Goal: Task Accomplishment & Management: Manage account settings

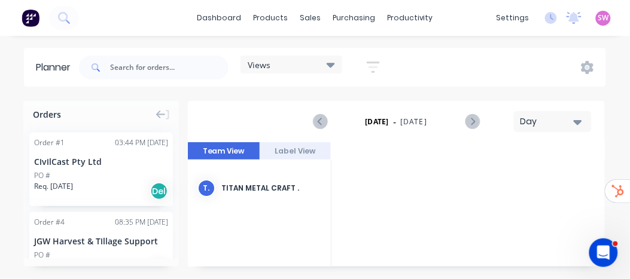
scroll to position [0, 2871]
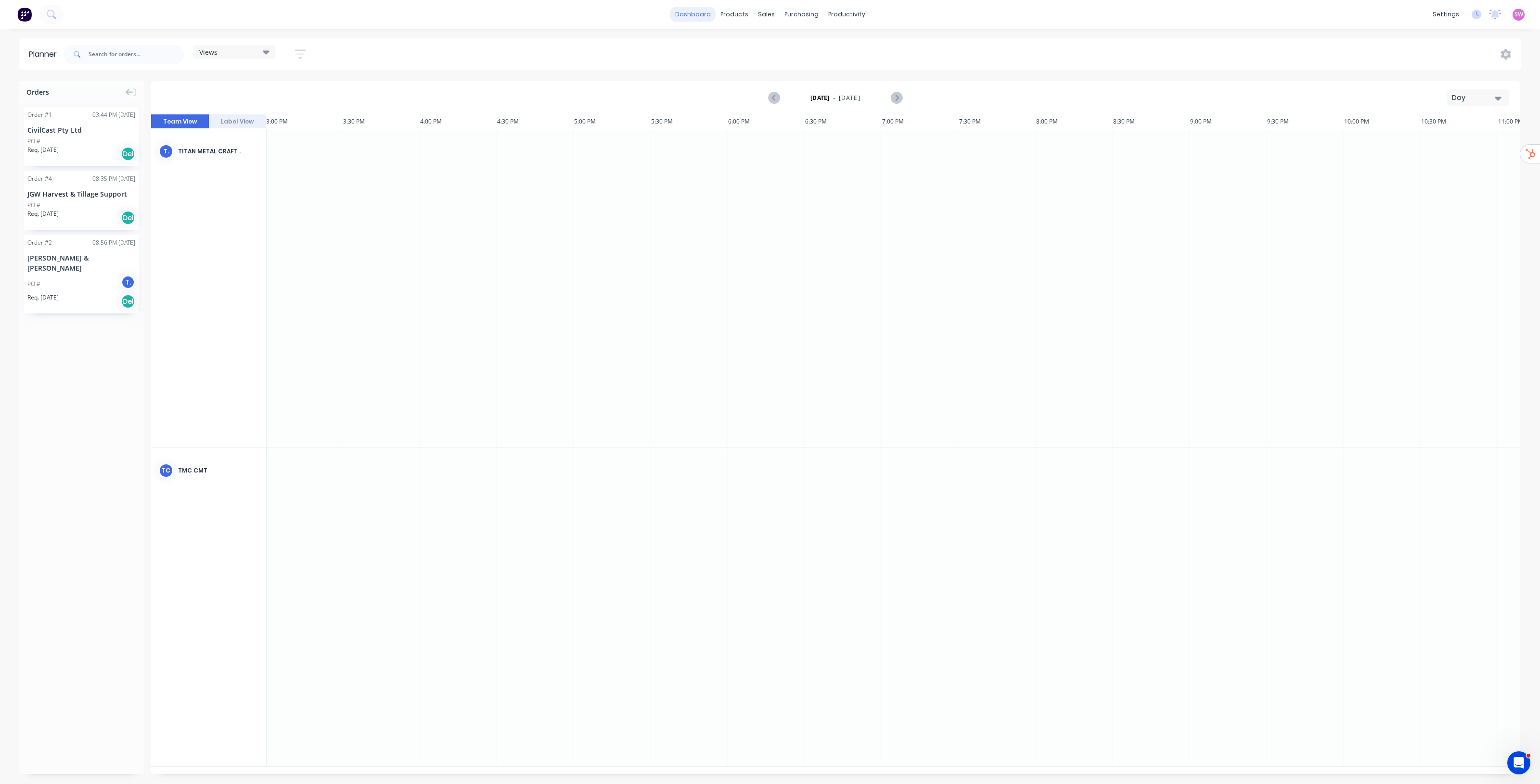
click at [707, 8] on link "dashboard" at bounding box center [693, 14] width 45 height 14
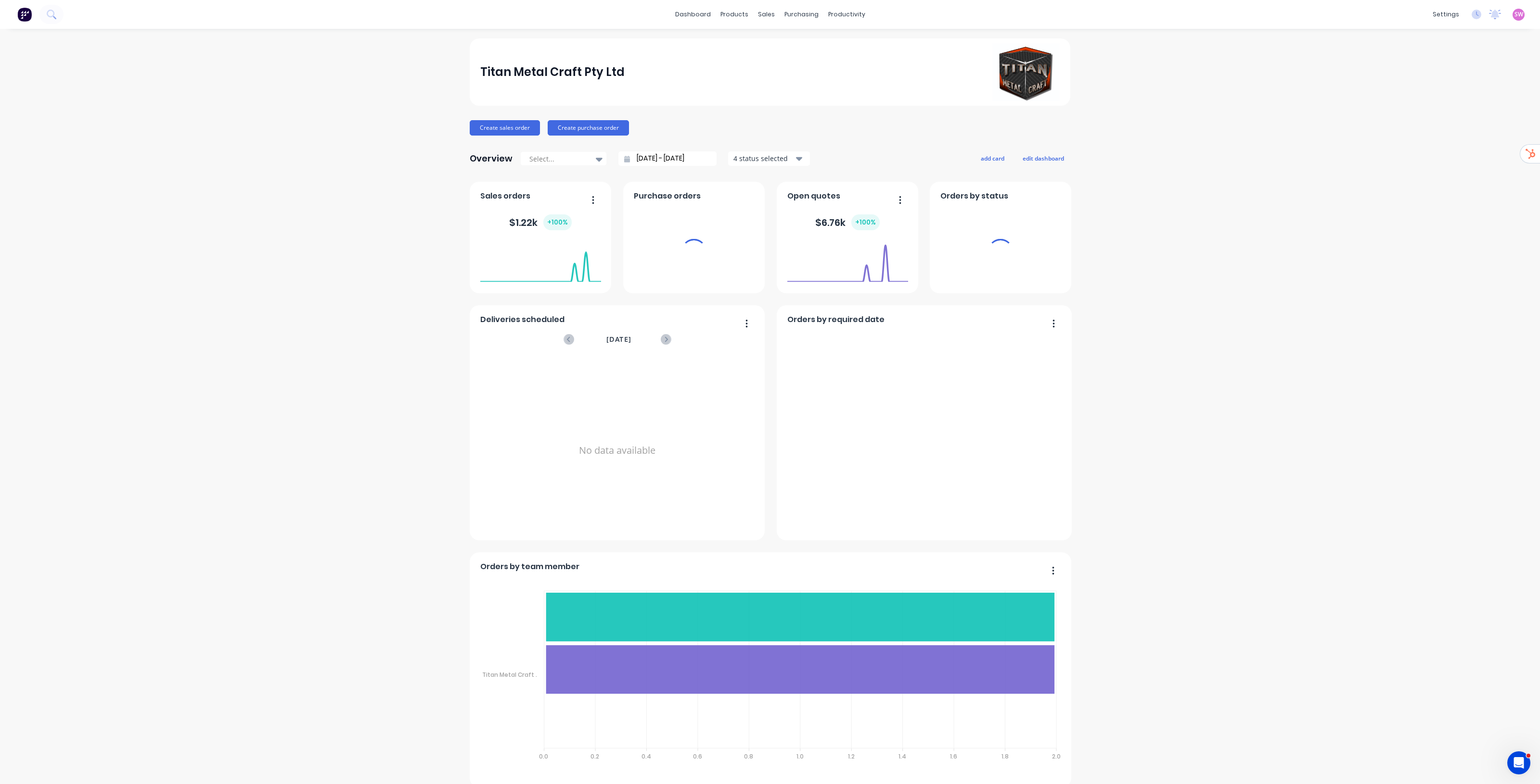
click at [1514, 13] on span "SW" at bounding box center [1518, 14] width 9 height 9
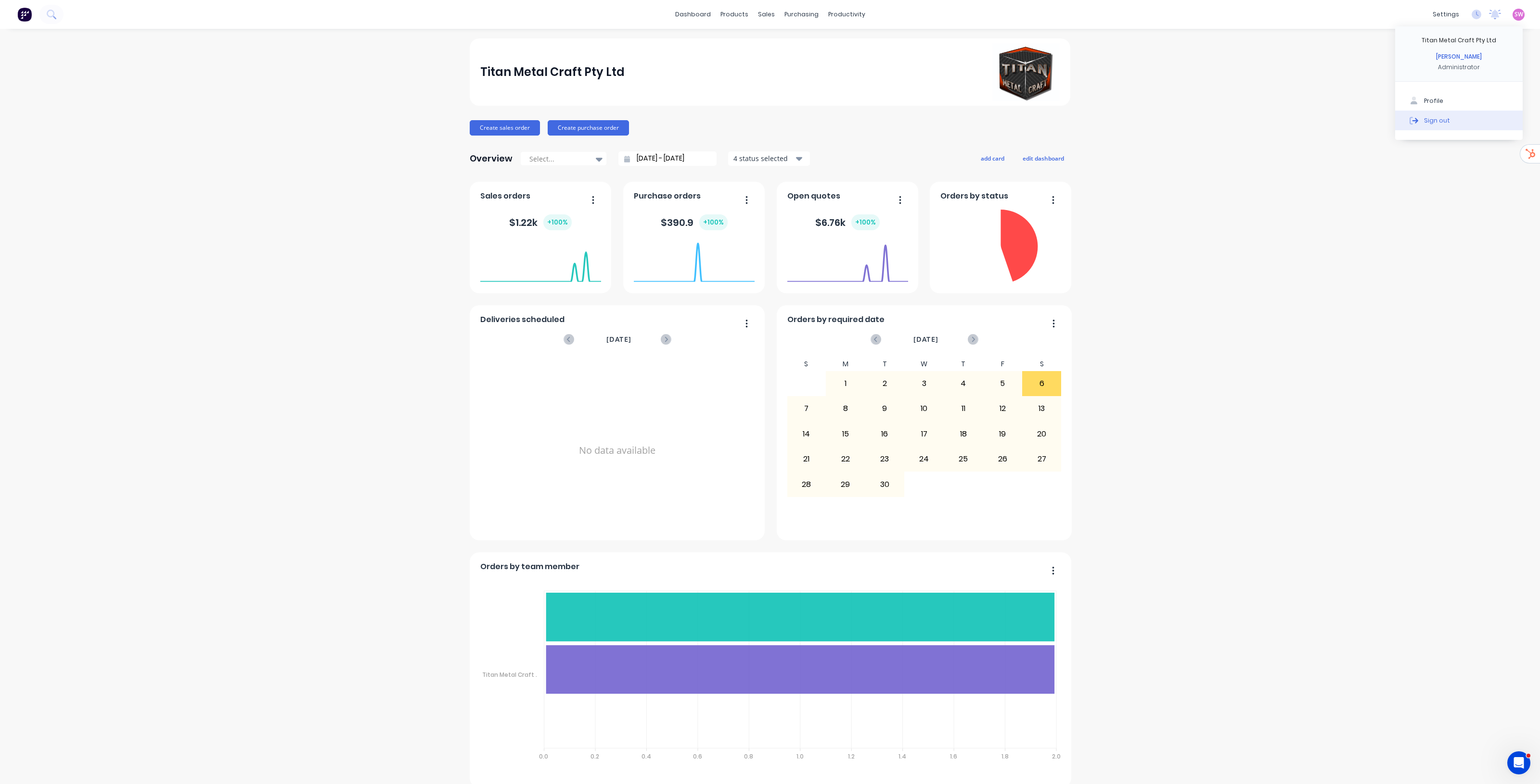
click at [1439, 128] on button "Sign out" at bounding box center [1459, 121] width 127 height 19
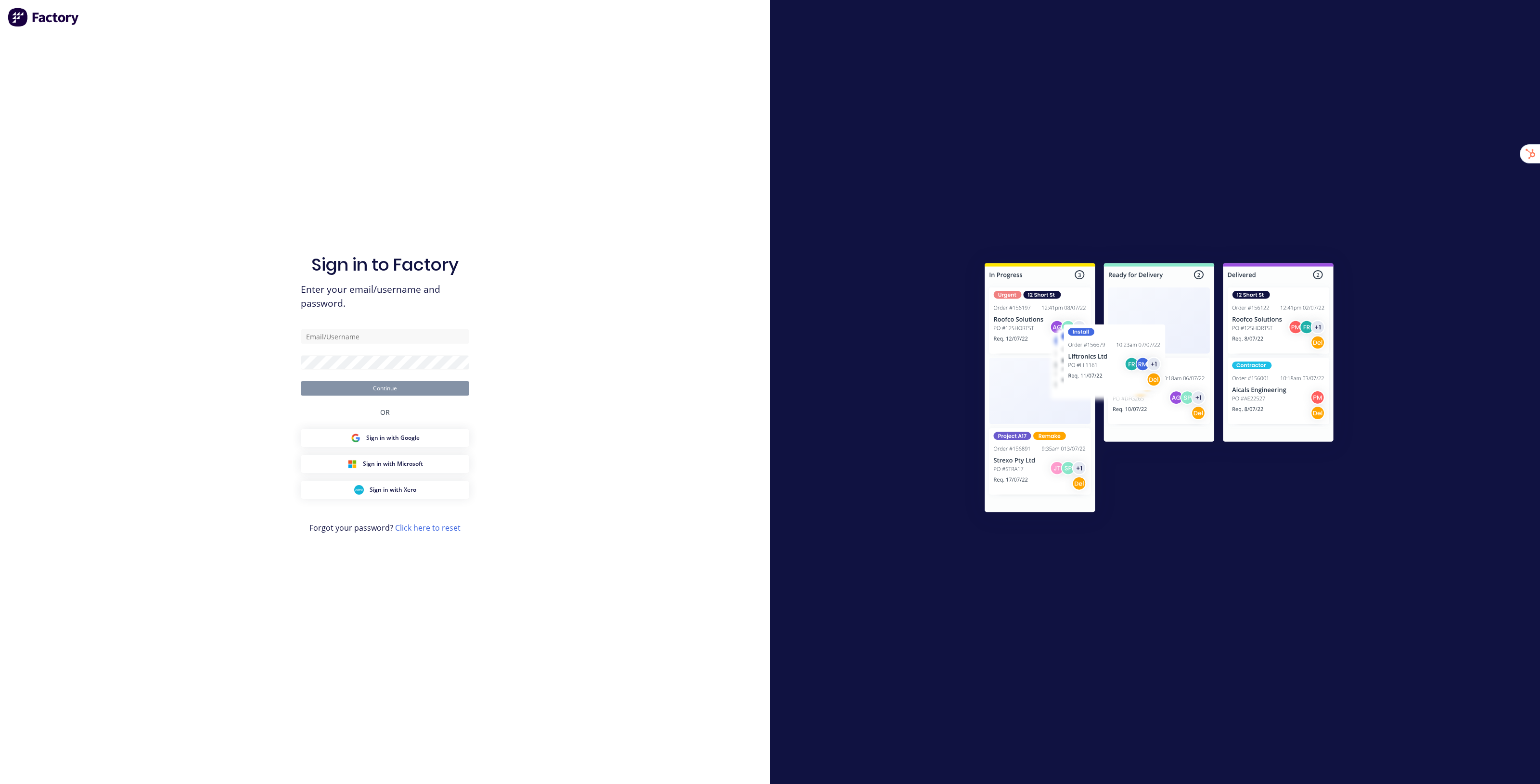
type input "stuart@factory.app"
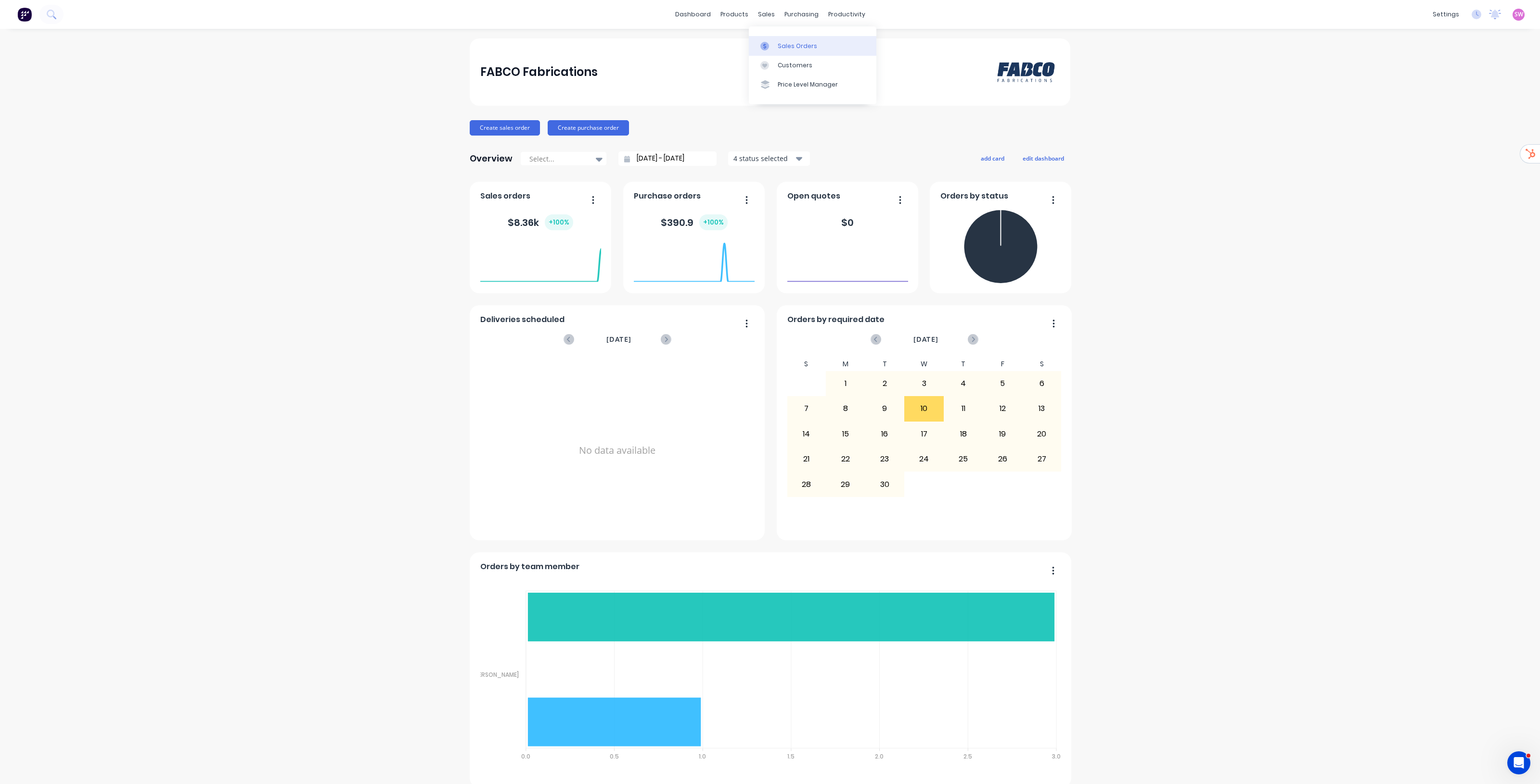
click at [768, 43] on icon at bounding box center [764, 46] width 9 height 9
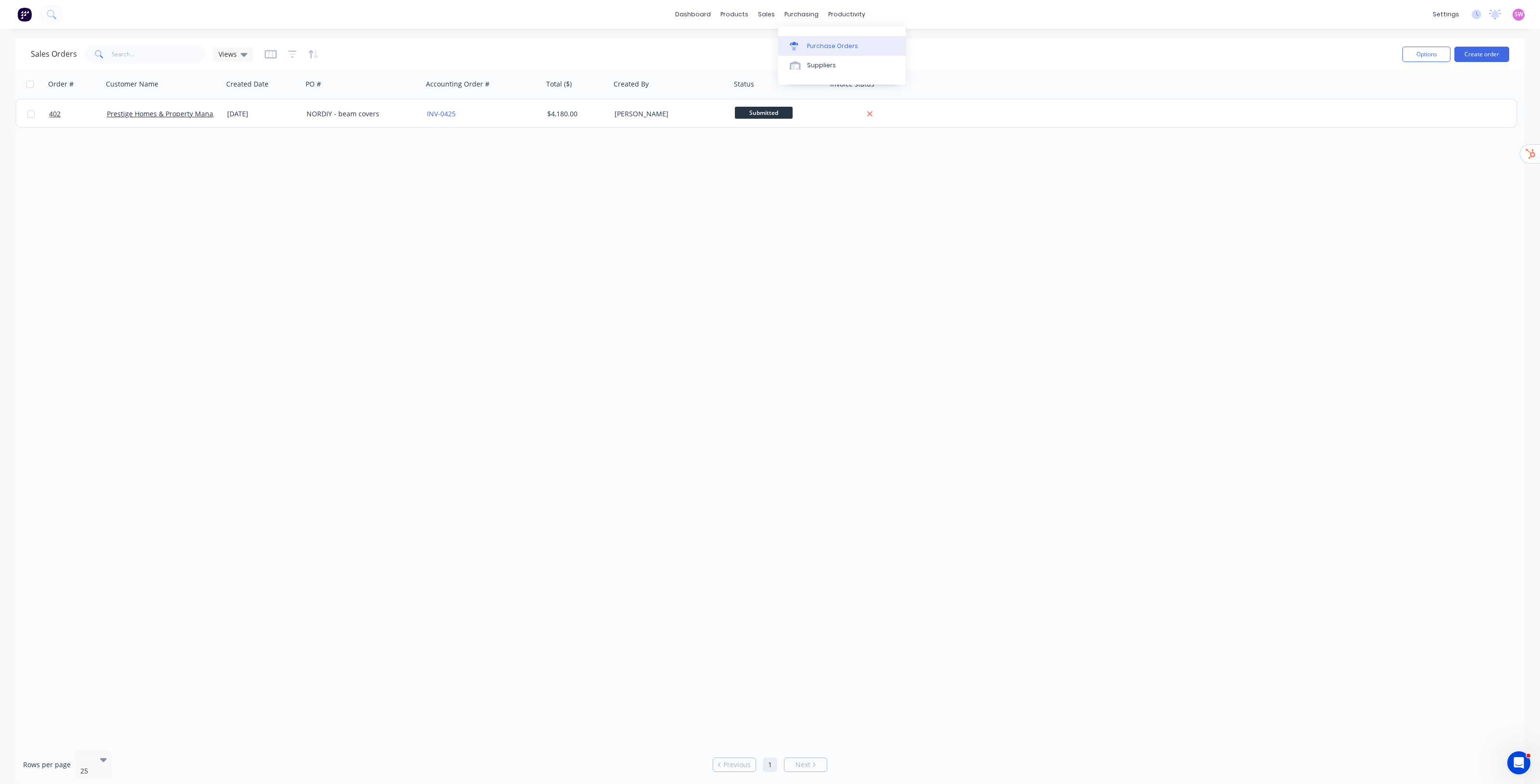
click at [811, 42] on div "Purchase Orders" at bounding box center [832, 46] width 51 height 9
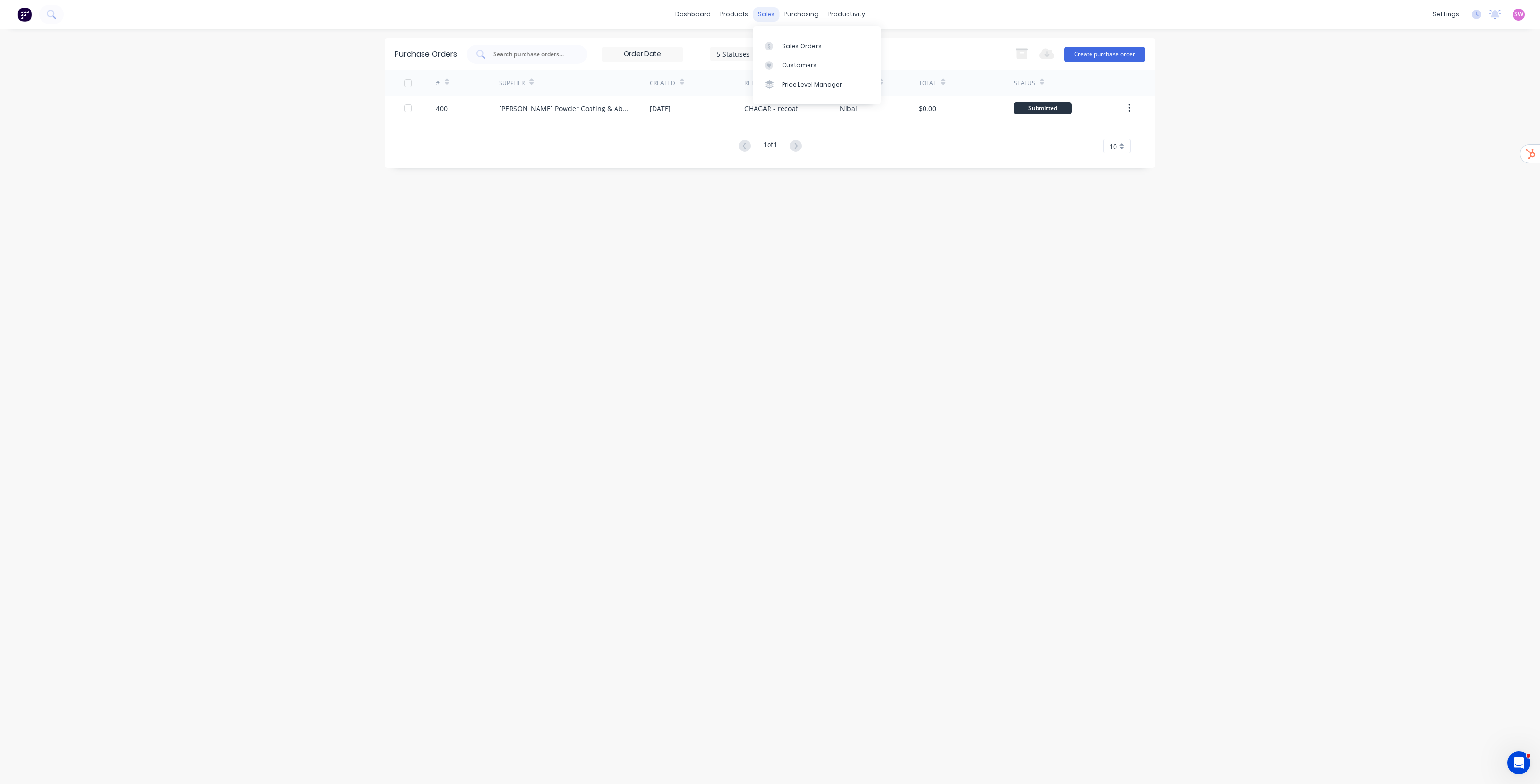
drag, startPoint x: 771, startPoint y: 14, endPoint x: 761, endPoint y: 11, distance: 10.4
click at [761, 11] on div "sales" at bounding box center [766, 14] width 27 height 14
click at [761, 17] on div "sales" at bounding box center [766, 14] width 27 height 14
click at [801, 46] on div "Sales Orders" at bounding box center [801, 46] width 39 height 9
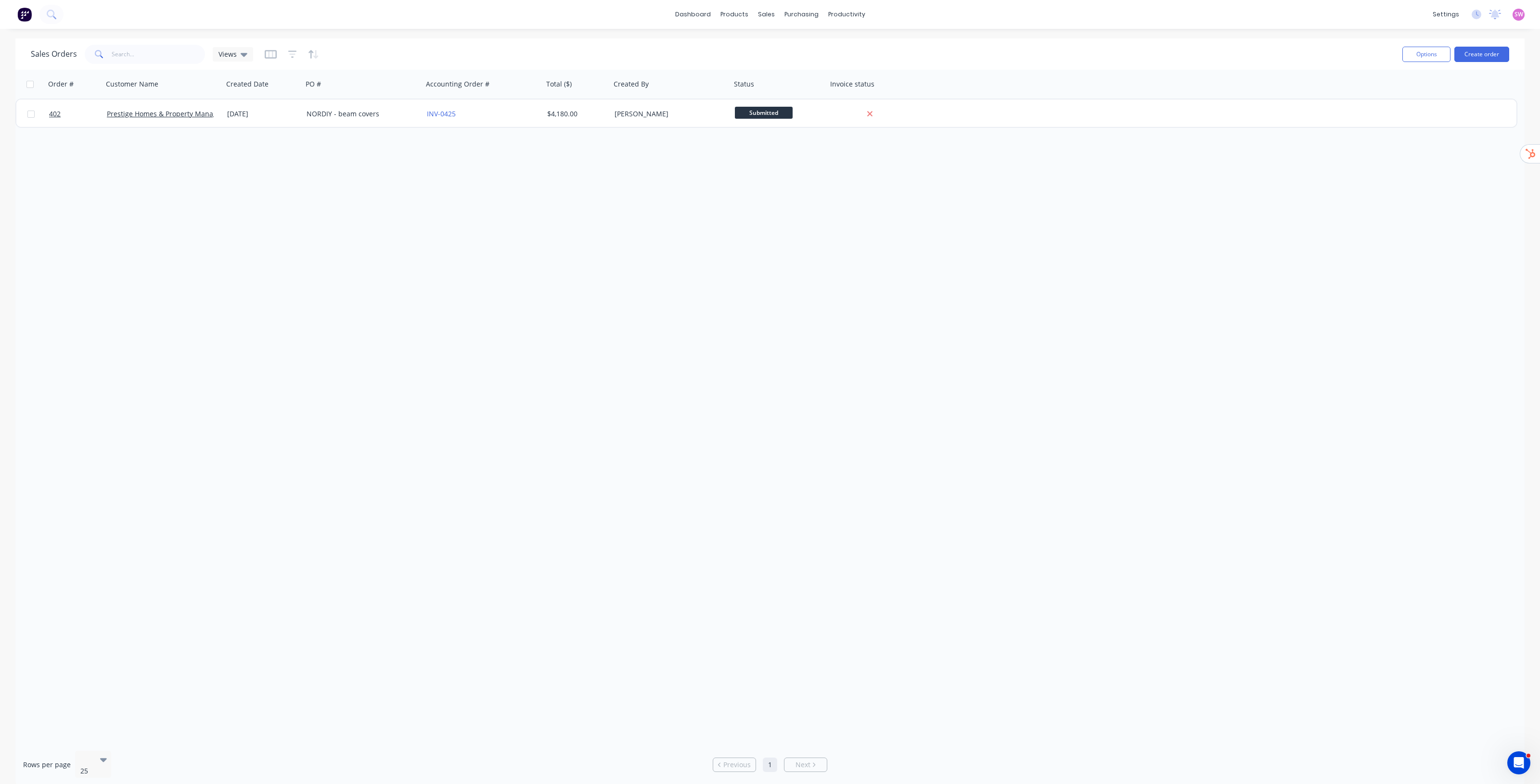
click at [705, 281] on div "Order # Customer Name Created Date PO # Accounting Order # Total ($) Created By…" at bounding box center [770, 407] width 1509 height 674
click at [782, 67] on div "Customers" at bounding box center [799, 65] width 35 height 9
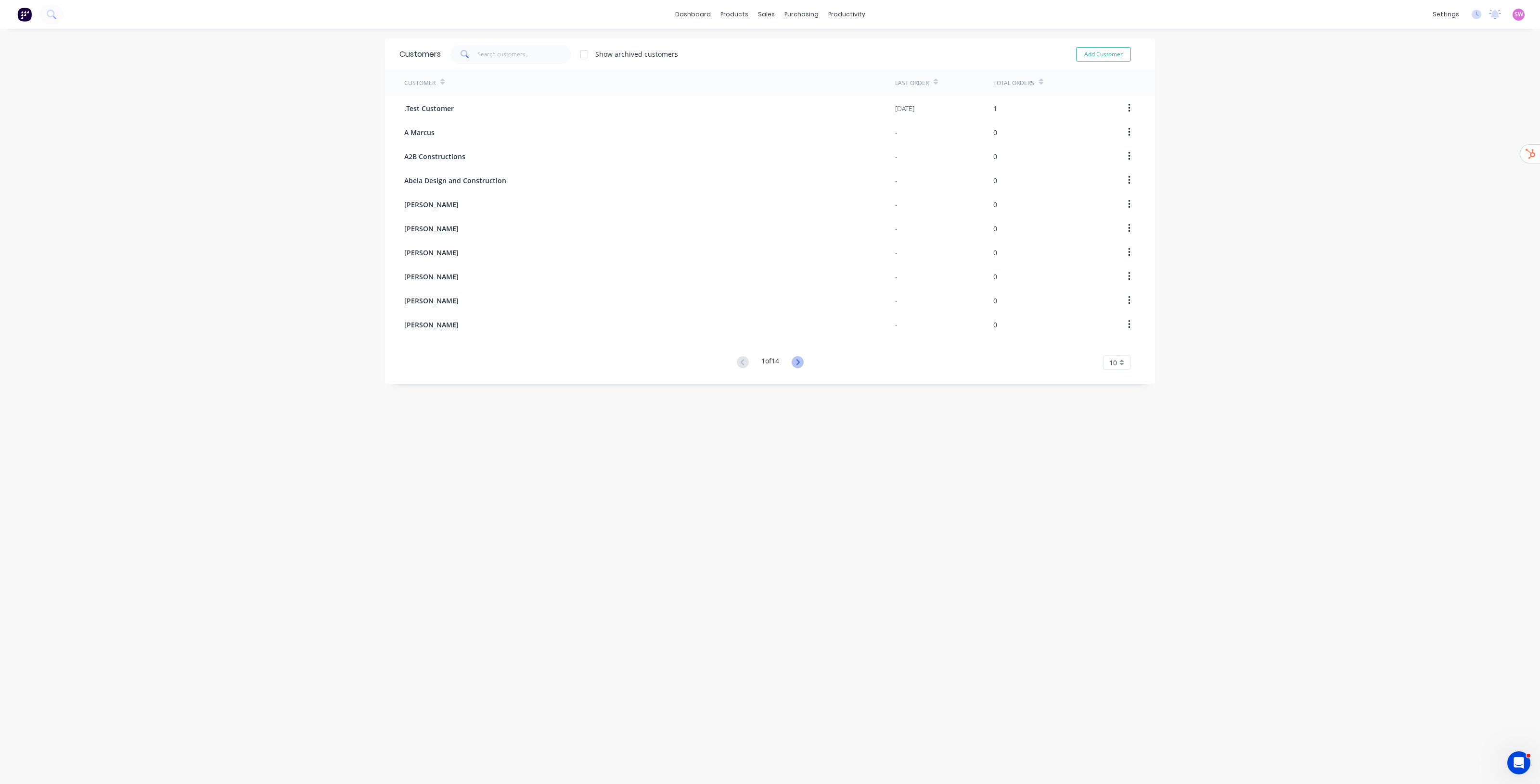
click at [799, 359] on icon at bounding box center [797, 362] width 12 height 12
click at [796, 362] on icon at bounding box center [797, 362] width 3 height 6
click at [797, 357] on icon at bounding box center [797, 362] width 12 height 12
click at [797, 362] on icon at bounding box center [797, 362] width 3 height 6
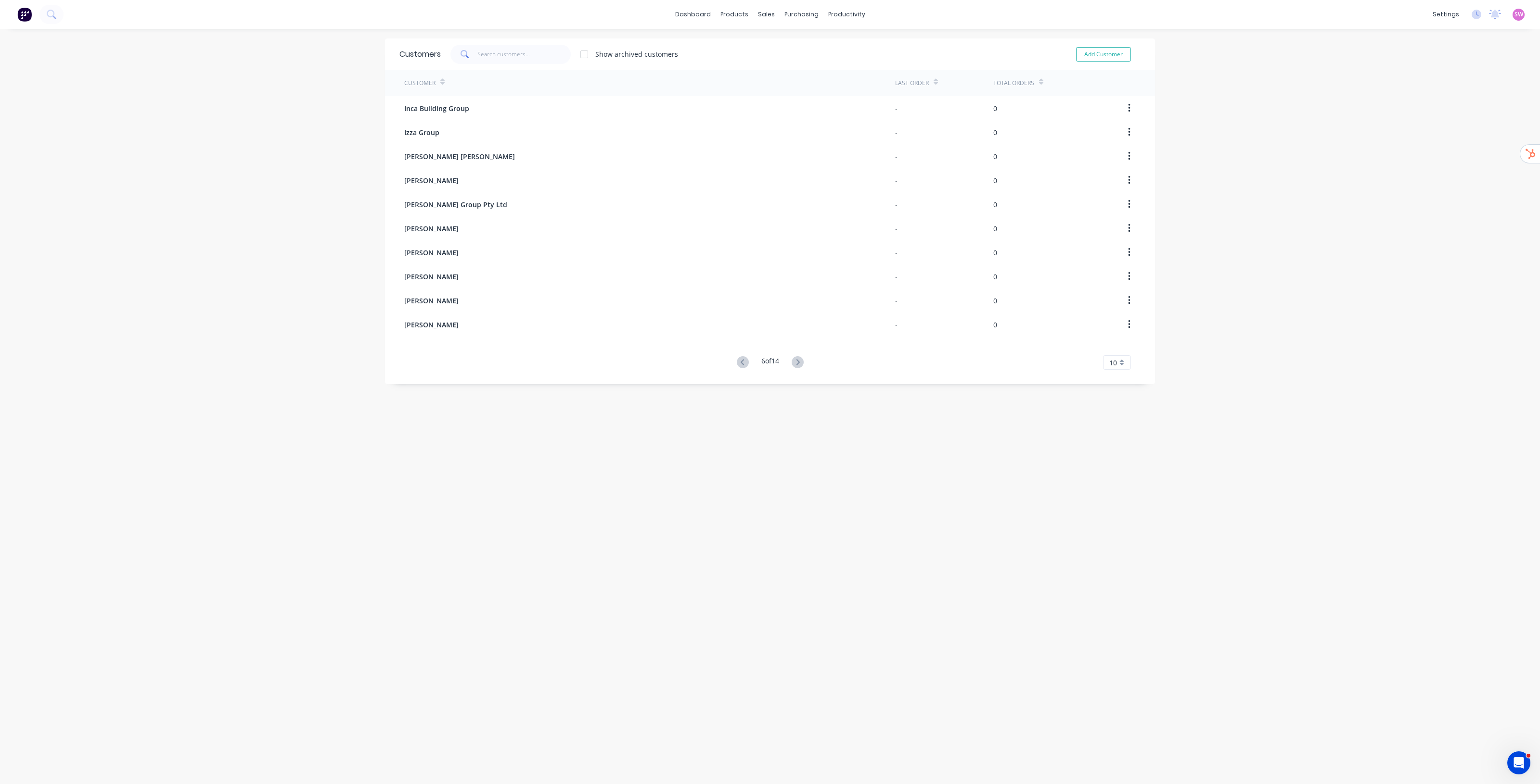
click at [797, 362] on icon at bounding box center [797, 362] width 3 height 6
click at [797, 362] on icon at bounding box center [799, 362] width 12 height 12
click at [795, 362] on icon at bounding box center [799, 362] width 12 height 12
click at [791, 521] on div "Customers Show archived customers Add Customer Customer Last Order Total Orders…" at bounding box center [769, 417] width 770 height 756
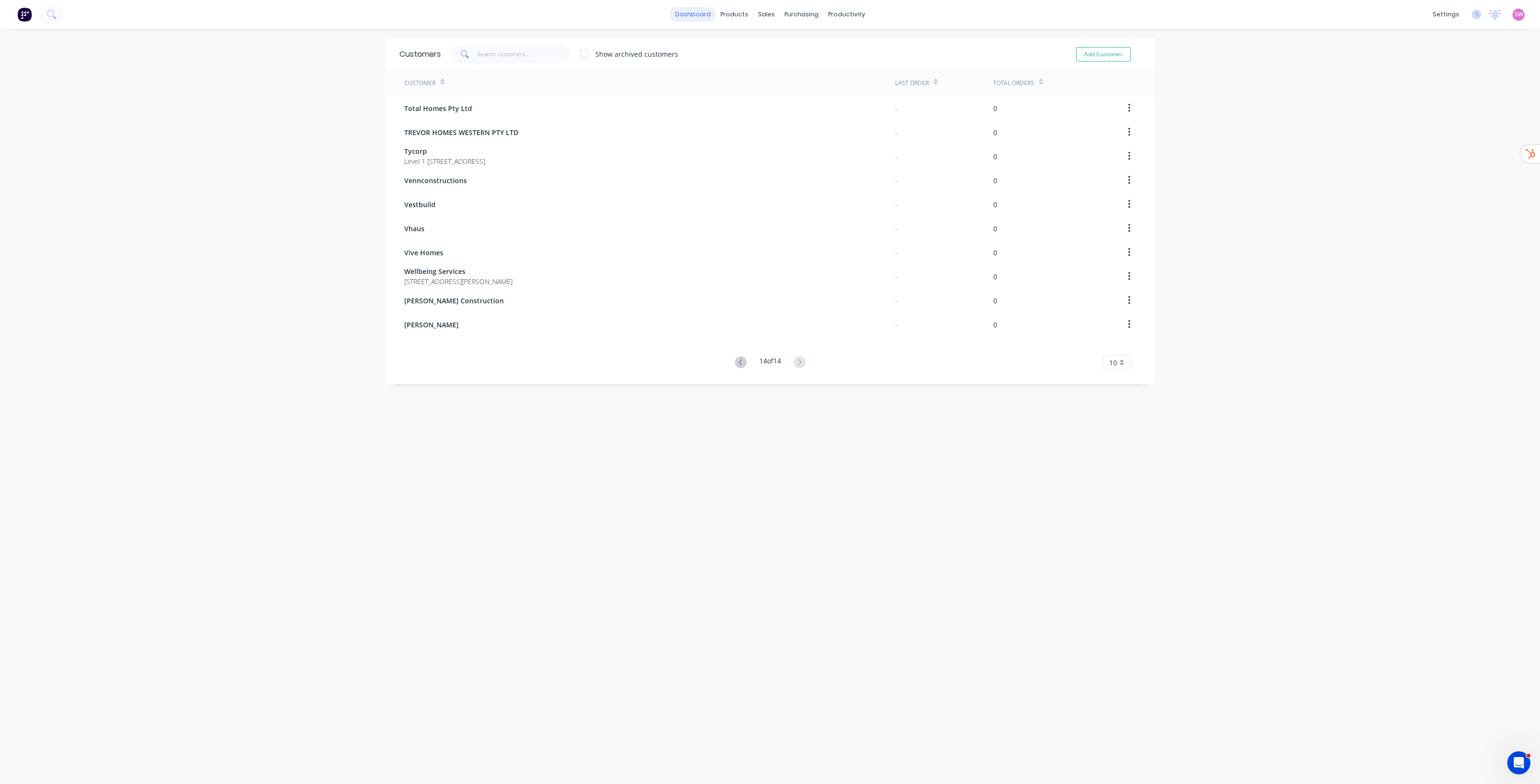
click at [699, 18] on link "dashboard" at bounding box center [693, 14] width 45 height 14
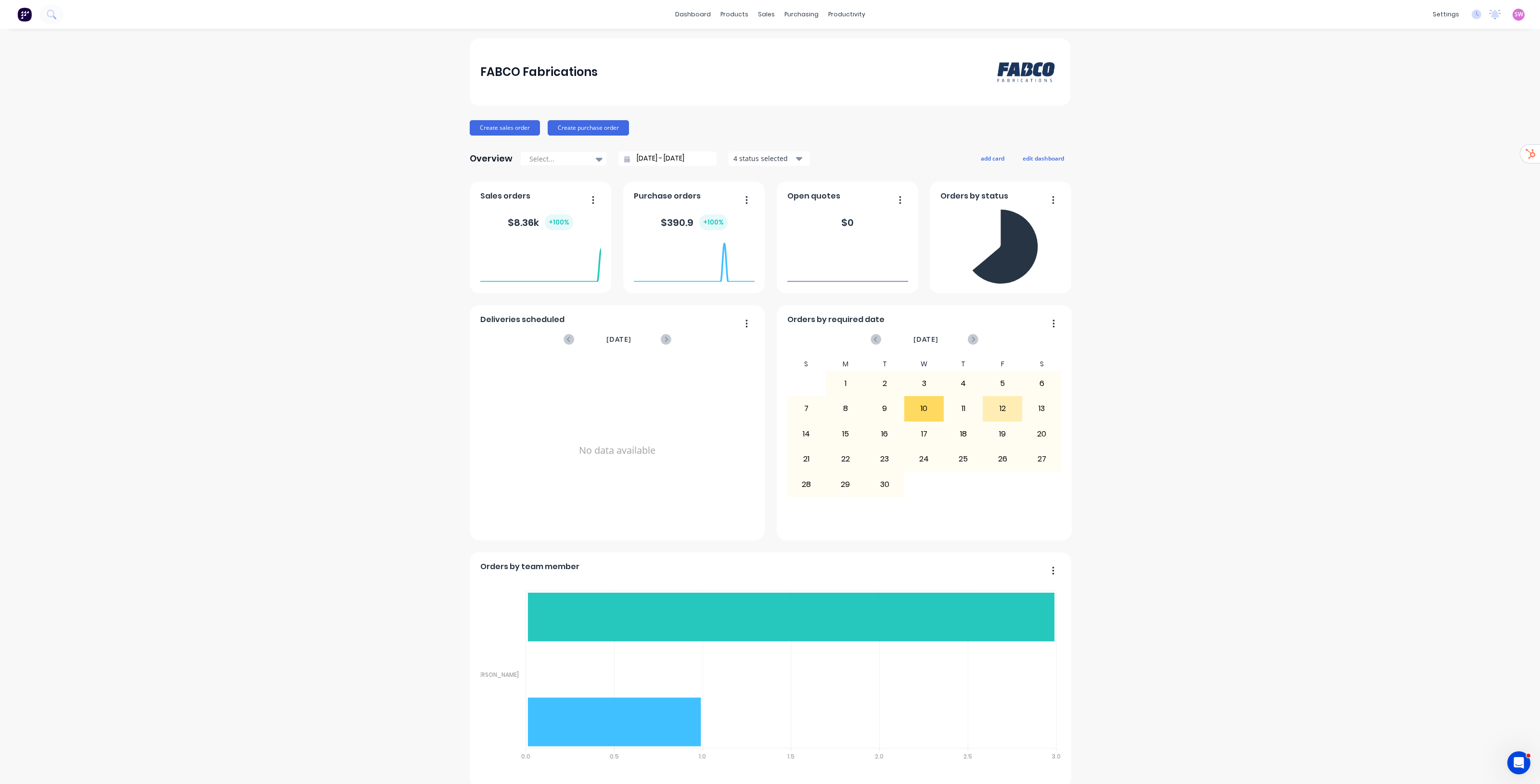
click at [1387, 80] on div "Integrations" at bounding box center [1375, 84] width 39 height 9
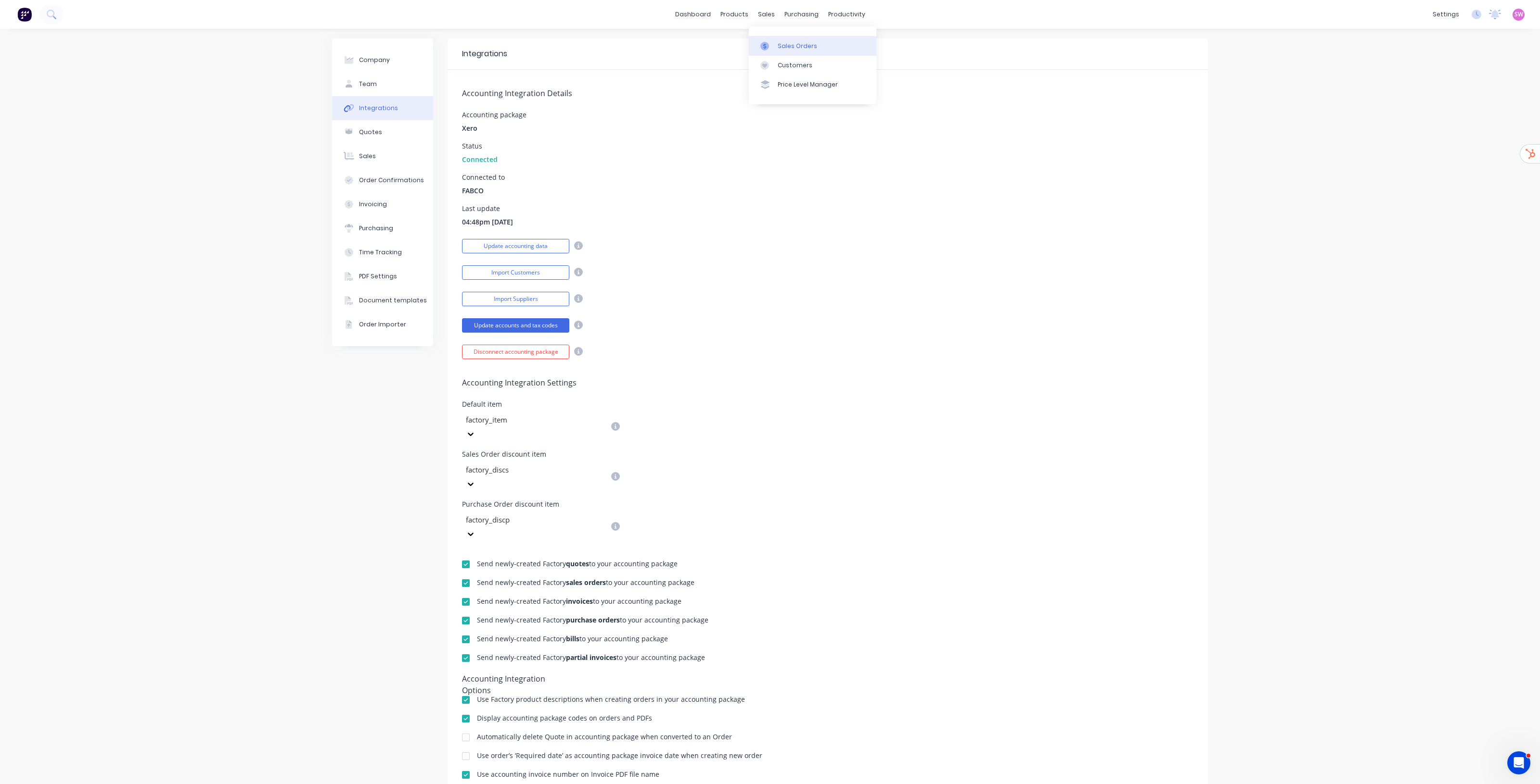
click at [774, 38] on link "Sales Orders" at bounding box center [813, 46] width 127 height 19
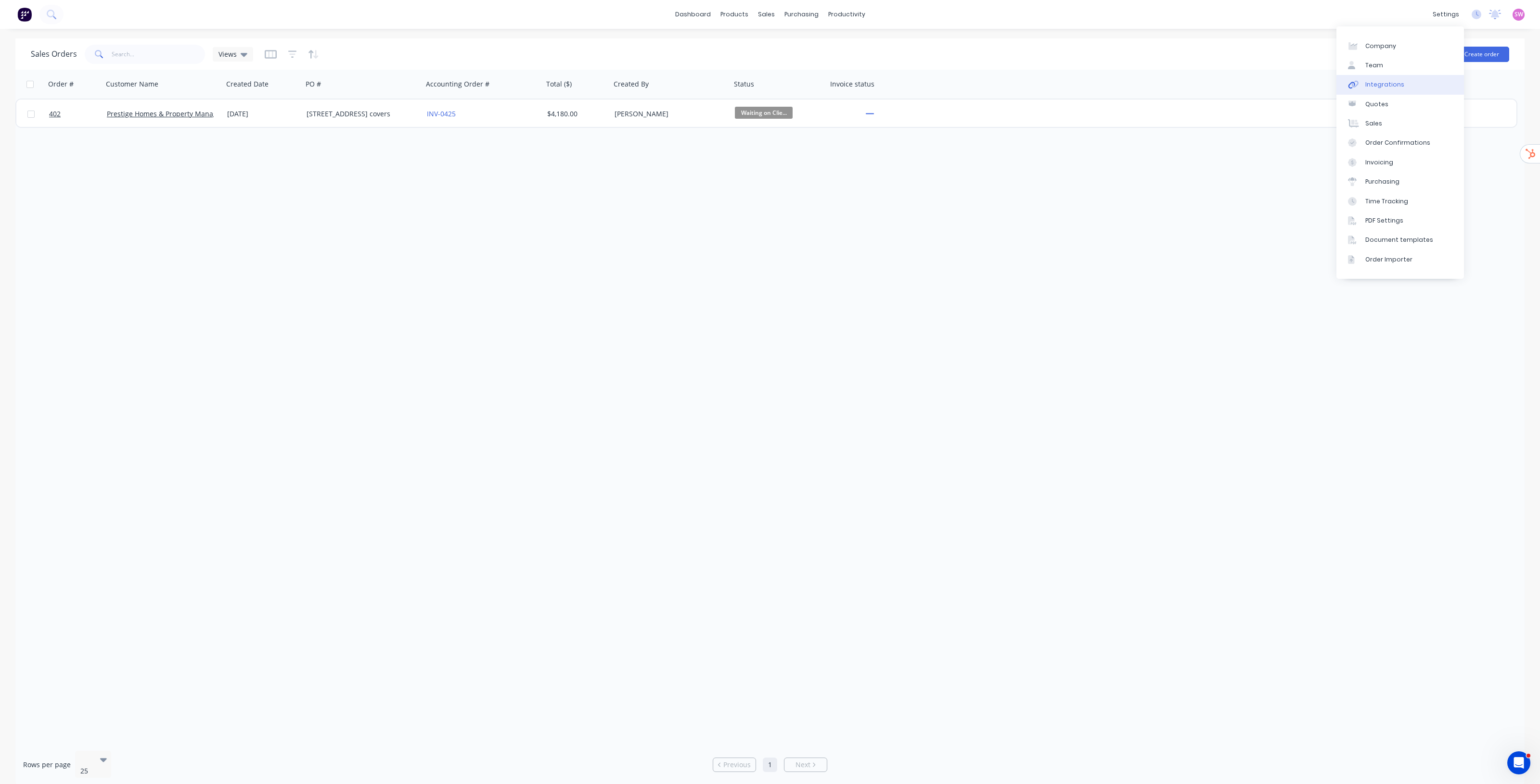
click at [1403, 87] on link "Integrations" at bounding box center [1400, 84] width 127 height 19
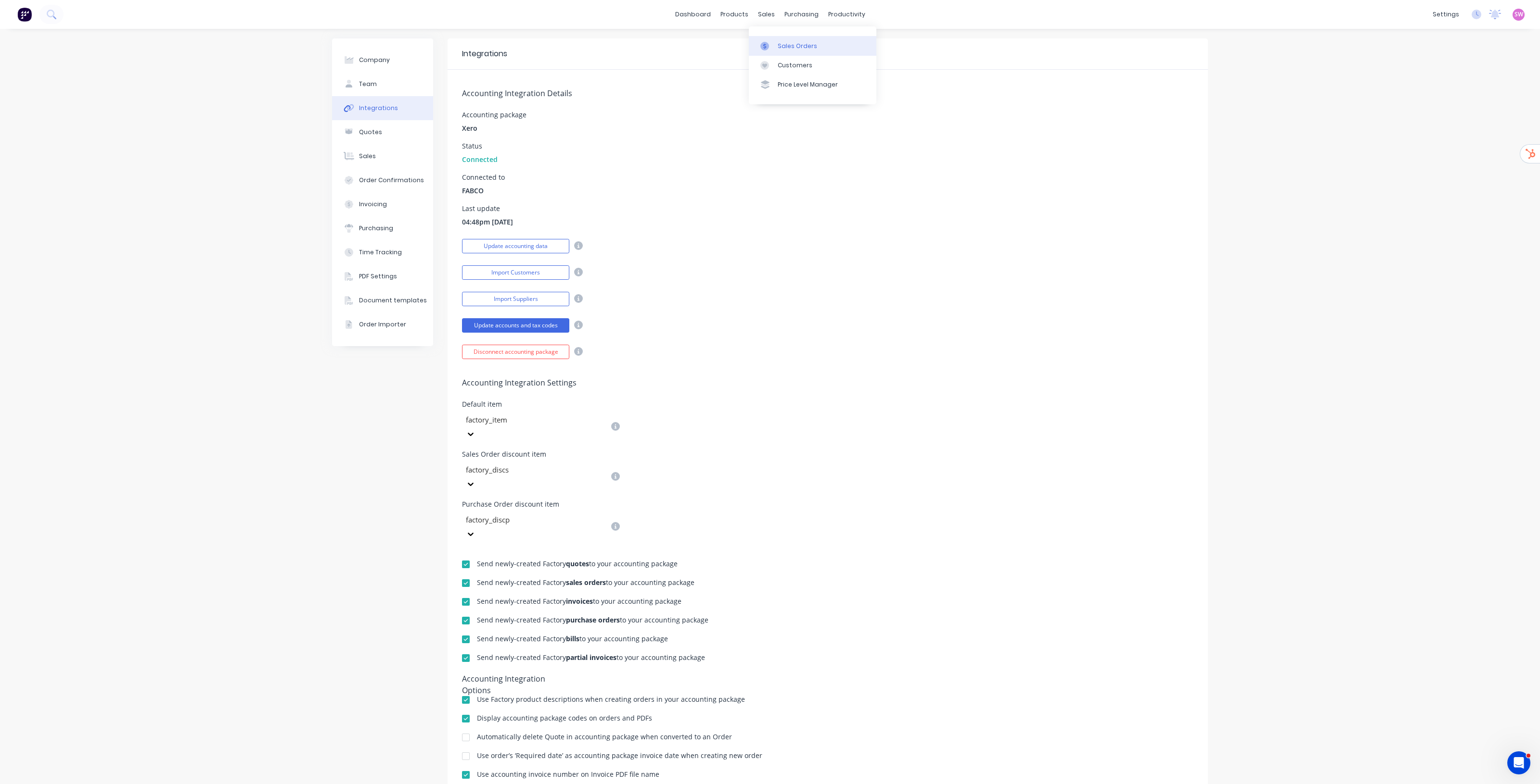
click at [791, 51] on link "Sales Orders" at bounding box center [813, 46] width 127 height 19
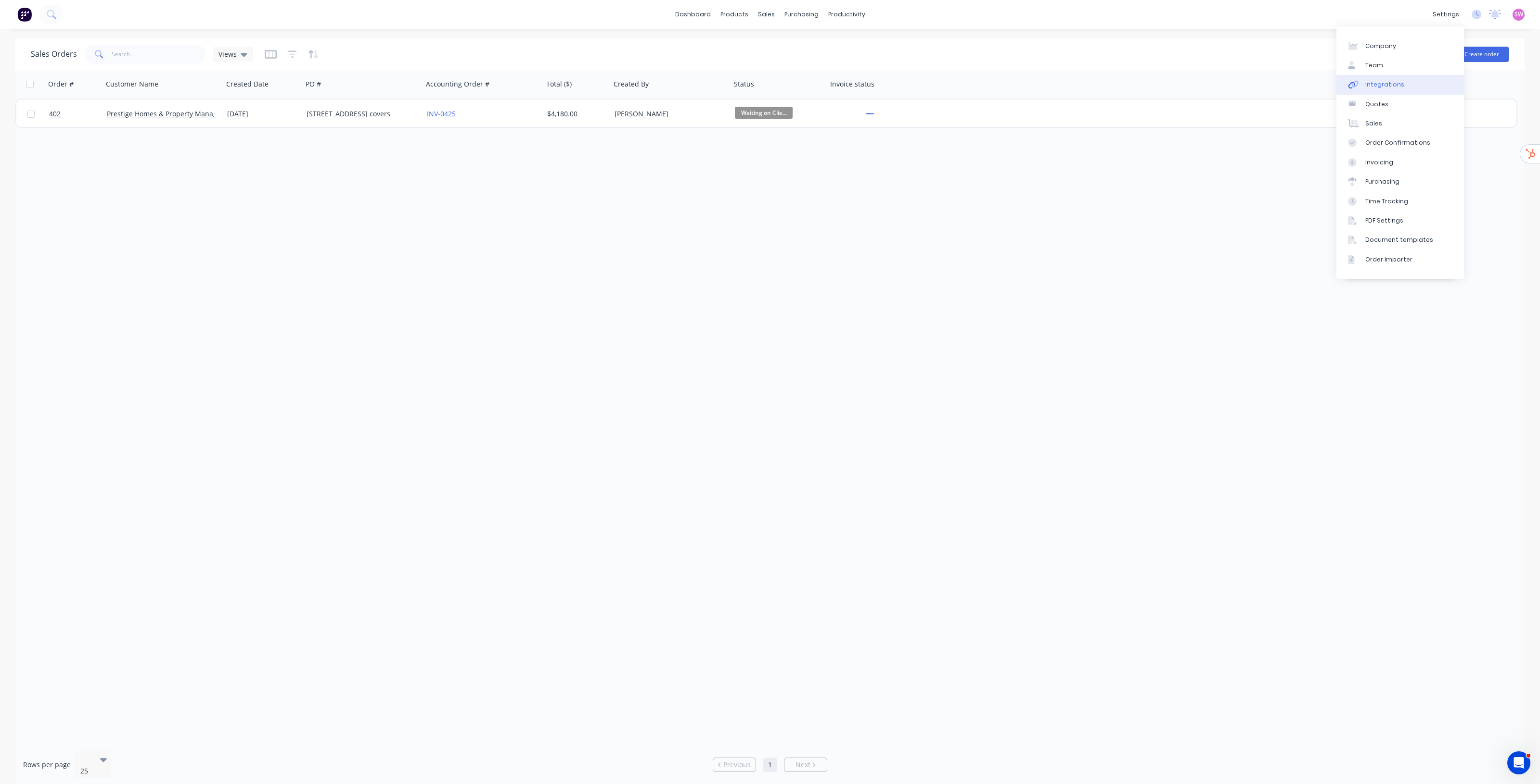
click at [1397, 88] on div "Integrations" at bounding box center [1385, 84] width 39 height 9
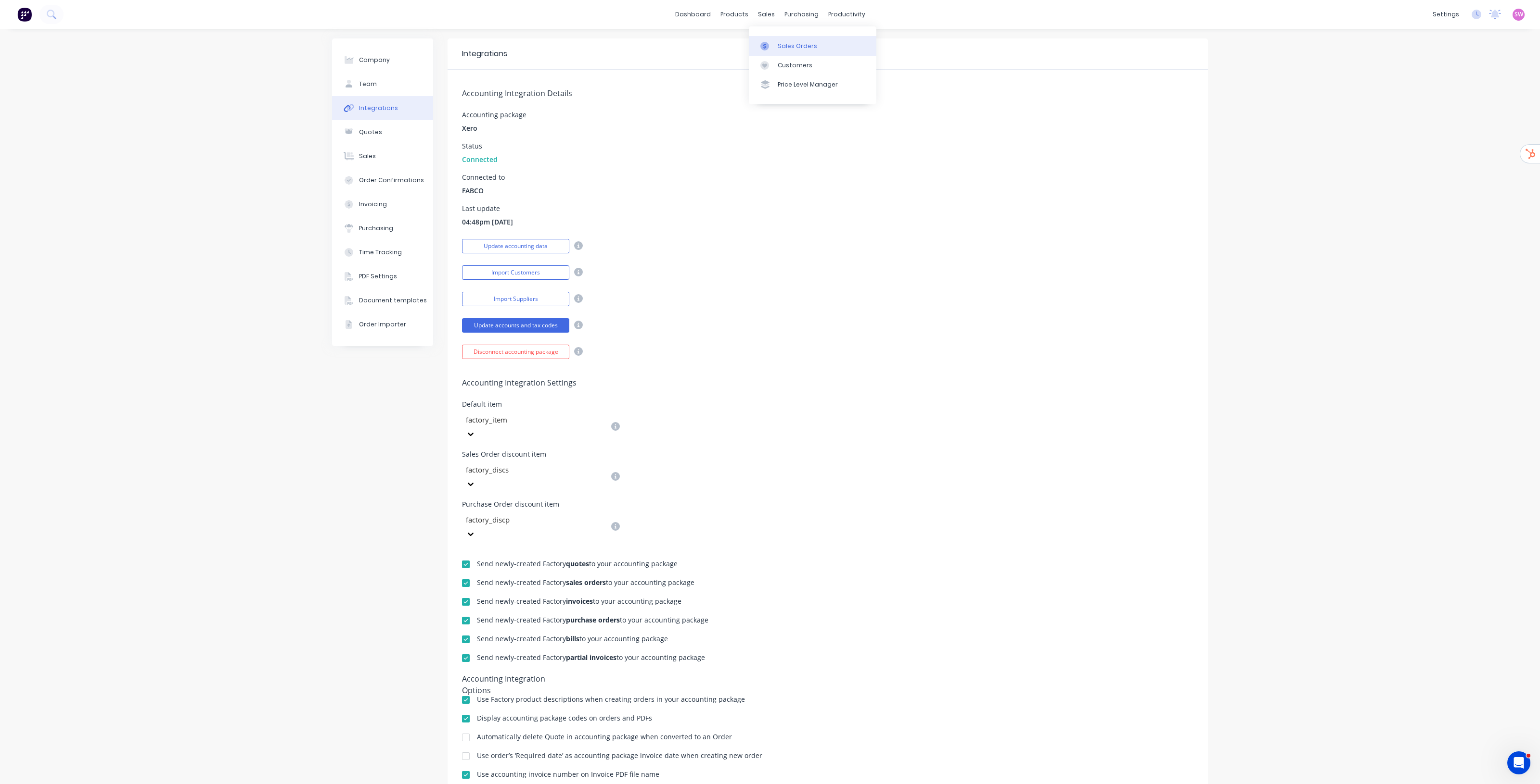
click at [800, 48] on div "Sales Orders" at bounding box center [797, 46] width 39 height 9
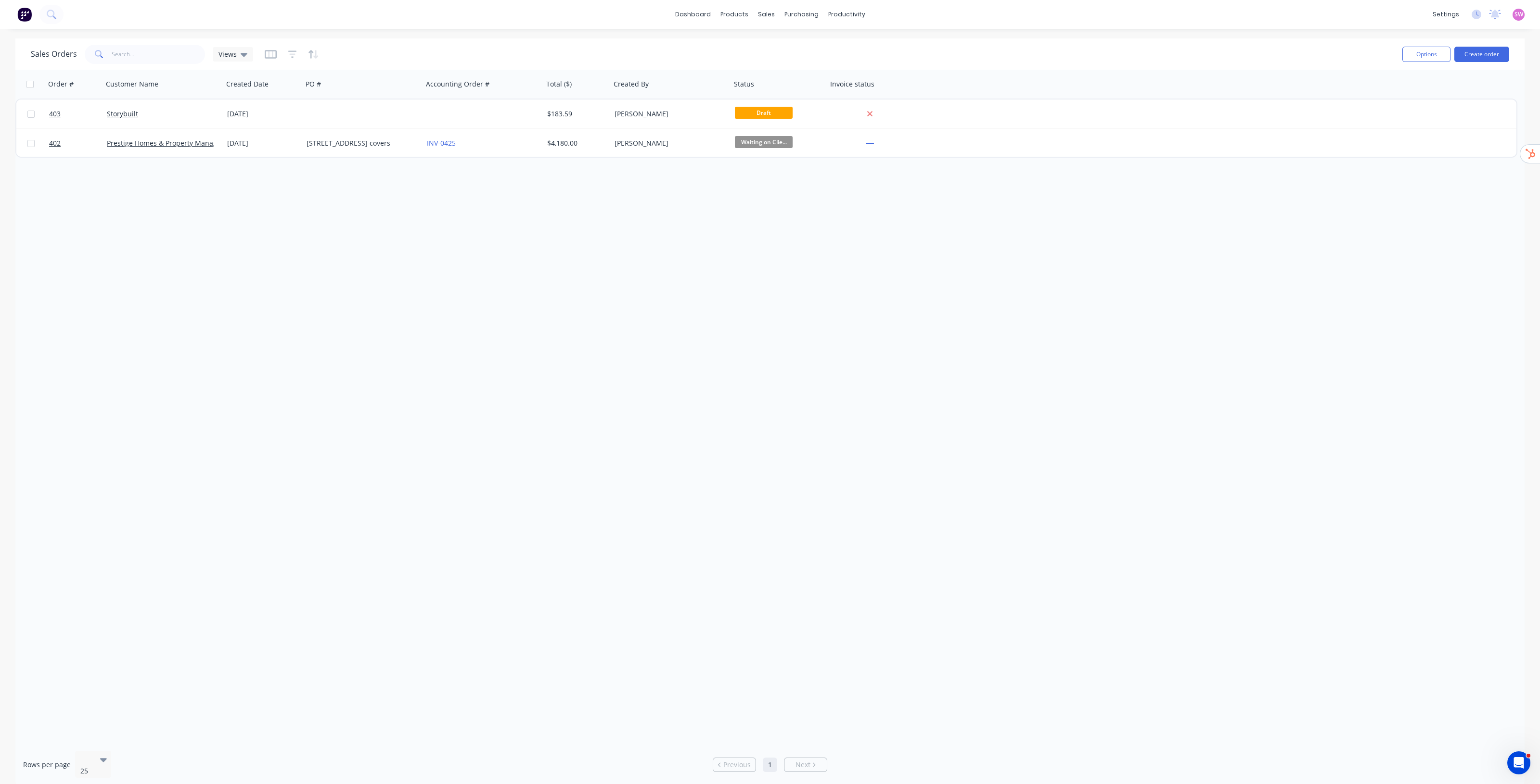
drag, startPoint x: 815, startPoint y: 229, endPoint x: 612, endPoint y: 224, distance: 203.1
click at [612, 224] on div "Order # Customer Name Created Date PO # Accounting Order # Total ($) Created By…" at bounding box center [770, 407] width 1509 height 674
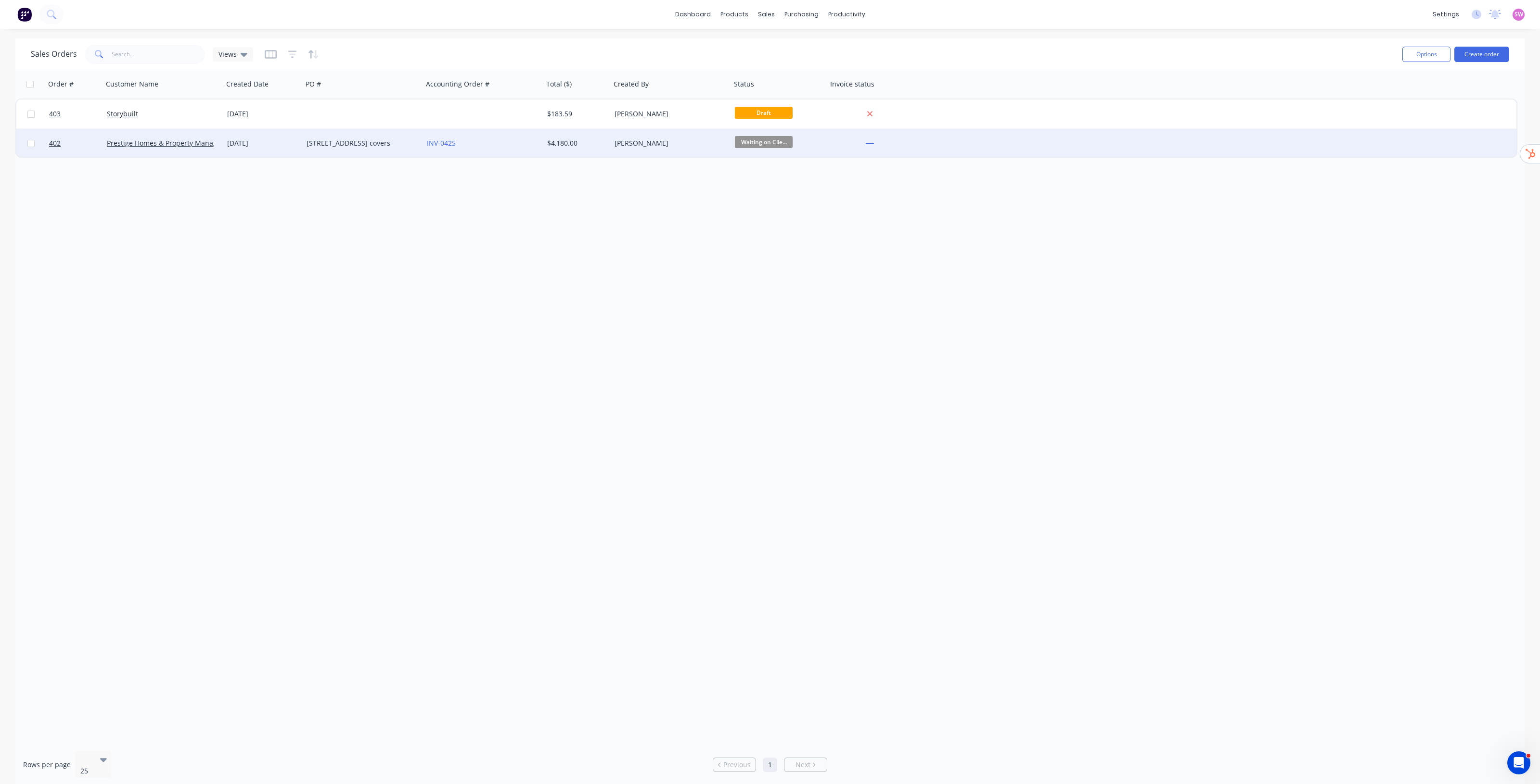
click at [517, 143] on div "INV-0425" at bounding box center [480, 143] width 107 height 10
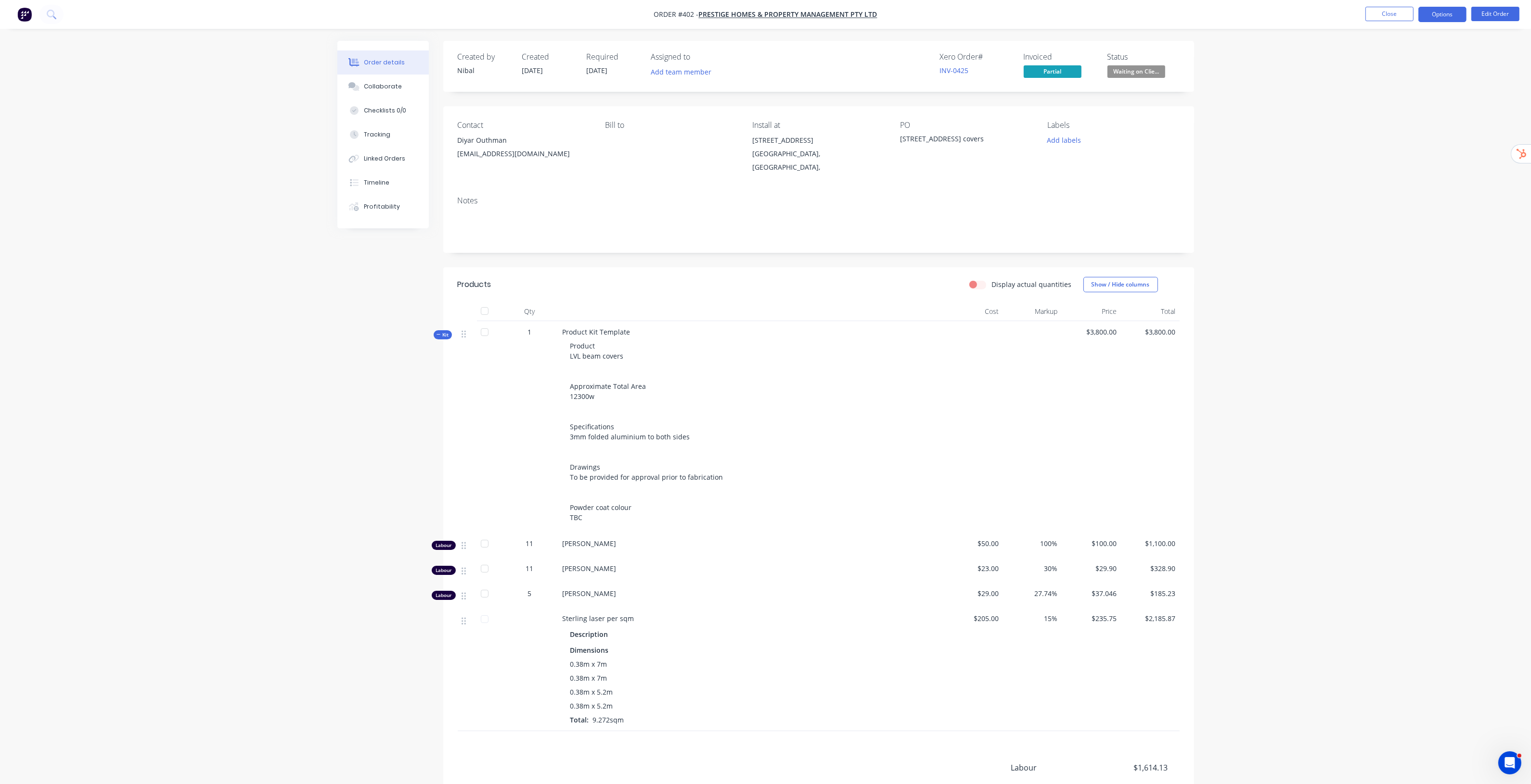
click at [1459, 17] on button "Options" at bounding box center [1443, 14] width 48 height 15
click at [1393, 53] on div "Invoice" at bounding box center [1414, 58] width 88 height 14
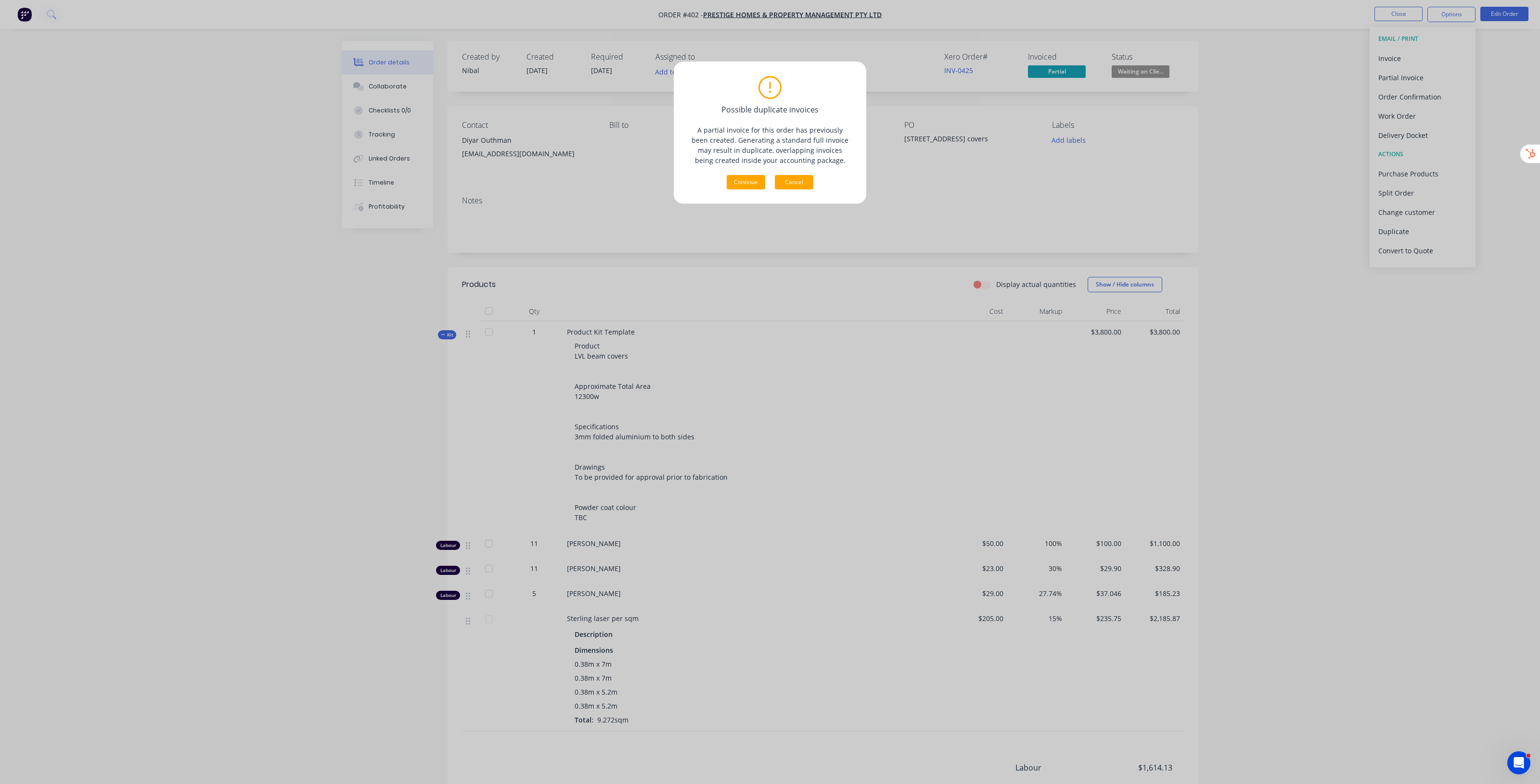
click at [804, 175] on button "Cancel" at bounding box center [794, 183] width 39 height 14
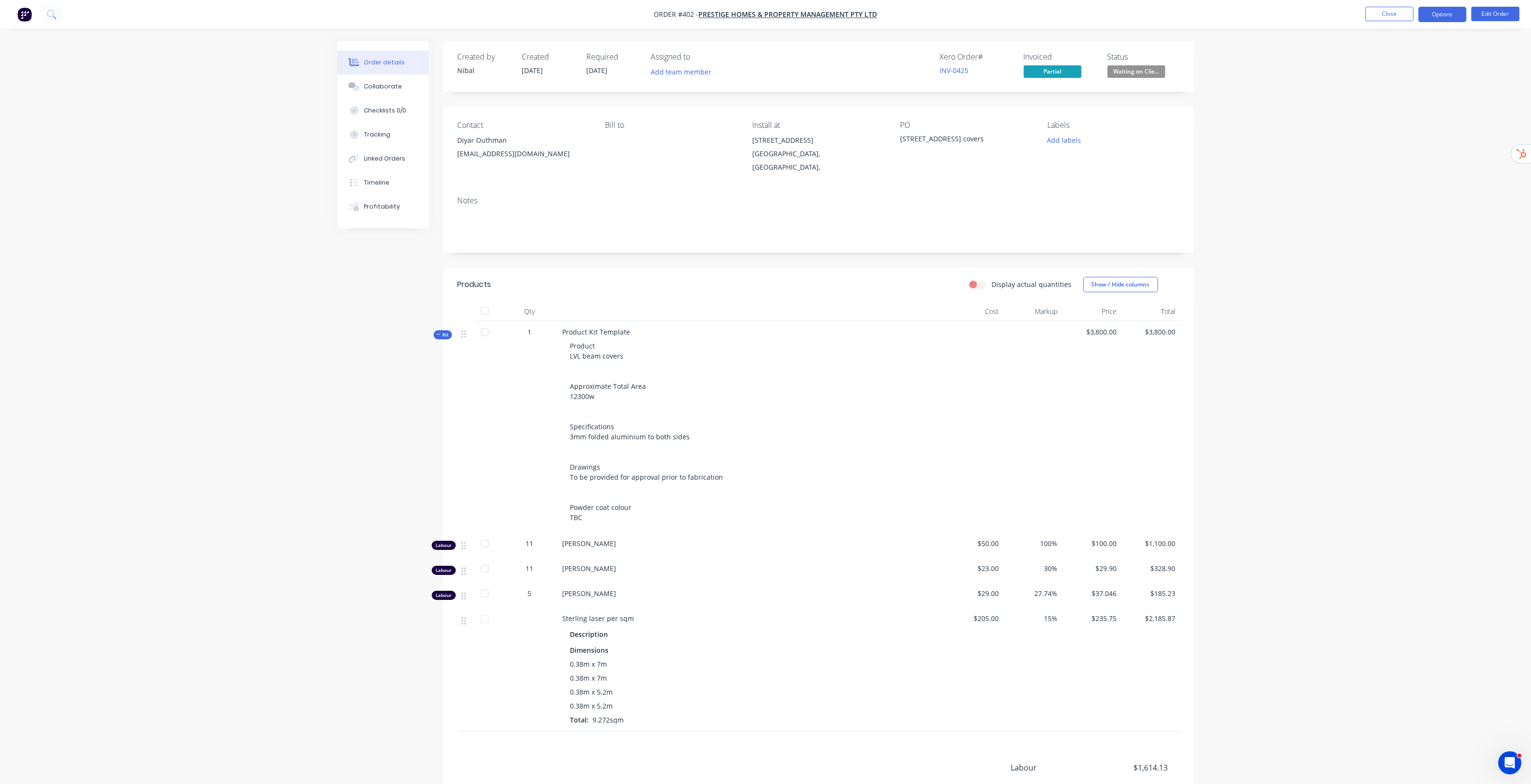
click at [1450, 13] on button "Options" at bounding box center [1443, 14] width 48 height 15
click at [1423, 78] on div "Partial Invoice" at bounding box center [1414, 77] width 88 height 14
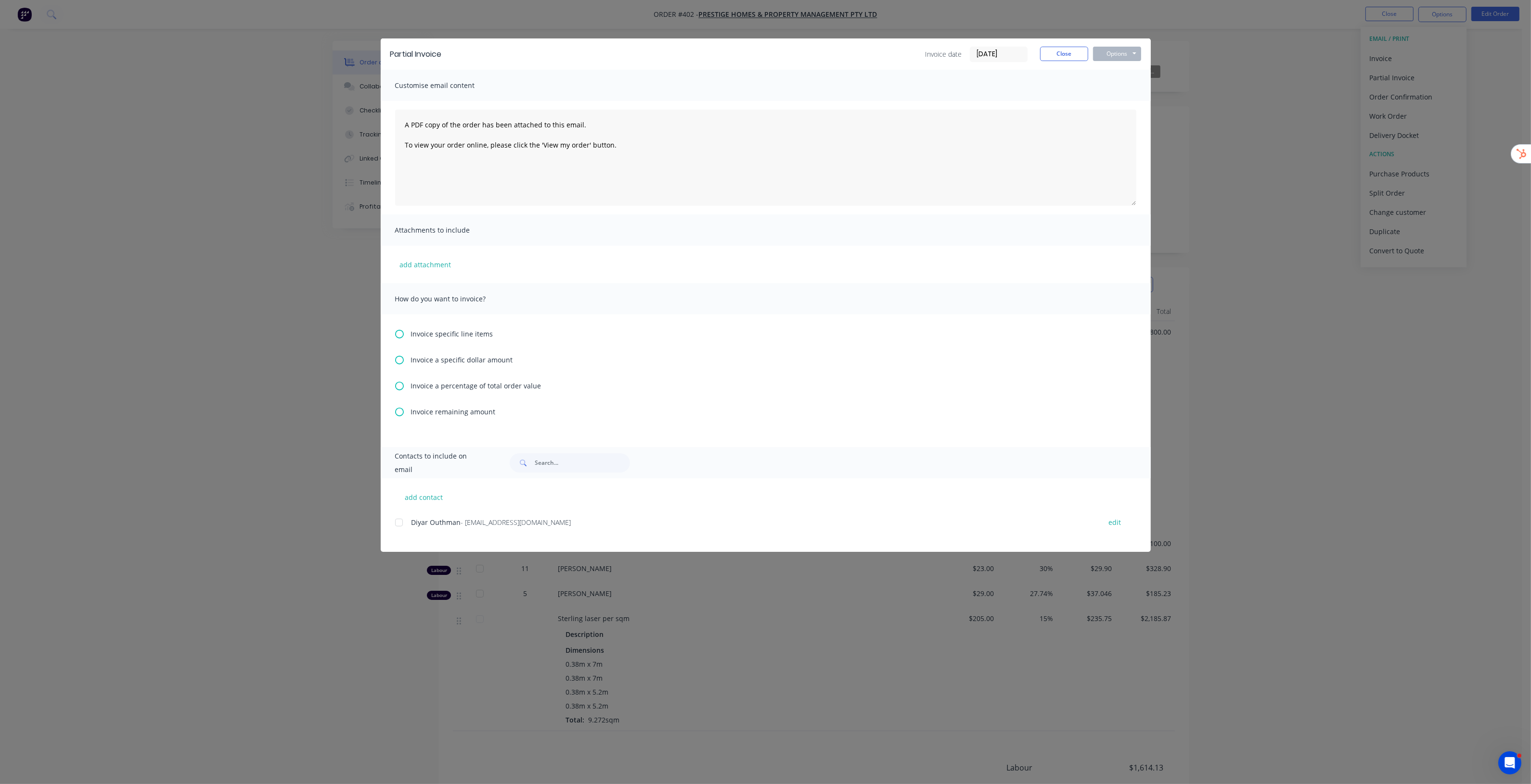
click at [403, 412] on div "Invoice remaining amount" at bounding box center [765, 412] width 741 height 10
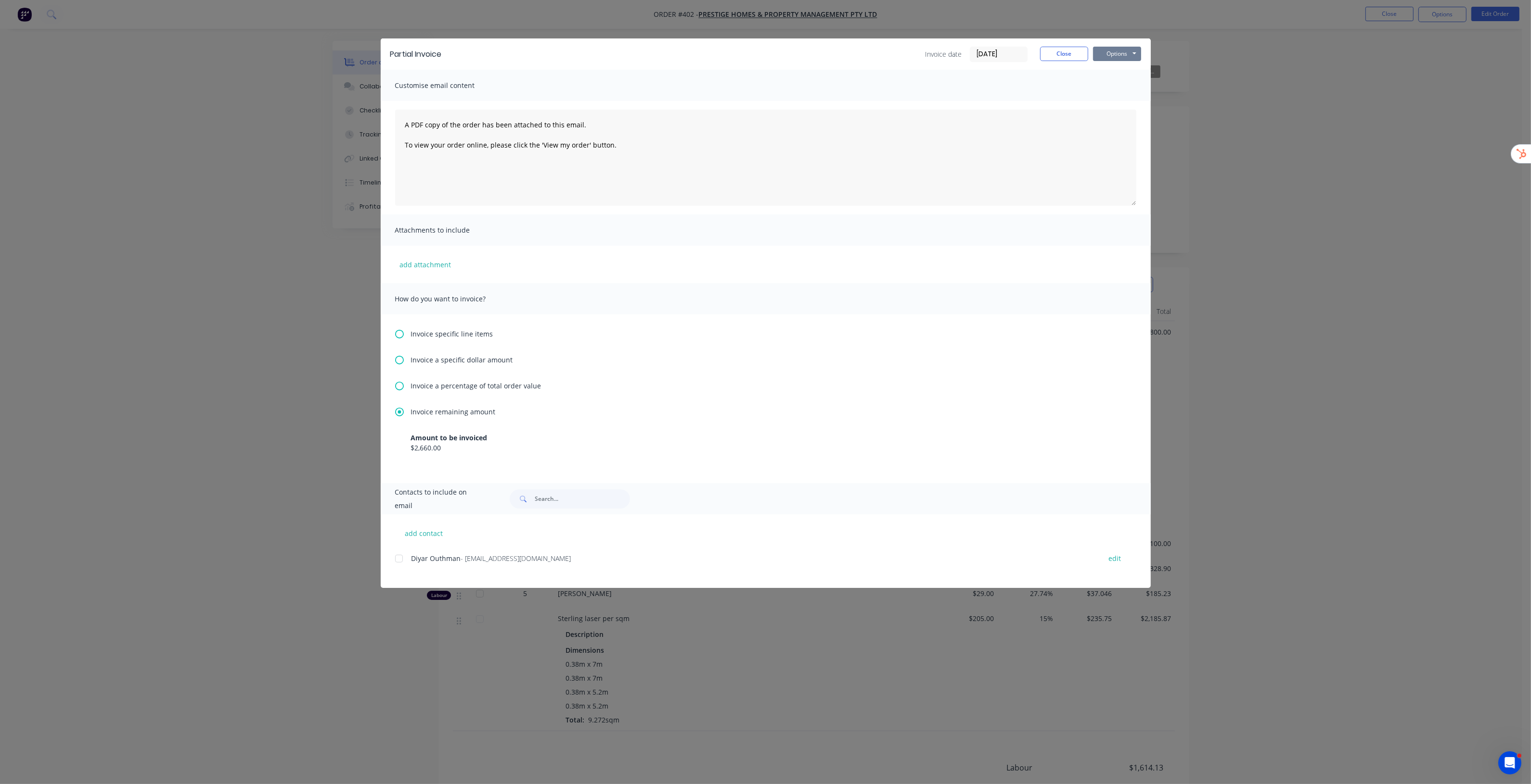
click at [1117, 54] on button "Options" at bounding box center [1117, 54] width 48 height 14
click at [1117, 72] on button "Preview" at bounding box center [1123, 72] width 62 height 16
click at [1065, 52] on button "Close" at bounding box center [1064, 54] width 48 height 14
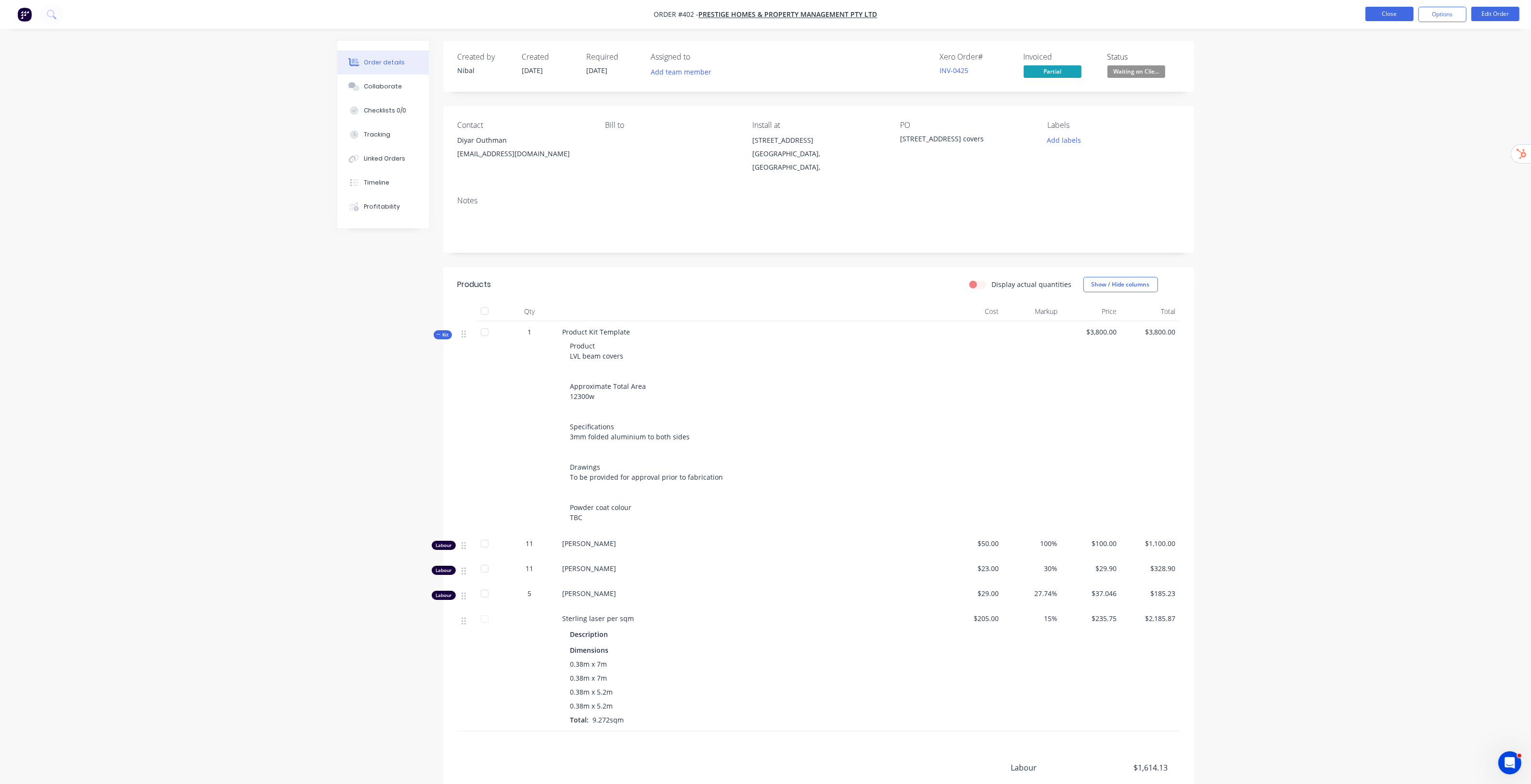
click at [1377, 19] on button "Close" at bounding box center [1389, 14] width 48 height 14
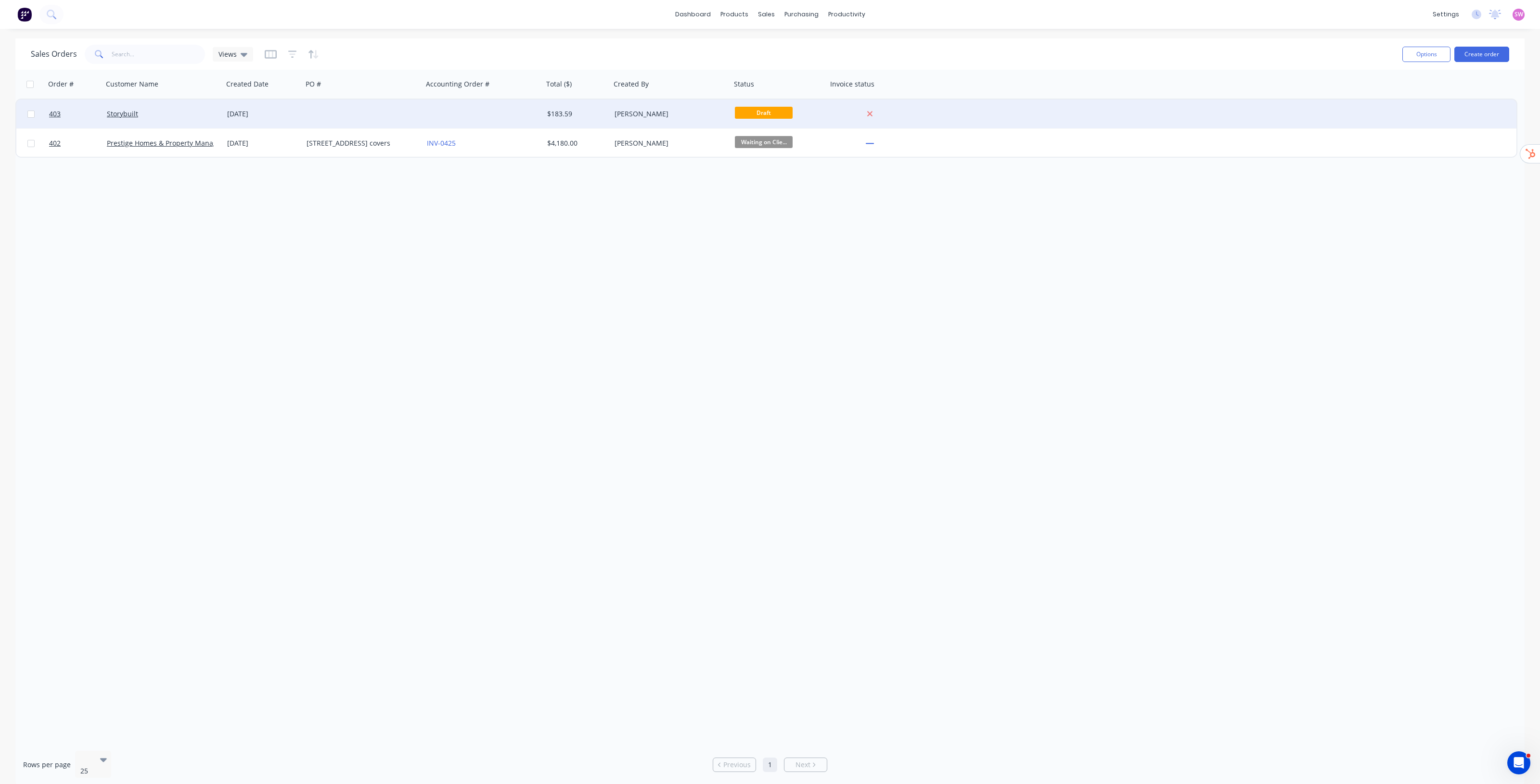
click at [501, 118] on div at bounding box center [484, 114] width 121 height 29
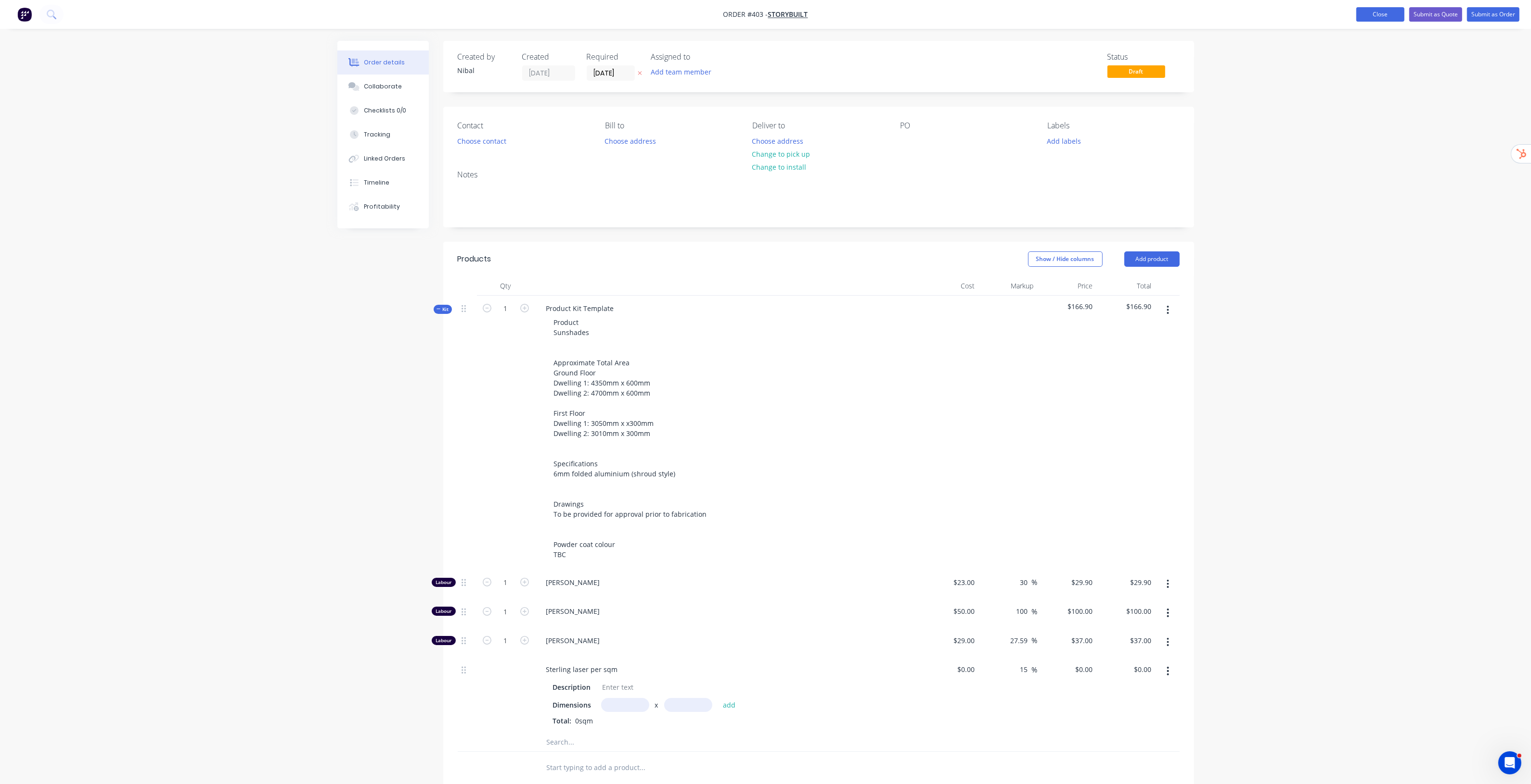
click at [1385, 18] on button "Close" at bounding box center [1380, 14] width 48 height 14
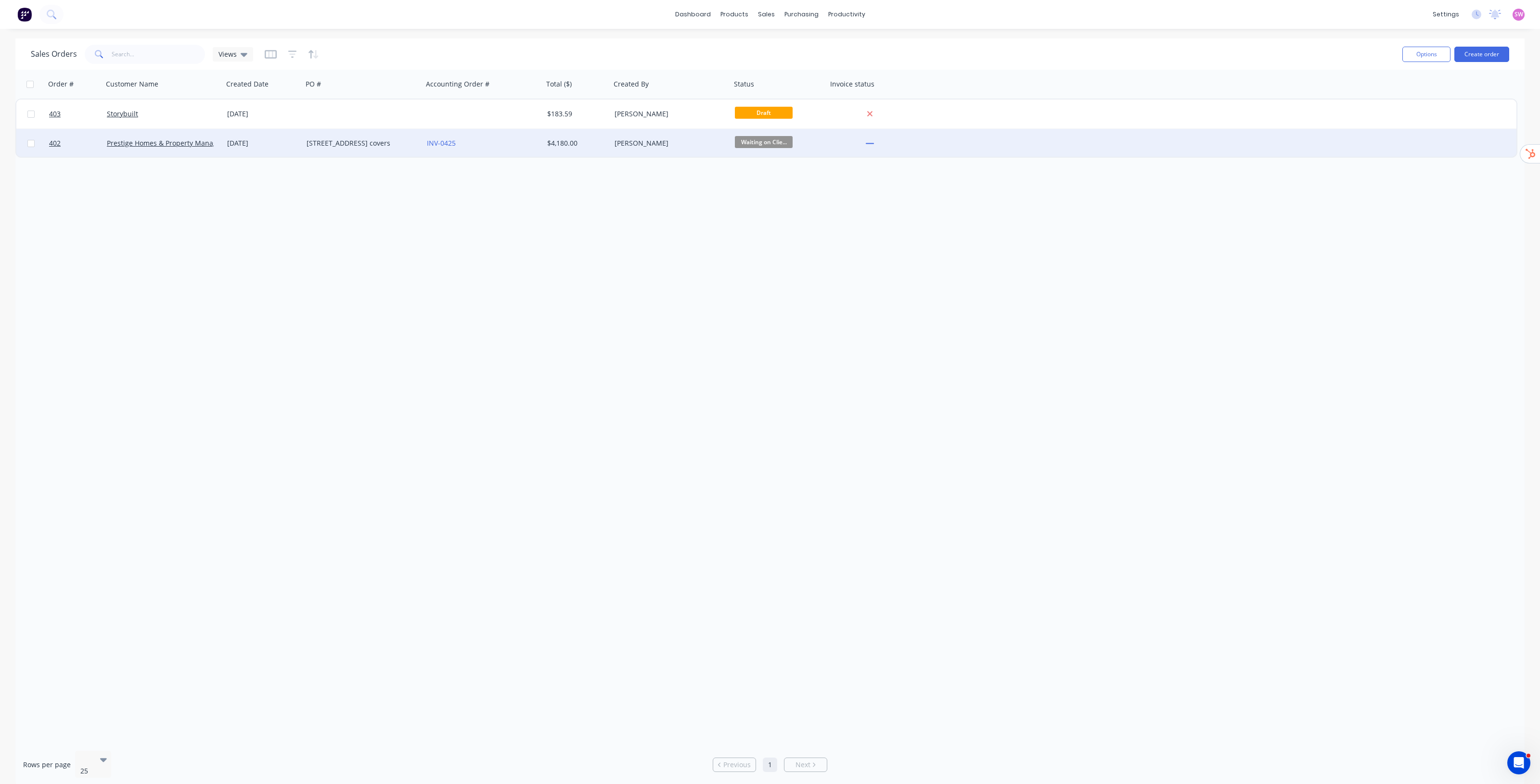
click at [546, 145] on div "$4,180.00" at bounding box center [577, 143] width 68 height 29
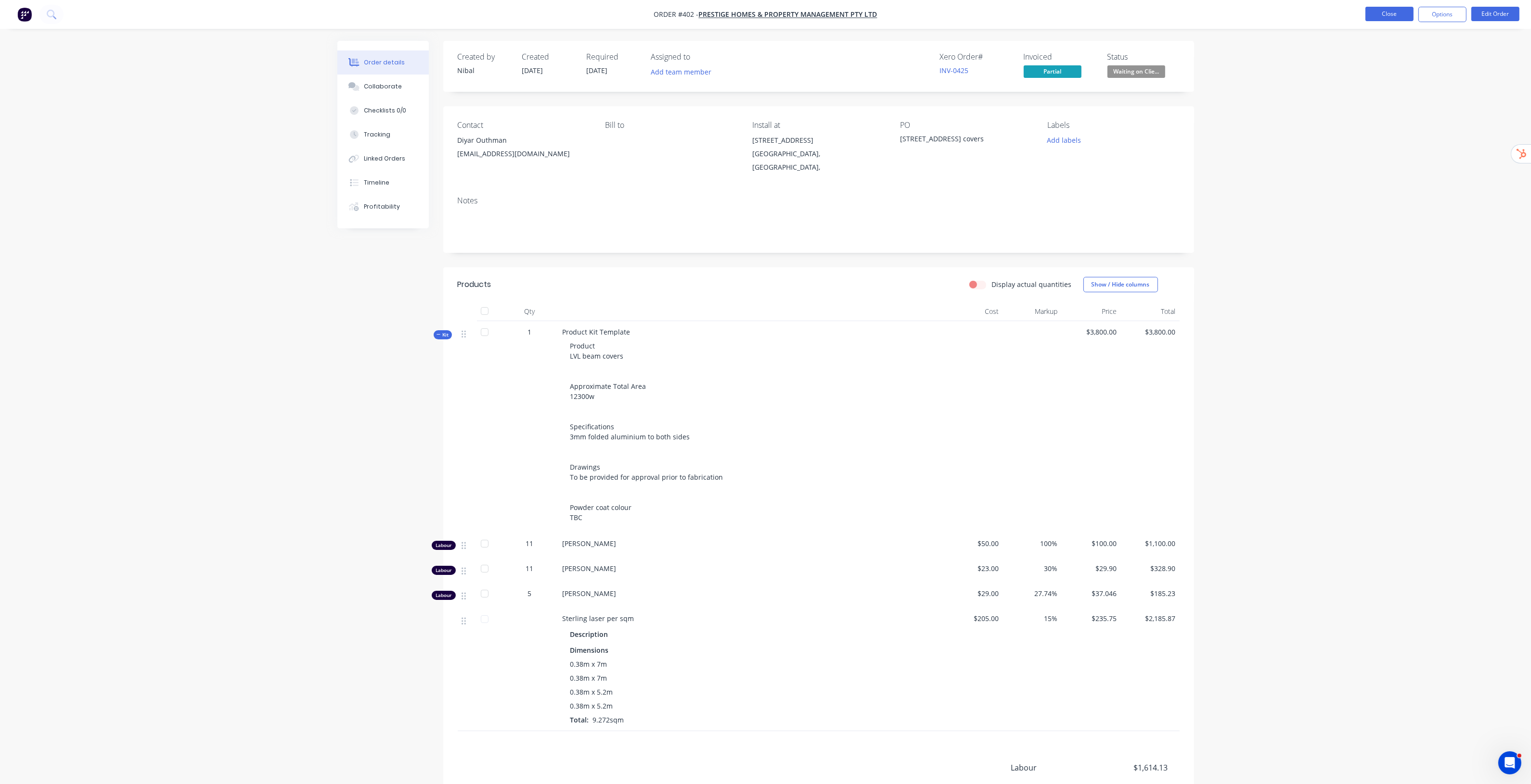
click at [1394, 15] on button "Close" at bounding box center [1389, 14] width 48 height 14
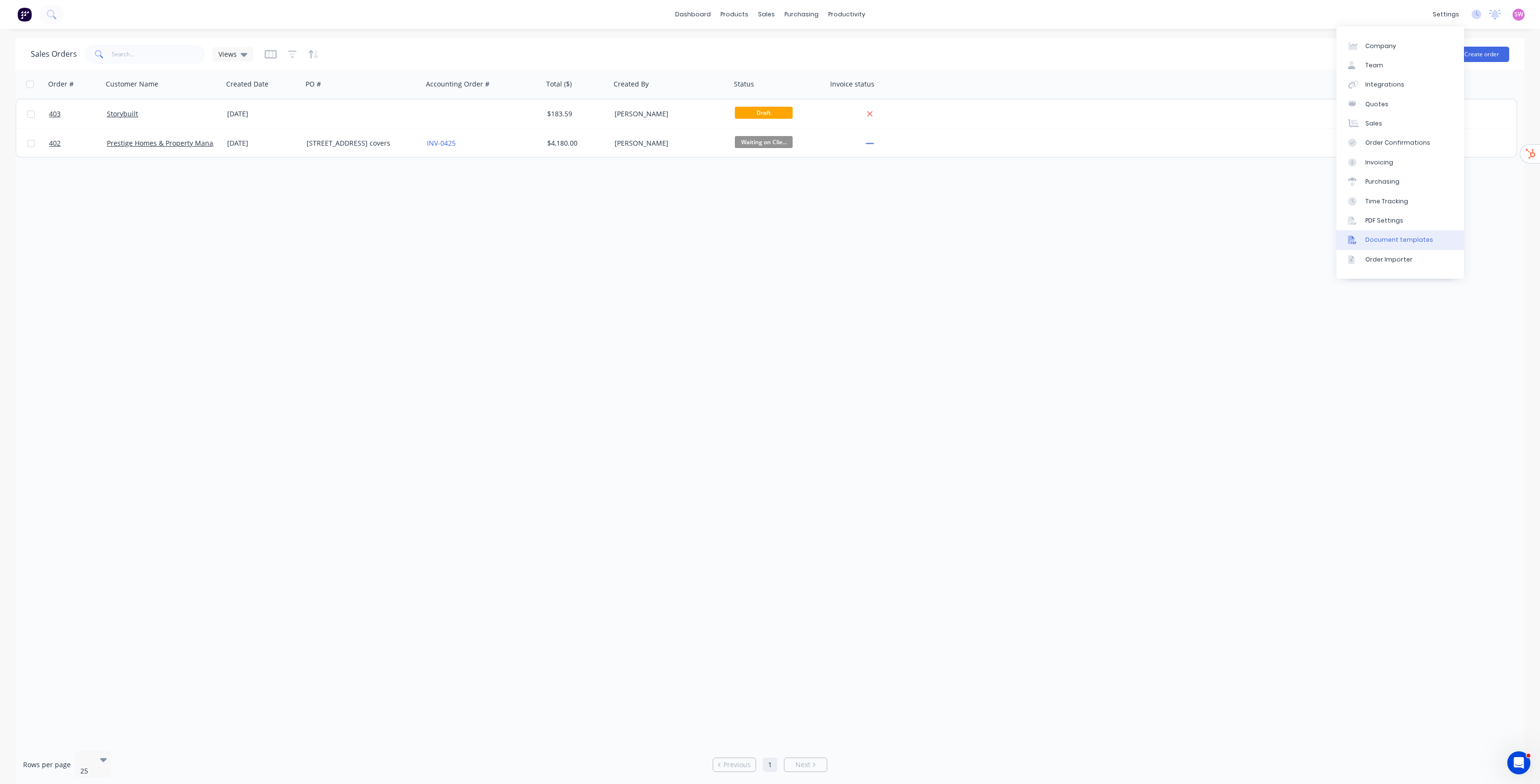
click at [1408, 247] on link "Document templates" at bounding box center [1400, 240] width 127 height 19
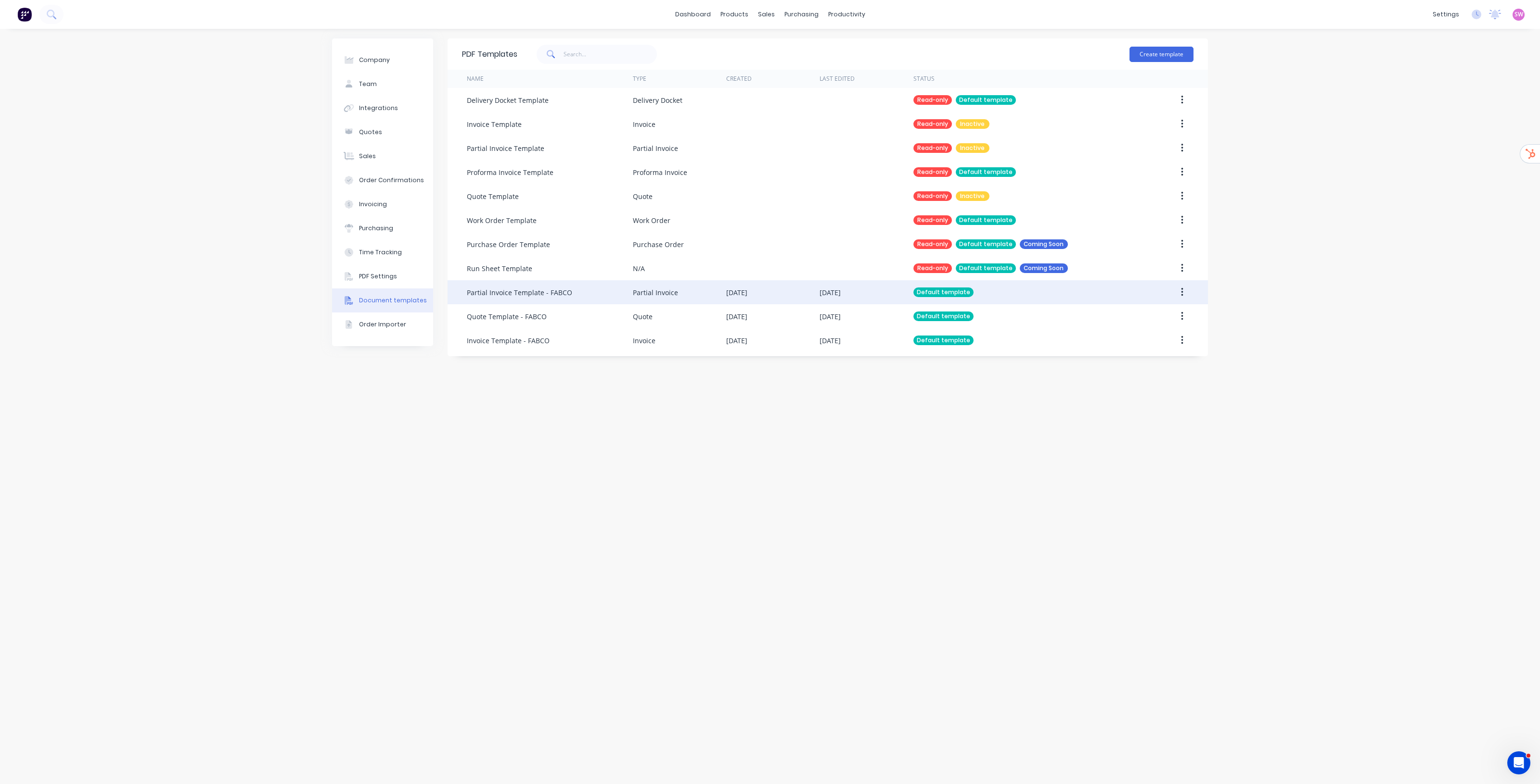
click at [990, 298] on div "Default template" at bounding box center [1022, 293] width 218 height 24
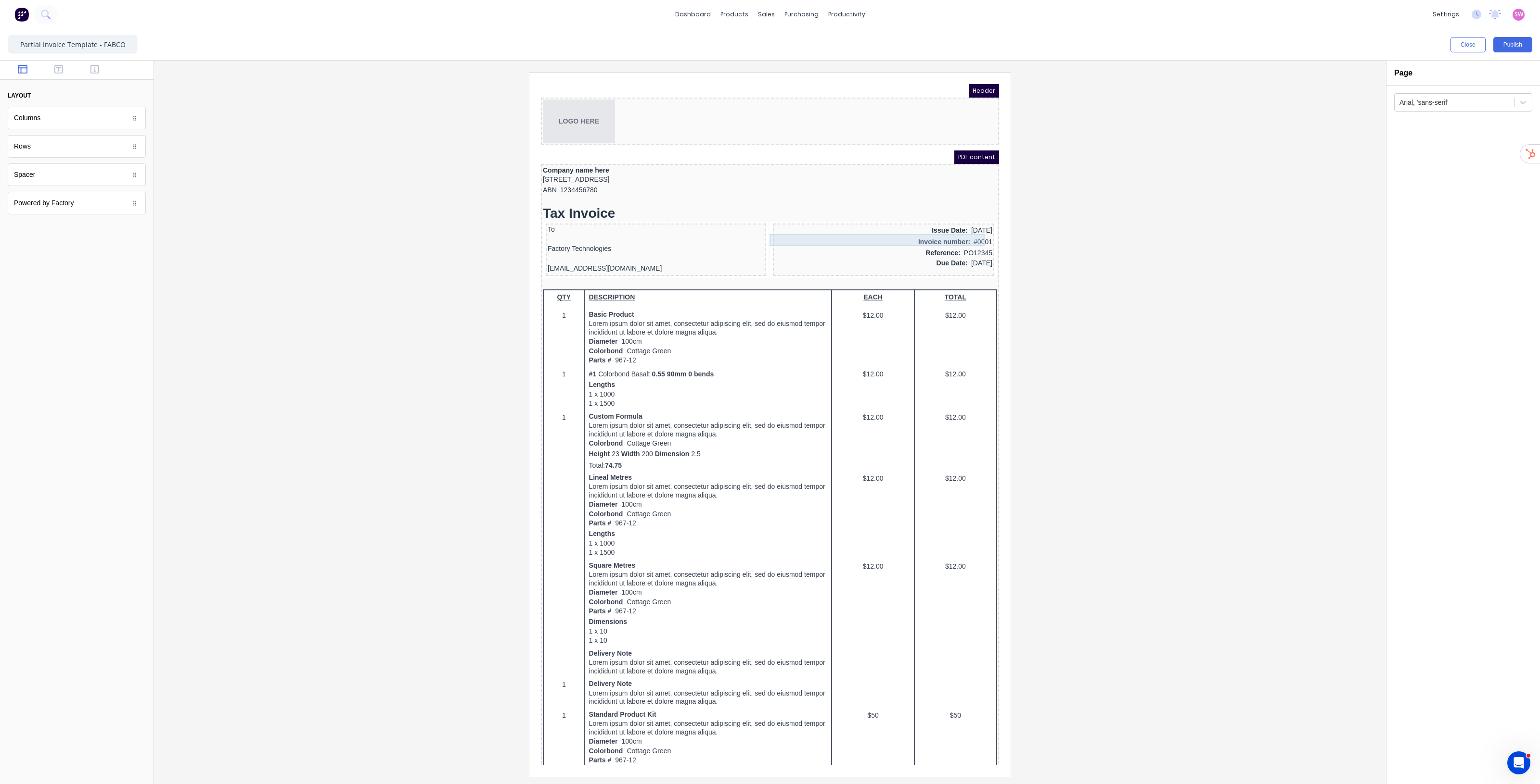
click at [954, 228] on div "Invoice number: #0001" at bounding box center [872, 230] width 217 height 12
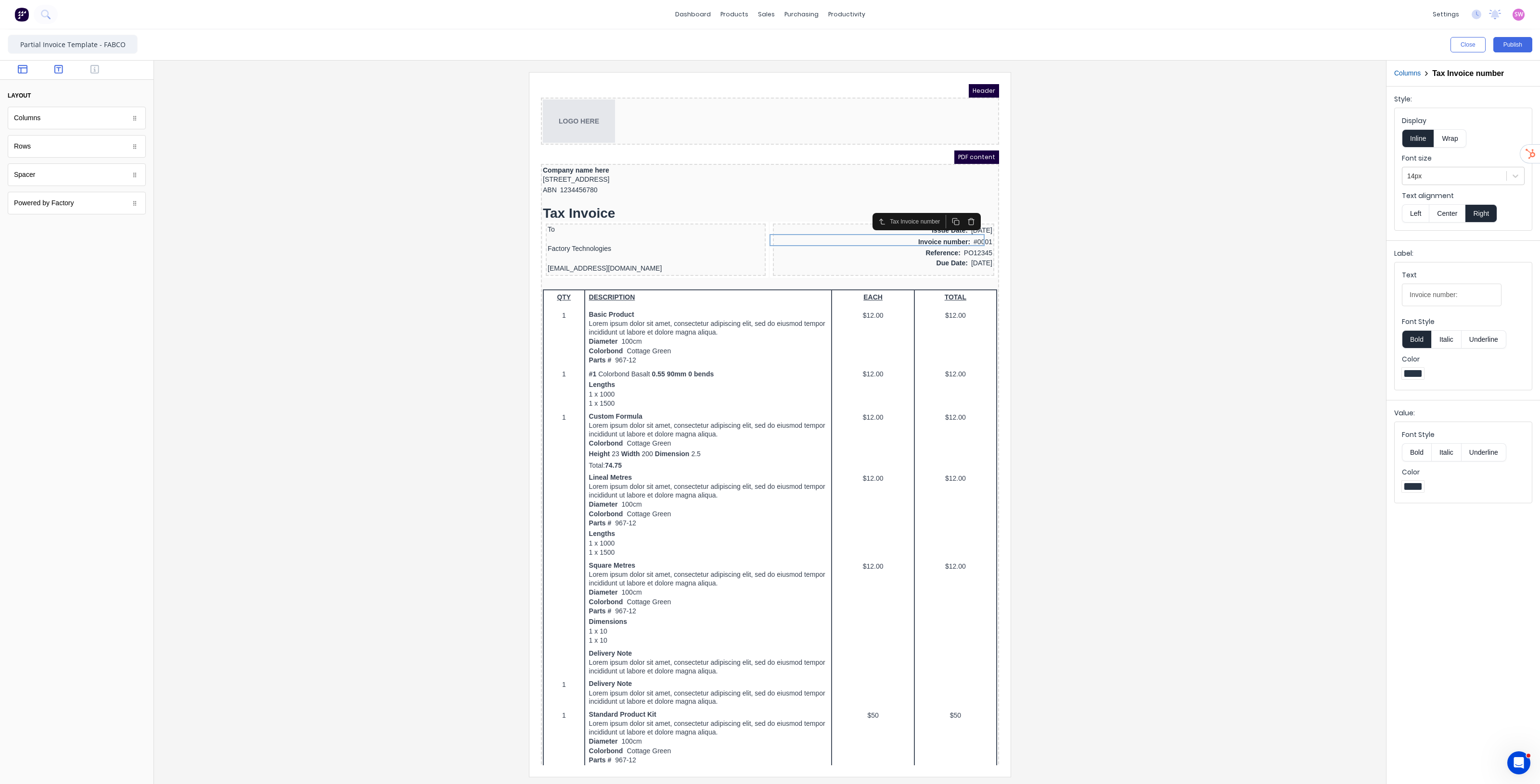
click at [63, 70] on icon "button" at bounding box center [59, 69] width 9 height 9
drag, startPoint x: 63, startPoint y: 70, endPoint x: 51, endPoint y: 63, distance: 13.9
click at [51, 63] on div at bounding box center [76, 70] width 154 height 19
click at [55, 67] on icon "button" at bounding box center [59, 69] width 9 height 9
click at [106, 62] on div at bounding box center [76, 70] width 154 height 19
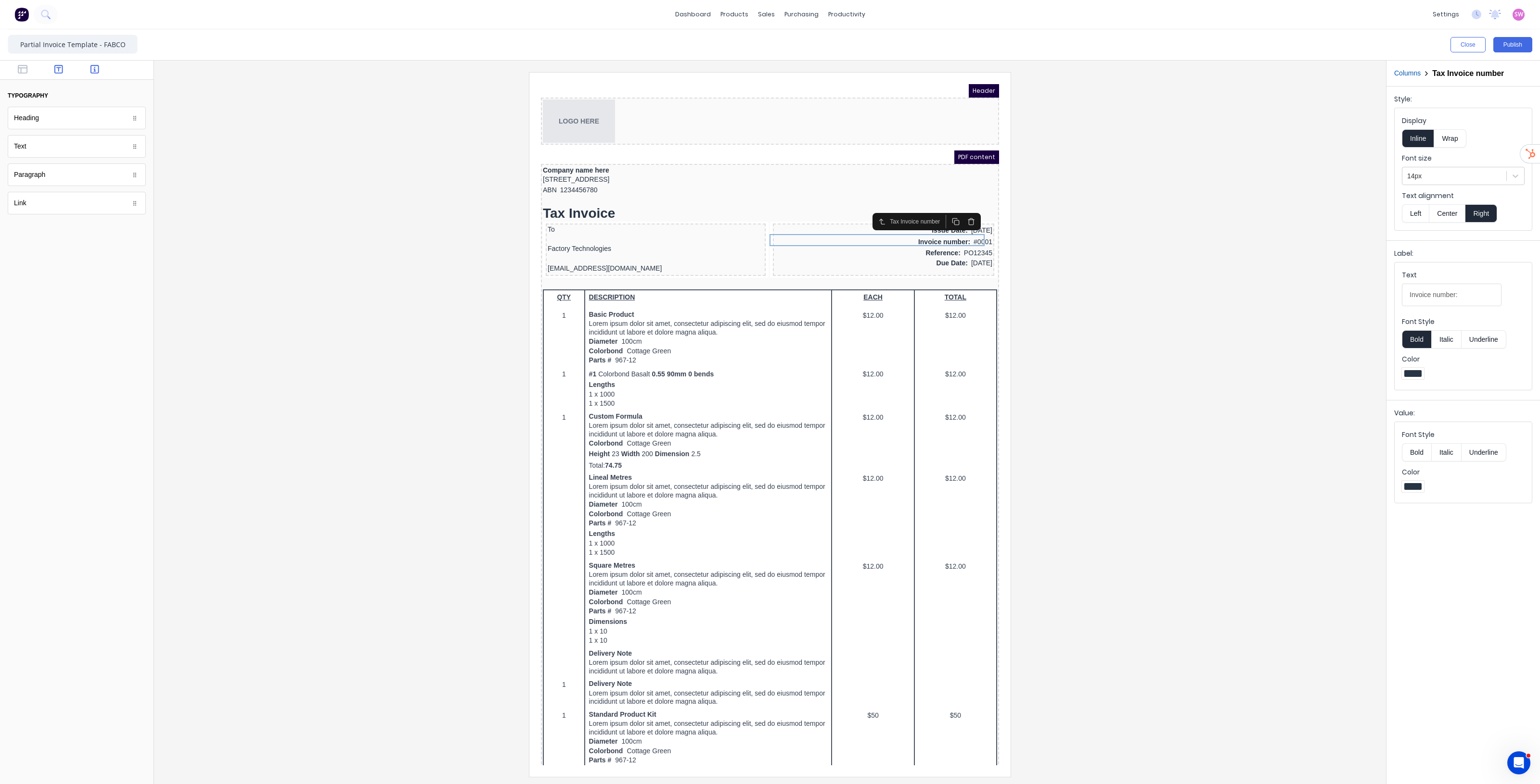
click at [97, 67] on icon "button" at bounding box center [94, 69] width 9 height 10
click at [1477, 43] on button "Close" at bounding box center [1468, 44] width 35 height 15
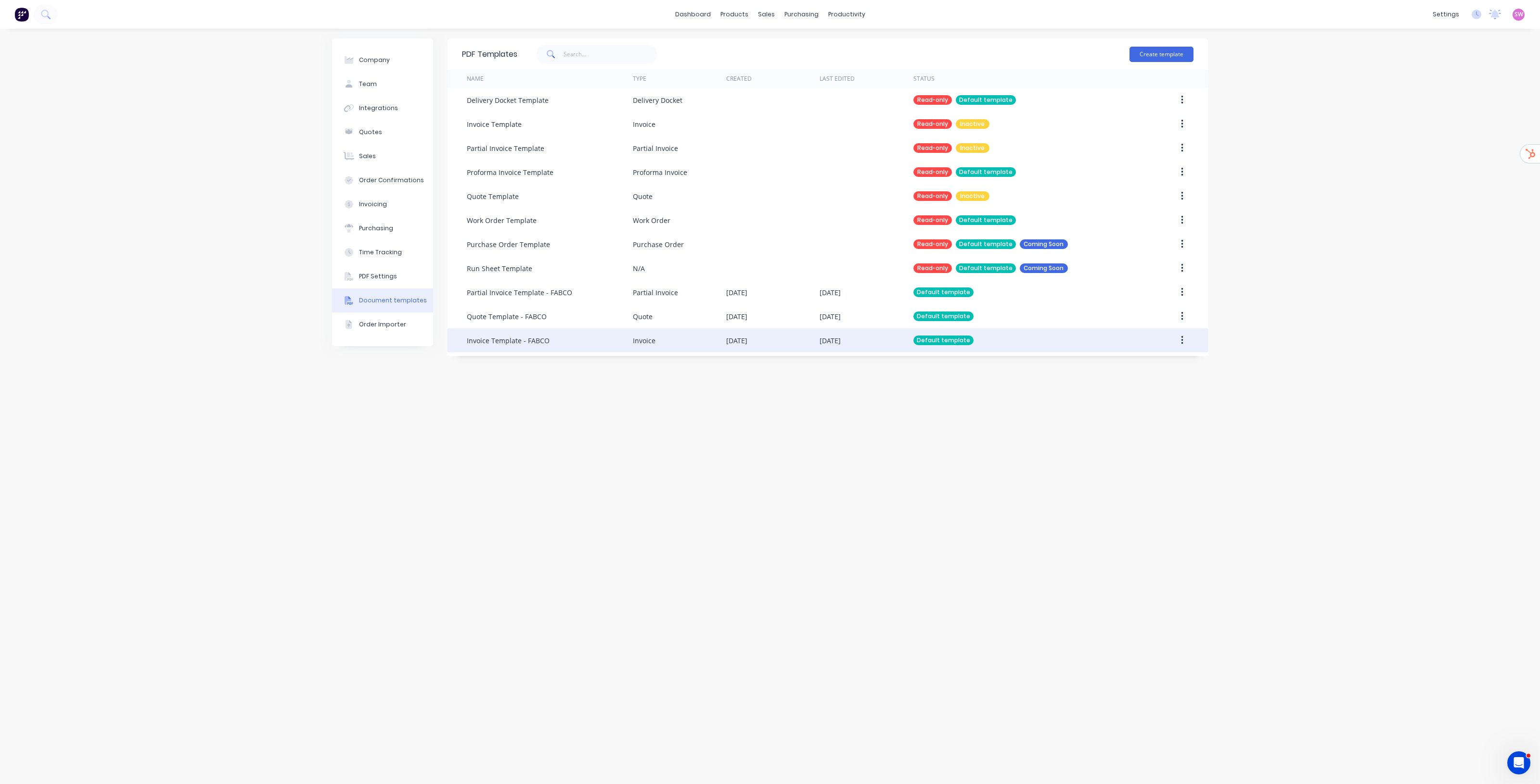
click at [782, 335] on div "09 Sep 2025" at bounding box center [773, 340] width 93 height 24
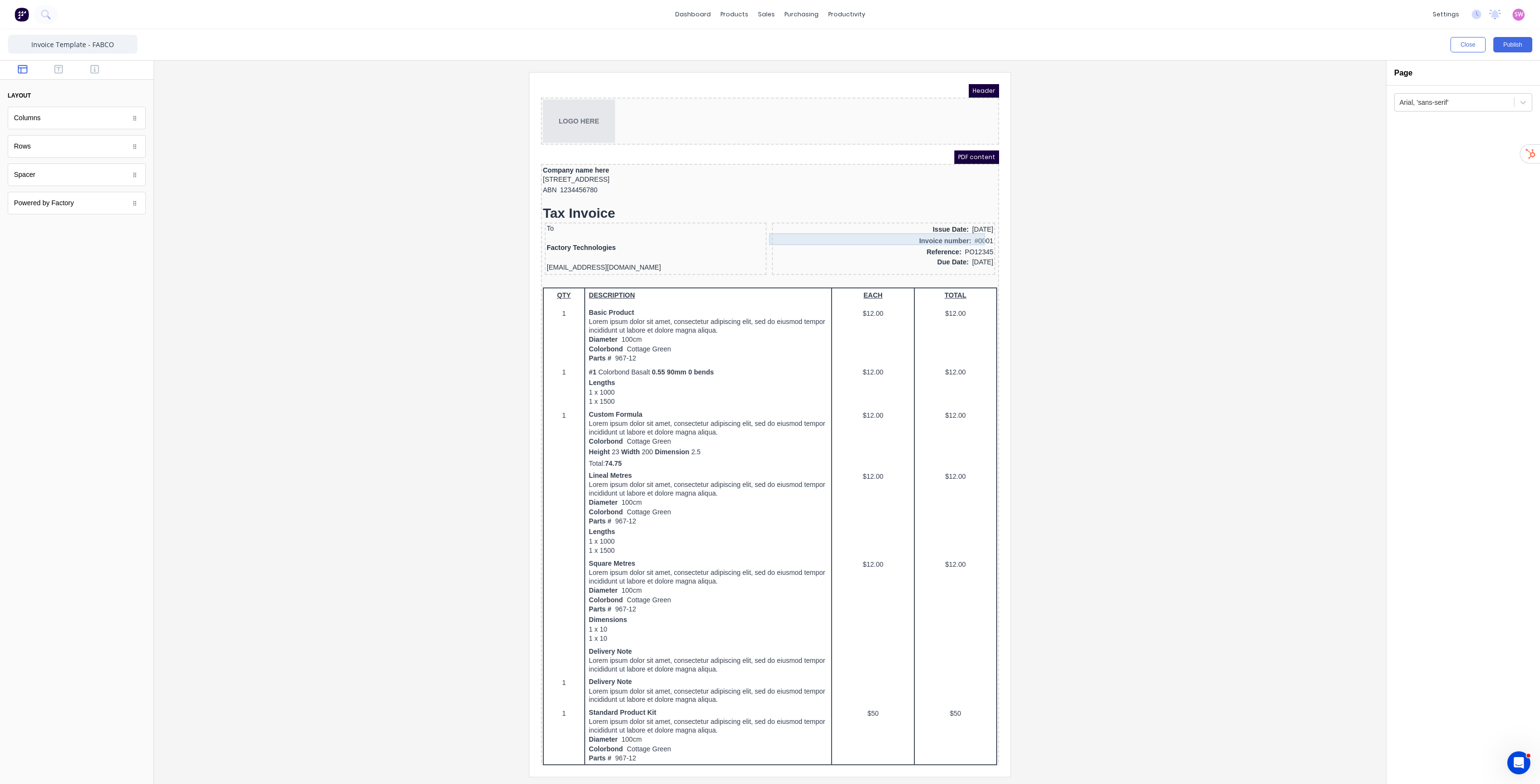
click at [949, 225] on div "Invoice number: #0001" at bounding box center [871, 229] width 220 height 12
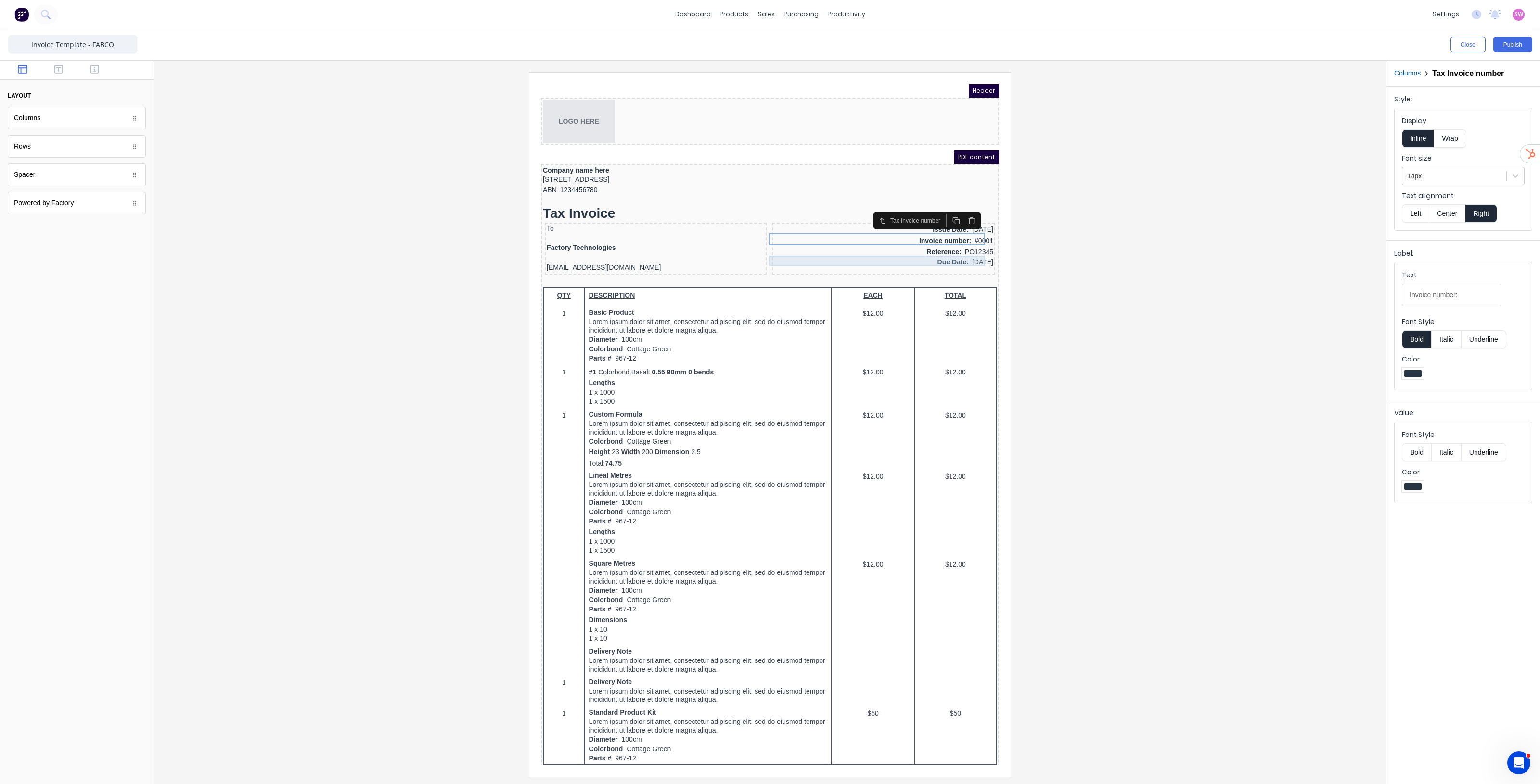
click at [946, 247] on div "Due Date: [DATE]" at bounding box center [871, 251] width 220 height 10
click at [946, 215] on div "Issue Date: [DATE]" at bounding box center [871, 218] width 220 height 10
drag, startPoint x: 1257, startPoint y: 203, endPoint x: 1466, endPoint y: 41, distance: 264.4
click at [1466, 41] on button "Close" at bounding box center [1468, 44] width 35 height 15
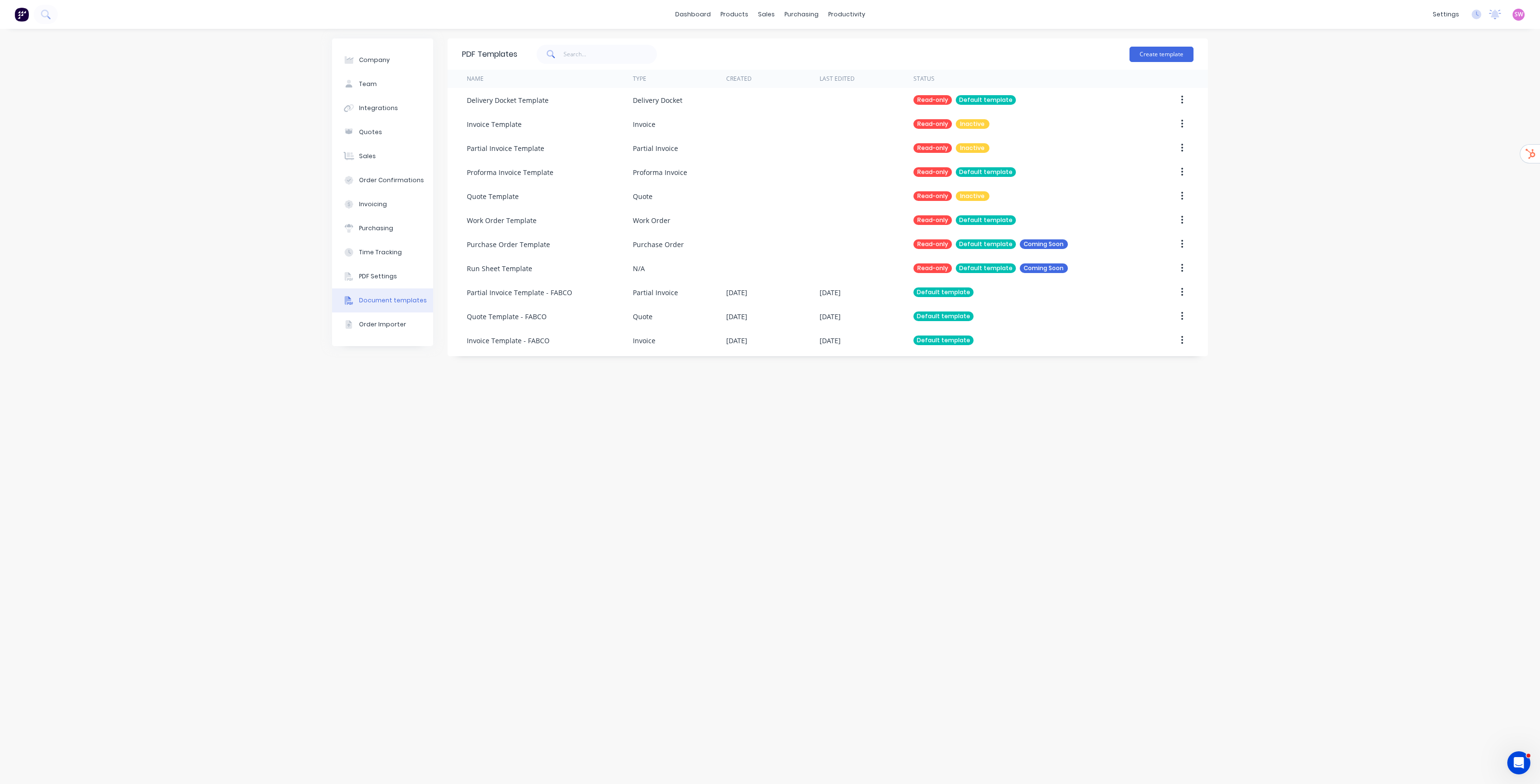
click at [1311, 273] on div "Company Team Integrations Quotes Sales Order Confirmations Invoicing Purchasing…" at bounding box center [770, 407] width 1540 height 756
click at [1514, 764] on icon "Open Intercom Messenger" at bounding box center [1517, 762] width 16 height 16
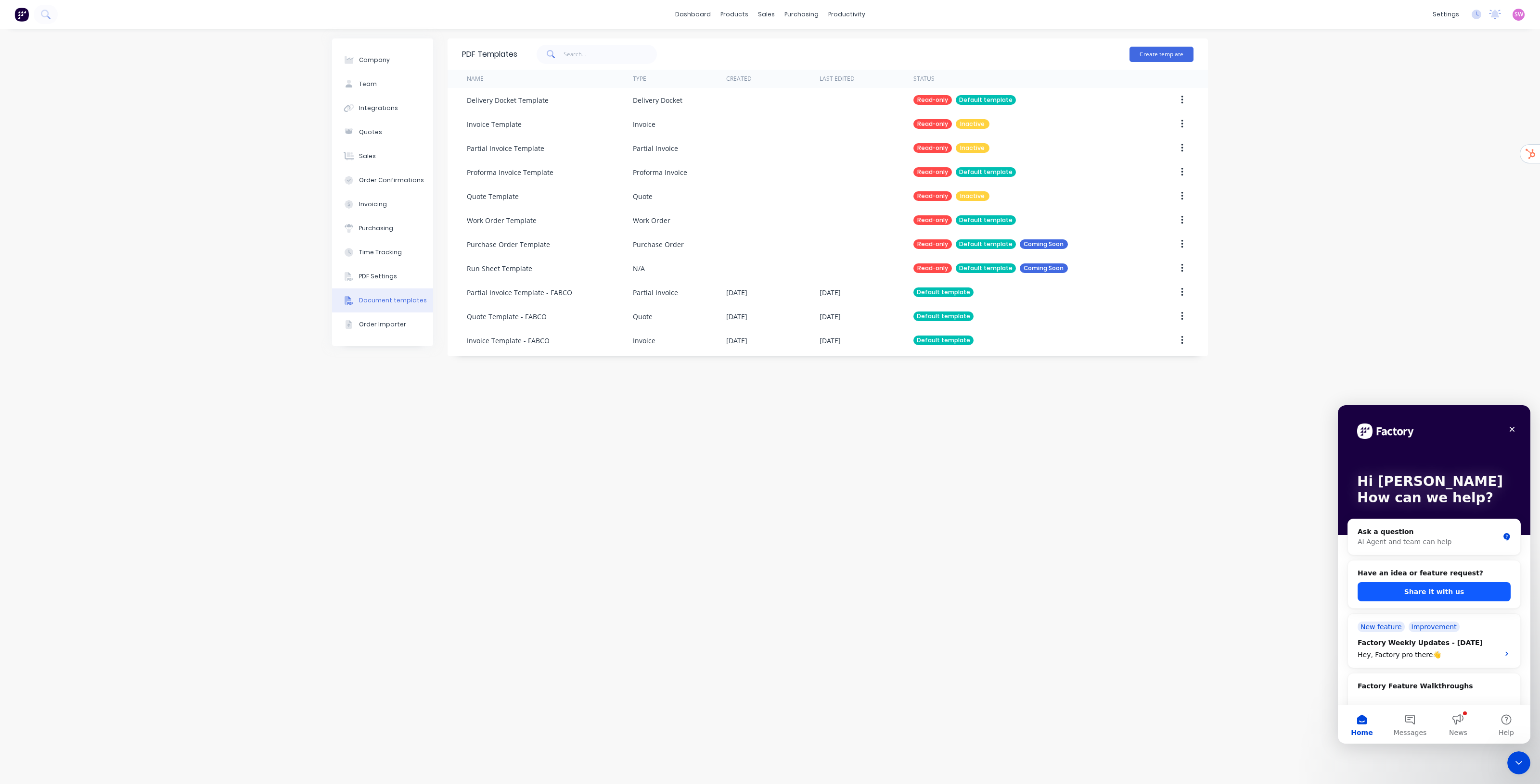
click at [1421, 592] on button "Share it with us" at bounding box center [1434, 592] width 153 height 19
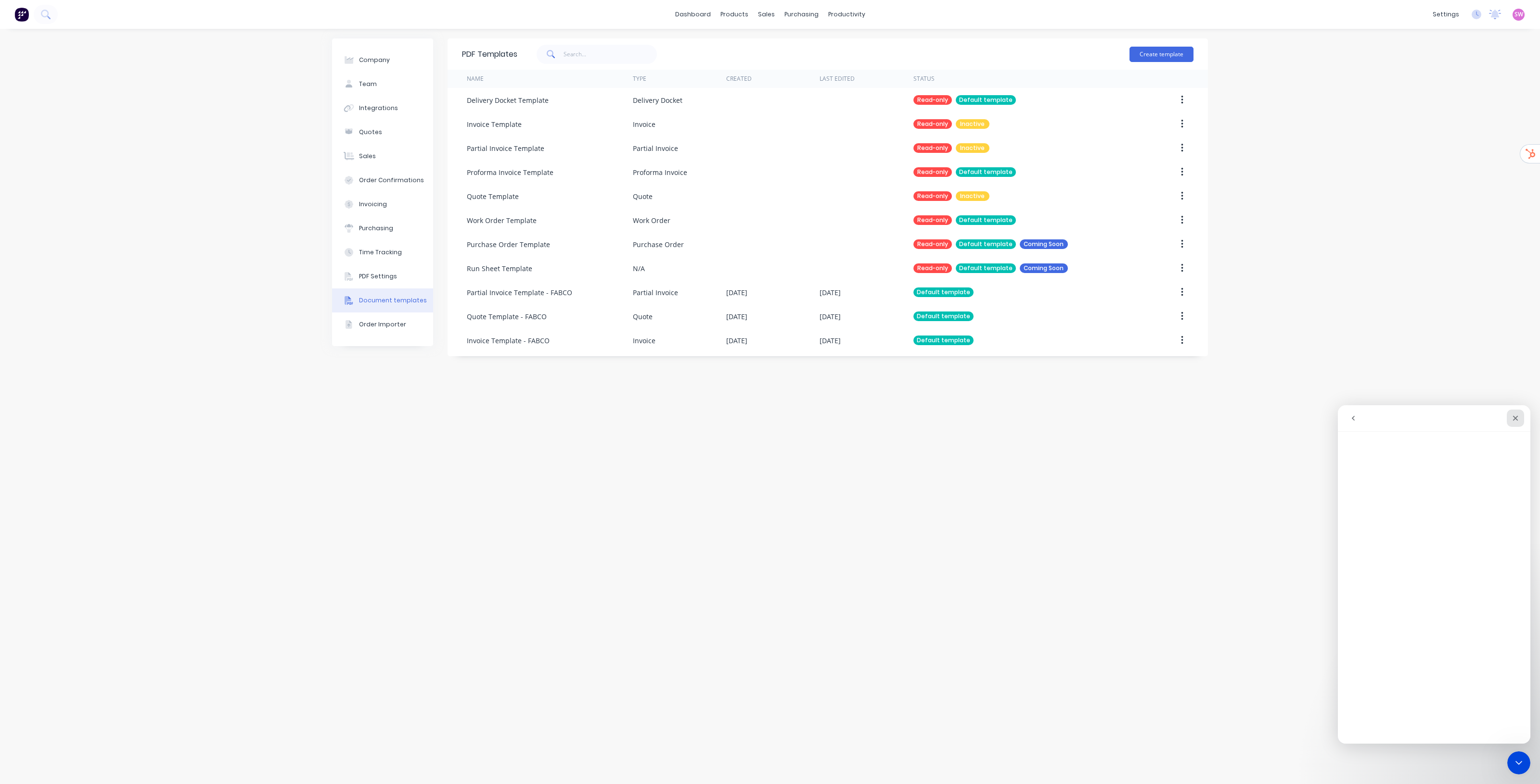
click at [1510, 417] on div "Close" at bounding box center [1516, 419] width 18 height 18
click at [802, 68] on div "Customers" at bounding box center [799, 65] width 35 height 9
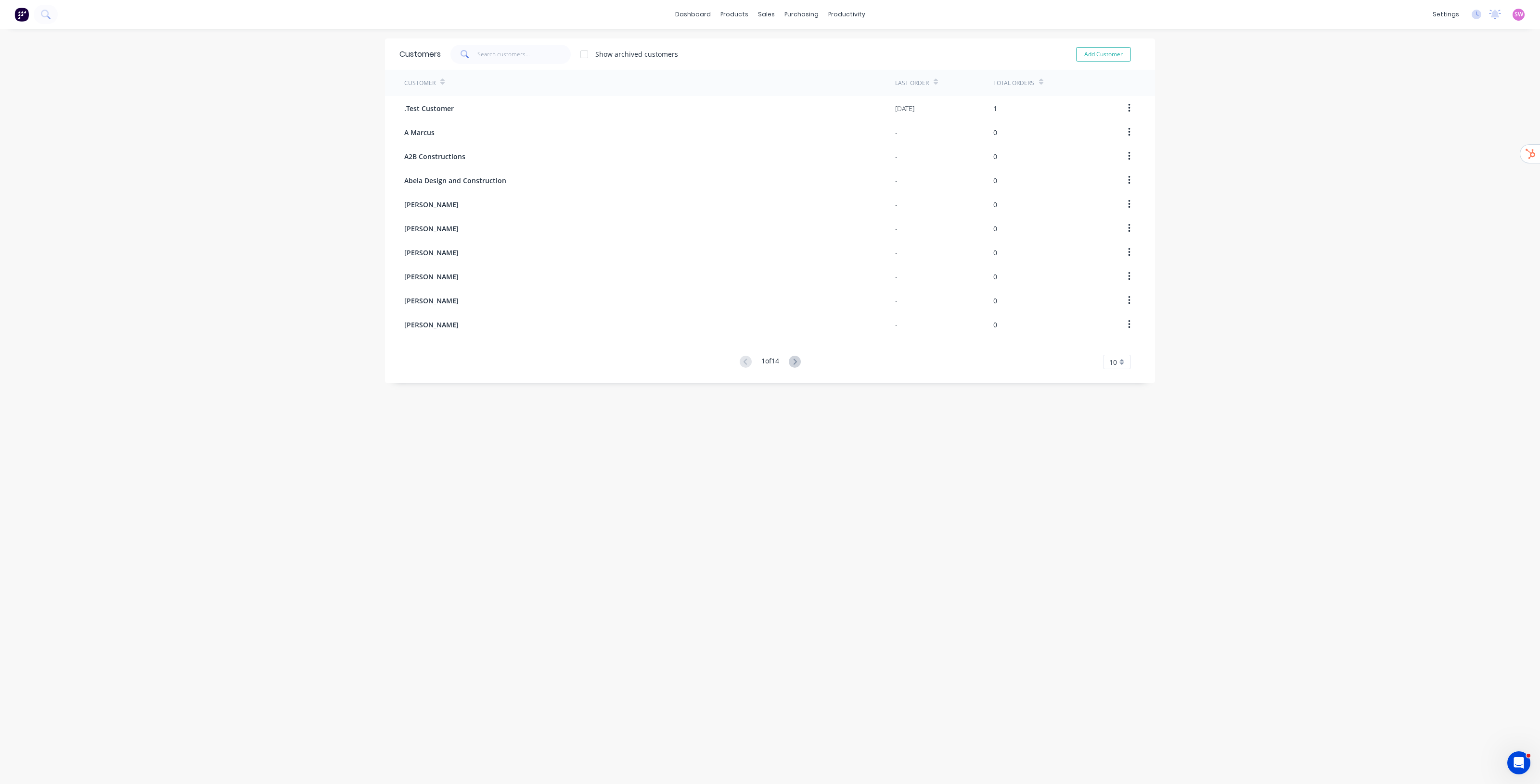
click at [1295, 457] on div "dashboard products sales purchasing productivity dashboard products Product Cat…" at bounding box center [770, 392] width 1540 height 784
click at [751, 45] on div "Product Catalogue" at bounding box center [772, 46] width 60 height 9
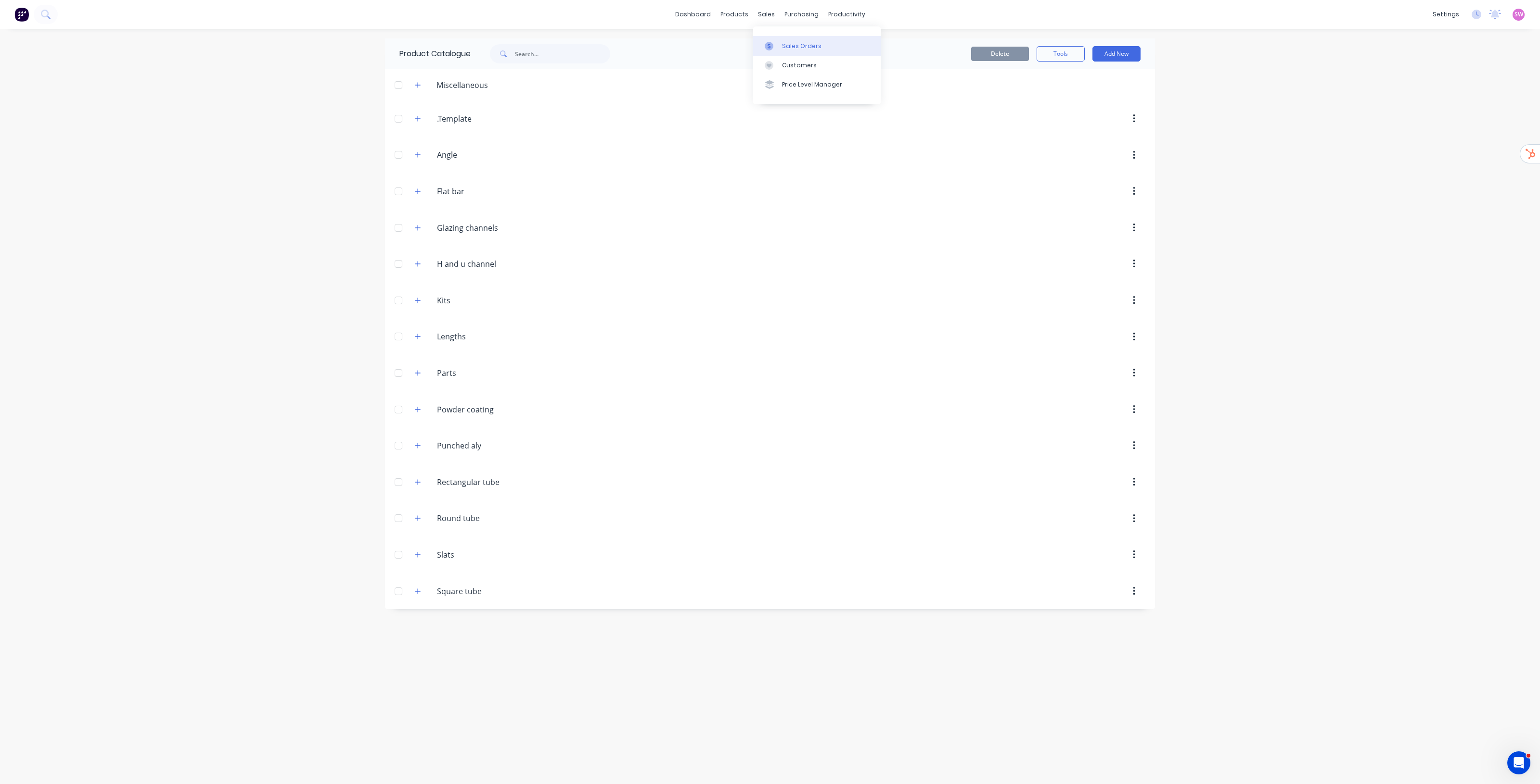
click at [787, 51] on link "Sales Orders" at bounding box center [817, 46] width 127 height 19
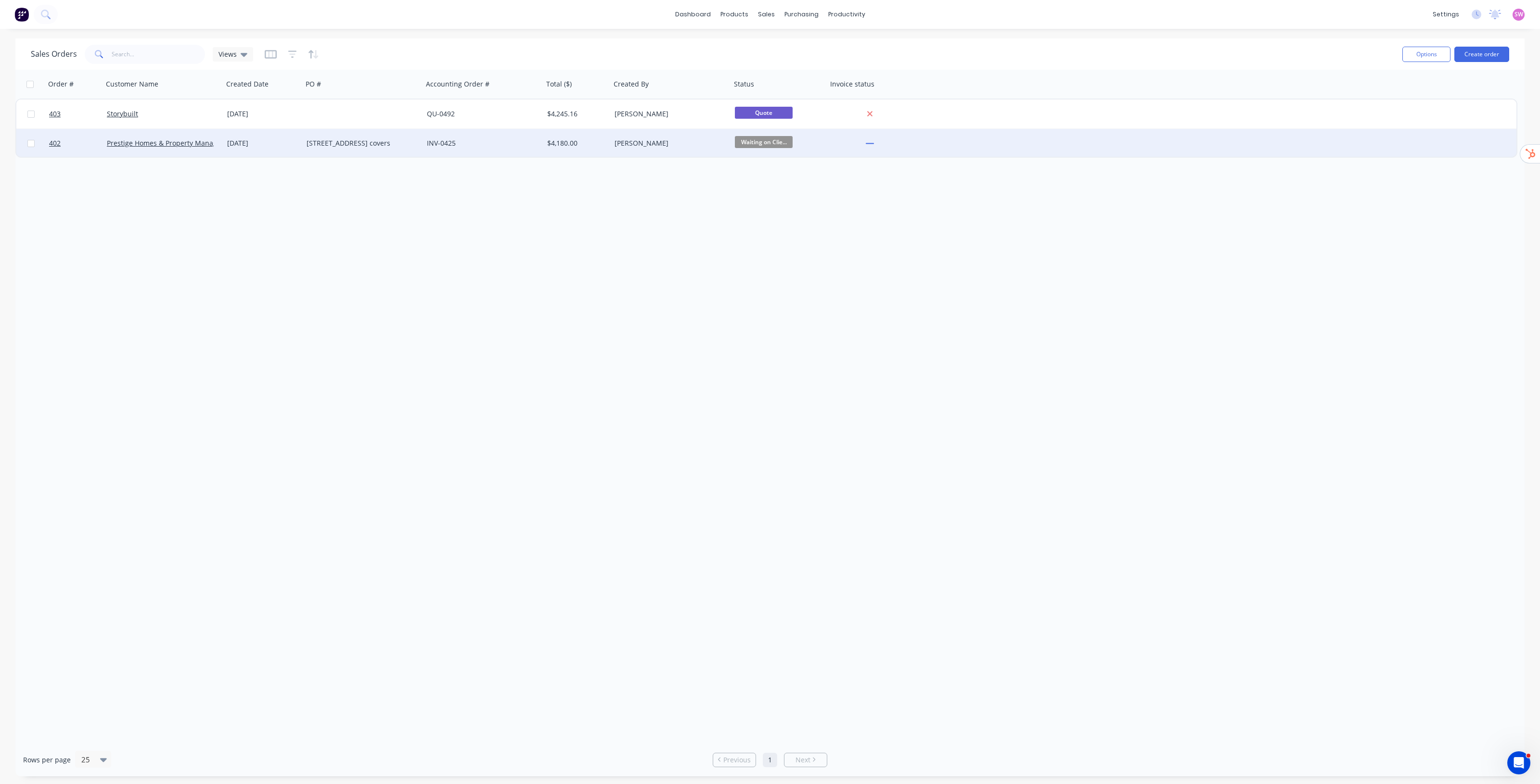
click at [474, 150] on div "INV-0425" at bounding box center [484, 143] width 121 height 29
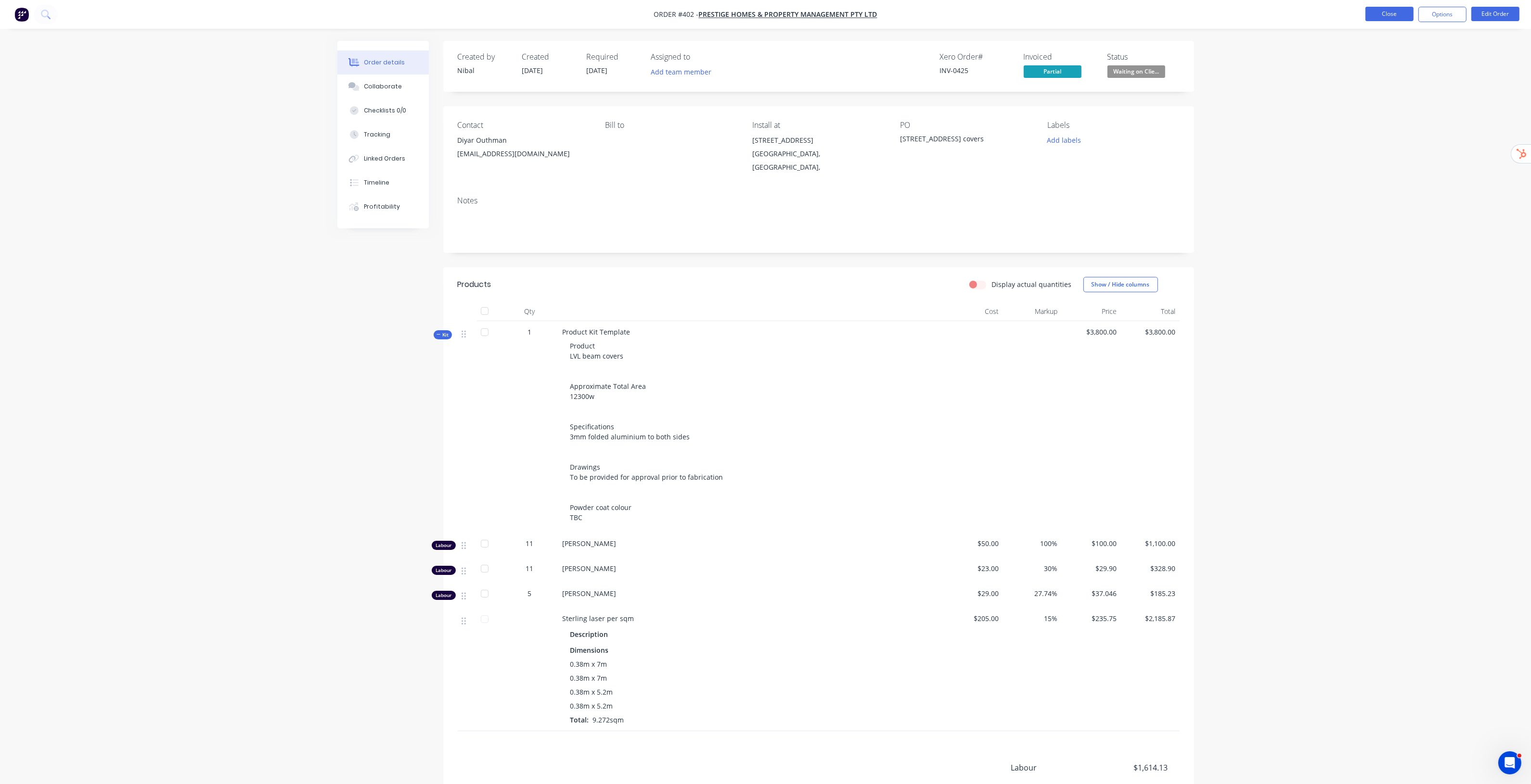
click at [1373, 12] on button "Close" at bounding box center [1389, 14] width 48 height 14
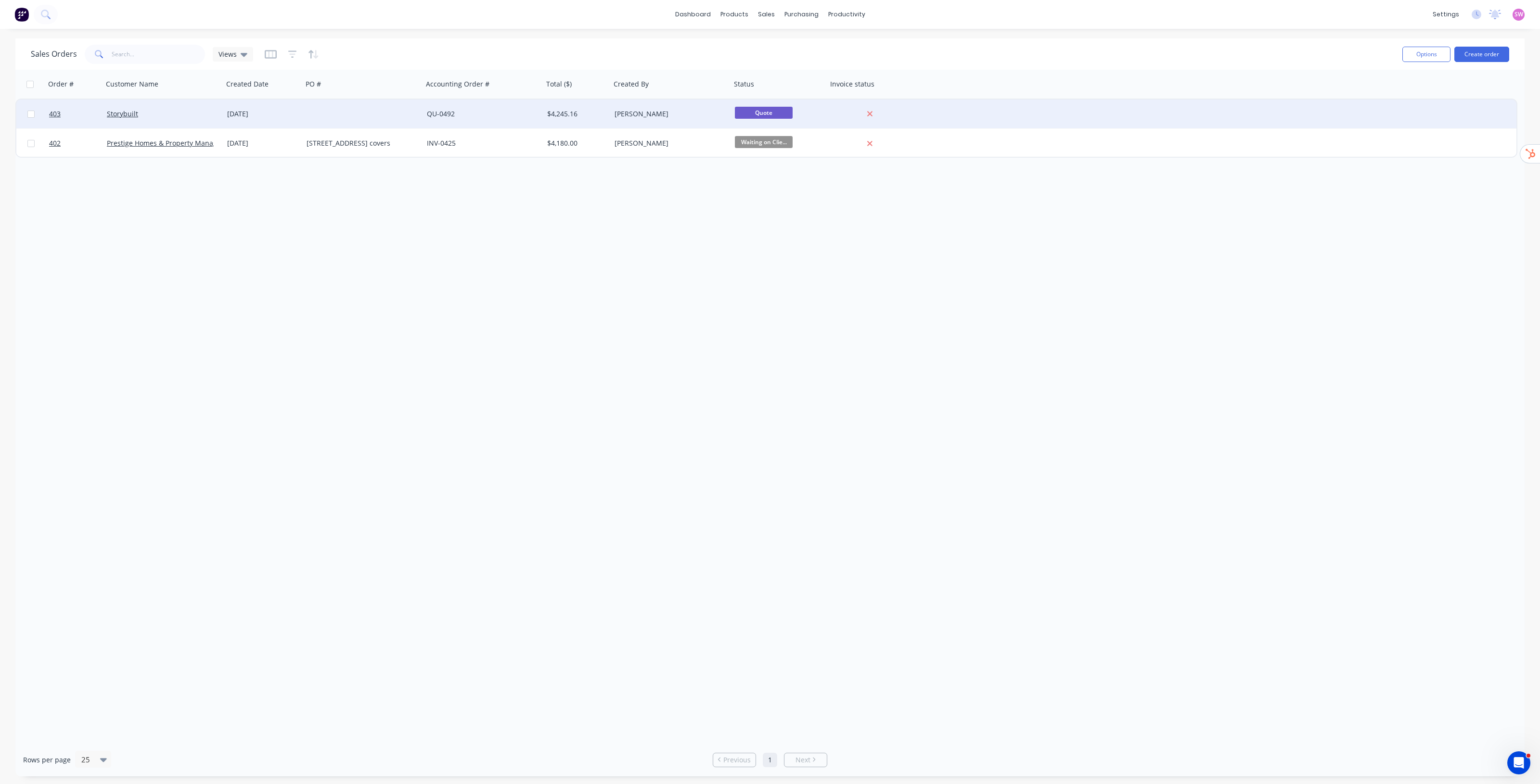
click at [266, 126] on div "10 Sep 2025" at bounding box center [263, 114] width 80 height 29
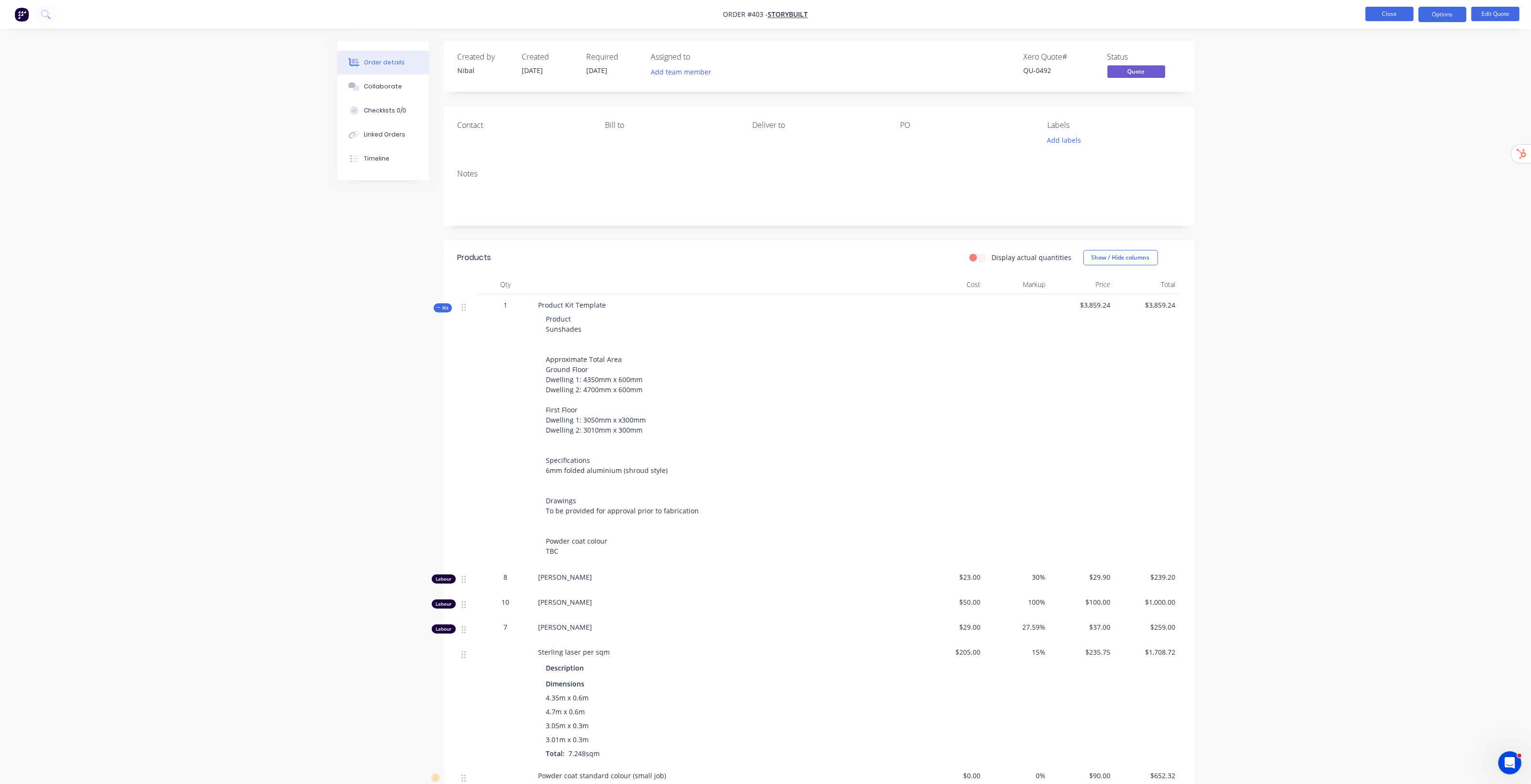
click at [1374, 18] on button "Close" at bounding box center [1389, 14] width 48 height 14
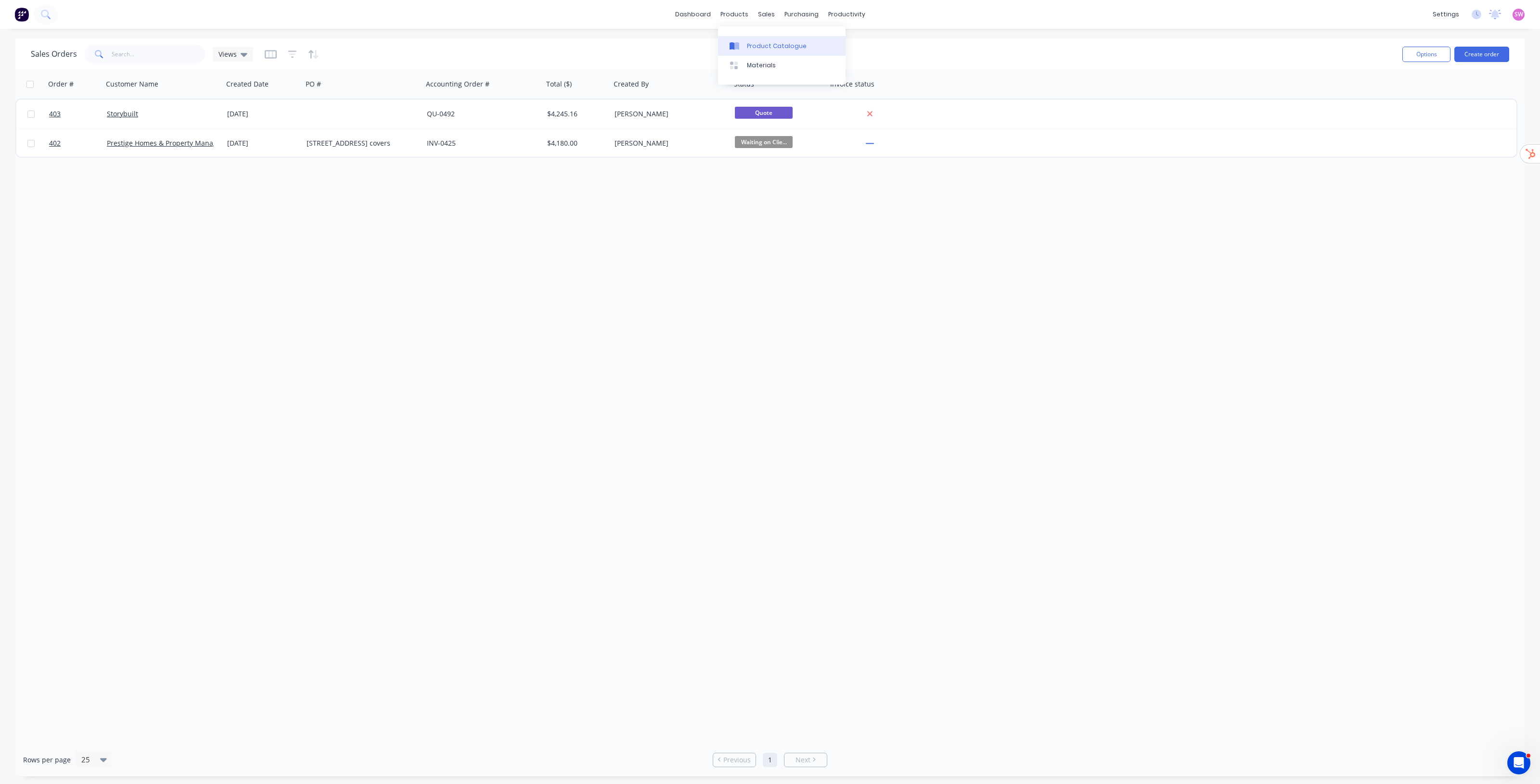
click at [748, 43] on div "Product Catalogue" at bounding box center [776, 46] width 60 height 9
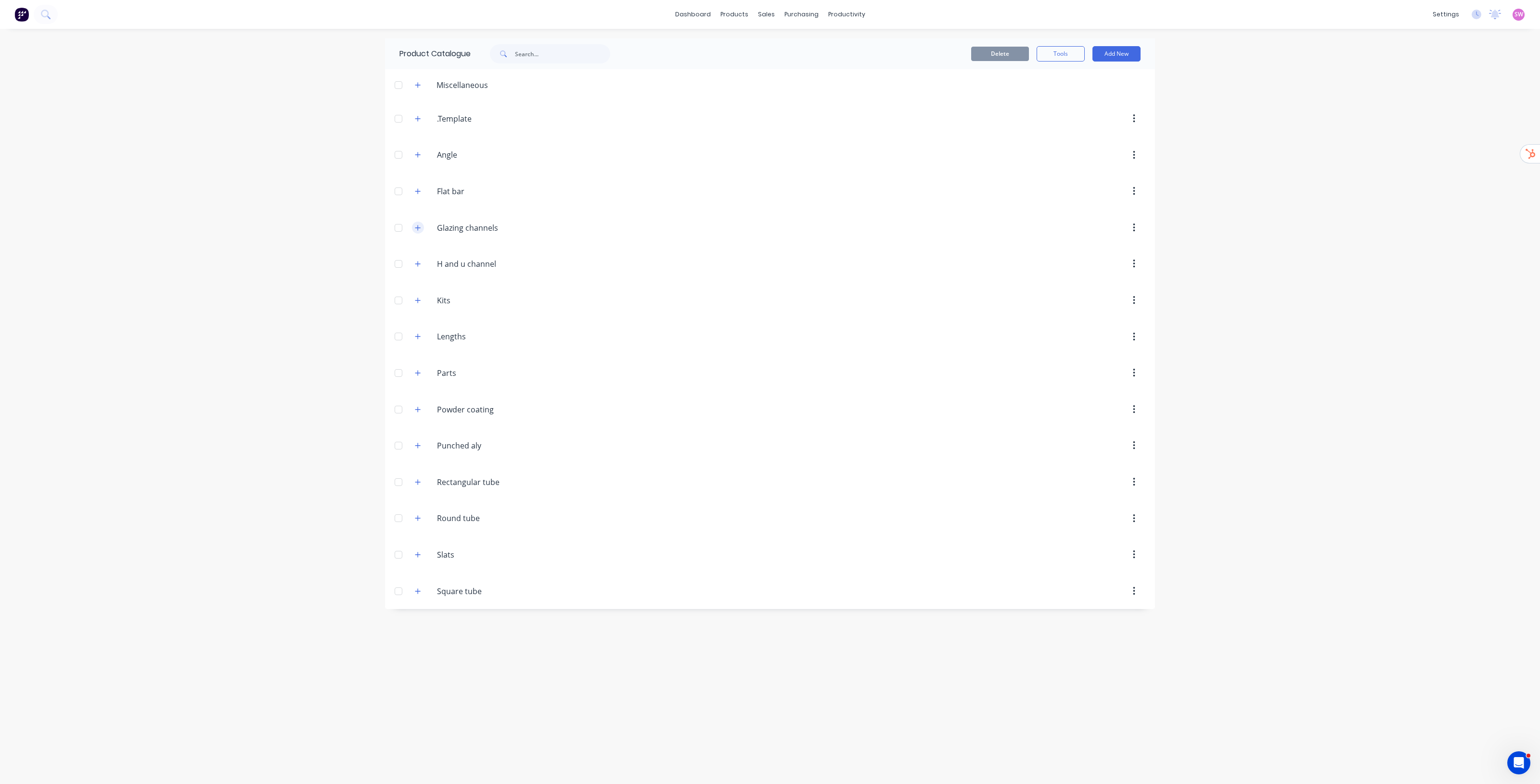
click at [419, 227] on icon "button" at bounding box center [418, 228] width 6 height 6
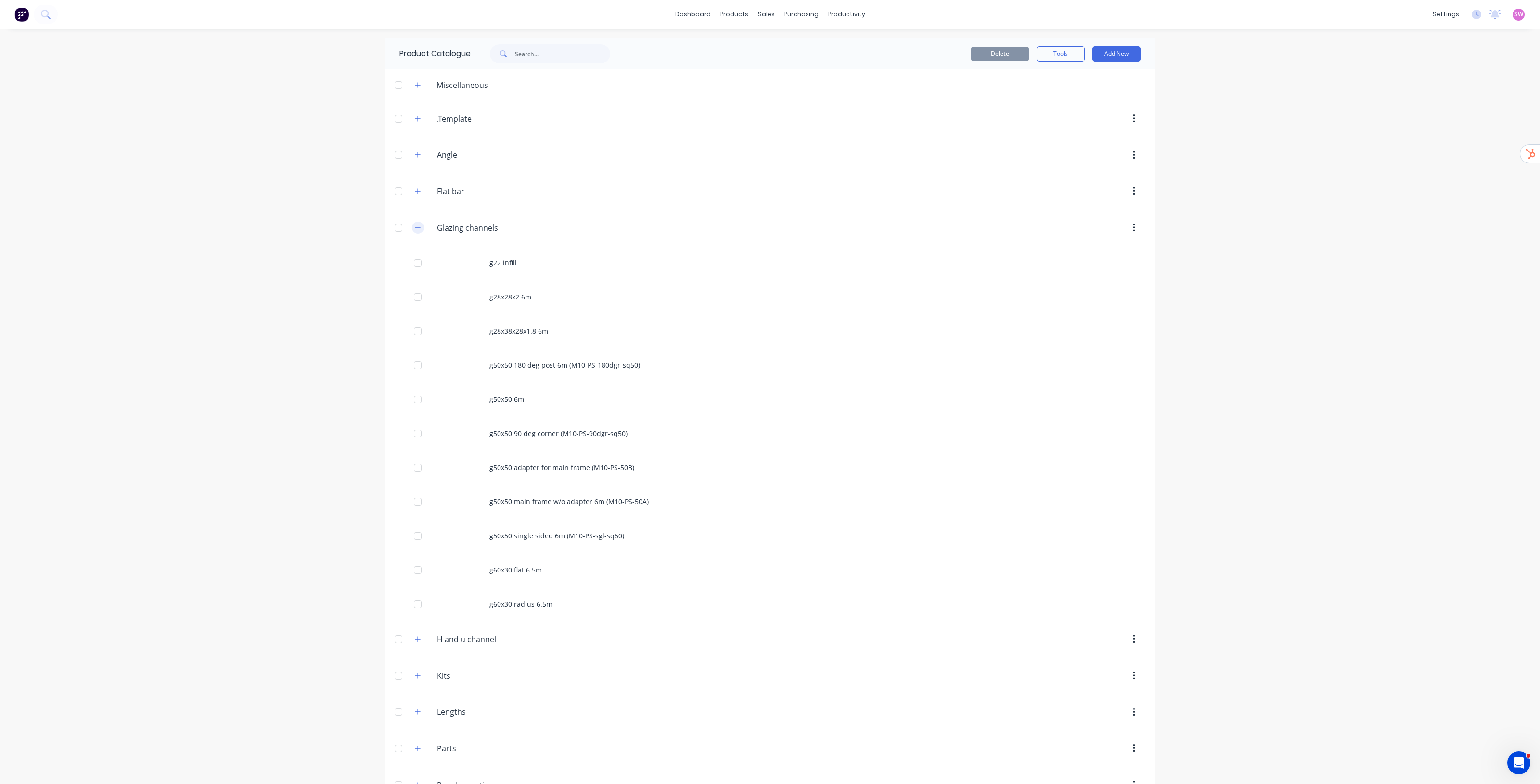
click at [415, 229] on icon "button" at bounding box center [418, 228] width 6 height 6
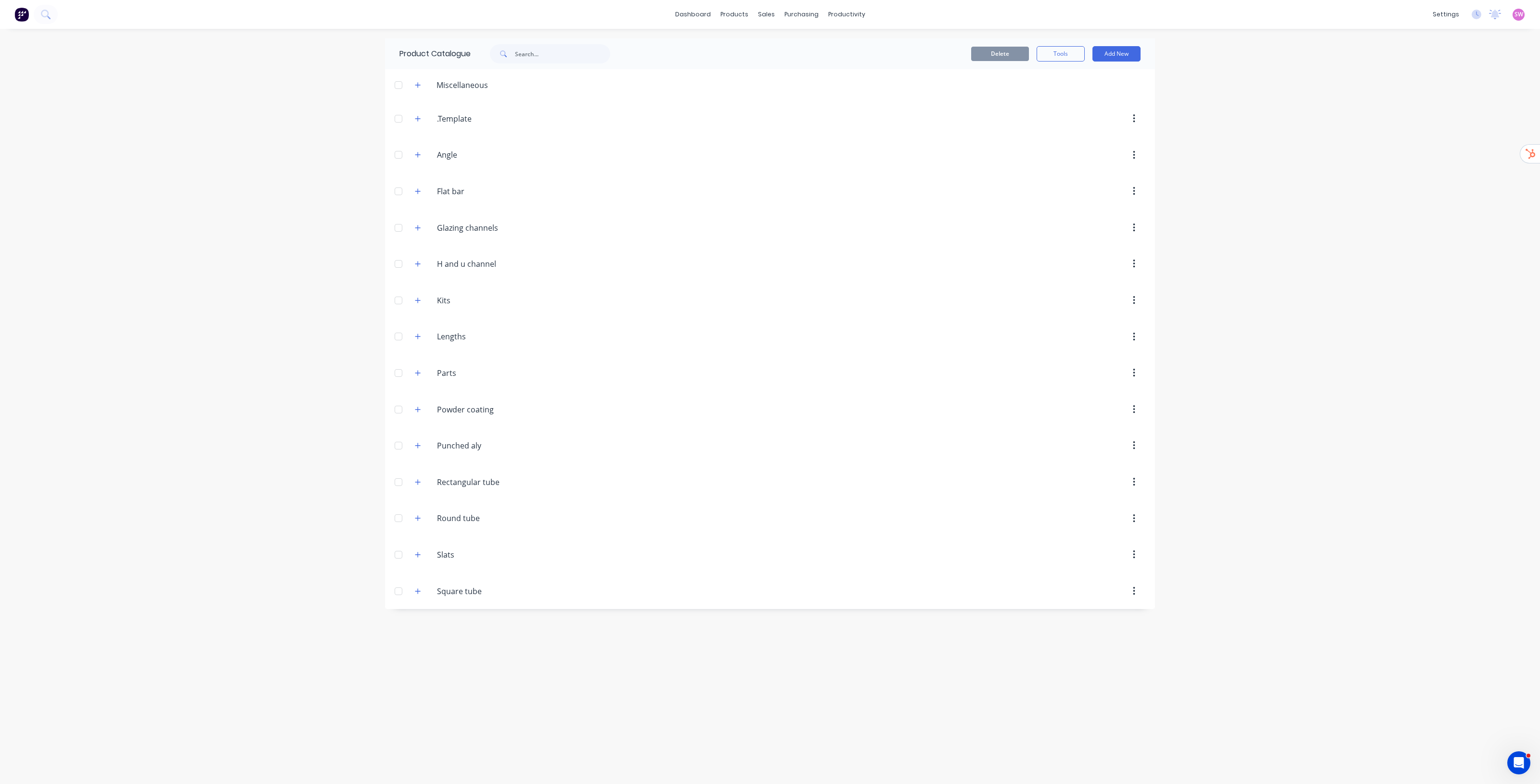
click at [412, 452] on span at bounding box center [418, 445] width 12 height 12
click at [412, 448] on button "button" at bounding box center [418, 445] width 12 height 12
click at [415, 449] on icon "button" at bounding box center [418, 445] width 6 height 6
drag, startPoint x: 487, startPoint y: 488, endPoint x: 249, endPoint y: 440, distance: 242.8
click at [249, 441] on div "dashboard products sales purchasing productivity dashboard products Product Cat…" at bounding box center [770, 392] width 1540 height 784
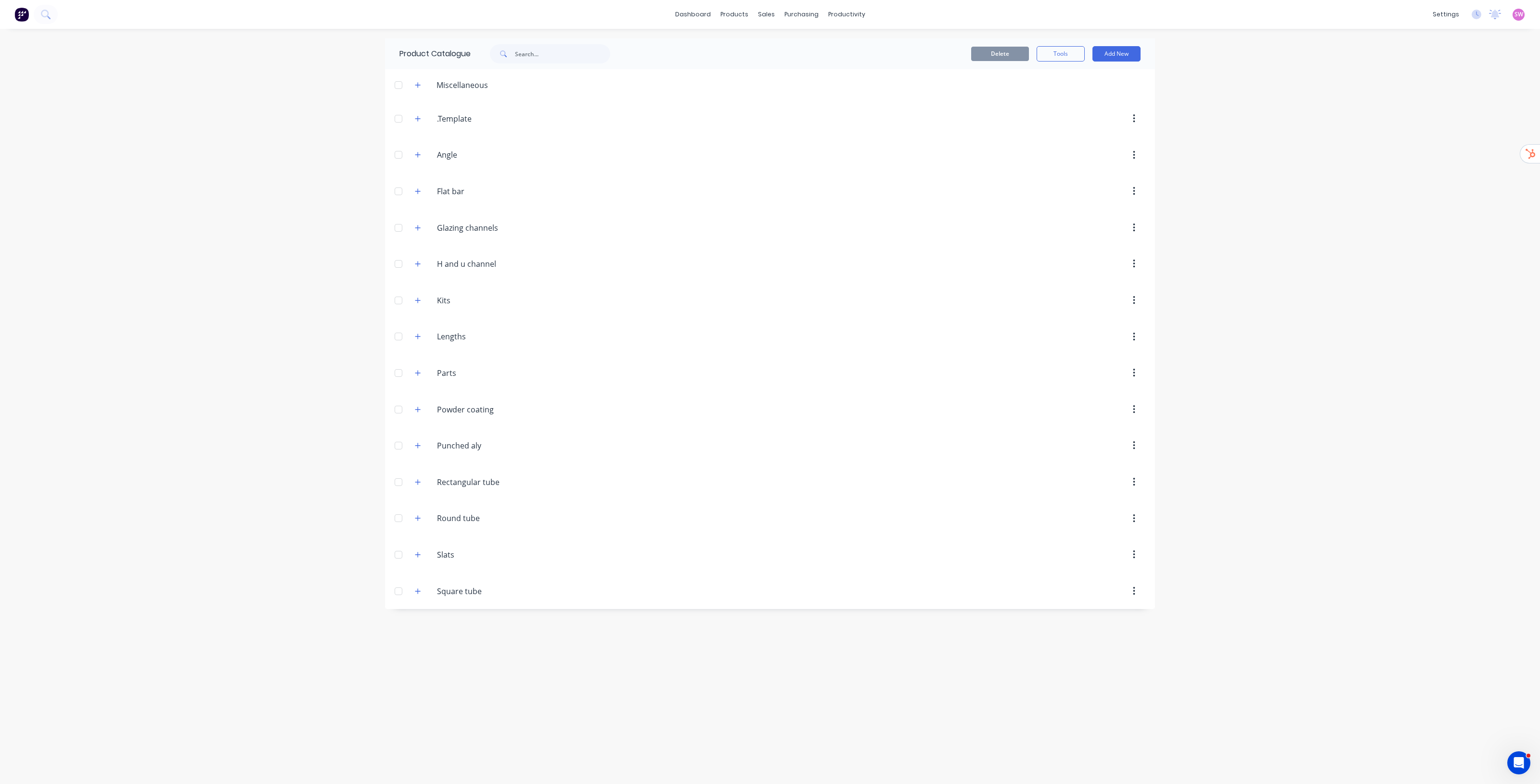
click at [398, 448] on div at bounding box center [398, 445] width 19 height 19
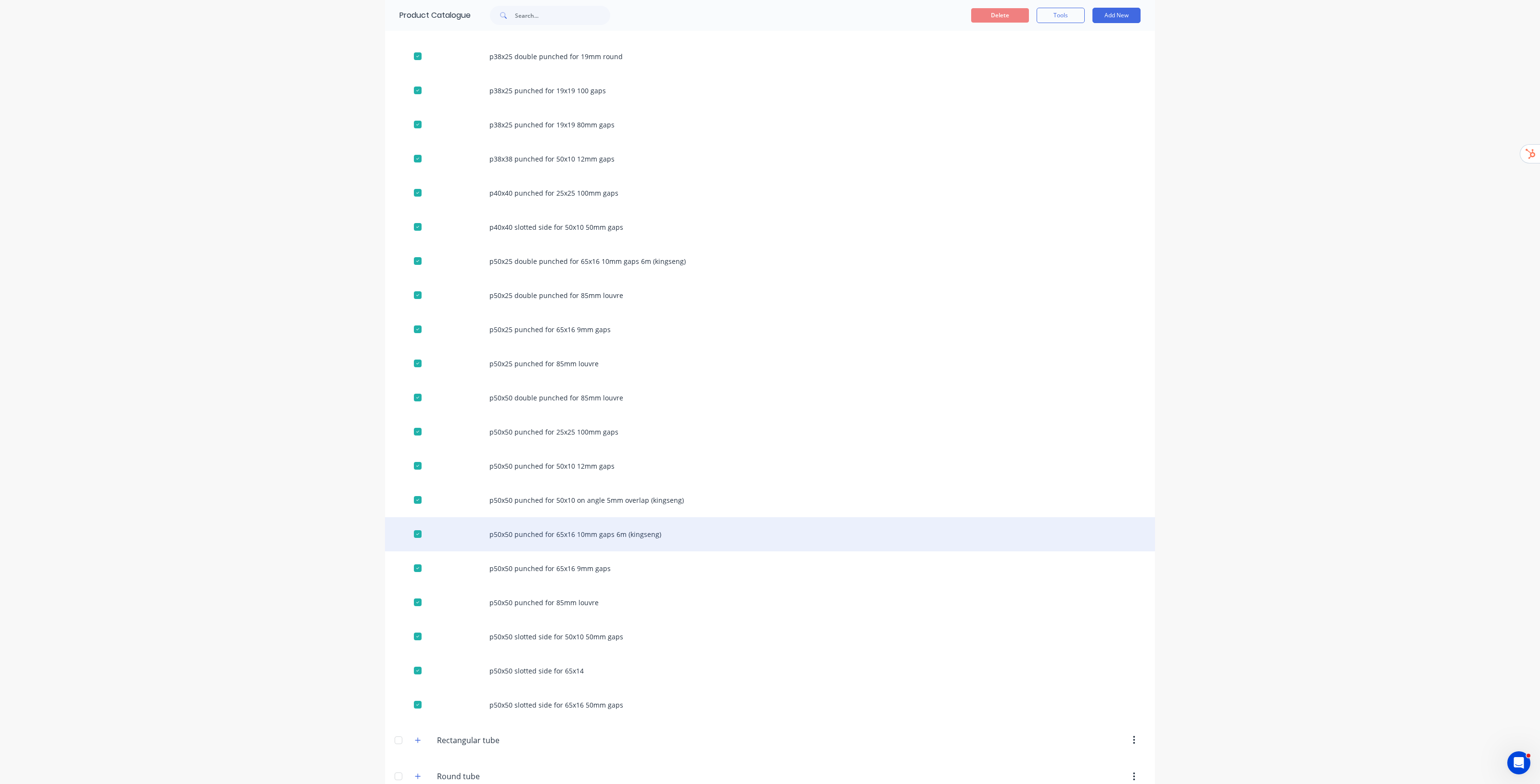
scroll to position [623, 0]
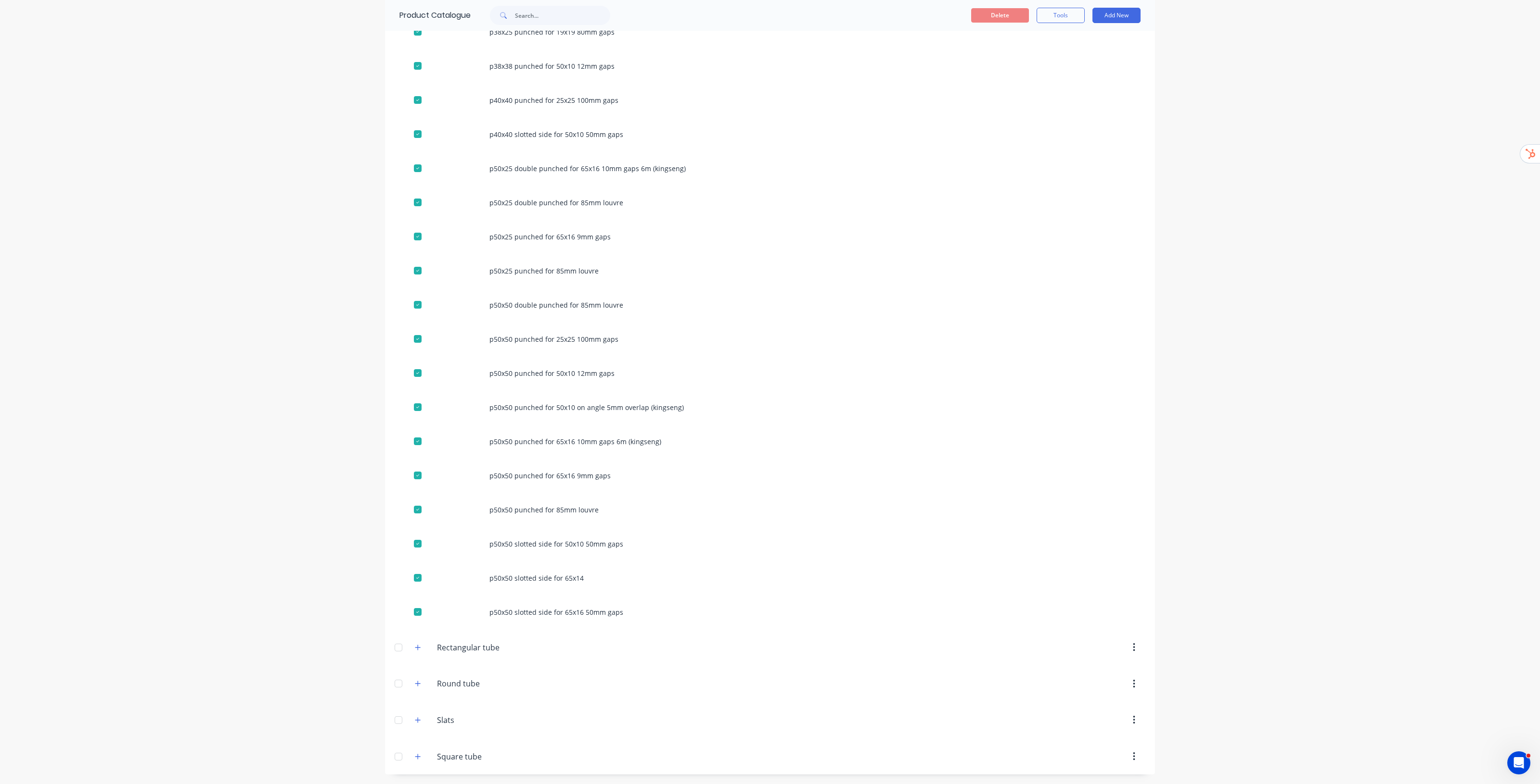
click at [395, 720] on div at bounding box center [398, 720] width 19 height 19
click at [398, 649] on div at bounding box center [398, 645] width 19 height 19
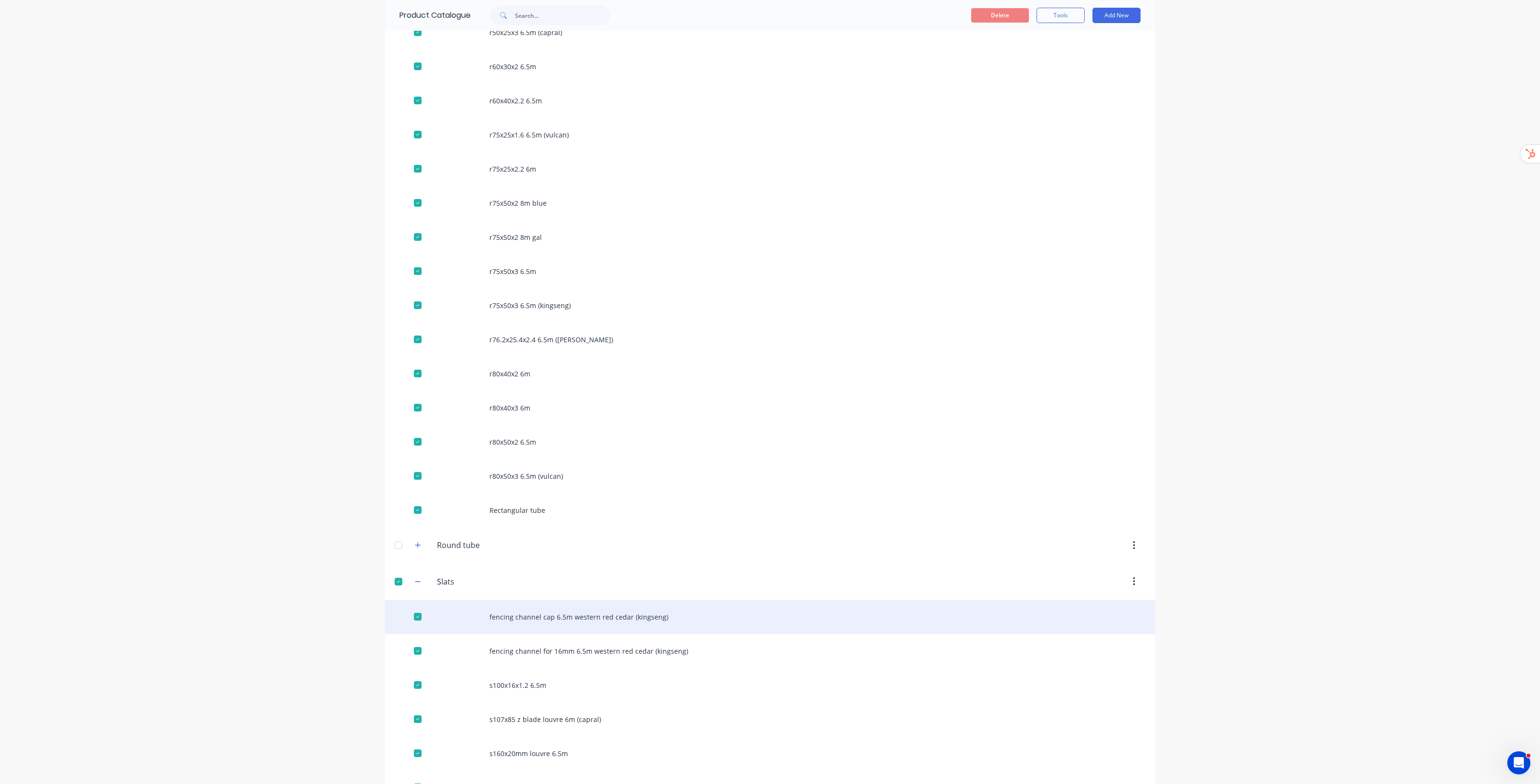
scroll to position [2066, 0]
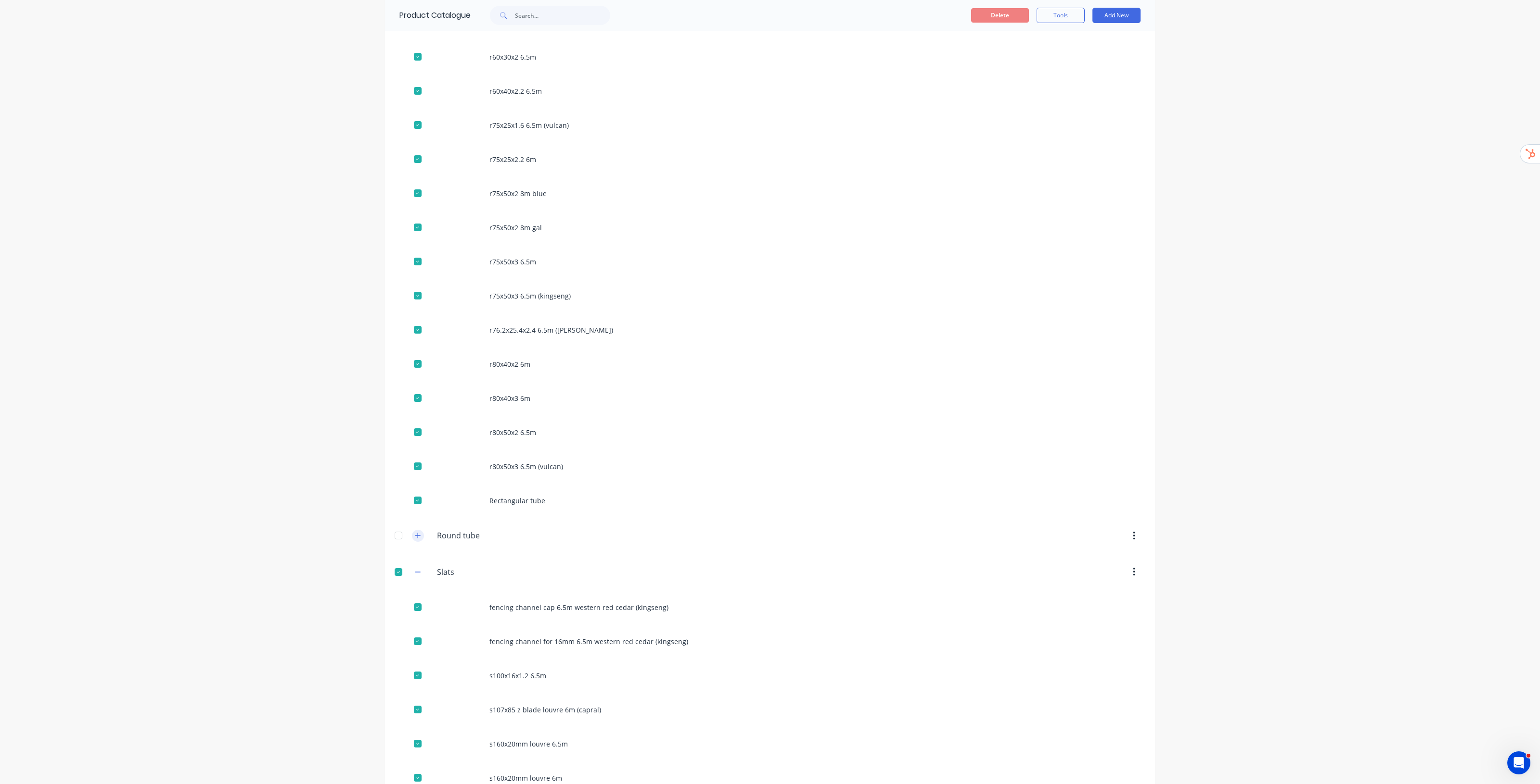
click at [415, 538] on icon "button" at bounding box center [418, 536] width 6 height 6
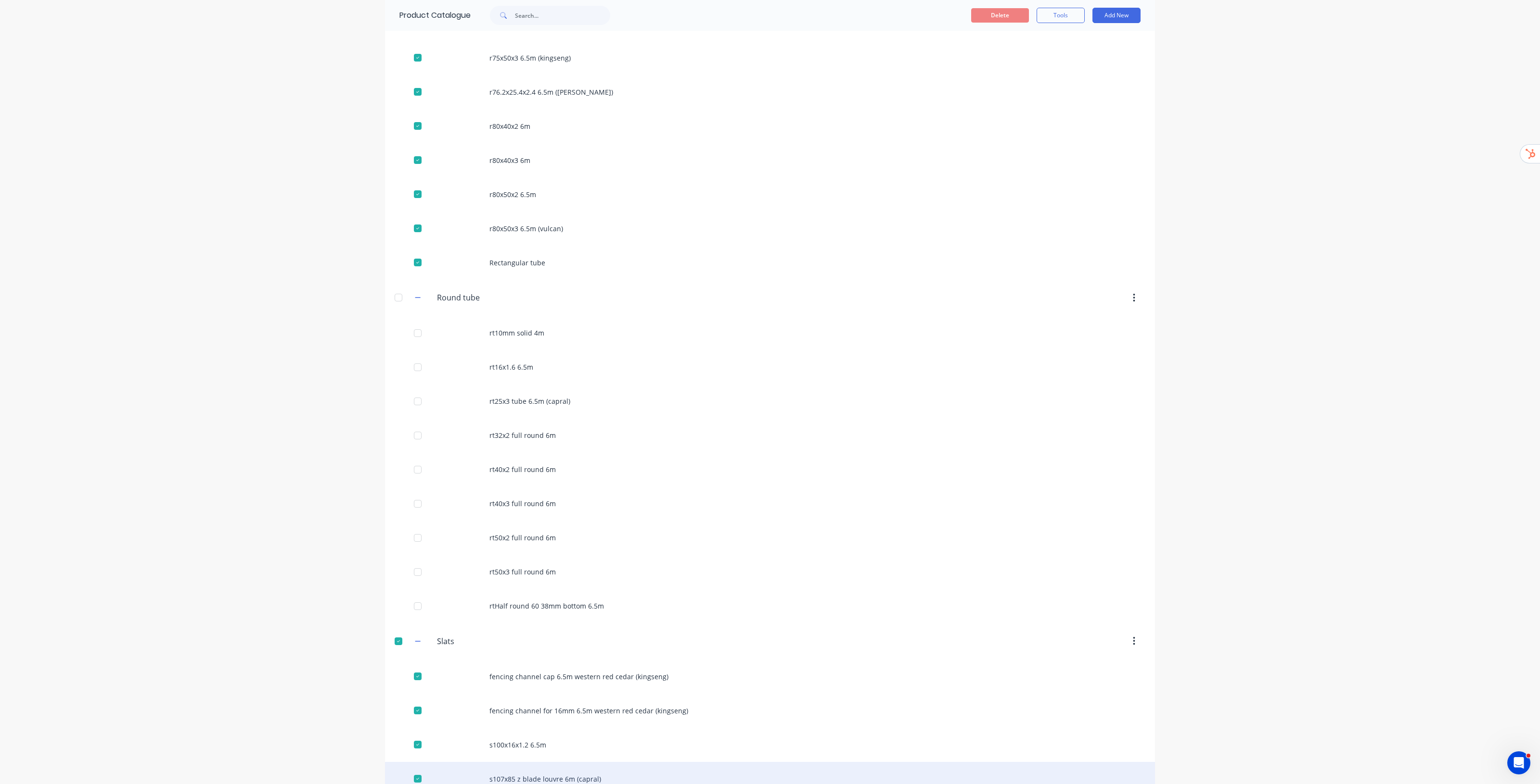
scroll to position [2306, 0]
click at [396, 300] on div at bounding box center [398, 295] width 19 height 19
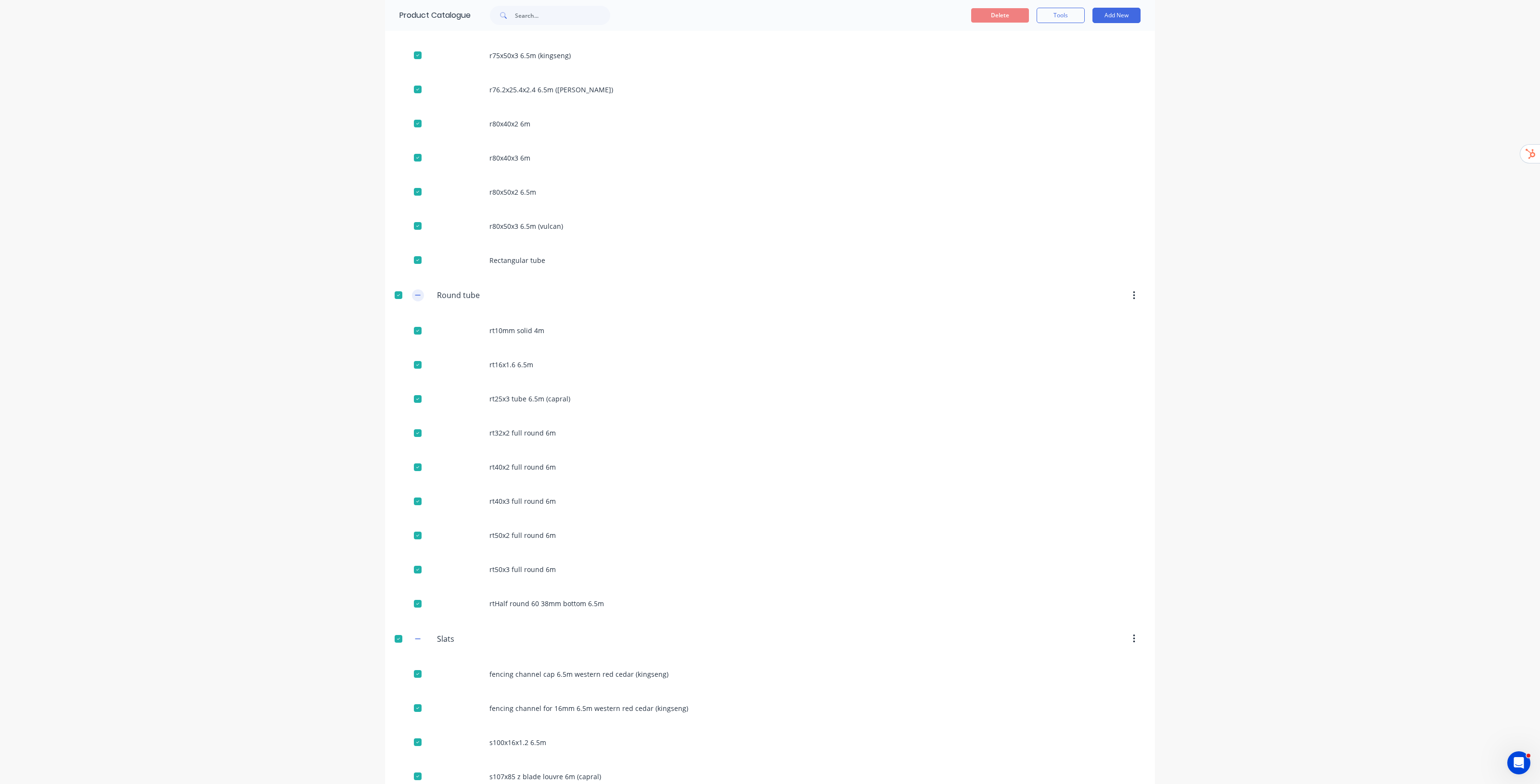
click at [413, 302] on button "button" at bounding box center [418, 295] width 12 height 12
click at [415, 333] on icon "button" at bounding box center [418, 331] width 6 height 6
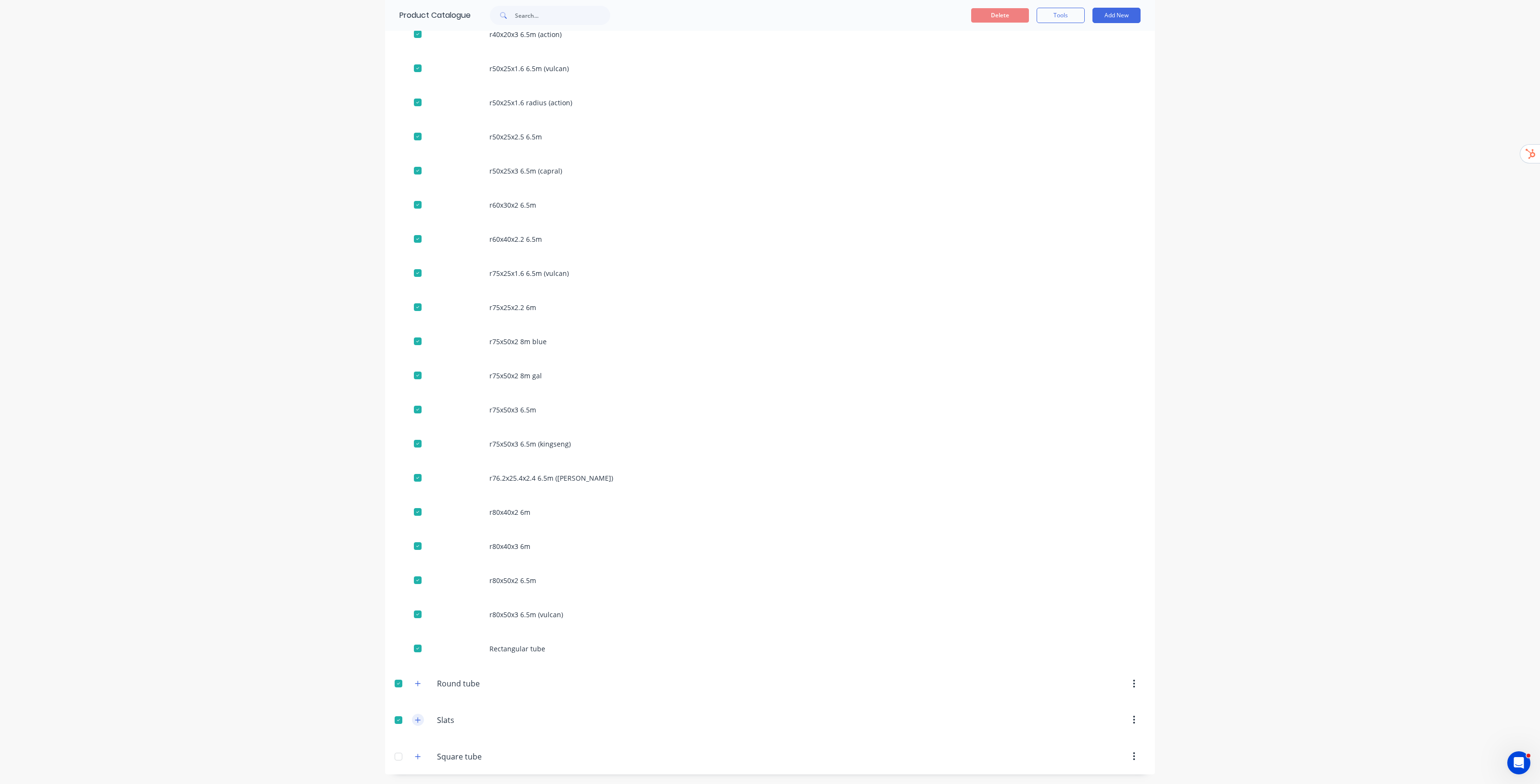
scroll to position [1920, 0]
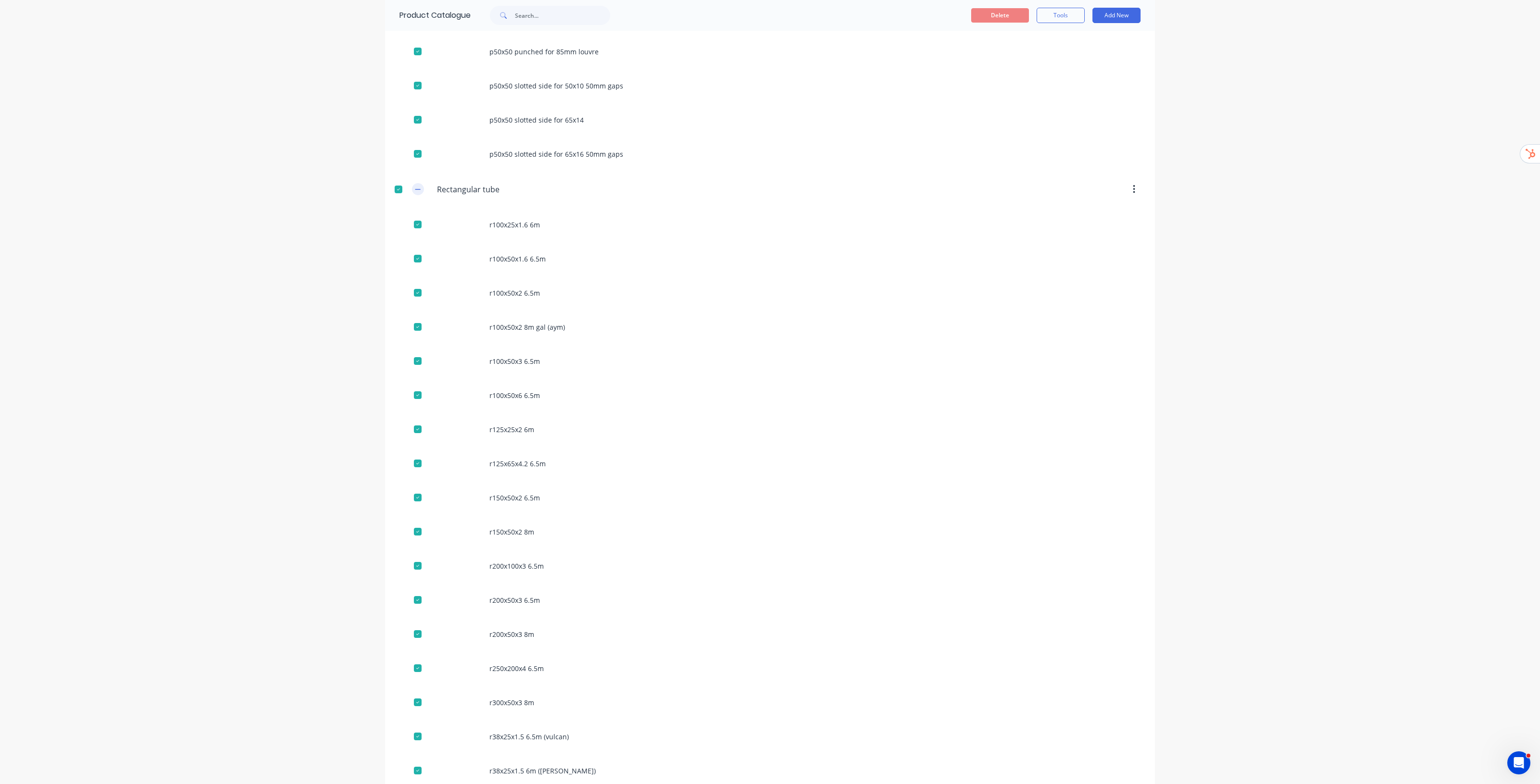
click at [415, 193] on icon "button" at bounding box center [418, 189] width 6 height 6
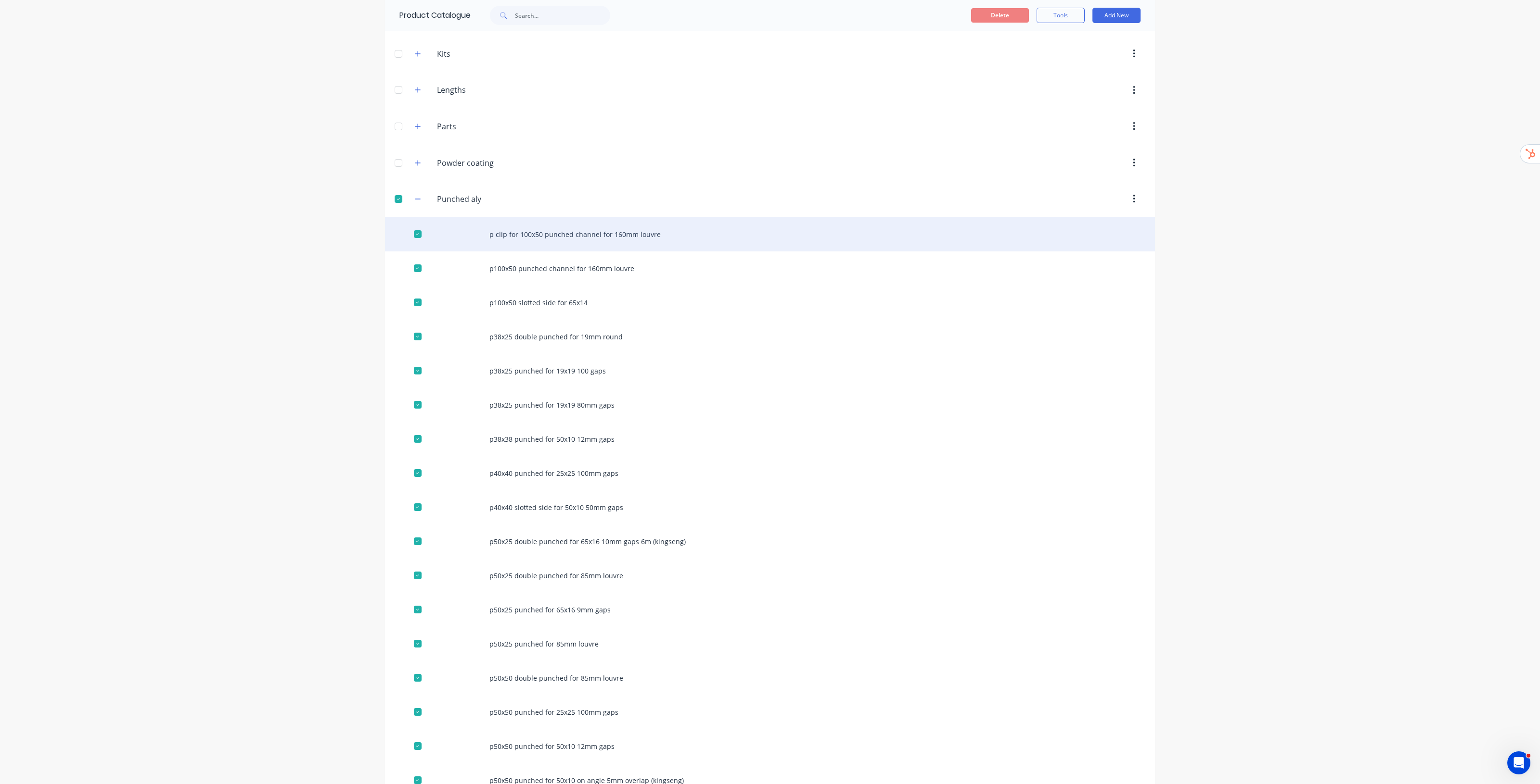
scroll to position [142, 0]
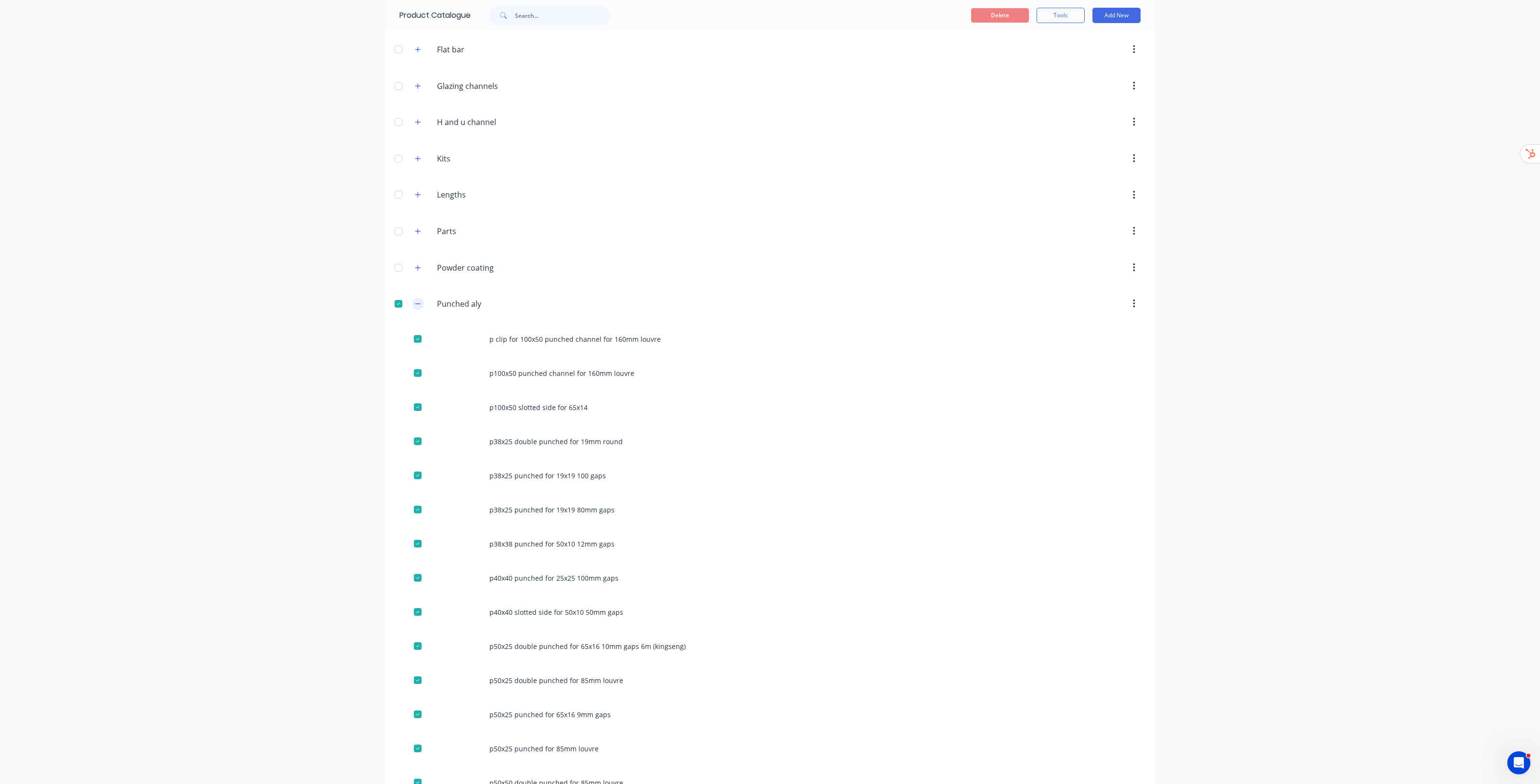
click at [415, 306] on icon "button" at bounding box center [418, 304] width 6 height 6
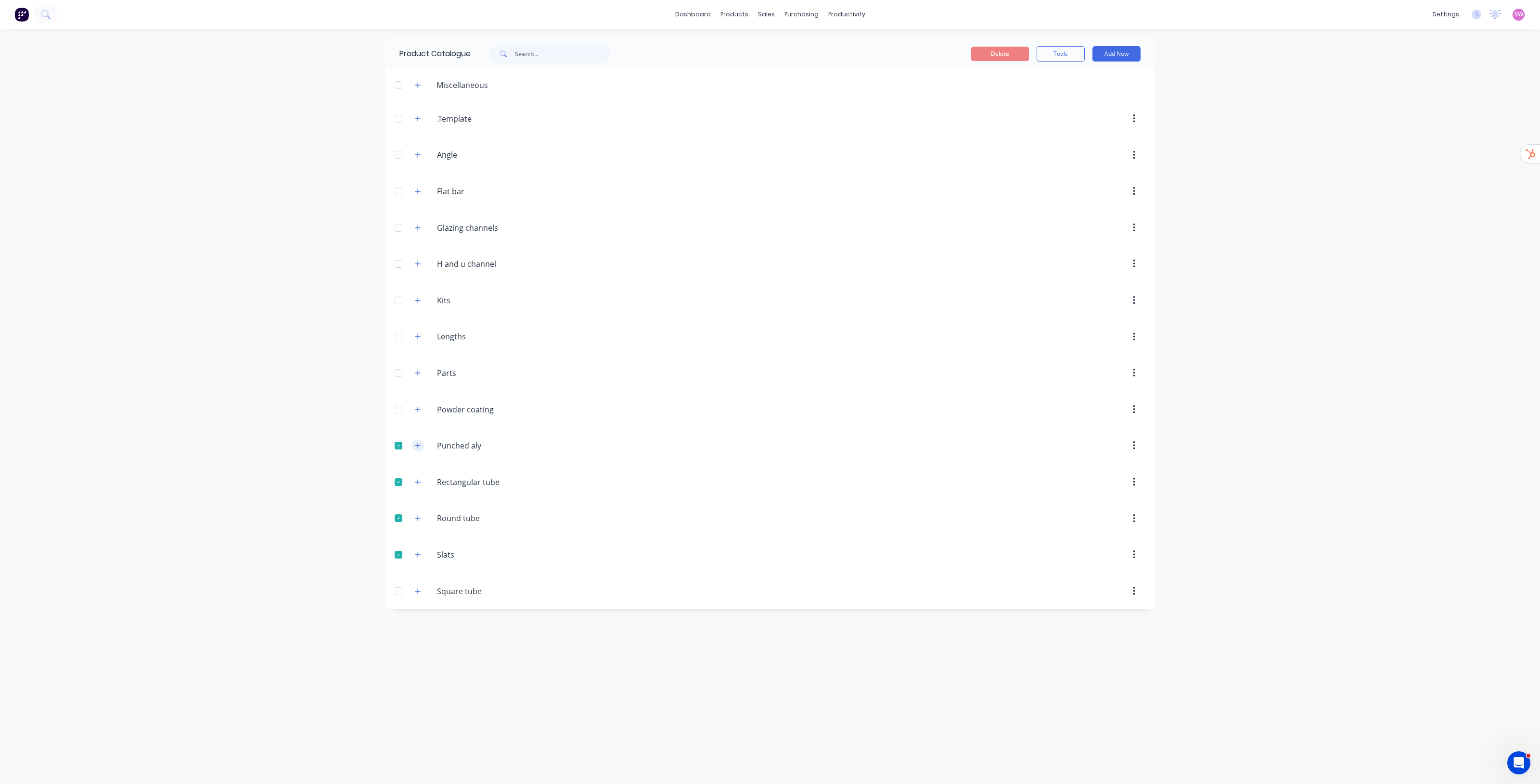
scroll to position [0, 0]
click at [398, 230] on div at bounding box center [398, 228] width 19 height 19
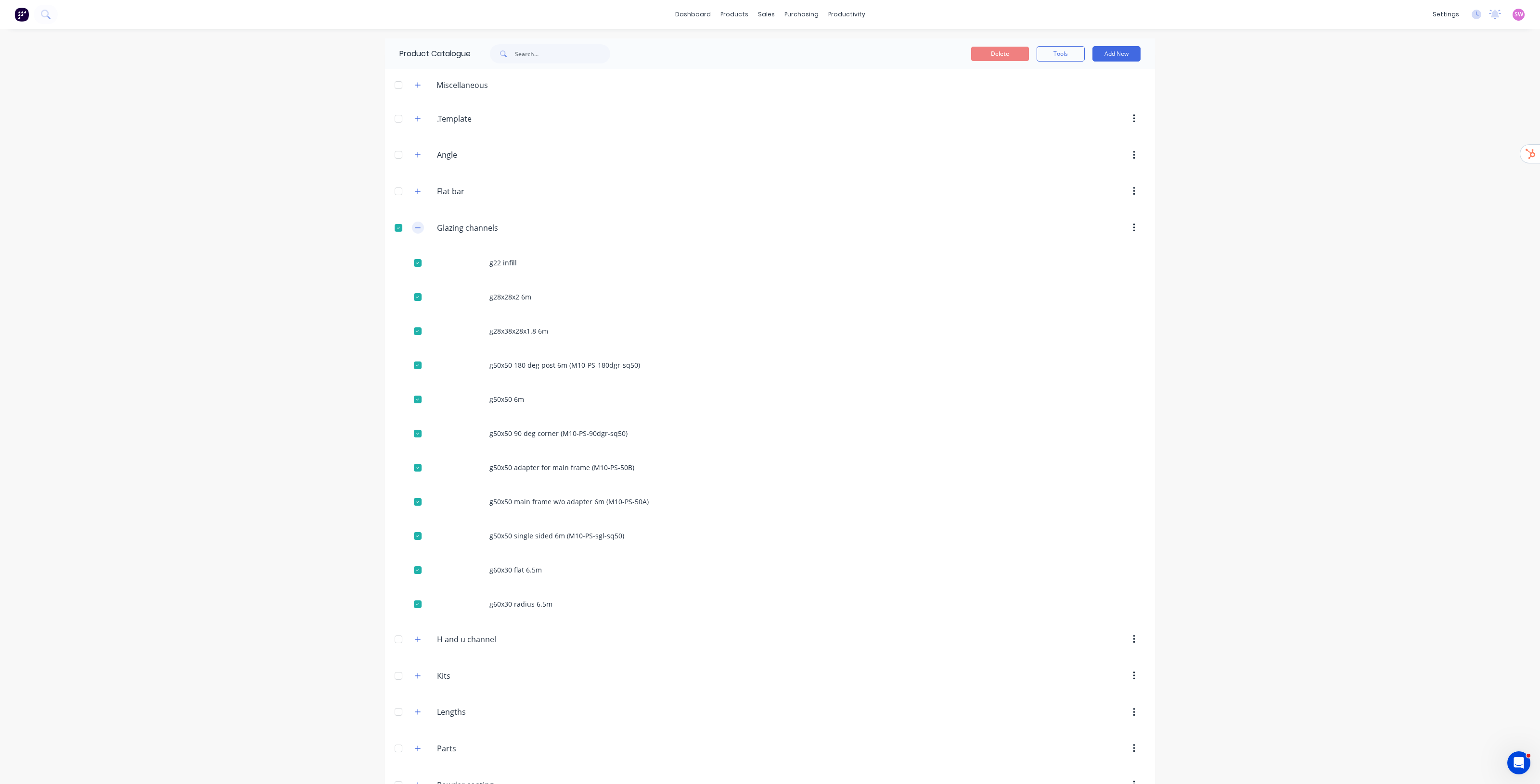
click at [415, 228] on icon "button" at bounding box center [418, 228] width 6 height 6
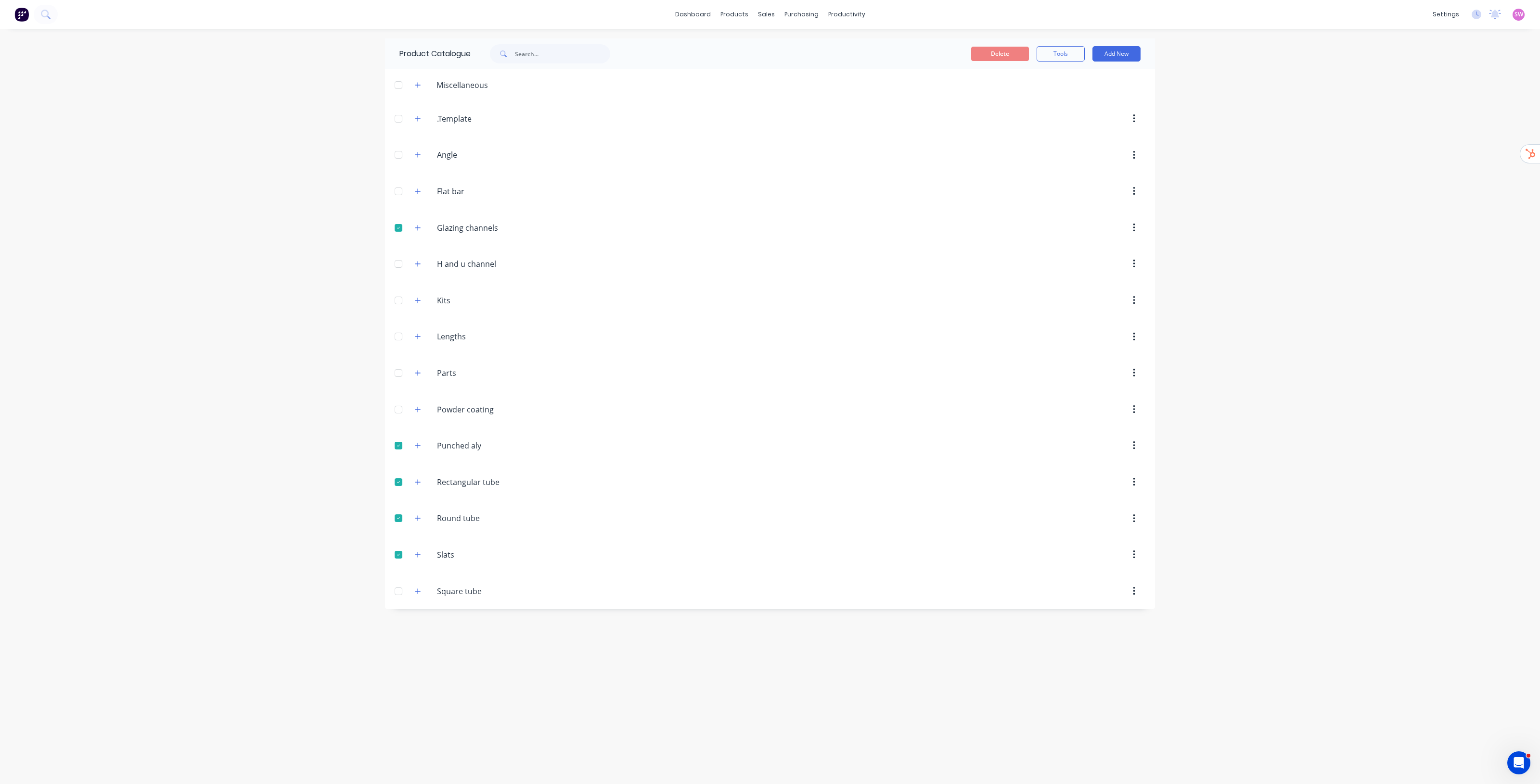
click at [403, 266] on div at bounding box center [398, 264] width 19 height 19
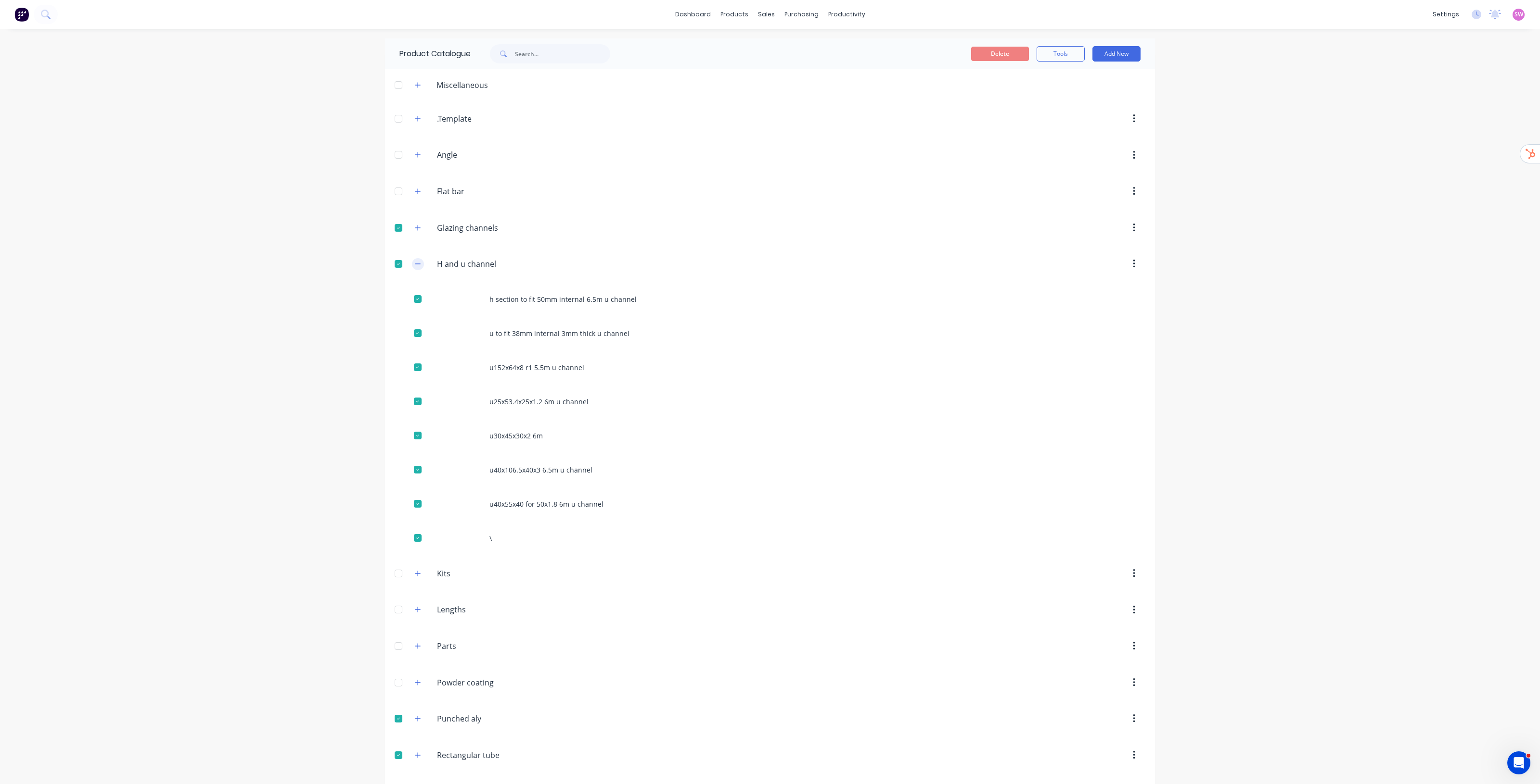
click at [415, 263] on icon "button" at bounding box center [418, 264] width 6 height 6
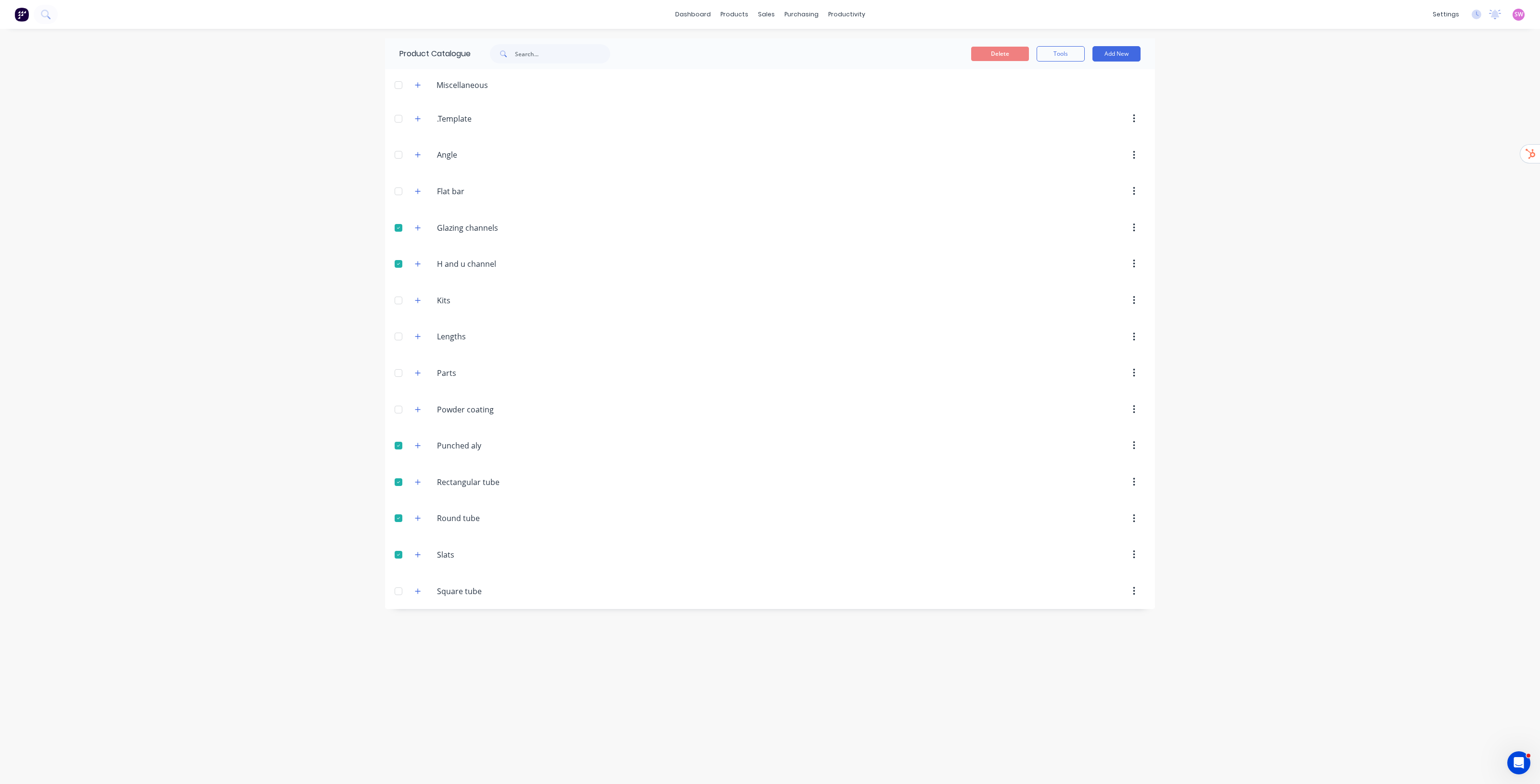
click at [397, 154] on div at bounding box center [398, 155] width 19 height 19
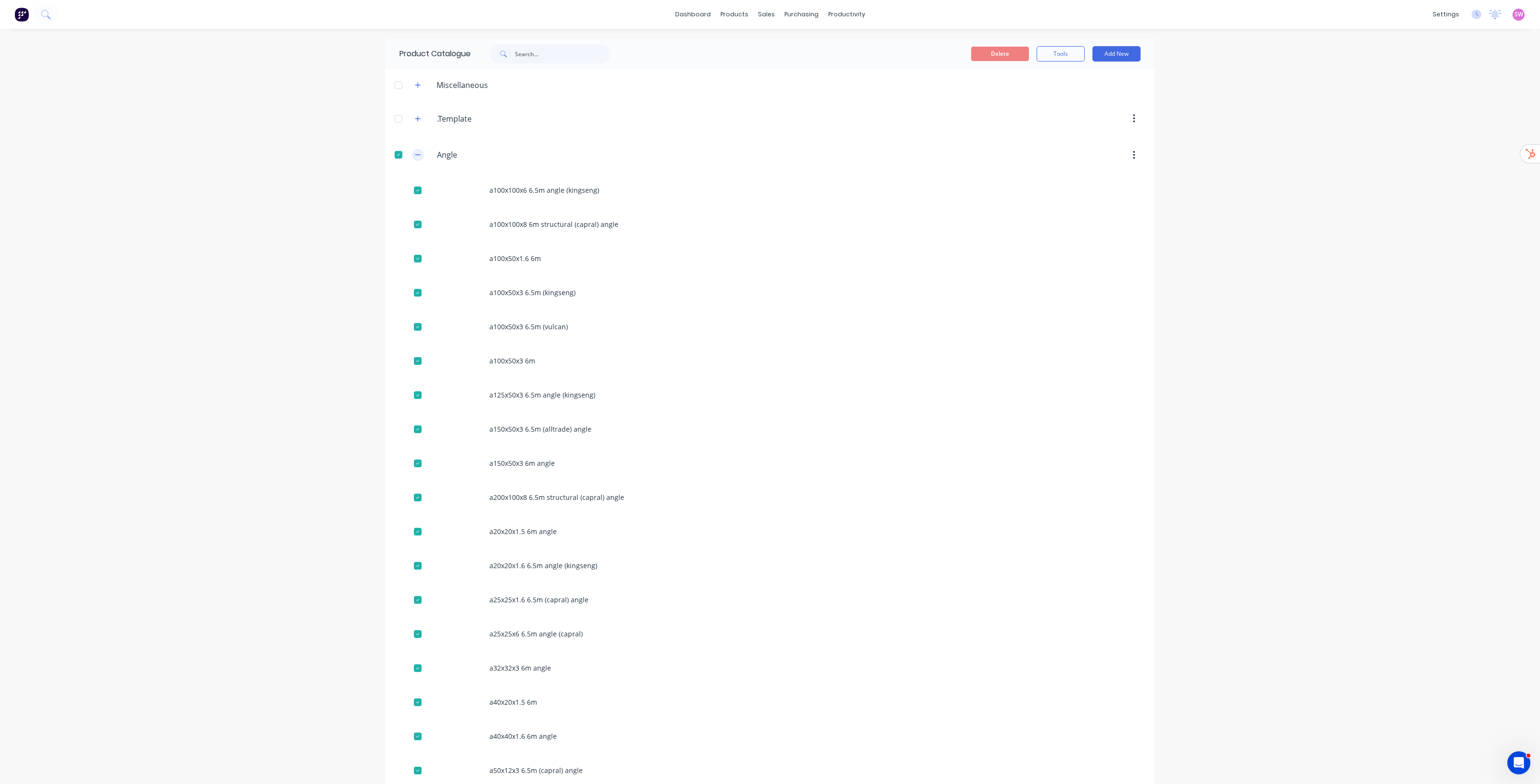
click at [415, 153] on icon "button" at bounding box center [418, 154] width 6 height 6
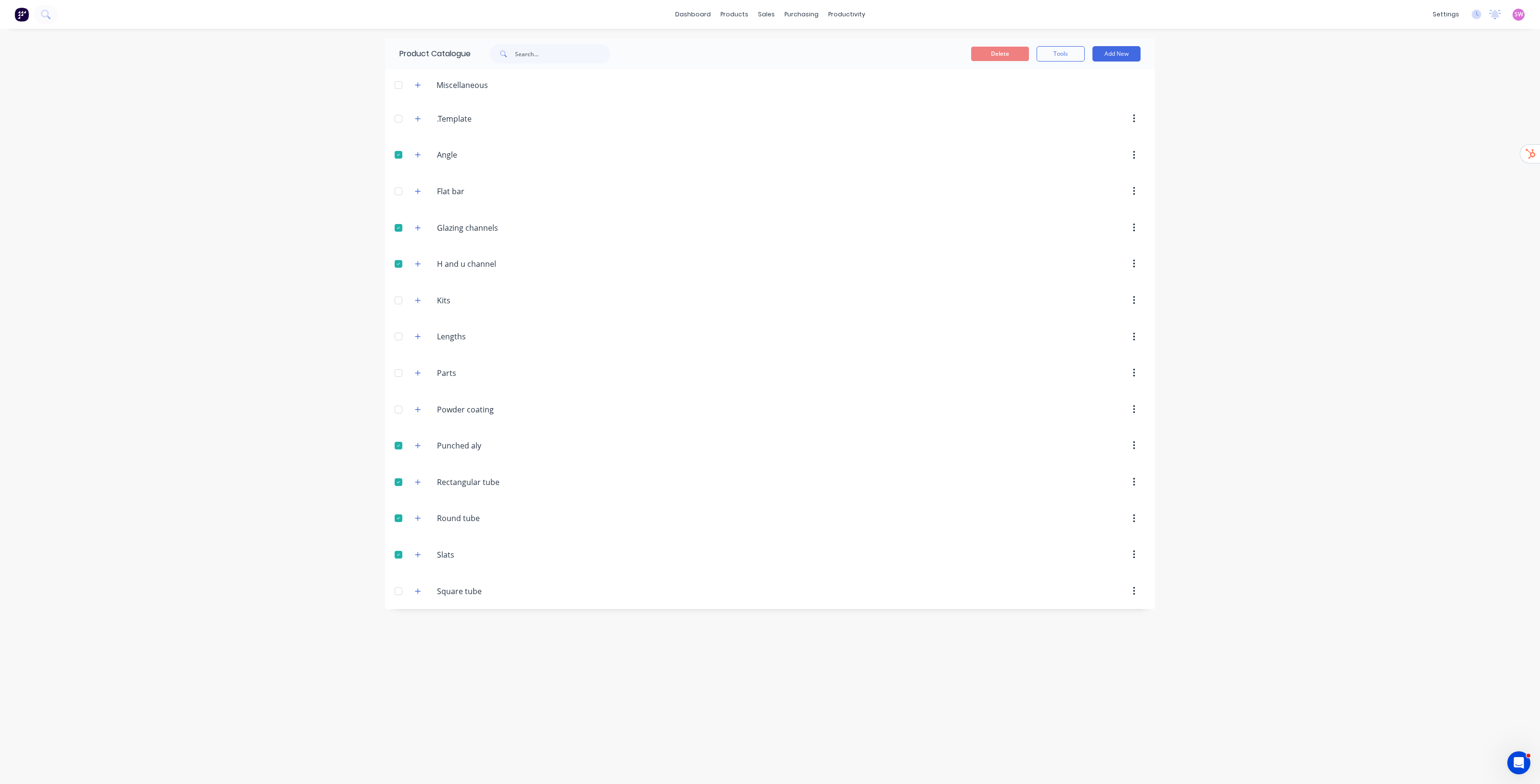
click at [397, 192] on div at bounding box center [398, 191] width 19 height 19
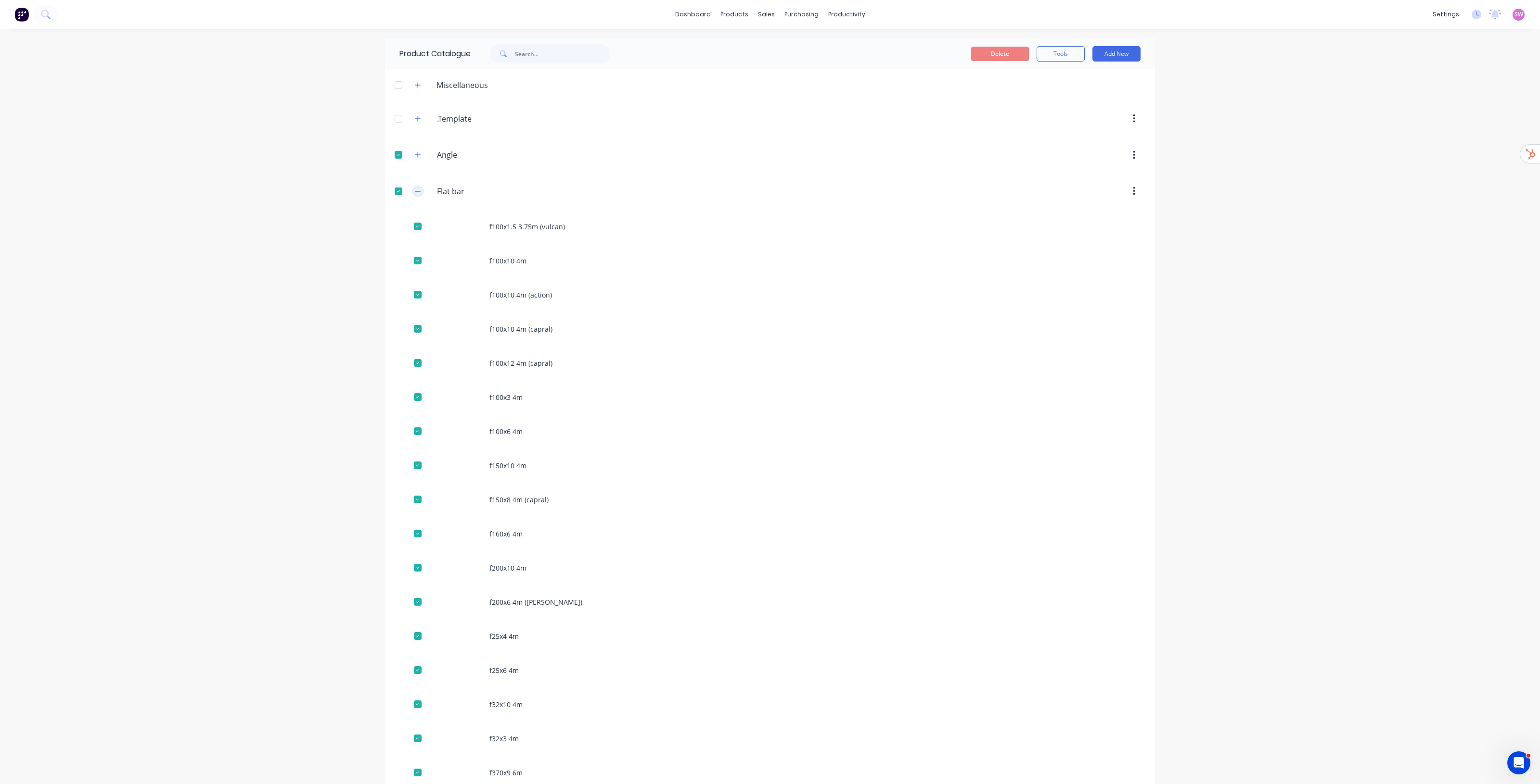
click at [413, 195] on button "button" at bounding box center [418, 191] width 12 height 12
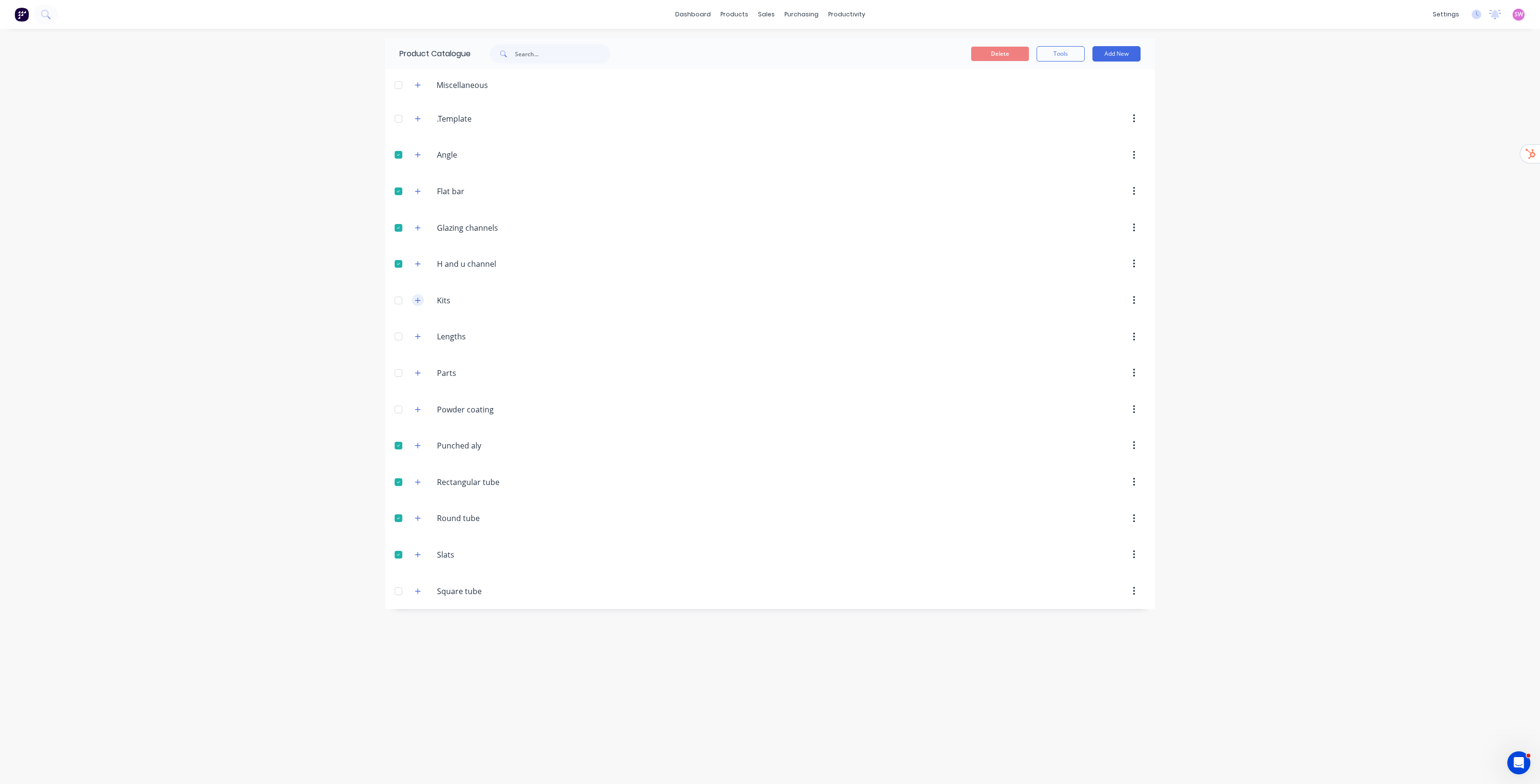
click at [419, 306] on button "button" at bounding box center [418, 300] width 12 height 12
click at [416, 335] on icon "button" at bounding box center [418, 336] width 6 height 6
click at [398, 594] on div at bounding box center [398, 592] width 19 height 19
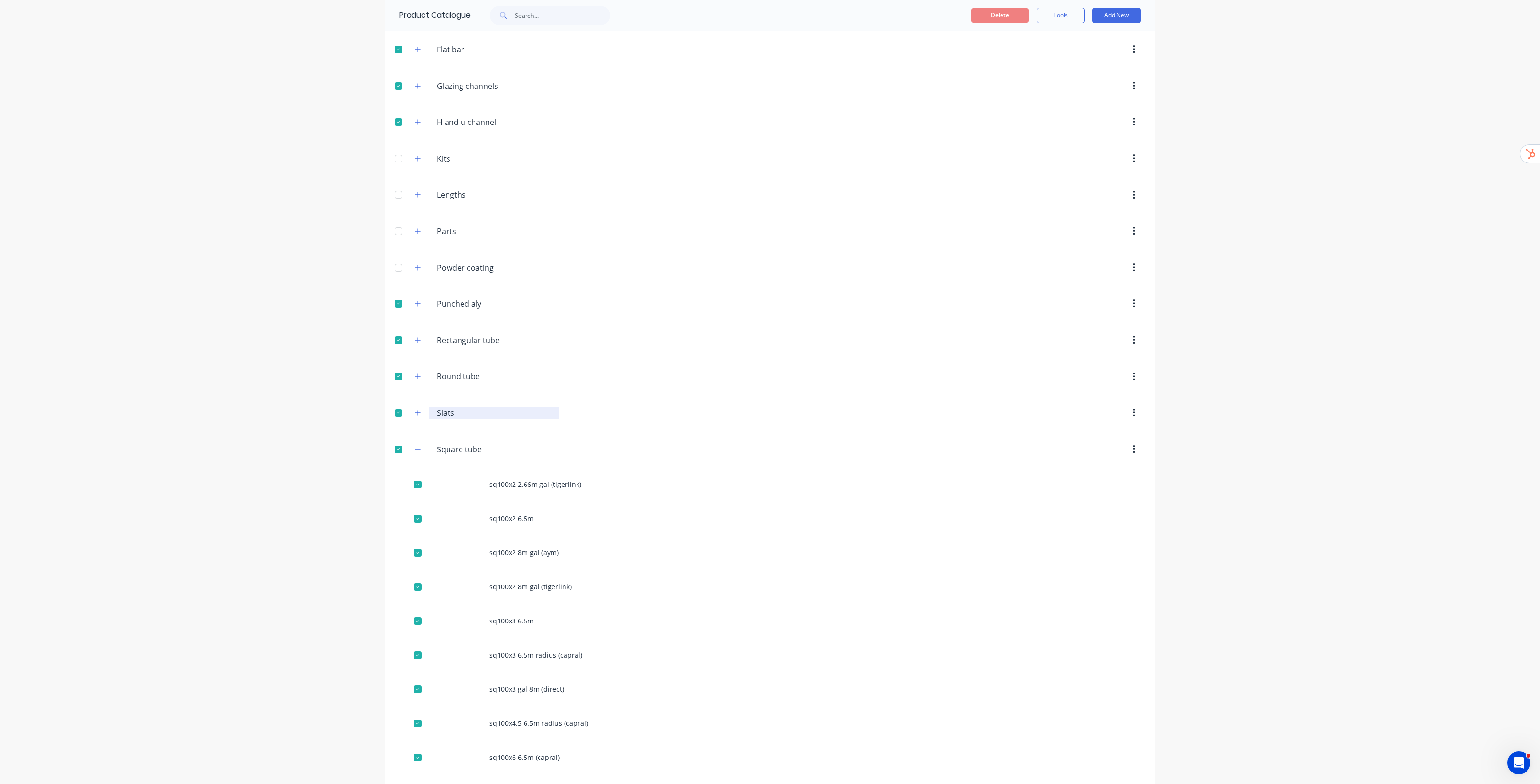
scroll to position [31, 0]
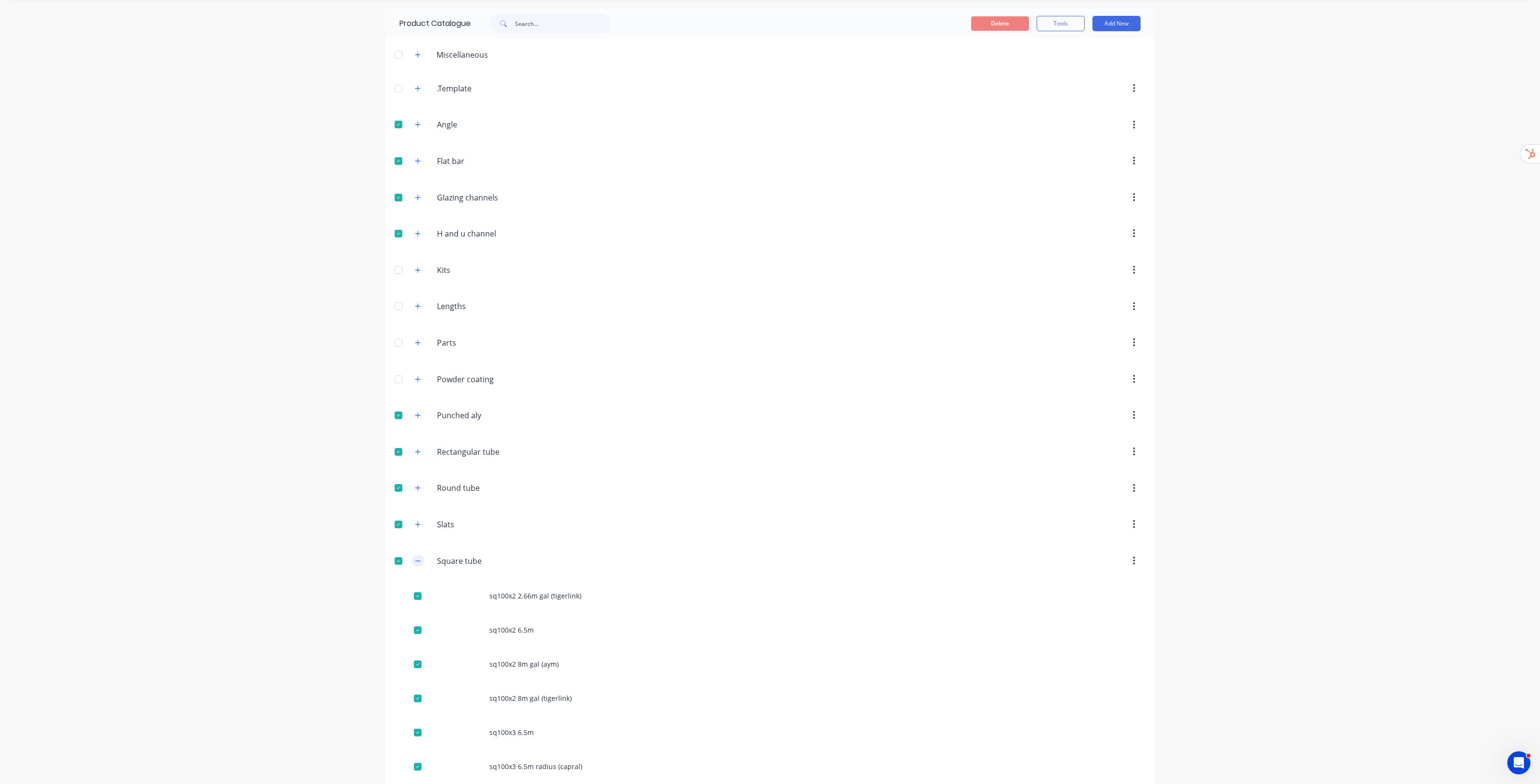
click at [416, 564] on icon "button" at bounding box center [418, 561] width 6 height 6
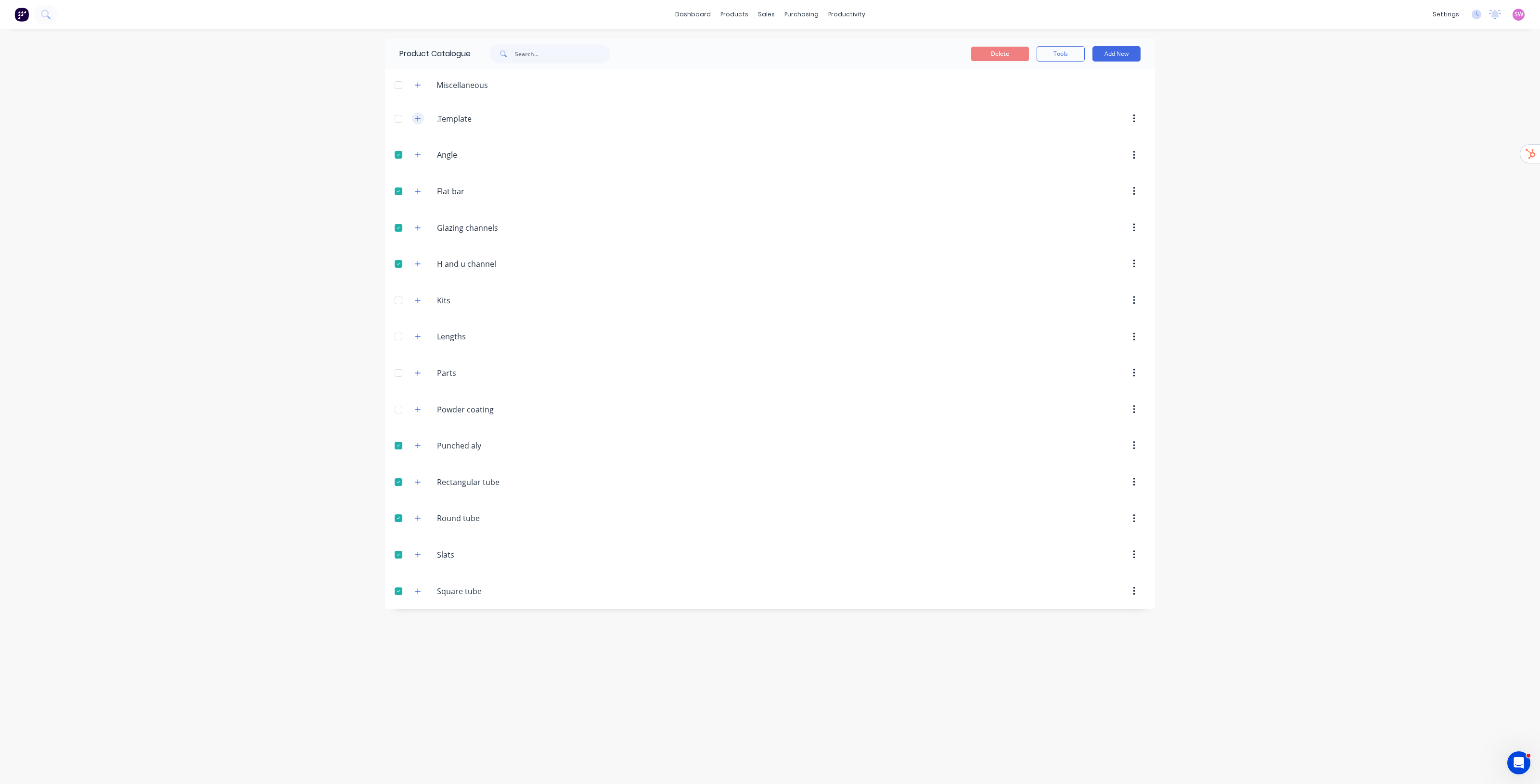
click at [413, 119] on button "button" at bounding box center [418, 118] width 12 height 12
click at [415, 121] on icon "button" at bounding box center [418, 119] width 6 height 6
click at [420, 83] on icon "button" at bounding box center [418, 85] width 6 height 6
click at [418, 301] on icon "button" at bounding box center [418, 301] width 6 height 6
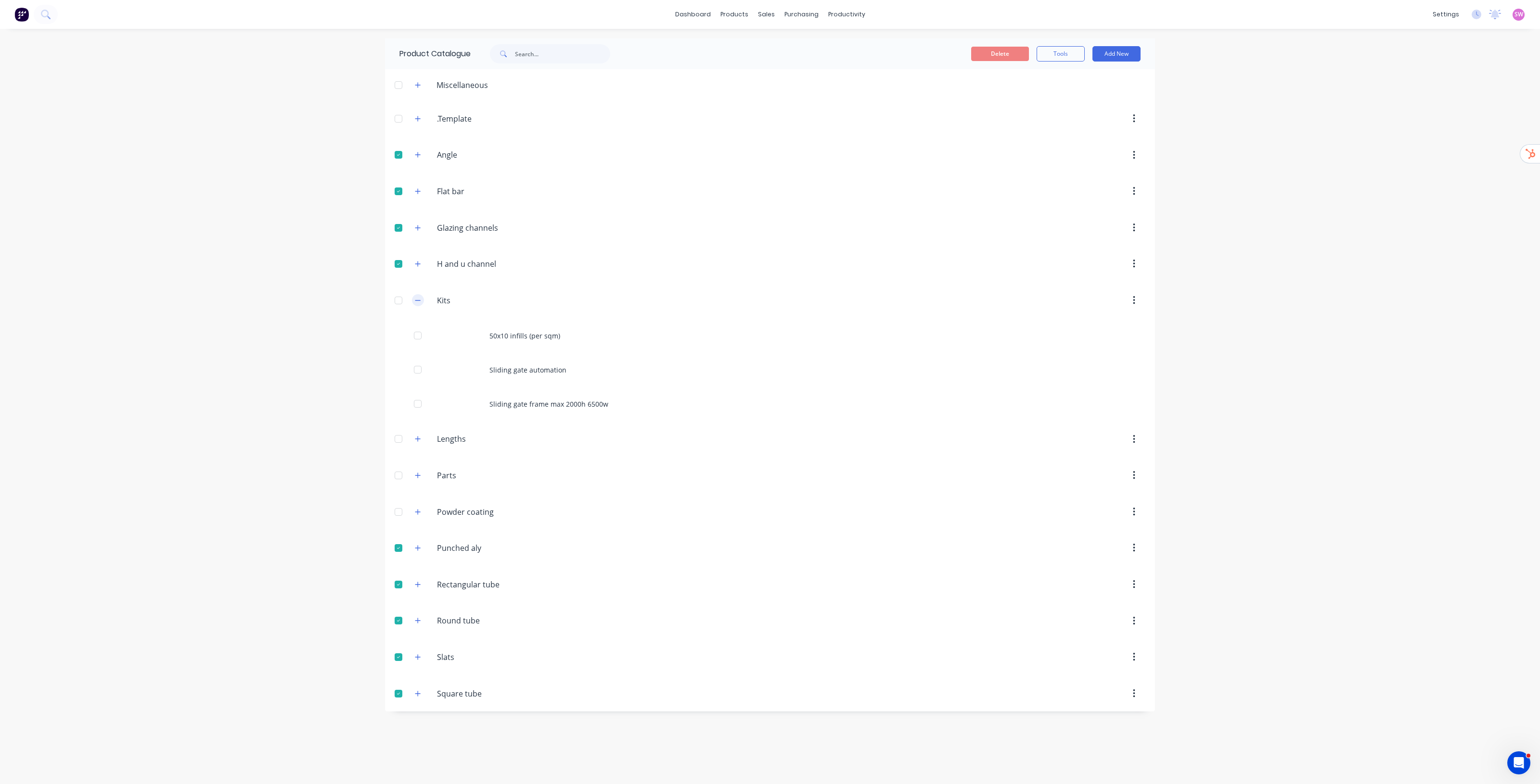
click at [418, 301] on icon "button" at bounding box center [418, 301] width 6 height 6
click at [417, 339] on icon "button" at bounding box center [418, 336] width 6 height 6
click at [418, 339] on icon "button" at bounding box center [418, 336] width 6 height 6
click at [420, 376] on icon "button" at bounding box center [418, 373] width 6 height 6
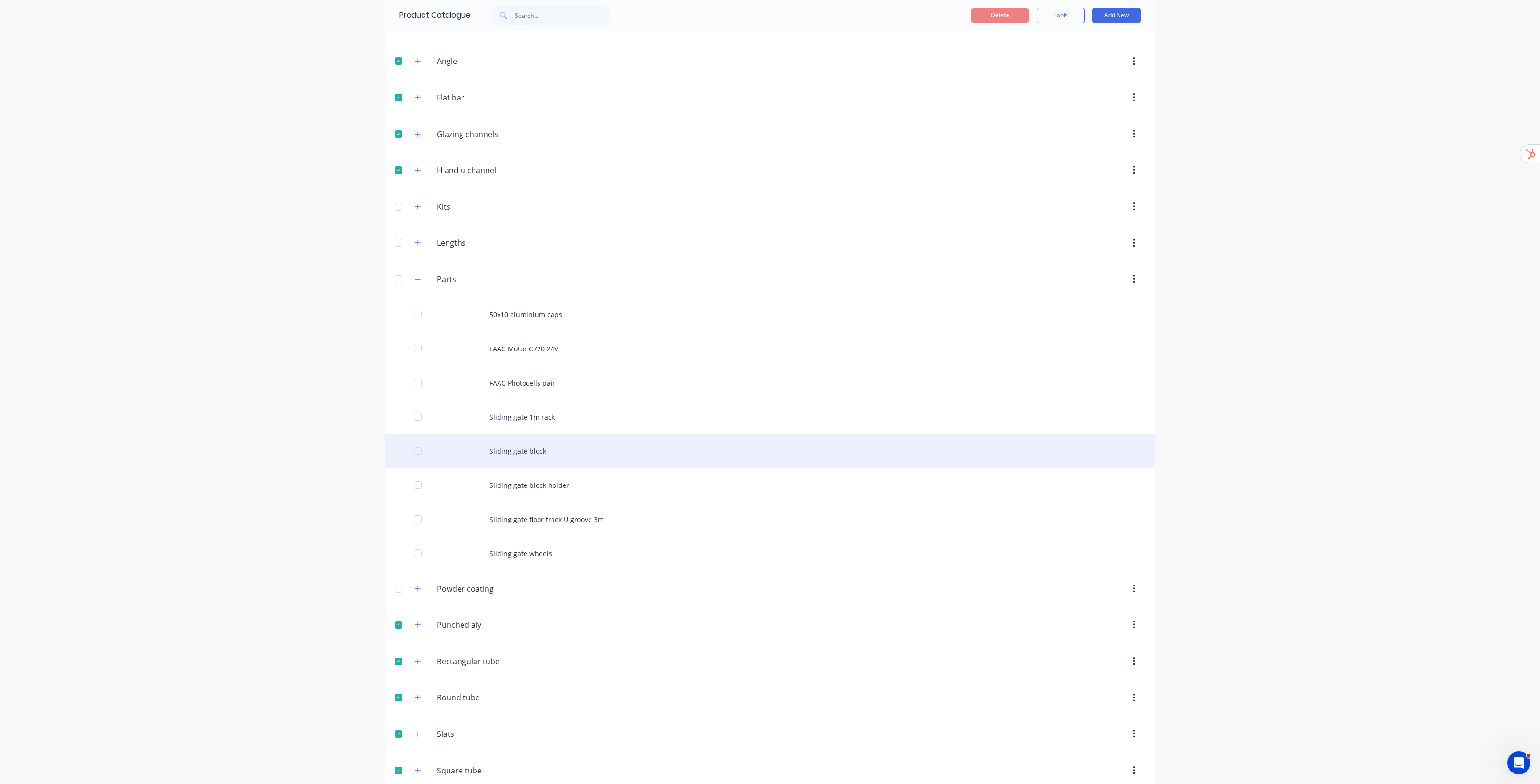
scroll to position [111, 0]
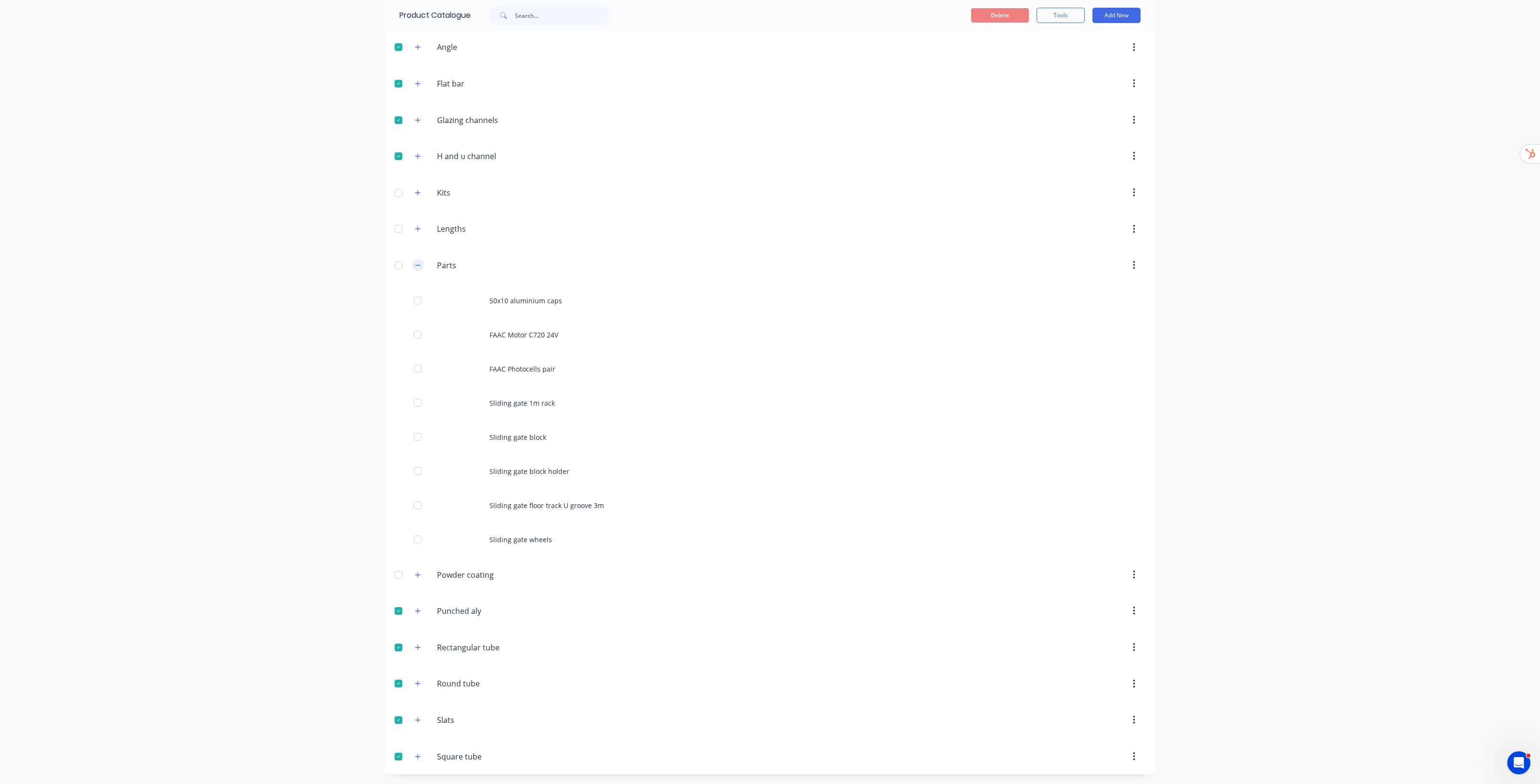
click at [415, 263] on icon "button" at bounding box center [418, 265] width 6 height 6
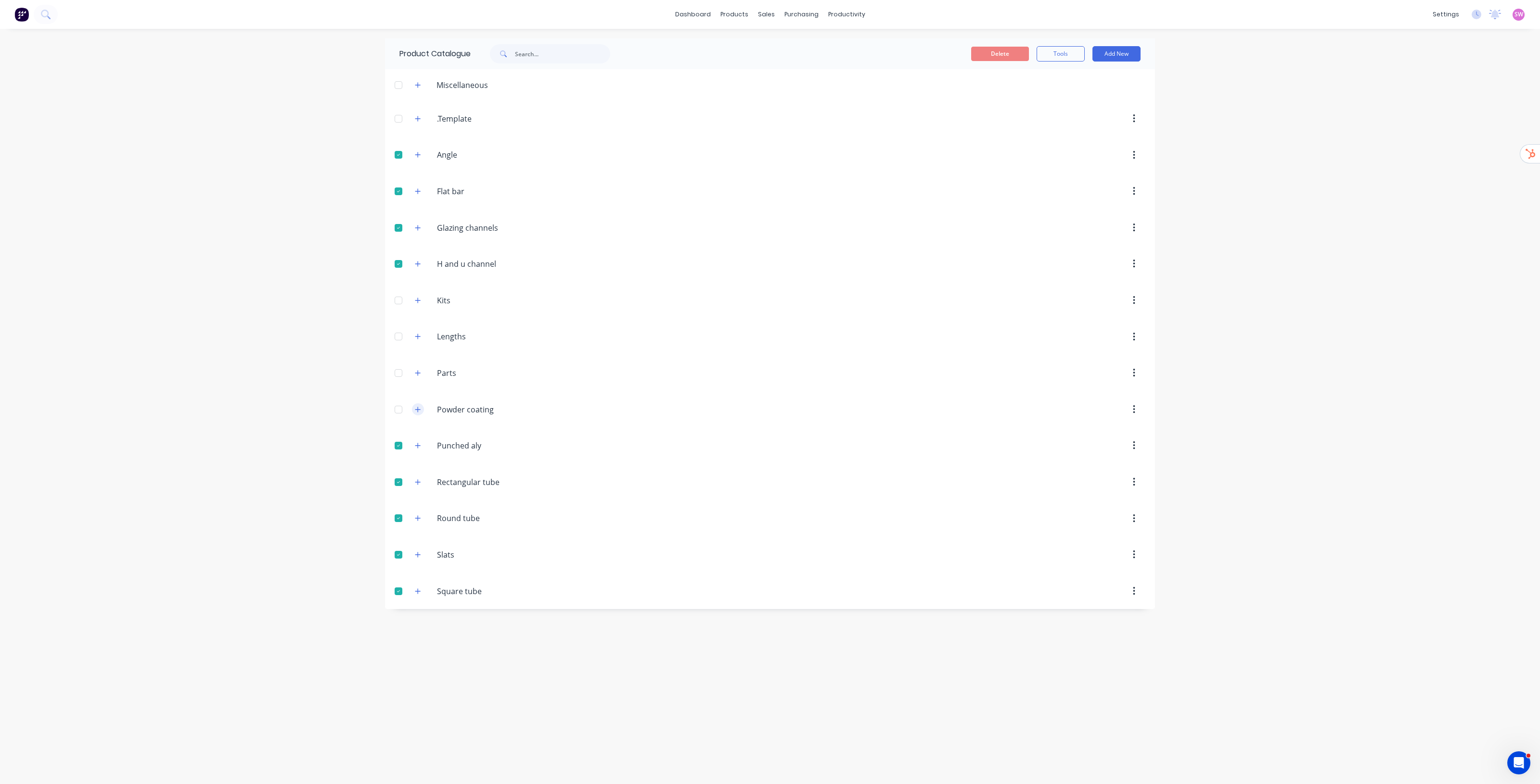
click at [418, 411] on icon "button" at bounding box center [418, 409] width 6 height 6
click at [418, 413] on icon "button" at bounding box center [418, 409] width 6 height 6
click at [997, 55] on button "Delete" at bounding box center [1000, 54] width 58 height 14
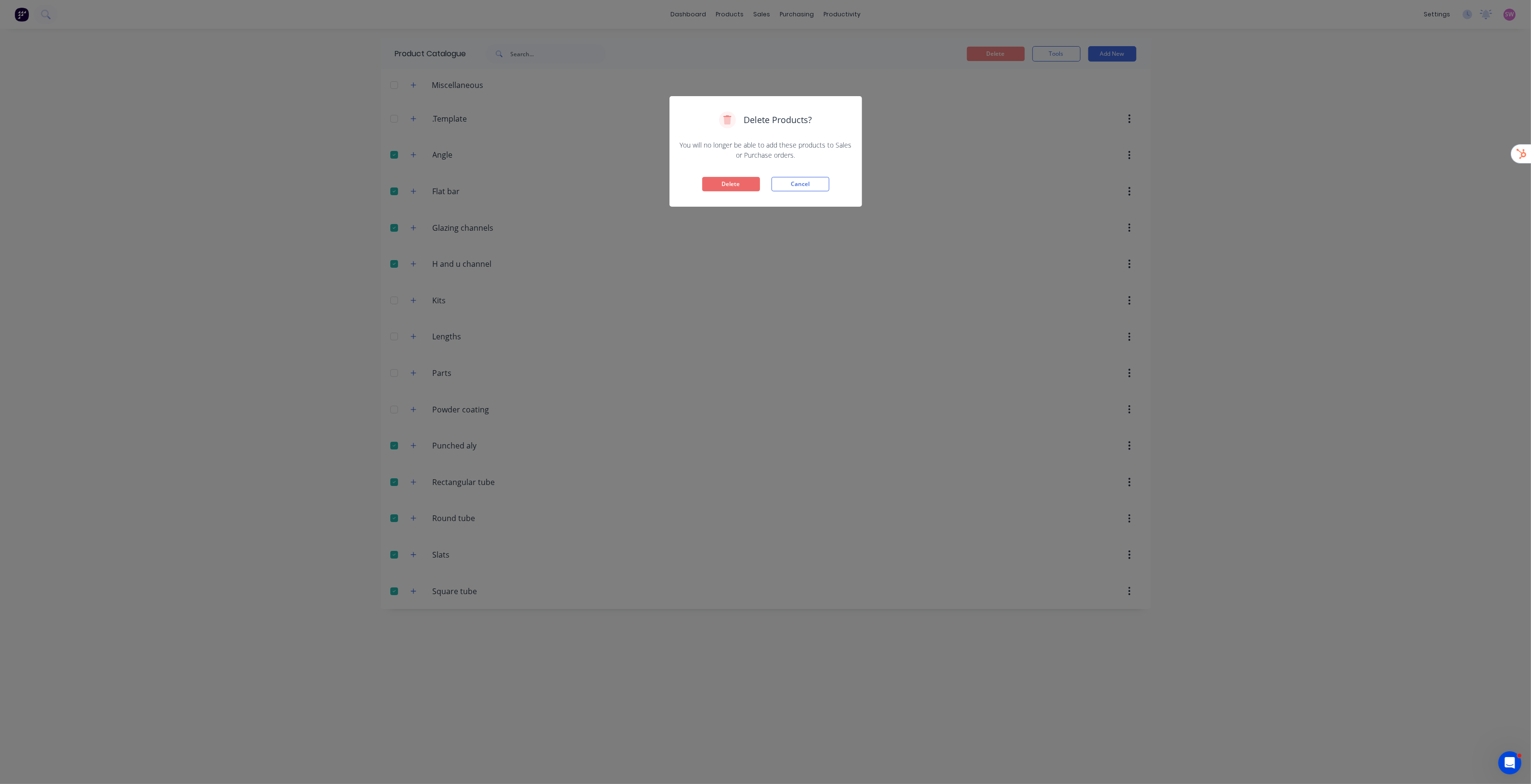
click at [725, 189] on button "Delete" at bounding box center [731, 184] width 58 height 14
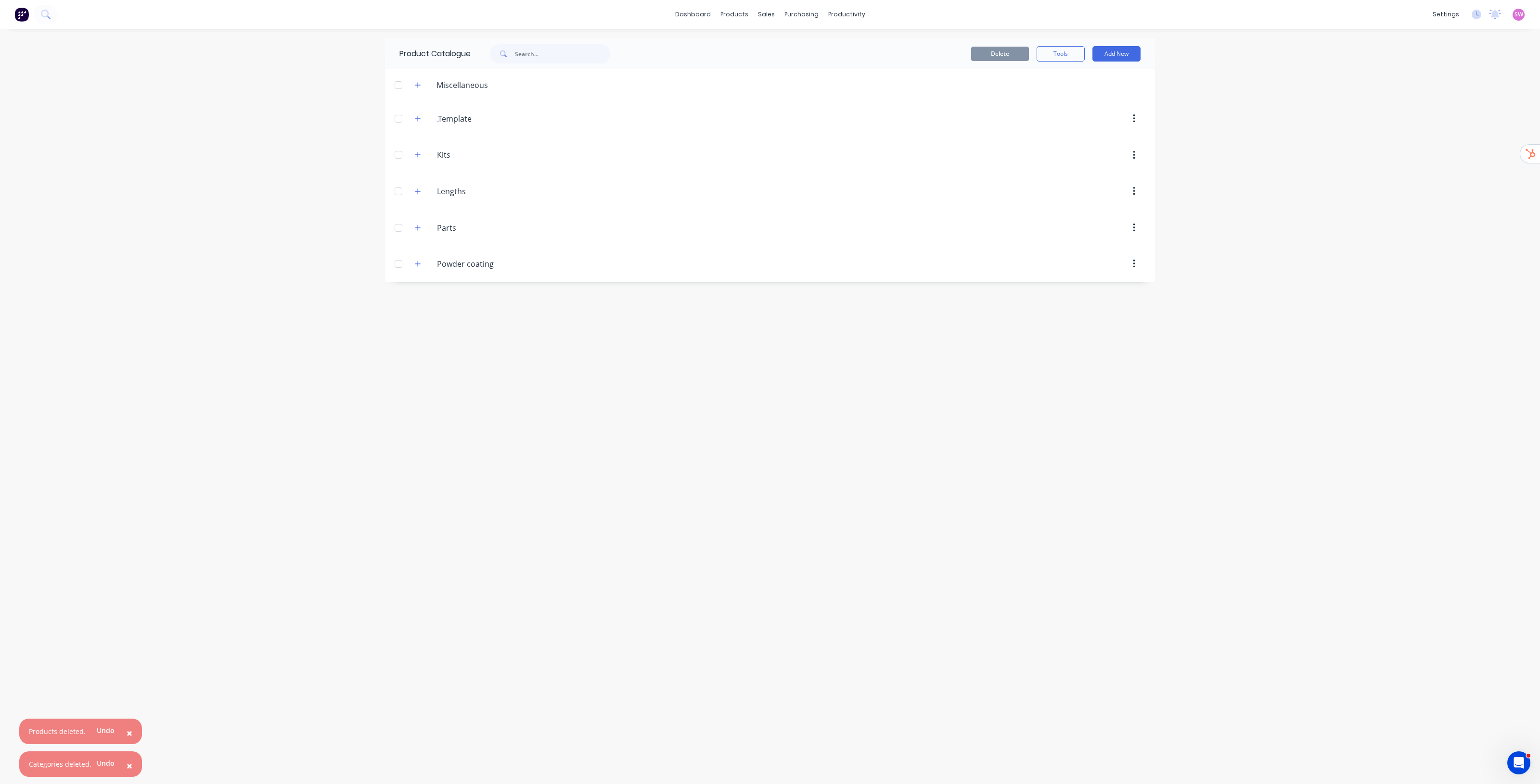
click at [554, 382] on div "Product Catalogue Delete Tools Add New Miscellaneous 2.4x1.2x3mm sheet Sterling…" at bounding box center [769, 407] width 770 height 737
drag, startPoint x: 514, startPoint y: 356, endPoint x: 513, endPoint y: 362, distance: 6.1
click at [514, 356] on div "Product Catalogue Delete Tools Add New Miscellaneous 2.4x1.2x3mm sheet Sterling…" at bounding box center [769, 407] width 770 height 737
click at [811, 63] on div "Suppliers" at bounding box center [821, 65] width 29 height 9
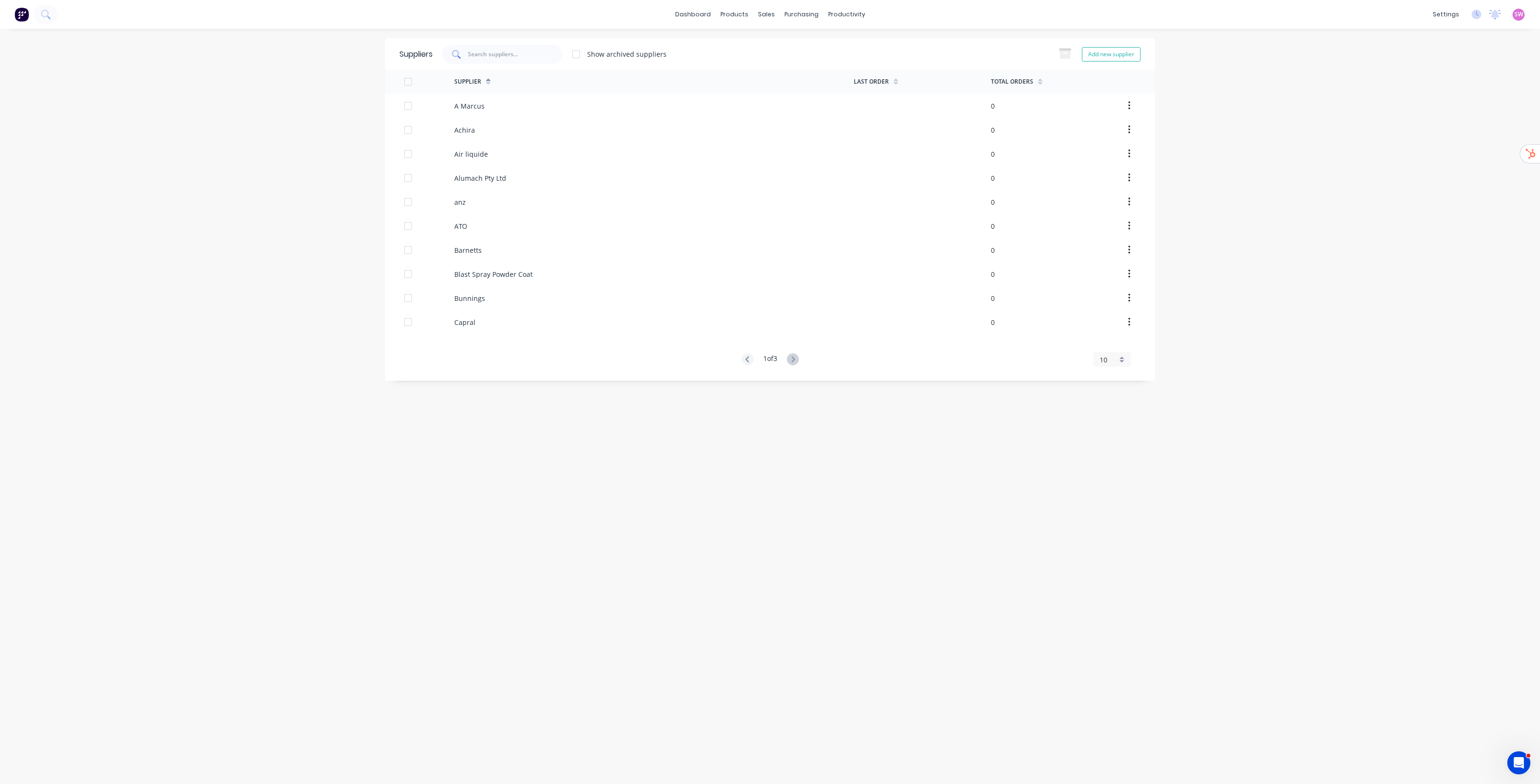
click at [530, 58] on input "text" at bounding box center [506, 54] width 78 height 9
paste input "Megastone Aluminium"
click at [539, 60] on div "Megastone Aluminium" at bounding box center [503, 55] width 121 height 19
paste input "Kingseng"
type input "Kingseng"
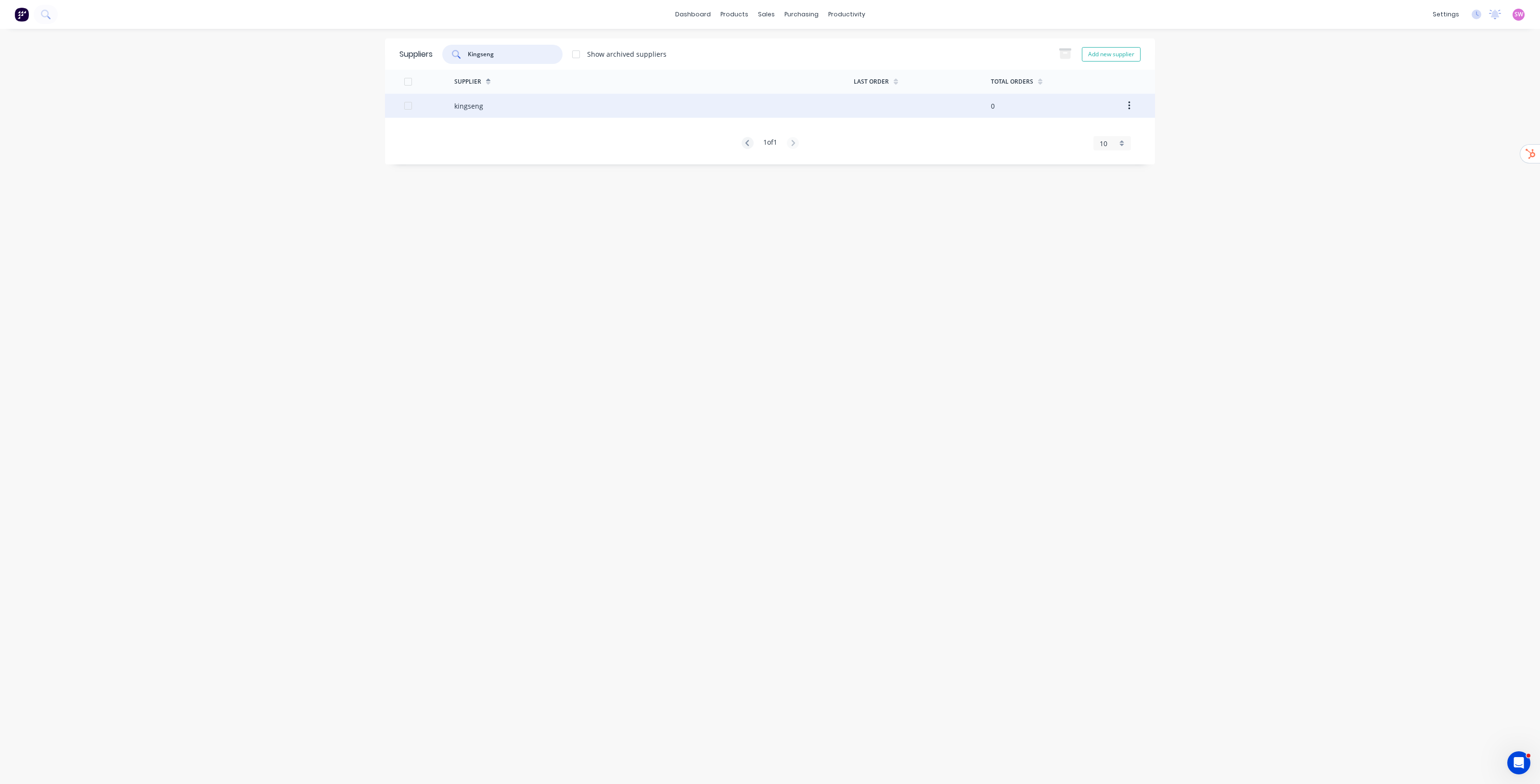
click at [467, 105] on div "kingseng" at bounding box center [469, 106] width 29 height 10
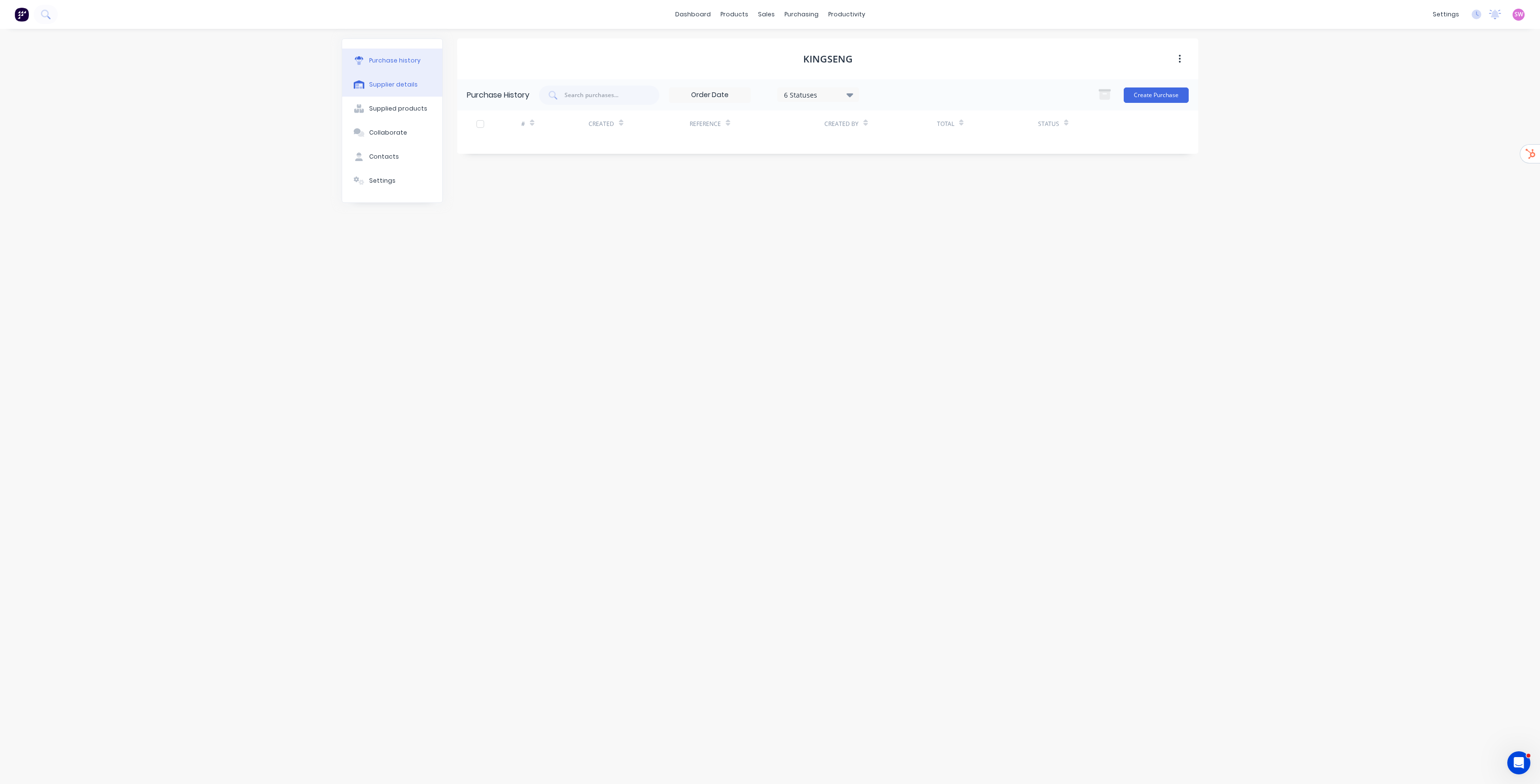
click at [381, 89] on button "Supplier details" at bounding box center [392, 84] width 100 height 24
select select "AU"
drag, startPoint x: 527, startPoint y: 146, endPoint x: 418, endPoint y: 151, distance: 109.1
click at [418, 151] on div "Purchase history Supplier details Supplied products Collaborate Contacts Settin…" at bounding box center [770, 402] width 857 height 727
click at [805, 63] on link "Suppliers" at bounding box center [842, 65] width 127 height 19
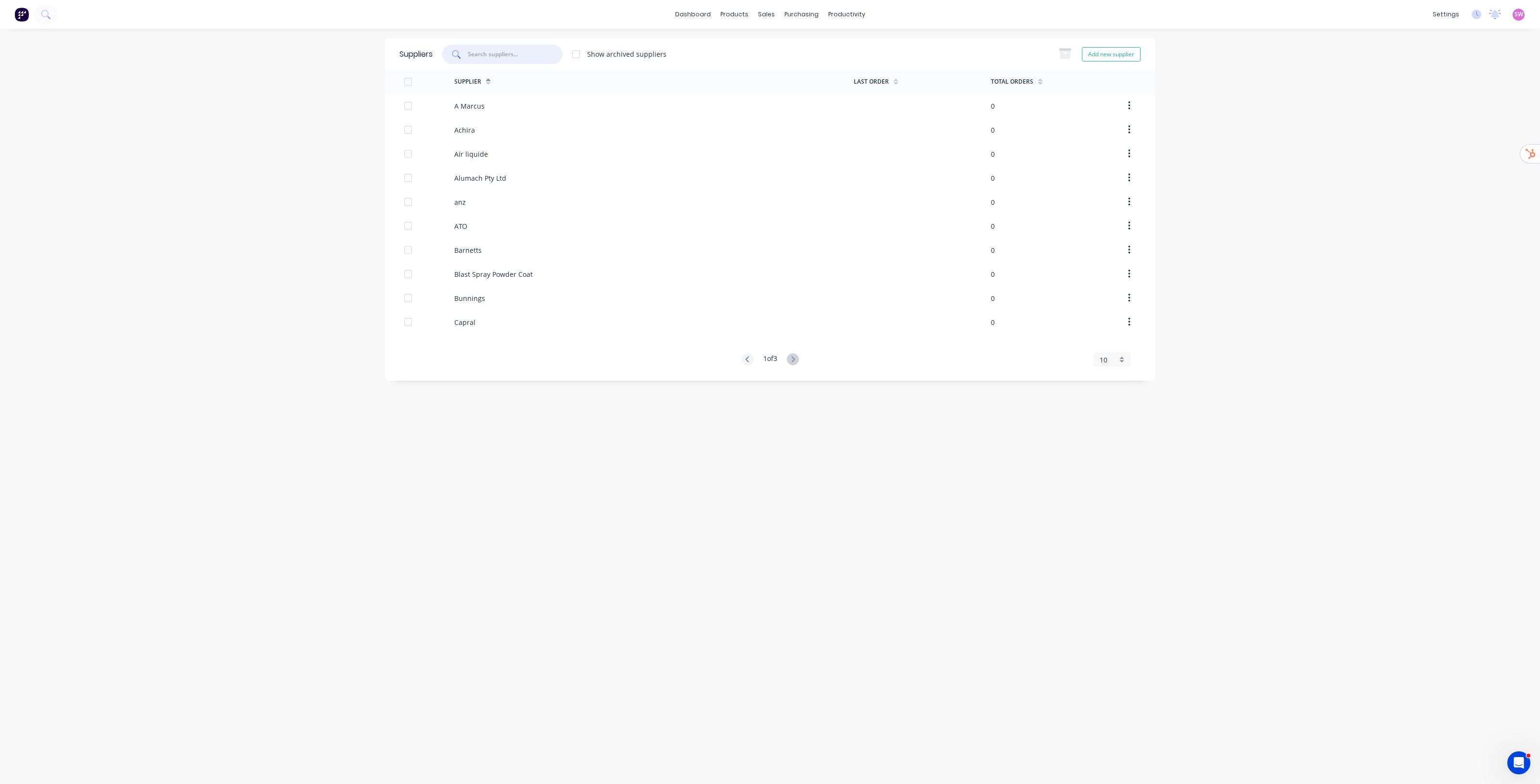
click at [513, 58] on input "text" at bounding box center [506, 54] width 78 height 9
paste input "Capral"
click at [501, 59] on div "Capral" at bounding box center [503, 55] width 121 height 19
paste input "Action"
type input "Action"
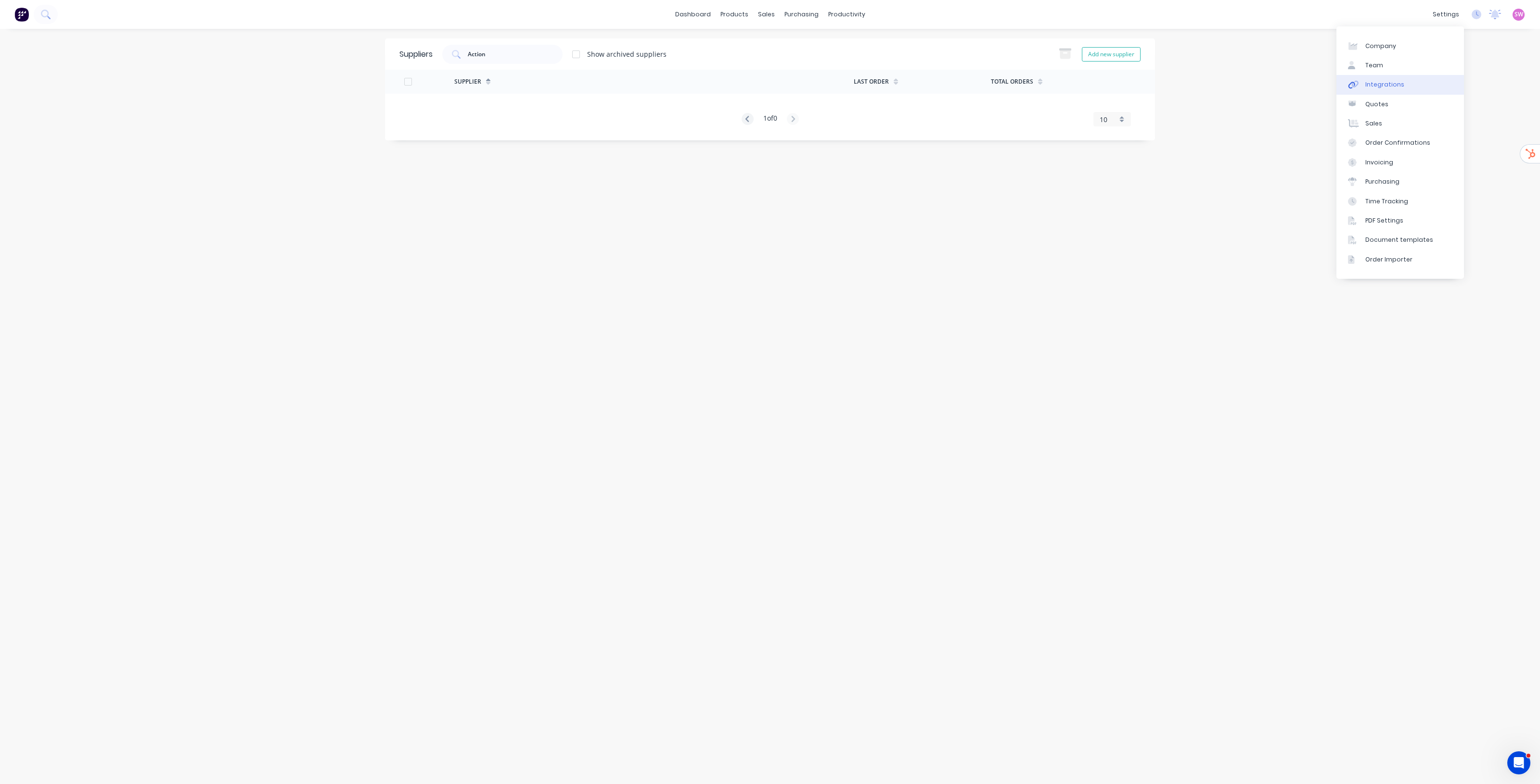
click at [1398, 90] on link "Integrations" at bounding box center [1400, 84] width 127 height 19
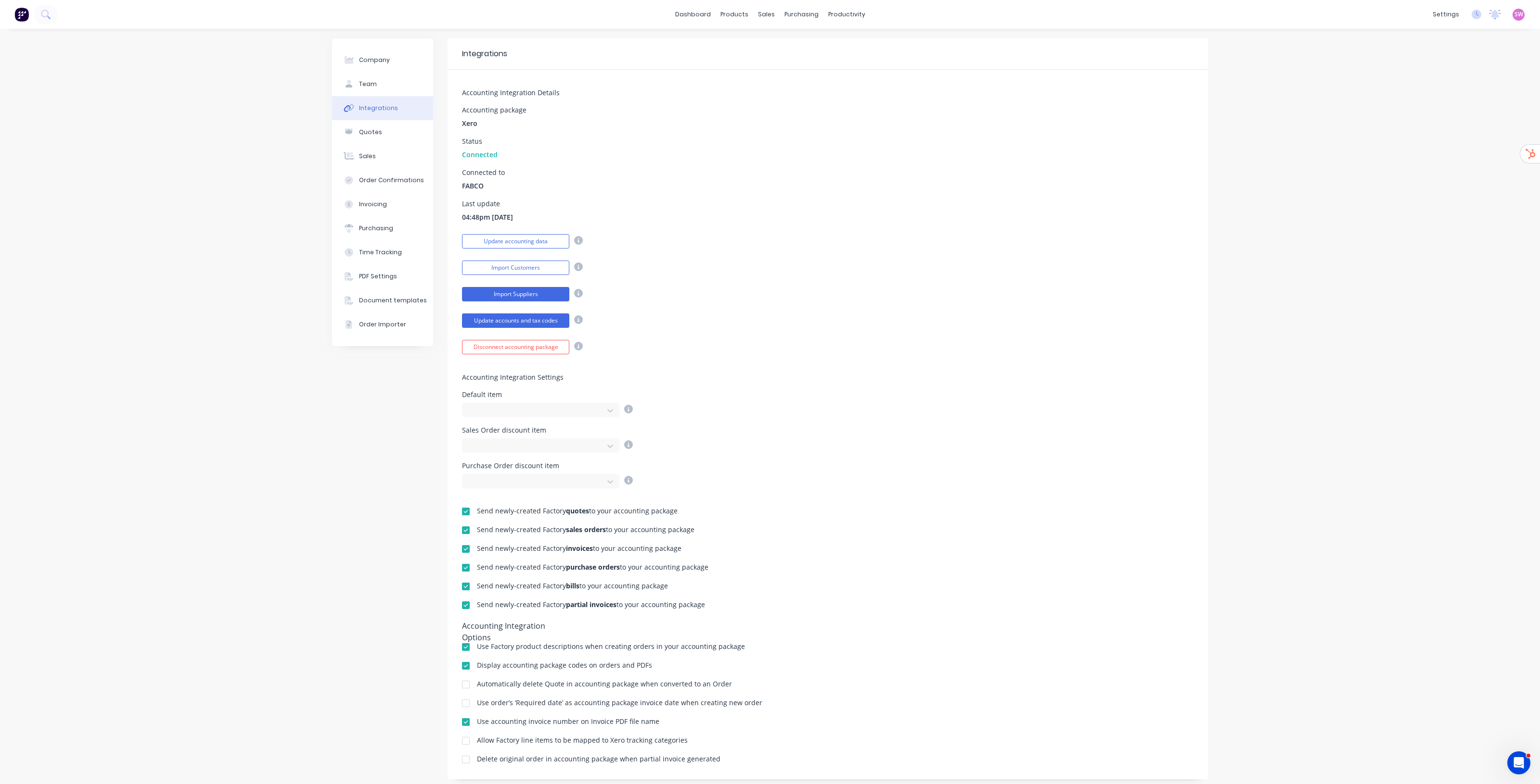
click at [533, 295] on button "Import Suppliers" at bounding box center [515, 294] width 107 height 14
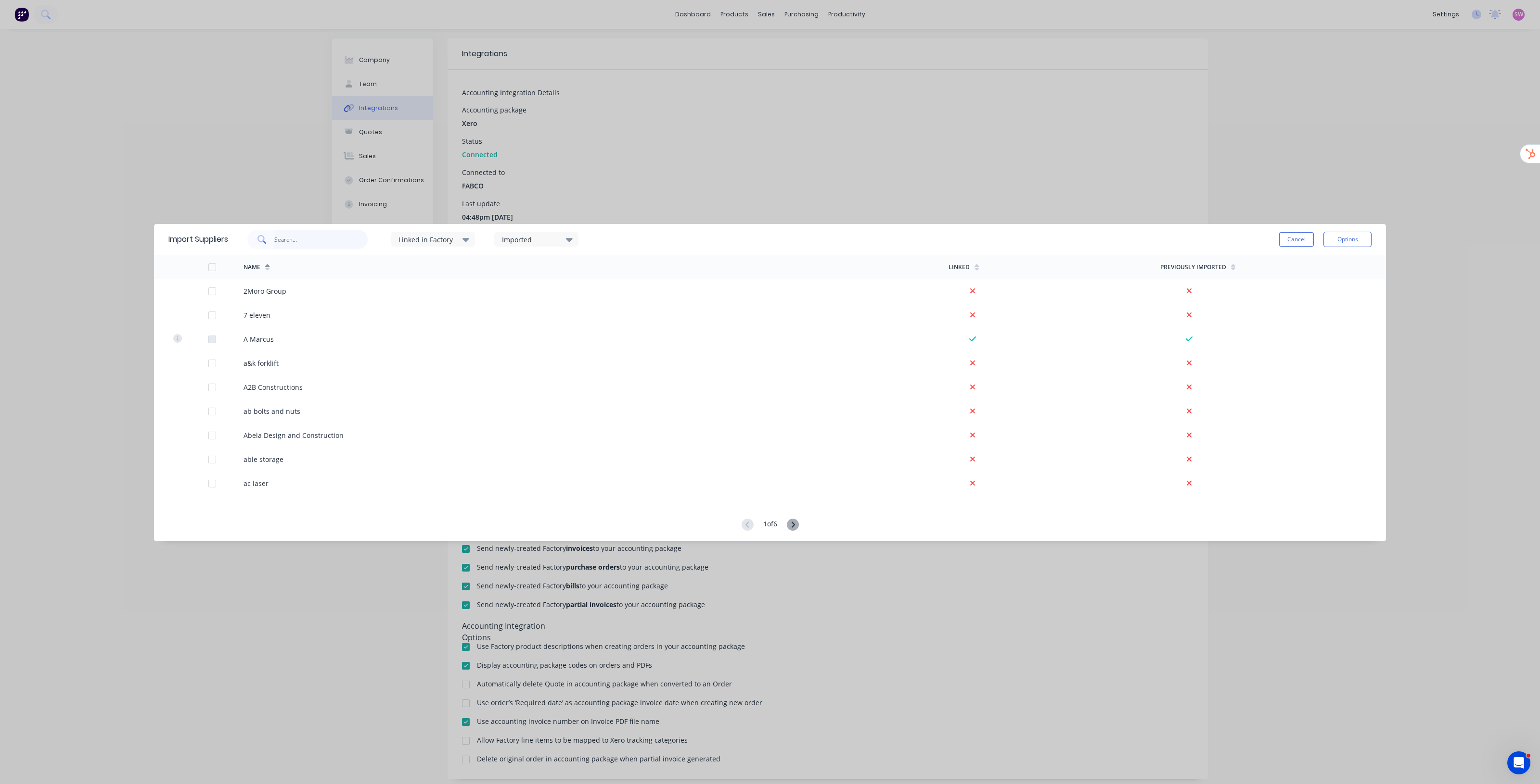
click at [344, 244] on input "text" at bounding box center [321, 240] width 94 height 19
paste input "Action"
type input "Action"
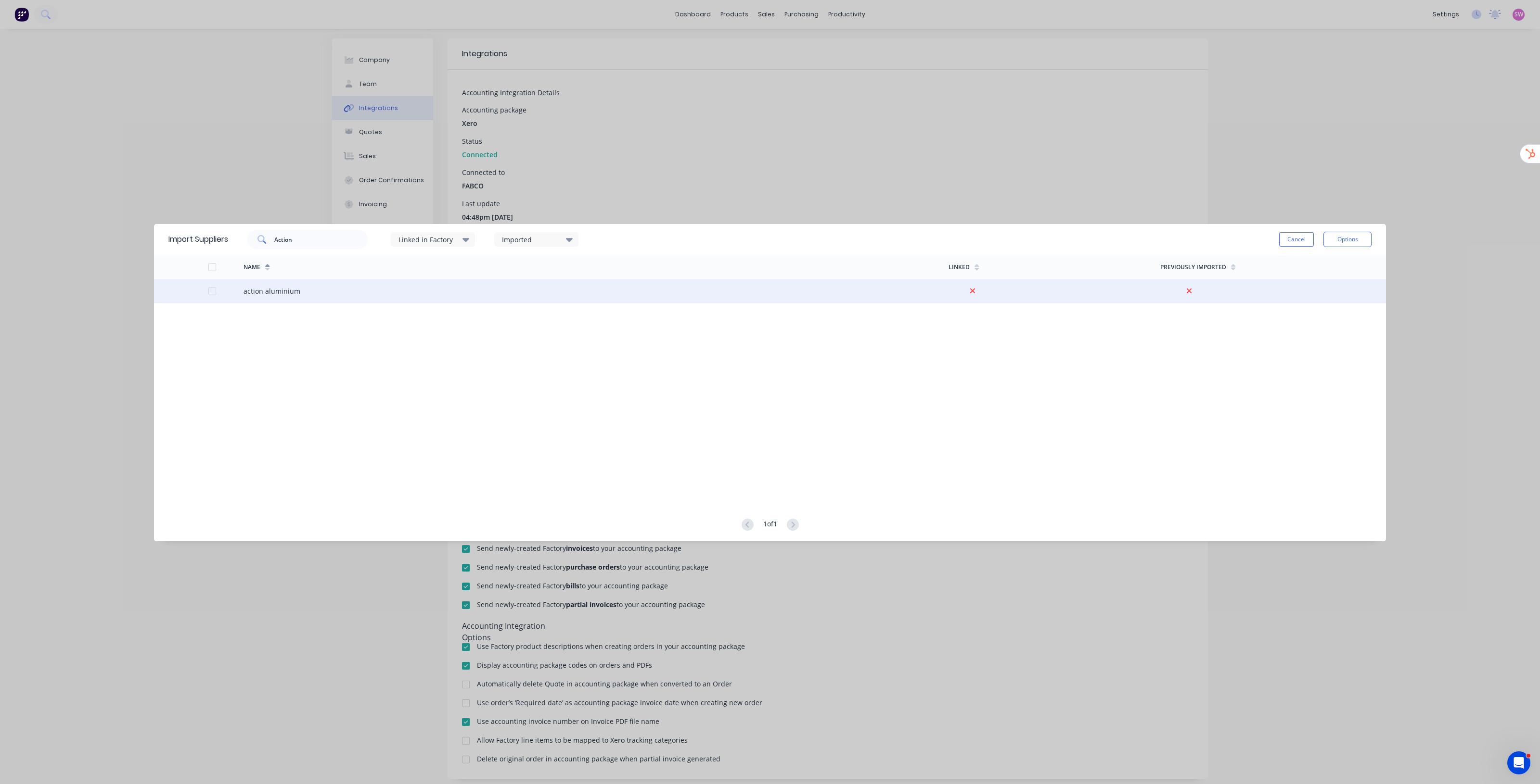
click at [208, 293] on div at bounding box center [212, 291] width 19 height 19
click at [1362, 239] on button "Options" at bounding box center [1348, 239] width 48 height 15
click at [1328, 267] on div "Import selected suppliers" at bounding box center [1326, 266] width 74 height 24
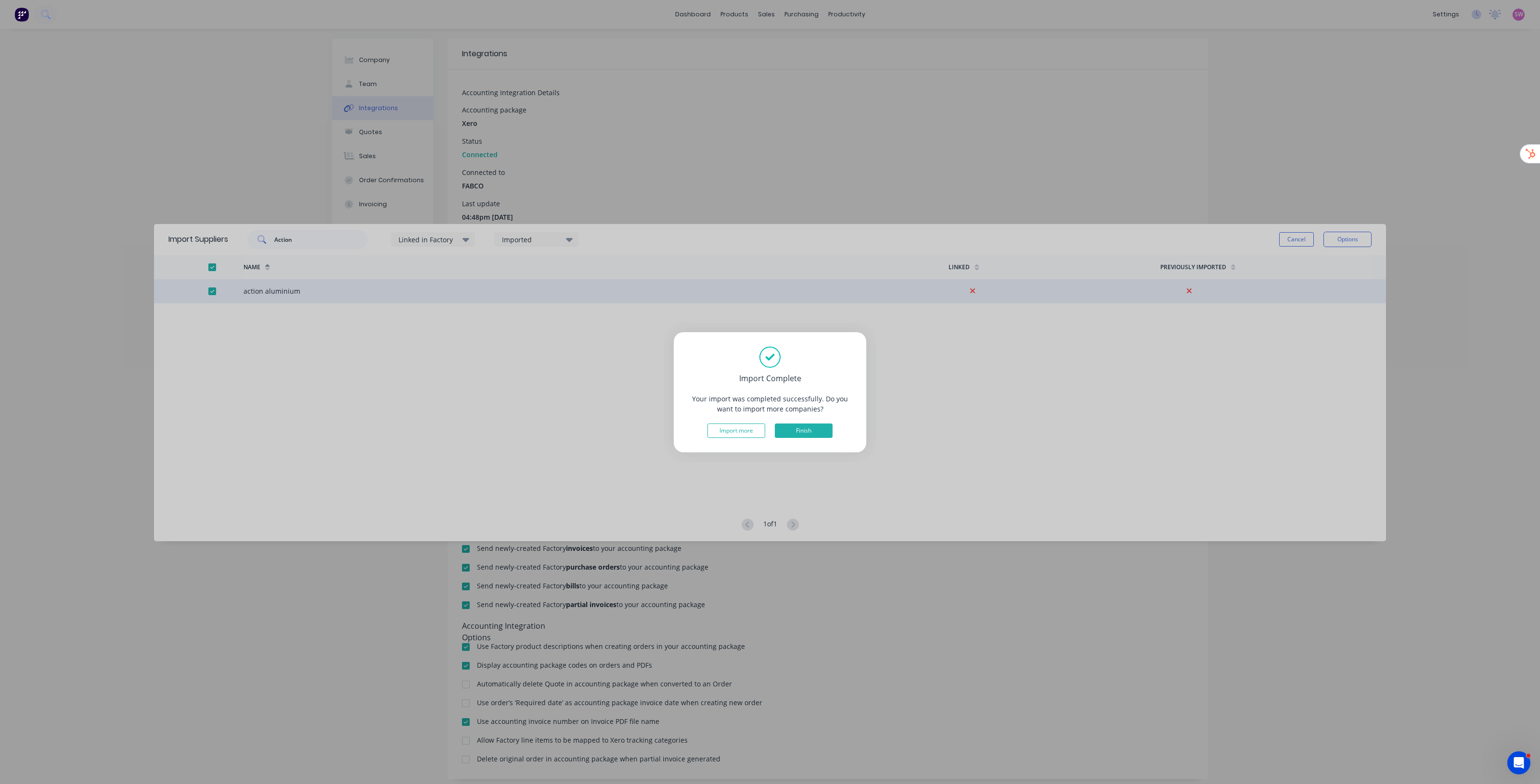
click at [809, 431] on button "Finish" at bounding box center [804, 431] width 58 height 14
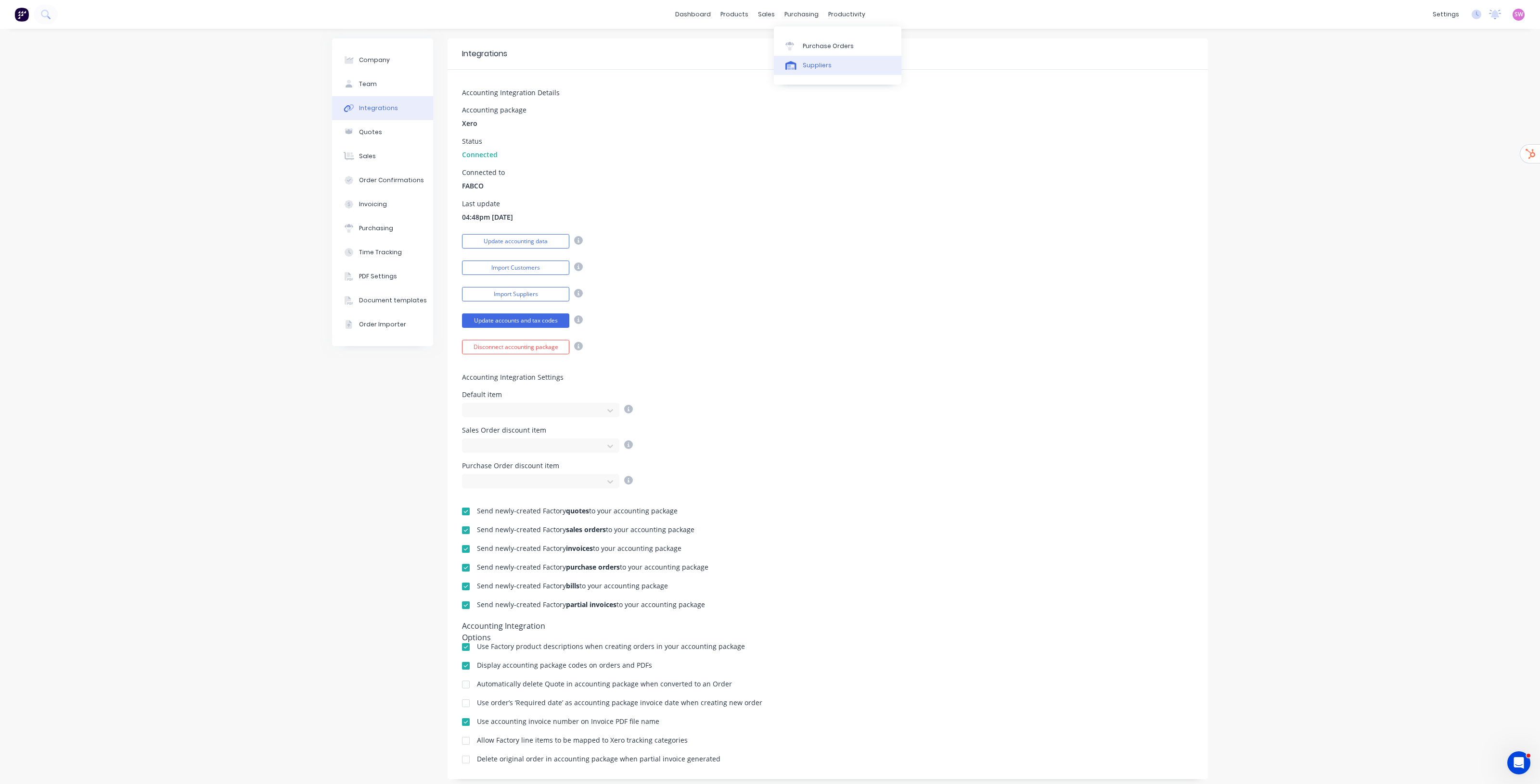
click at [810, 55] on link "Suppliers" at bounding box center [838, 65] width 127 height 19
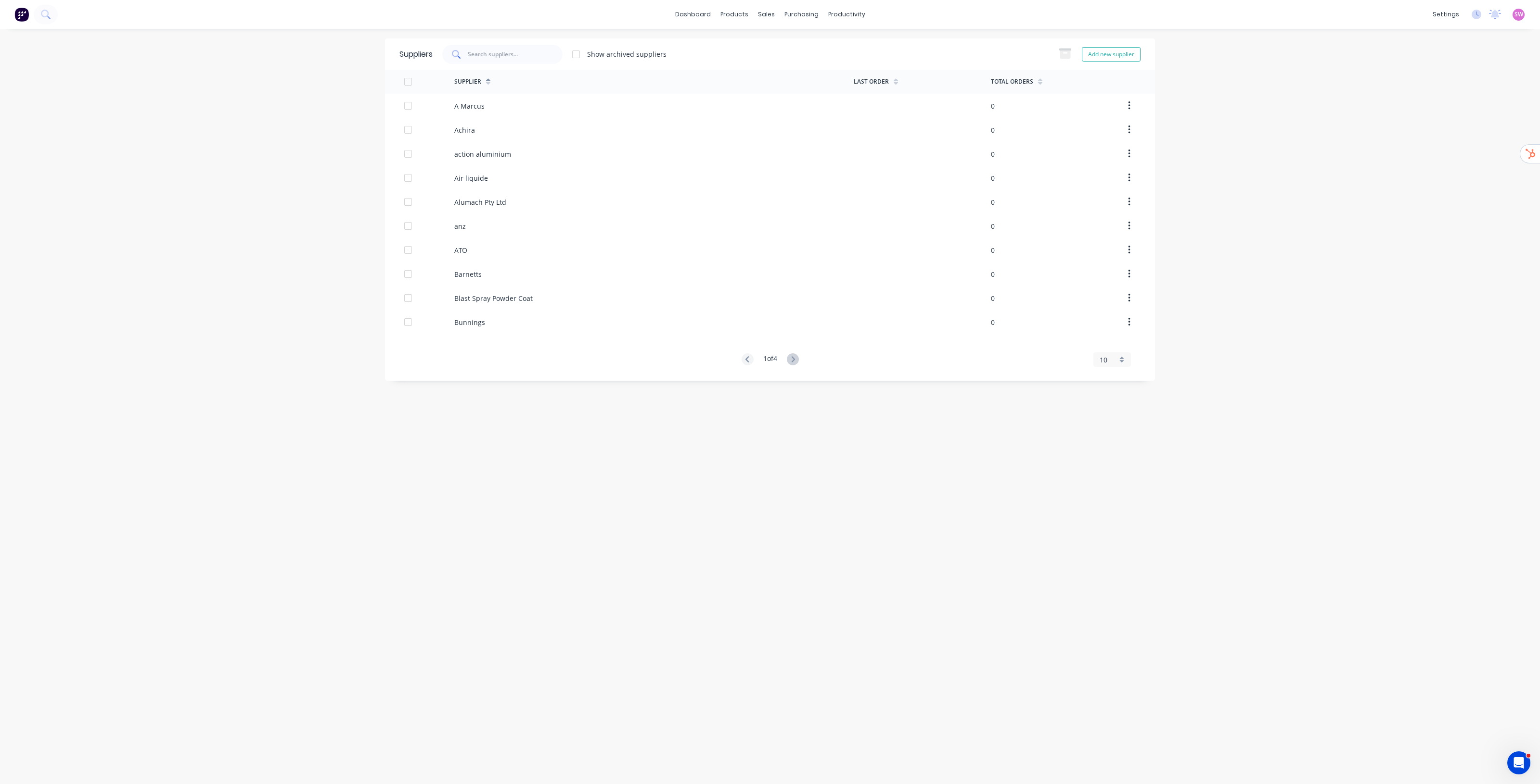
click at [528, 58] on input "text" at bounding box center [506, 54] width 78 height 9
paste input "Action"
type input "Action"
click at [487, 102] on div "action aluminium" at bounding box center [483, 106] width 57 height 10
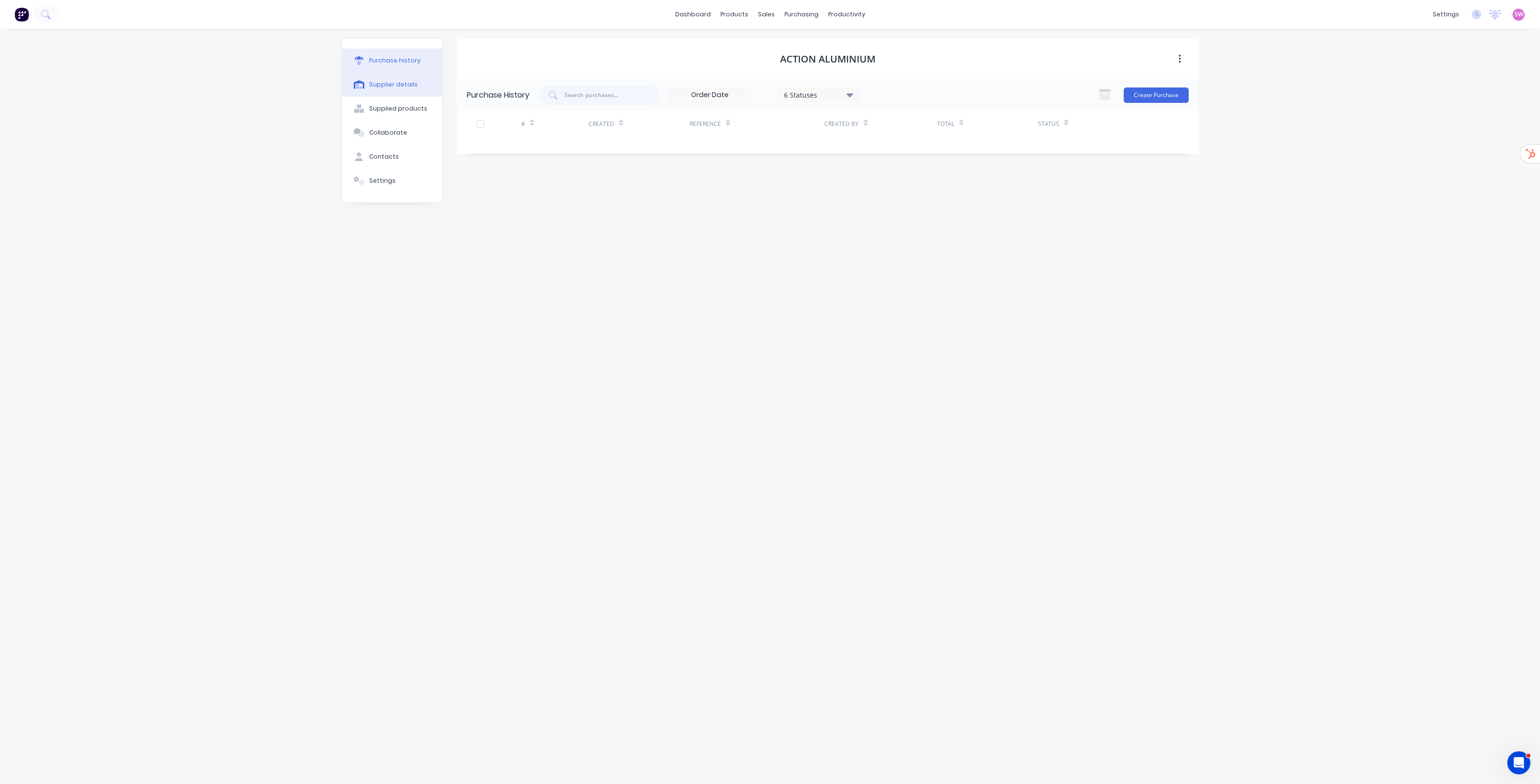
click at [406, 77] on button "Supplier details" at bounding box center [392, 84] width 100 height 24
select select "AU"
click at [556, 145] on input "action aluminium" at bounding box center [550, 144] width 158 height 14
click at [811, 64] on div "Suppliers" at bounding box center [821, 65] width 29 height 9
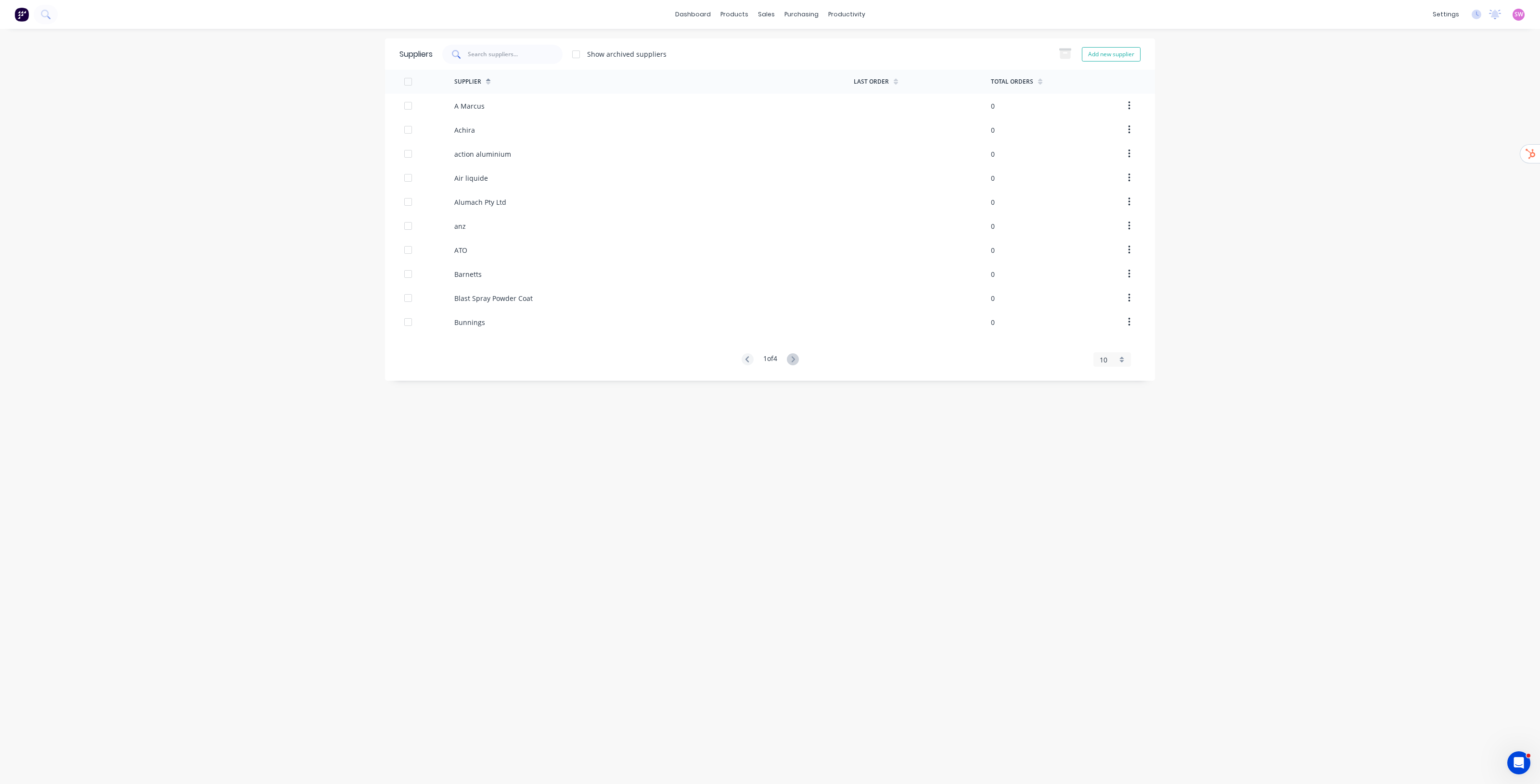
click at [535, 61] on div at bounding box center [503, 55] width 121 height 19
paste input "Vulcan"
click at [525, 55] on input "Vulcan" at bounding box center [506, 54] width 78 height 9
paste input "Price is Maybe"
type input "Price is Maybe"
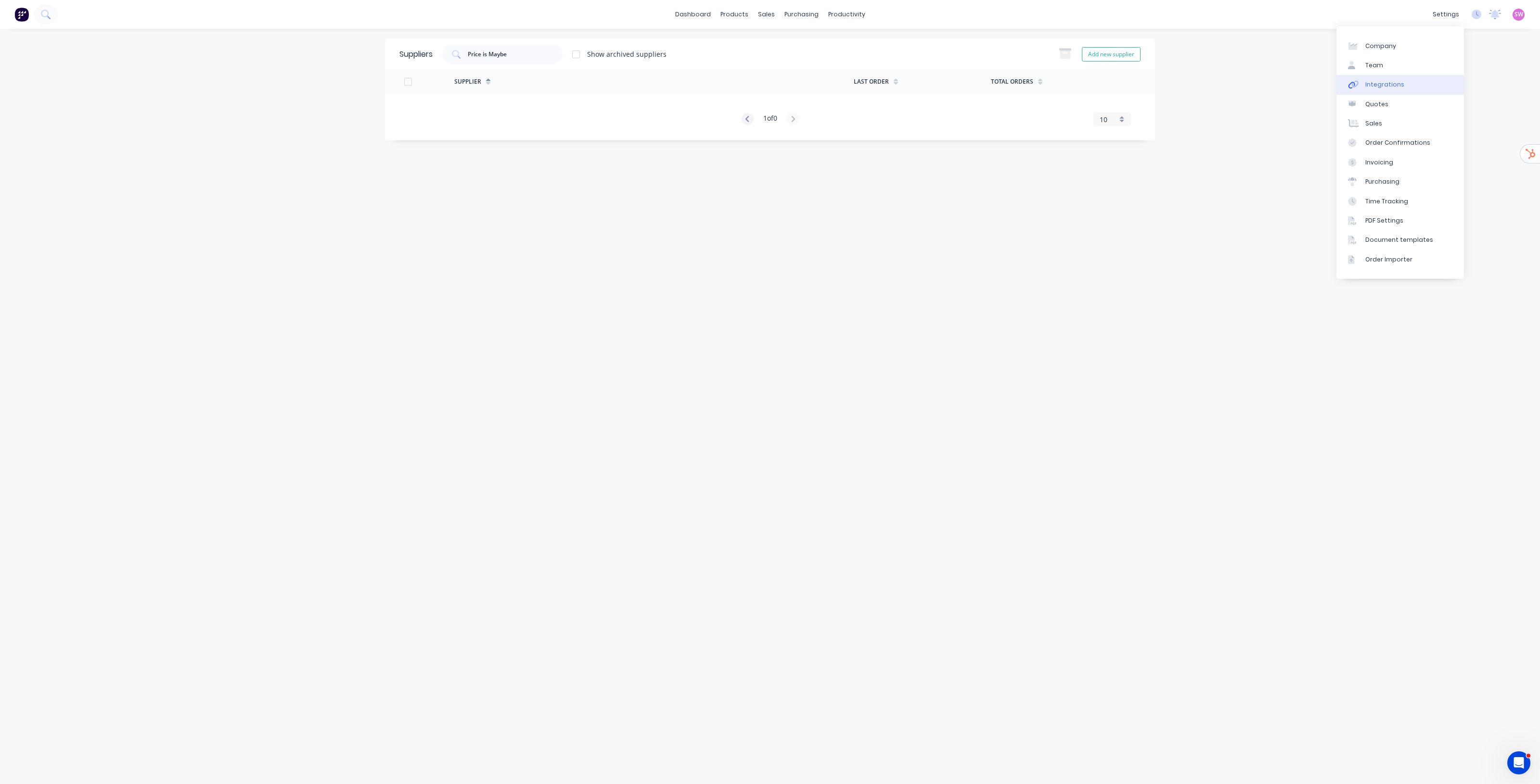
click at [1414, 80] on link "Integrations" at bounding box center [1400, 84] width 127 height 19
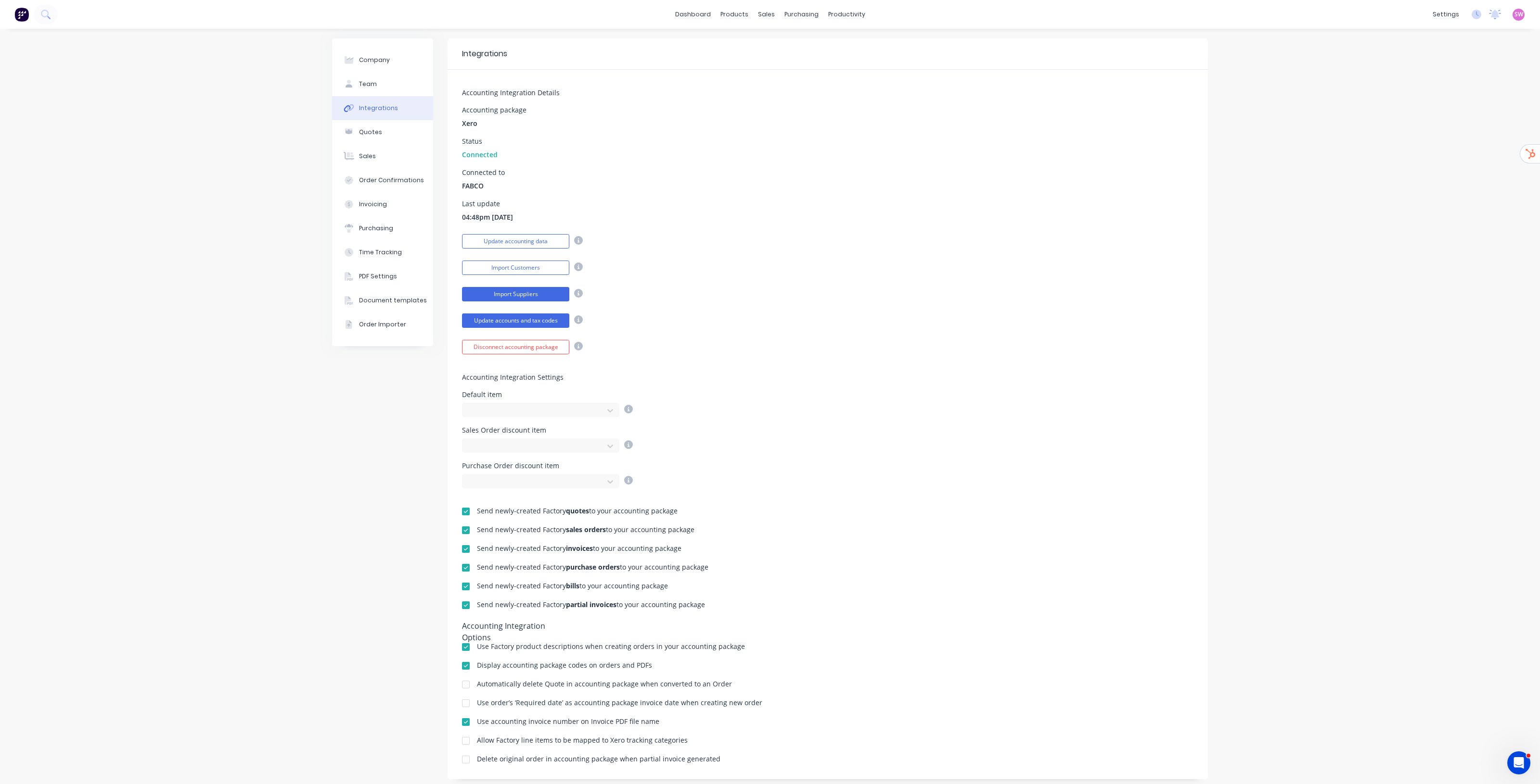
click at [484, 297] on button "Import Suppliers" at bounding box center [515, 294] width 107 height 14
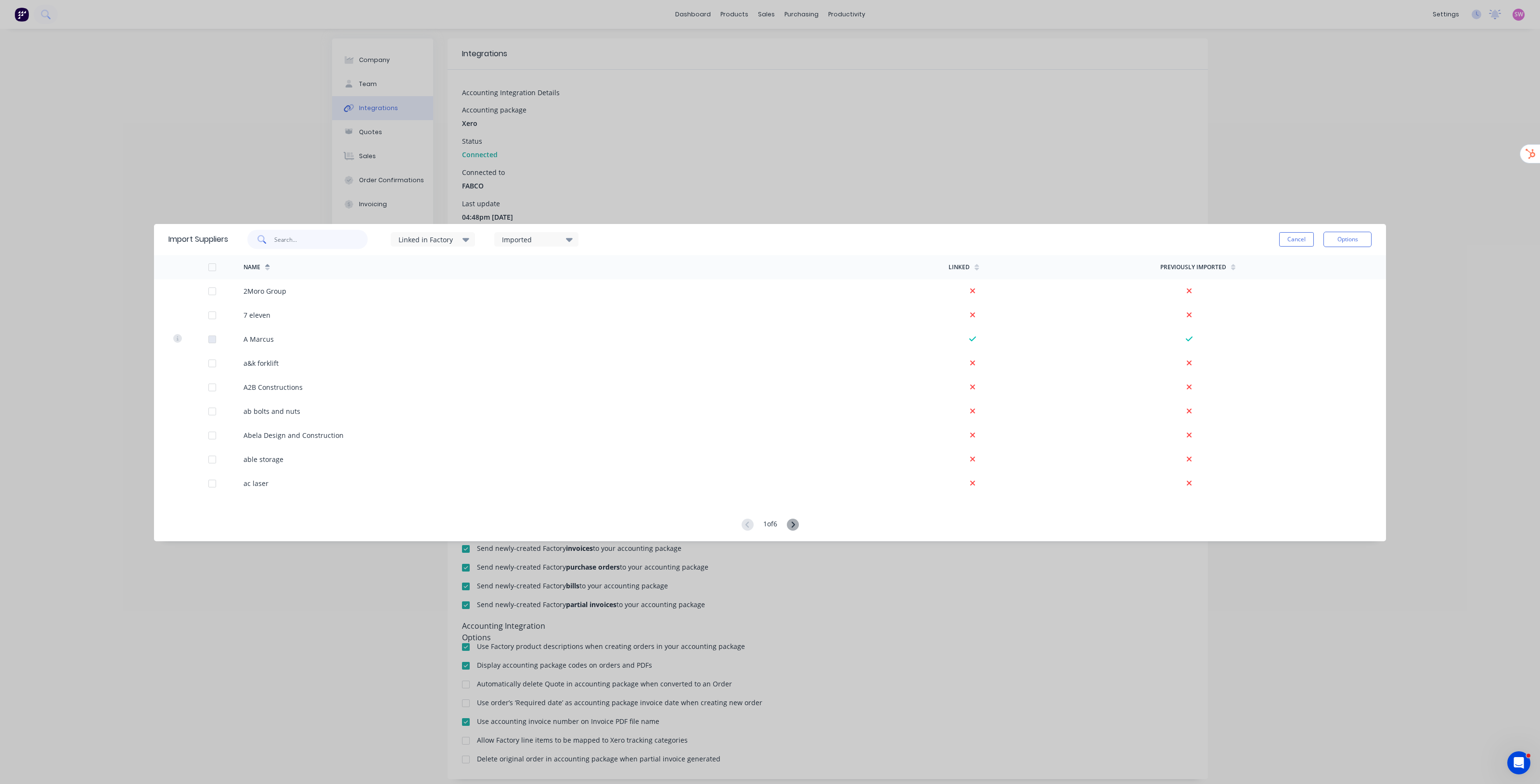
click at [356, 243] on input "text" at bounding box center [321, 240] width 94 height 19
paste input "Price is Maybe"
type input "P"
click at [294, 241] on input "text" at bounding box center [321, 240] width 94 height 19
type input "tigerli"
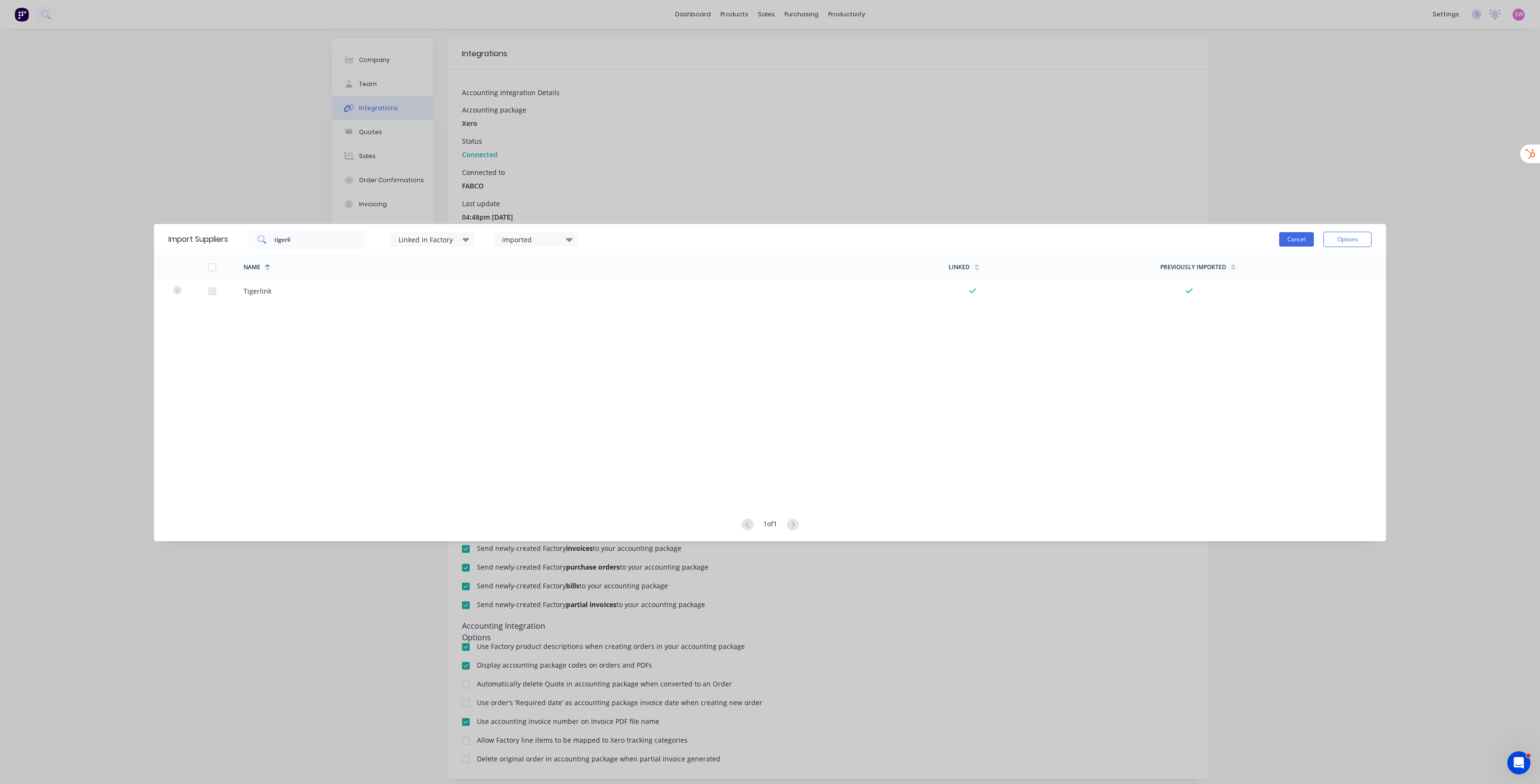
click at [1291, 238] on button "Cancel" at bounding box center [1296, 240] width 35 height 14
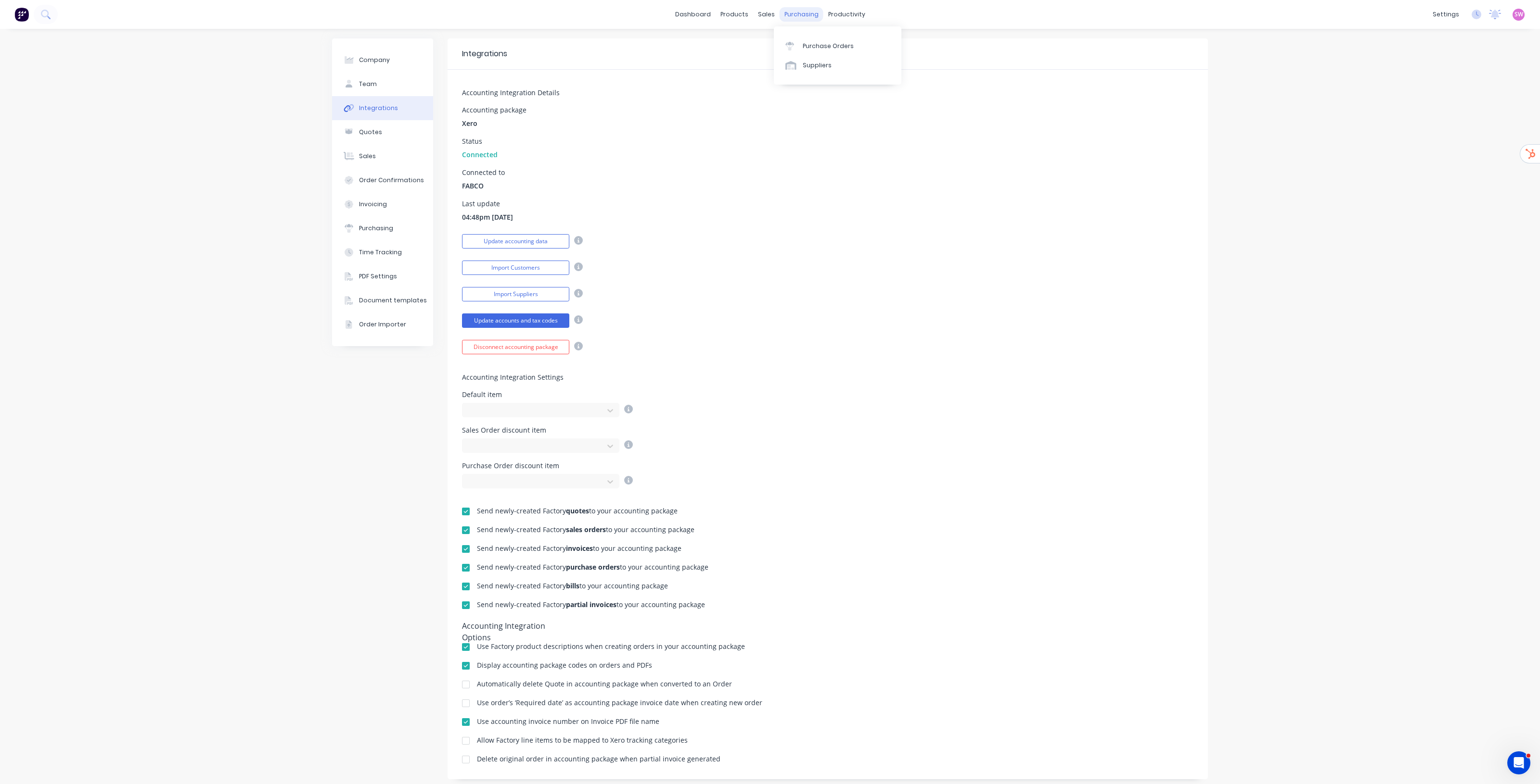
click at [780, 18] on div "purchasing" at bounding box center [801, 14] width 43 height 14
click at [796, 62] on icon at bounding box center [791, 65] width 11 height 9
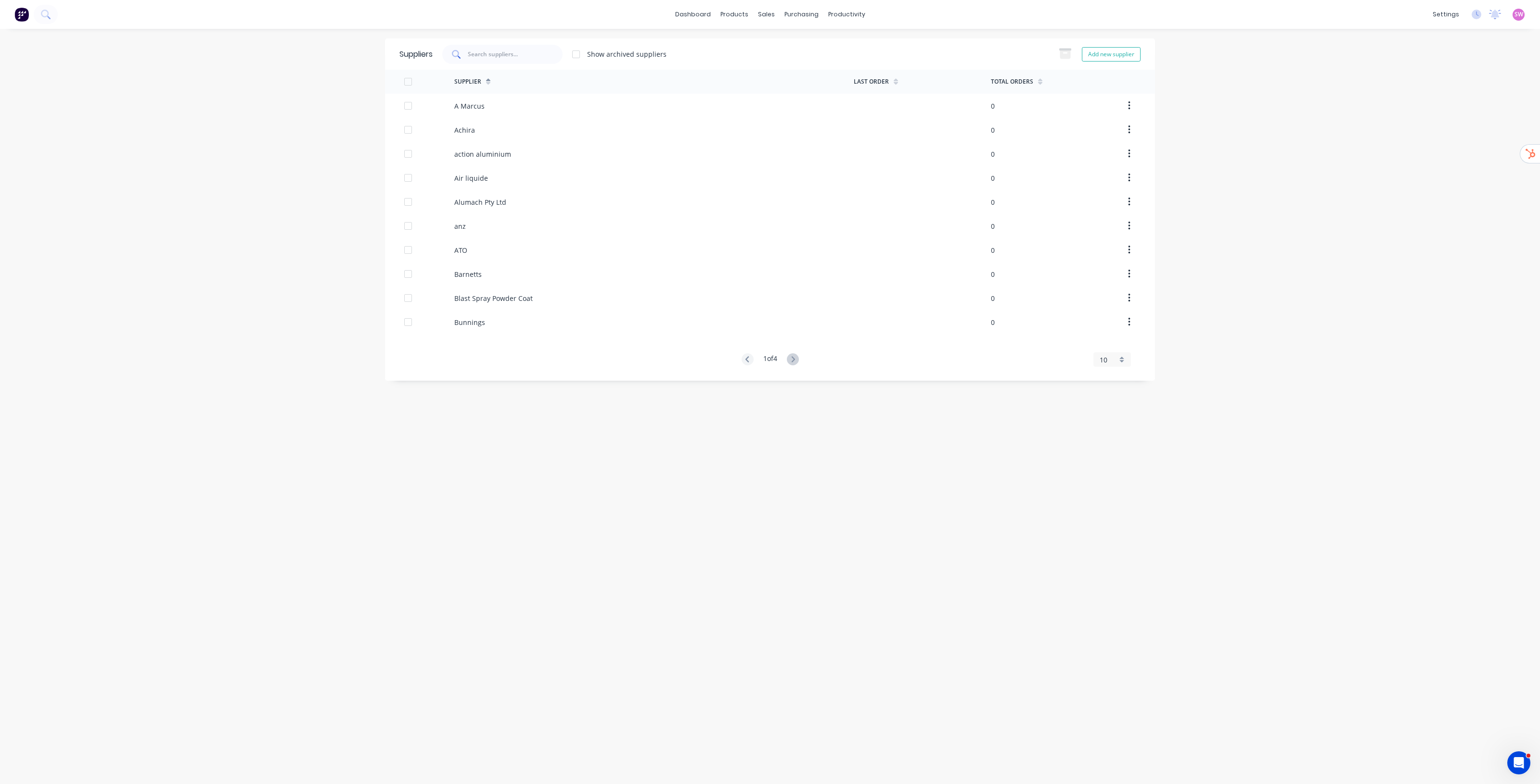
click at [516, 55] on input "text" at bounding box center [506, 54] width 78 height 9
type input "tigerlink"
click at [478, 105] on div "Tigerlink" at bounding box center [468, 106] width 28 height 10
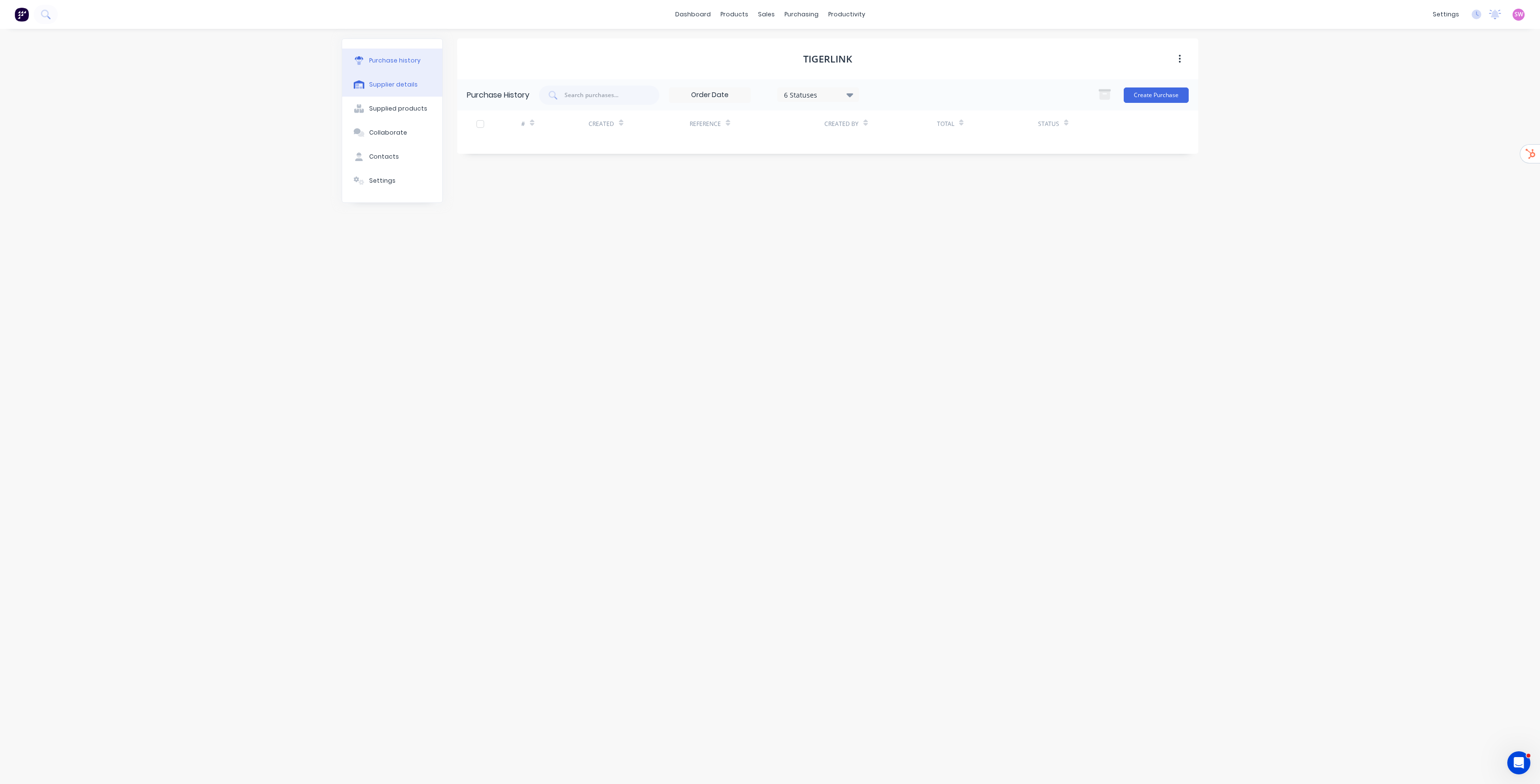
click at [406, 84] on div "Supplier details" at bounding box center [393, 84] width 48 height 9
select select "AU"
click at [539, 141] on input "Tigerlink" at bounding box center [550, 144] width 158 height 14
click at [806, 70] on link "Suppliers" at bounding box center [842, 65] width 127 height 19
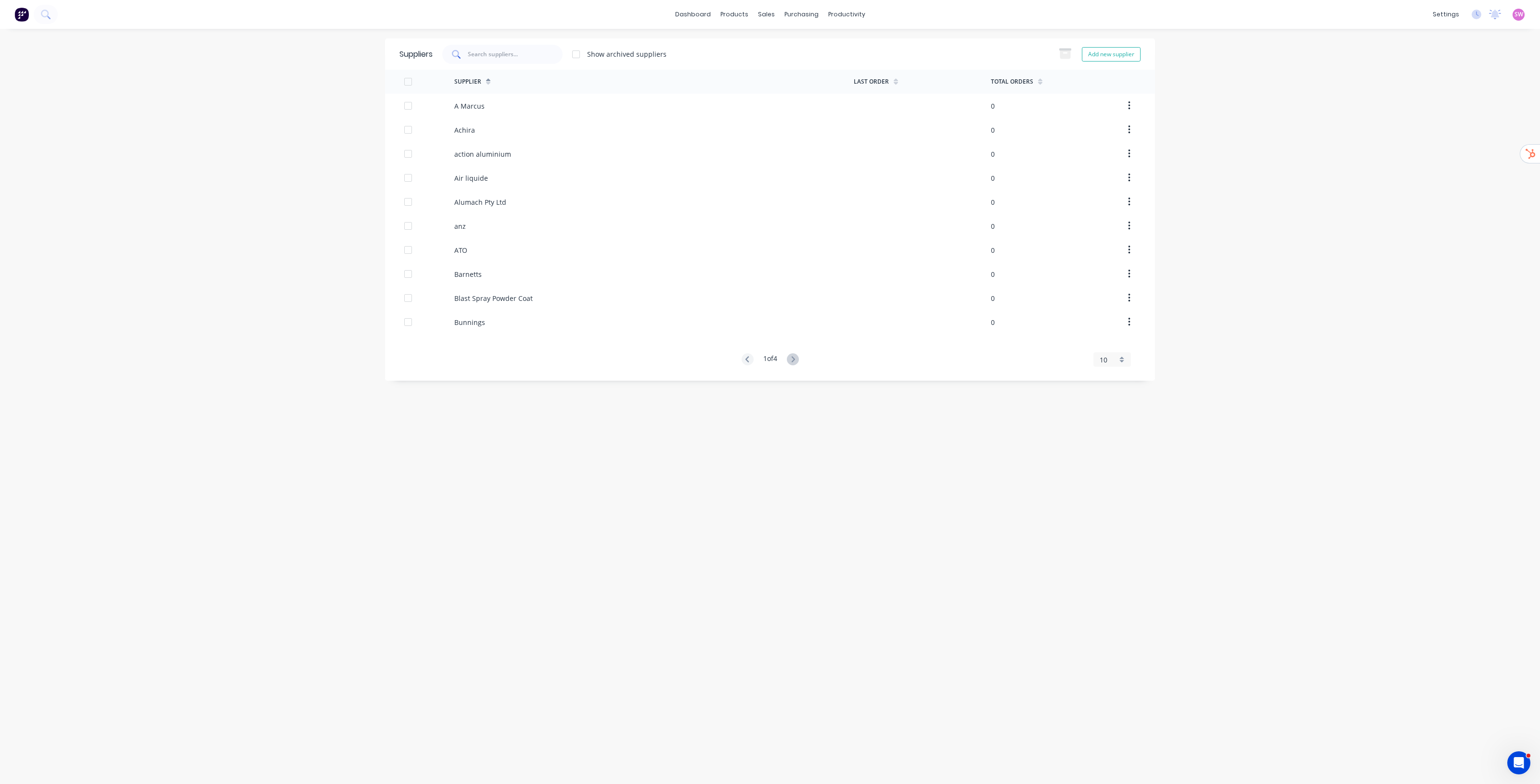
click at [542, 53] on div at bounding box center [503, 55] width 121 height 19
type input "aym"
click at [1390, 88] on div "Integrations" at bounding box center [1385, 84] width 39 height 9
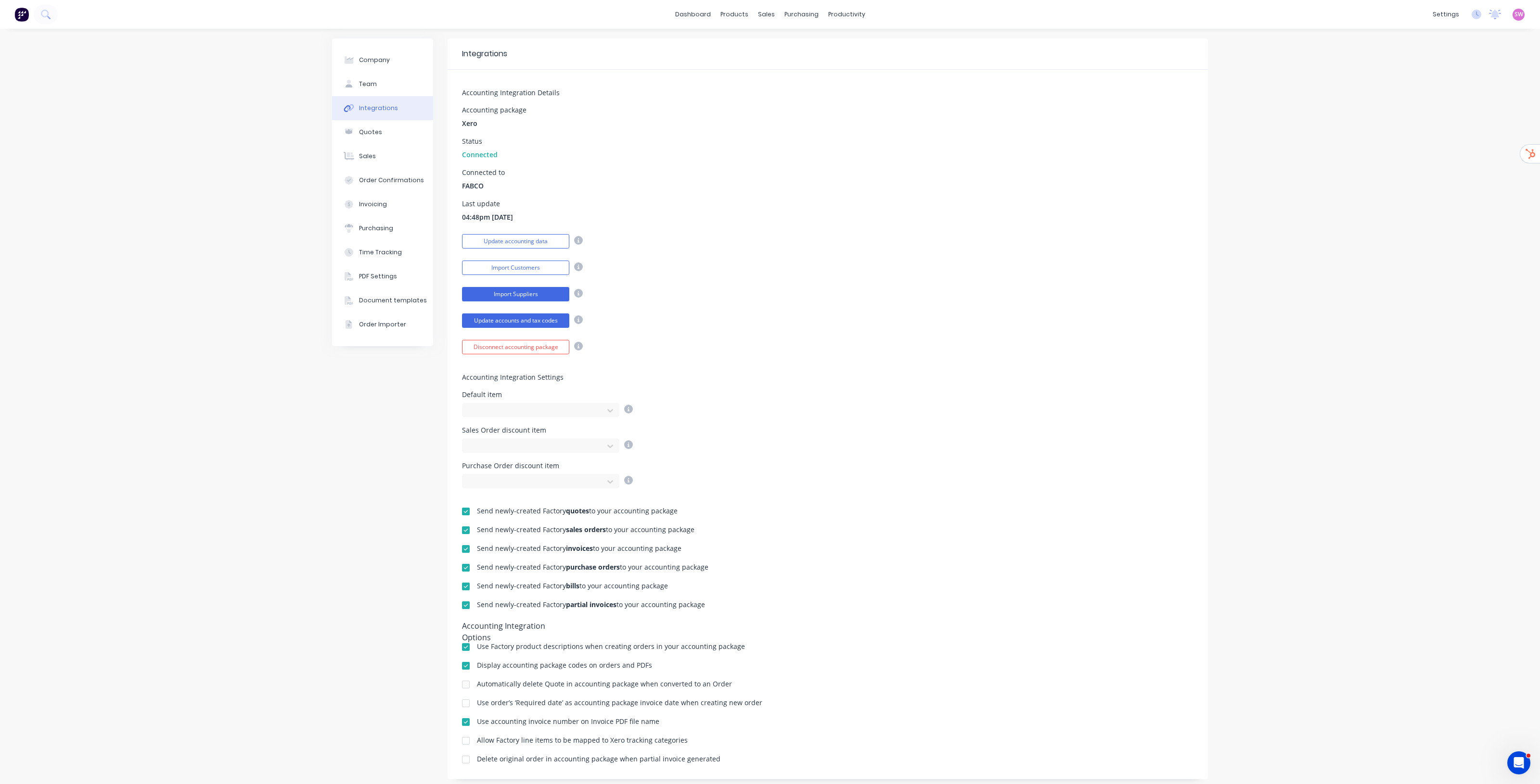
click at [545, 296] on button "Import Suppliers" at bounding box center [515, 294] width 107 height 14
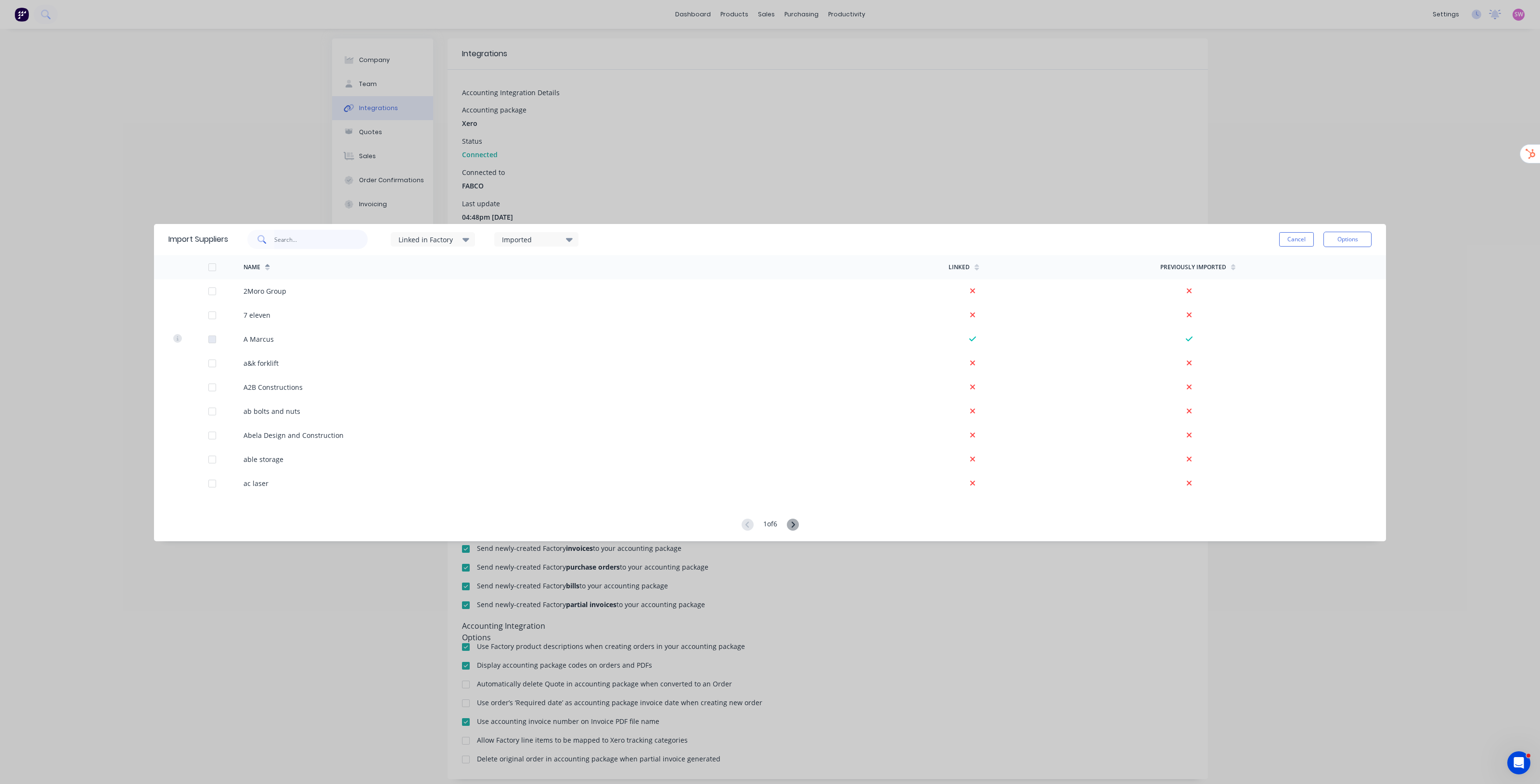
click at [350, 234] on input "text" at bounding box center [321, 240] width 94 height 19
type input "aym"
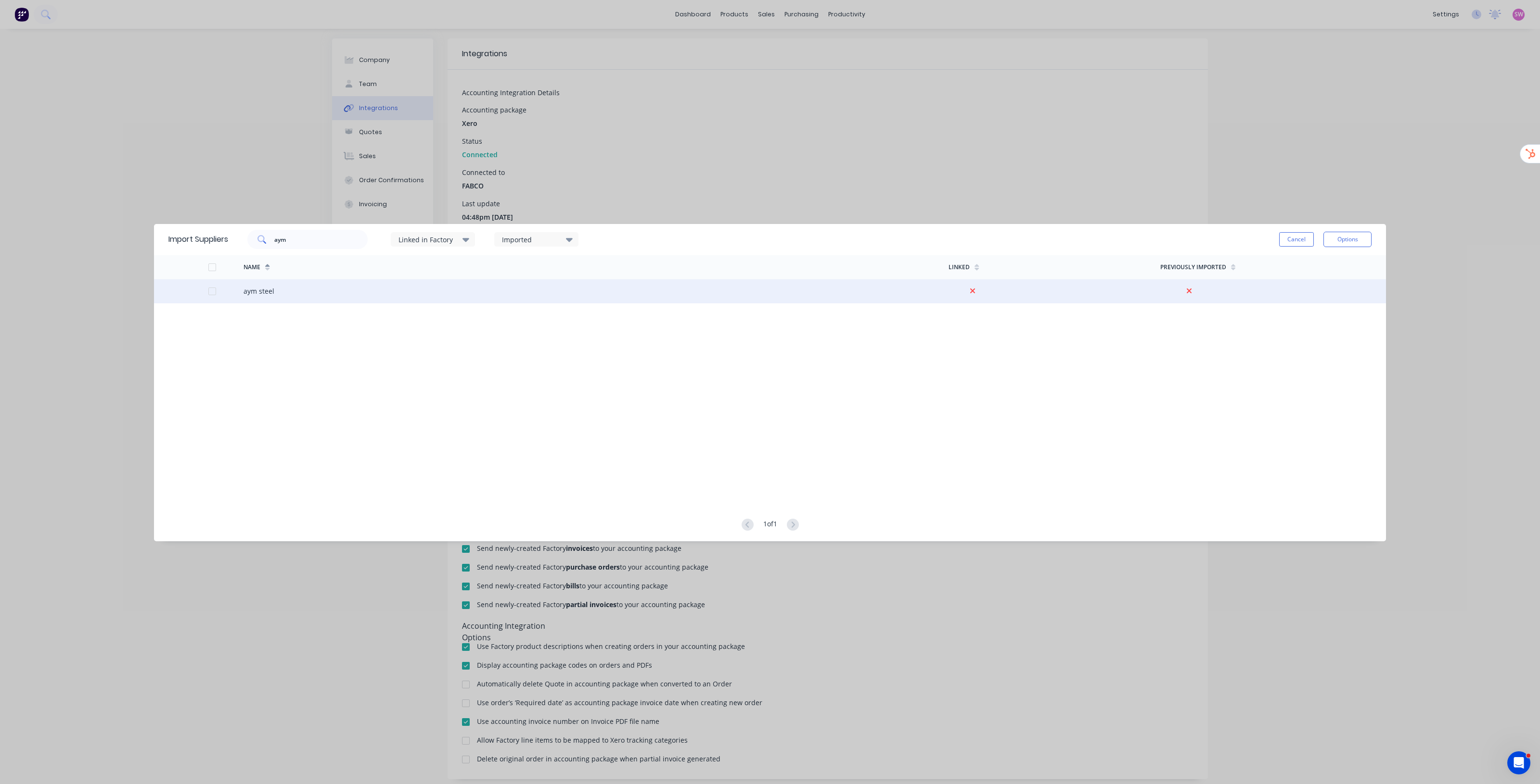
click at [209, 290] on div at bounding box center [212, 291] width 19 height 19
click at [1341, 235] on button "Options" at bounding box center [1348, 239] width 48 height 15
click at [1317, 268] on div "Import selected suppliers" at bounding box center [1326, 266] width 74 height 24
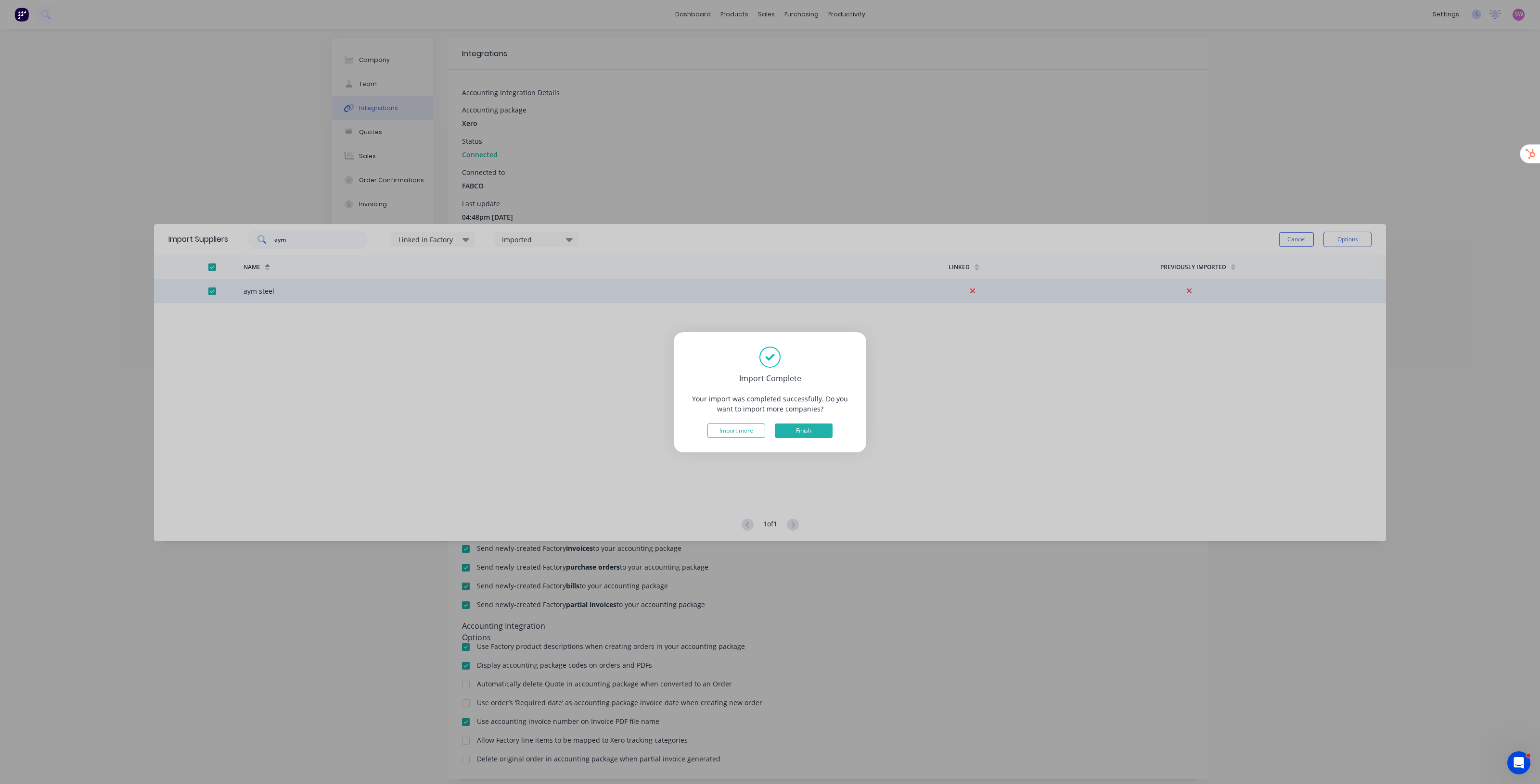
click at [812, 433] on button "Finish" at bounding box center [804, 431] width 58 height 14
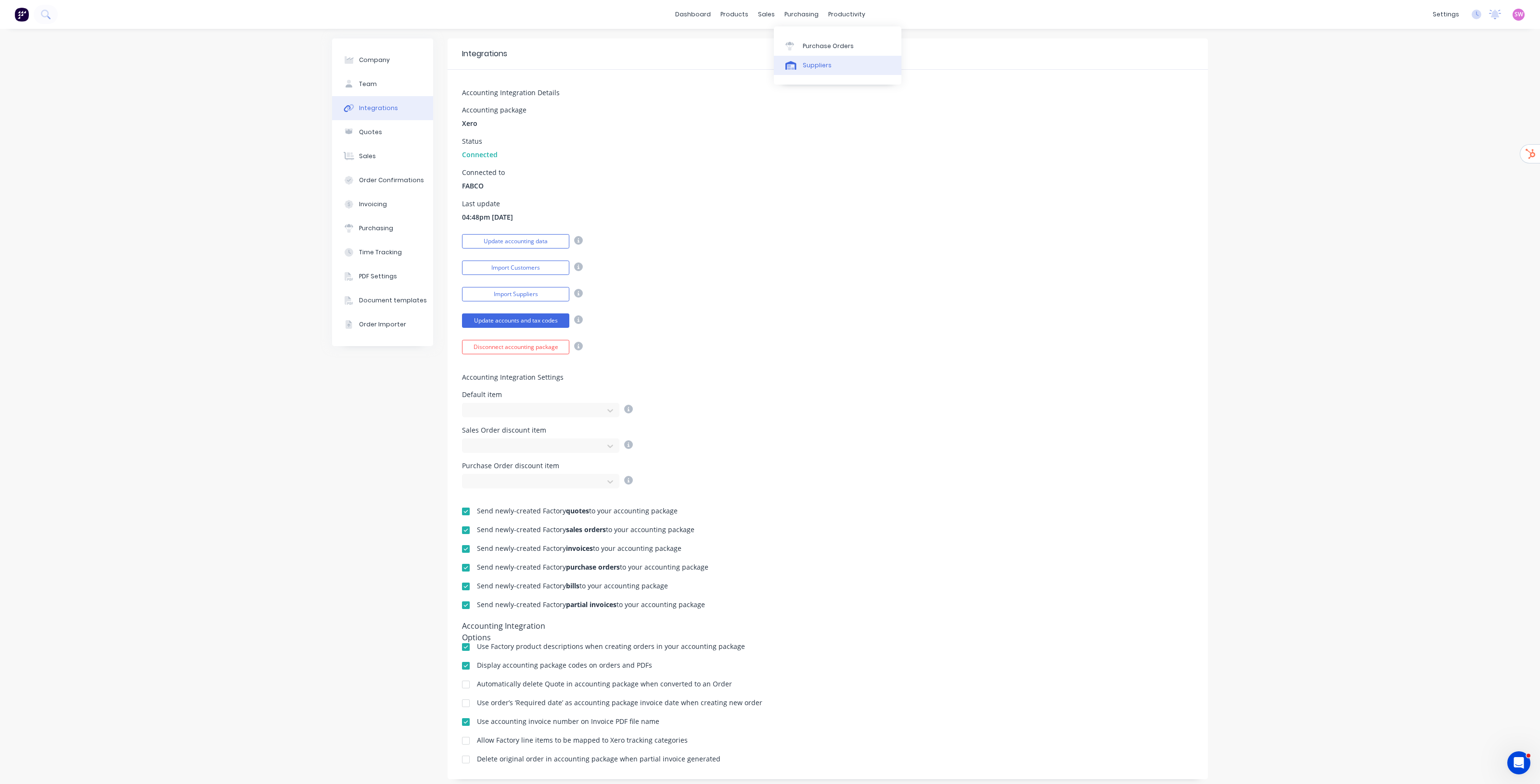
click at [813, 72] on link "Suppliers" at bounding box center [838, 65] width 127 height 19
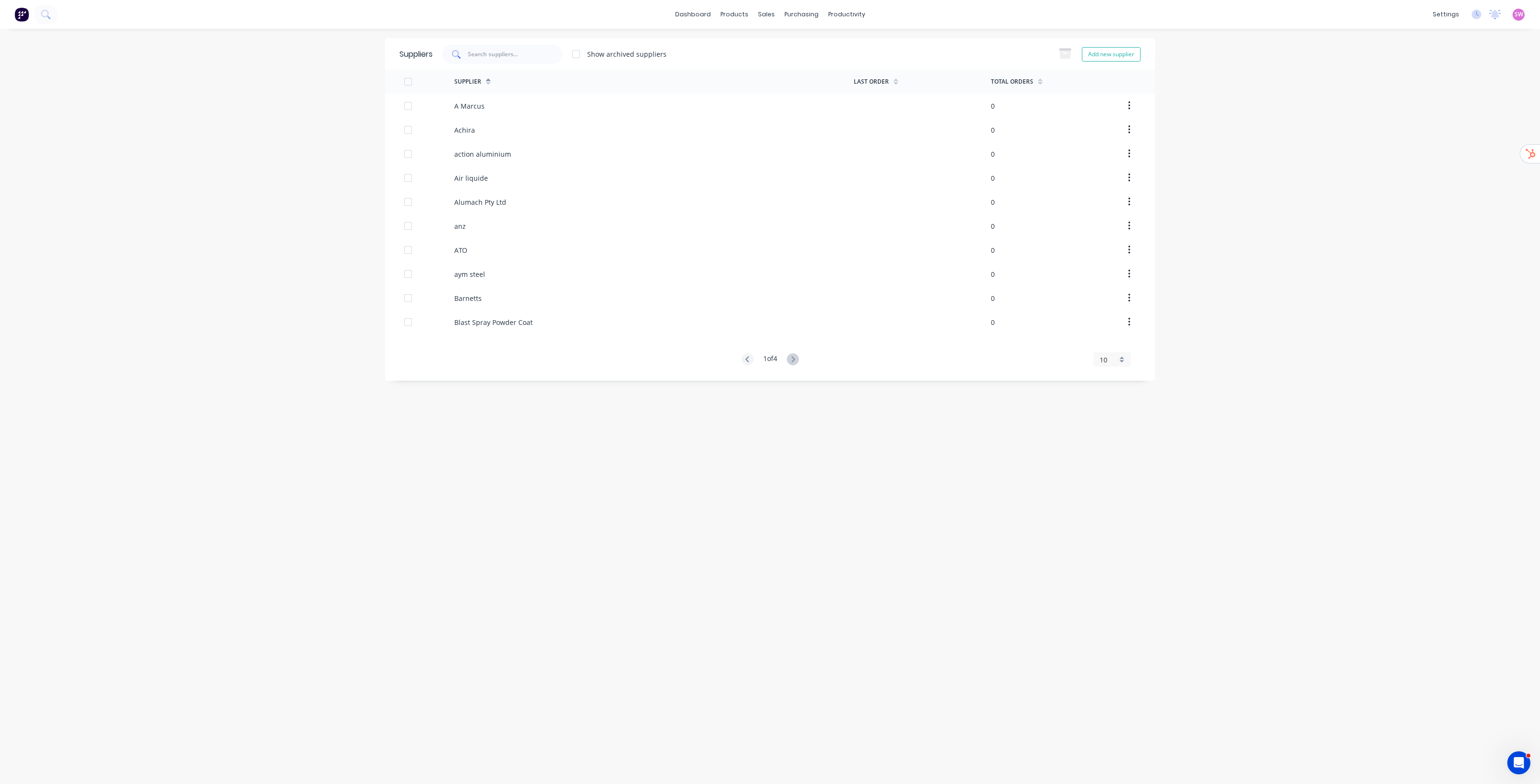
click at [506, 47] on div at bounding box center [503, 55] width 121 height 19
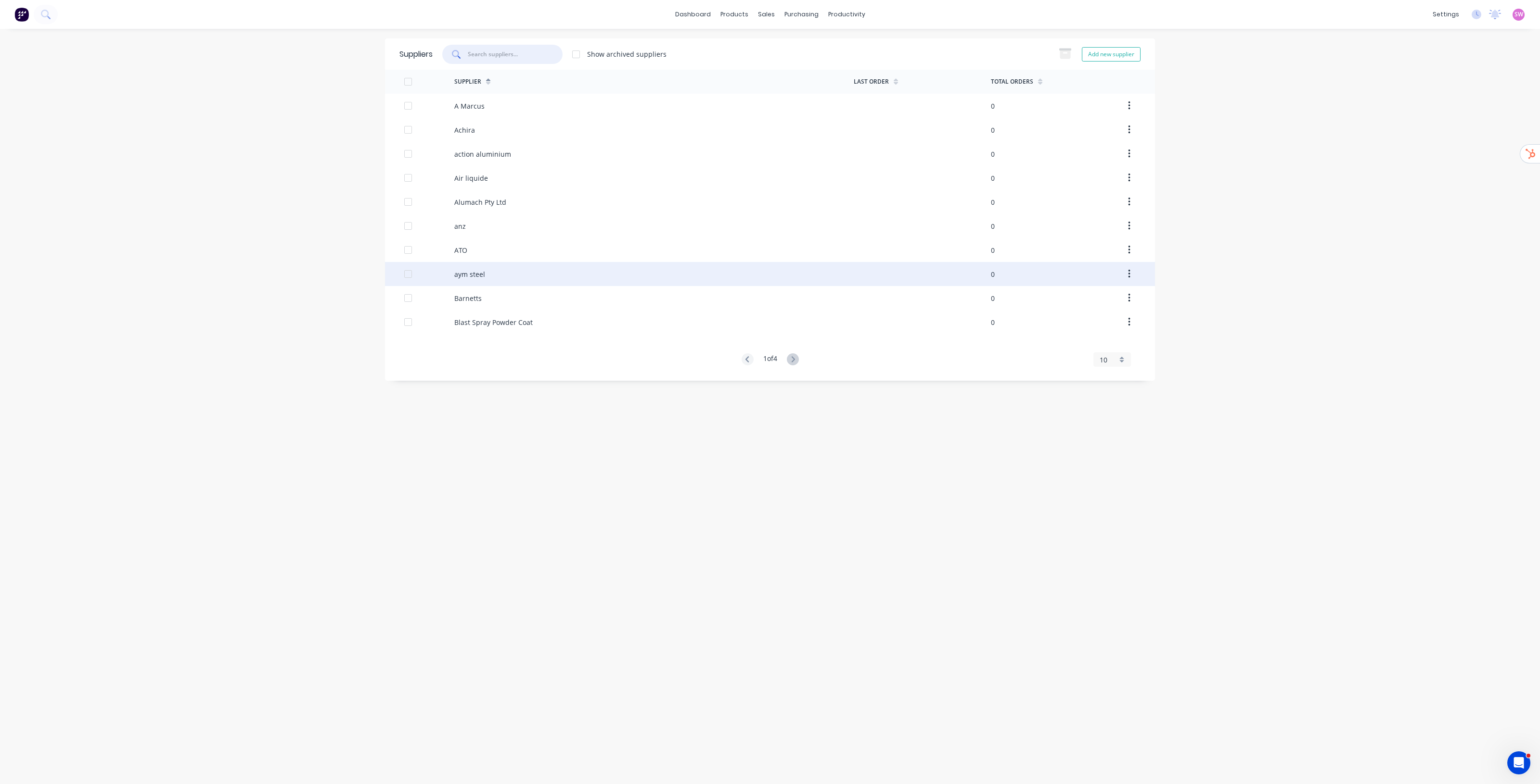
click at [465, 278] on div "aym steel" at bounding box center [470, 274] width 31 height 10
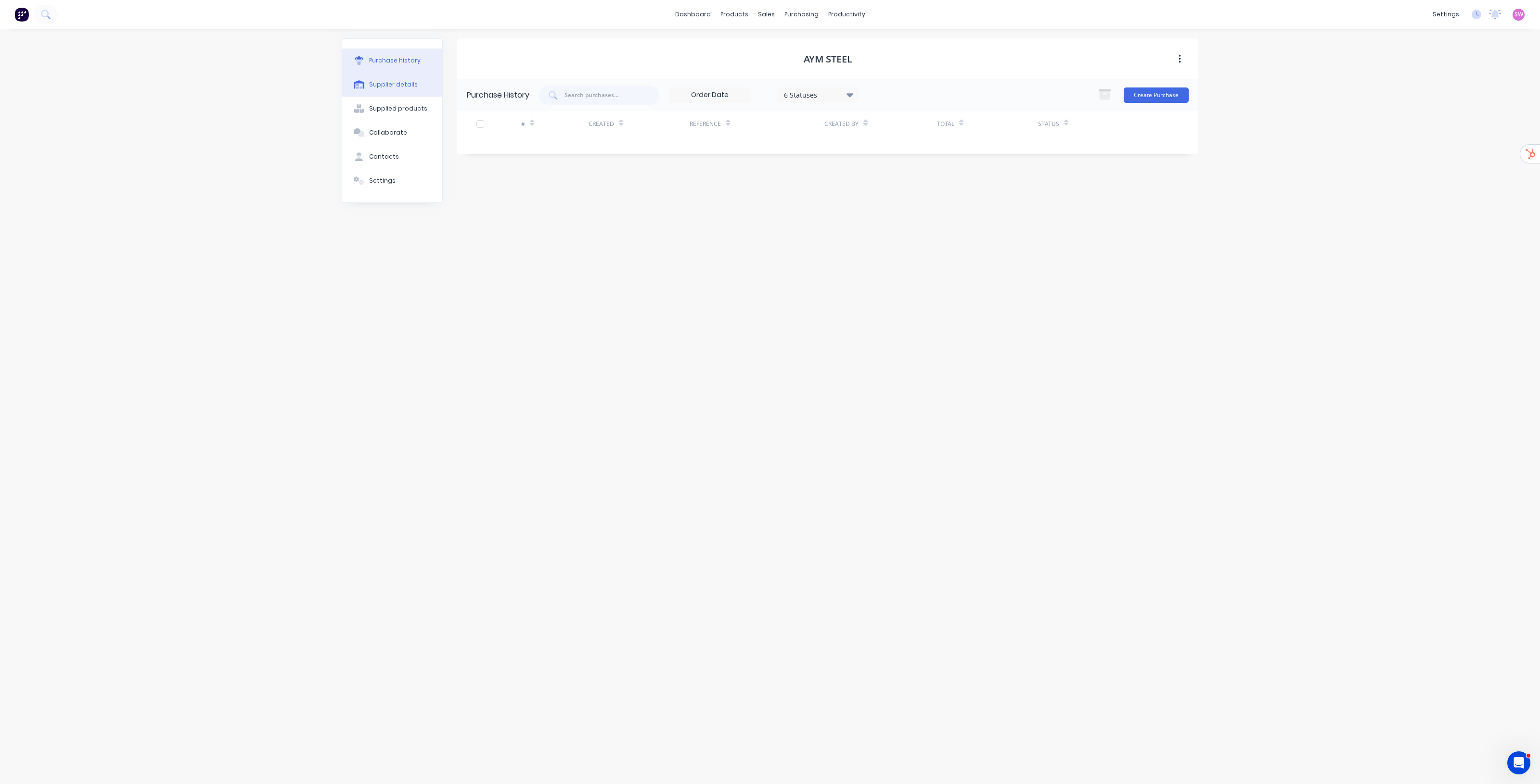
click at [390, 90] on button "Supplier details" at bounding box center [392, 84] width 100 height 24
click at [519, 143] on input "aym steel" at bounding box center [550, 144] width 158 height 14
click at [813, 56] on link "Suppliers" at bounding box center [842, 65] width 127 height 19
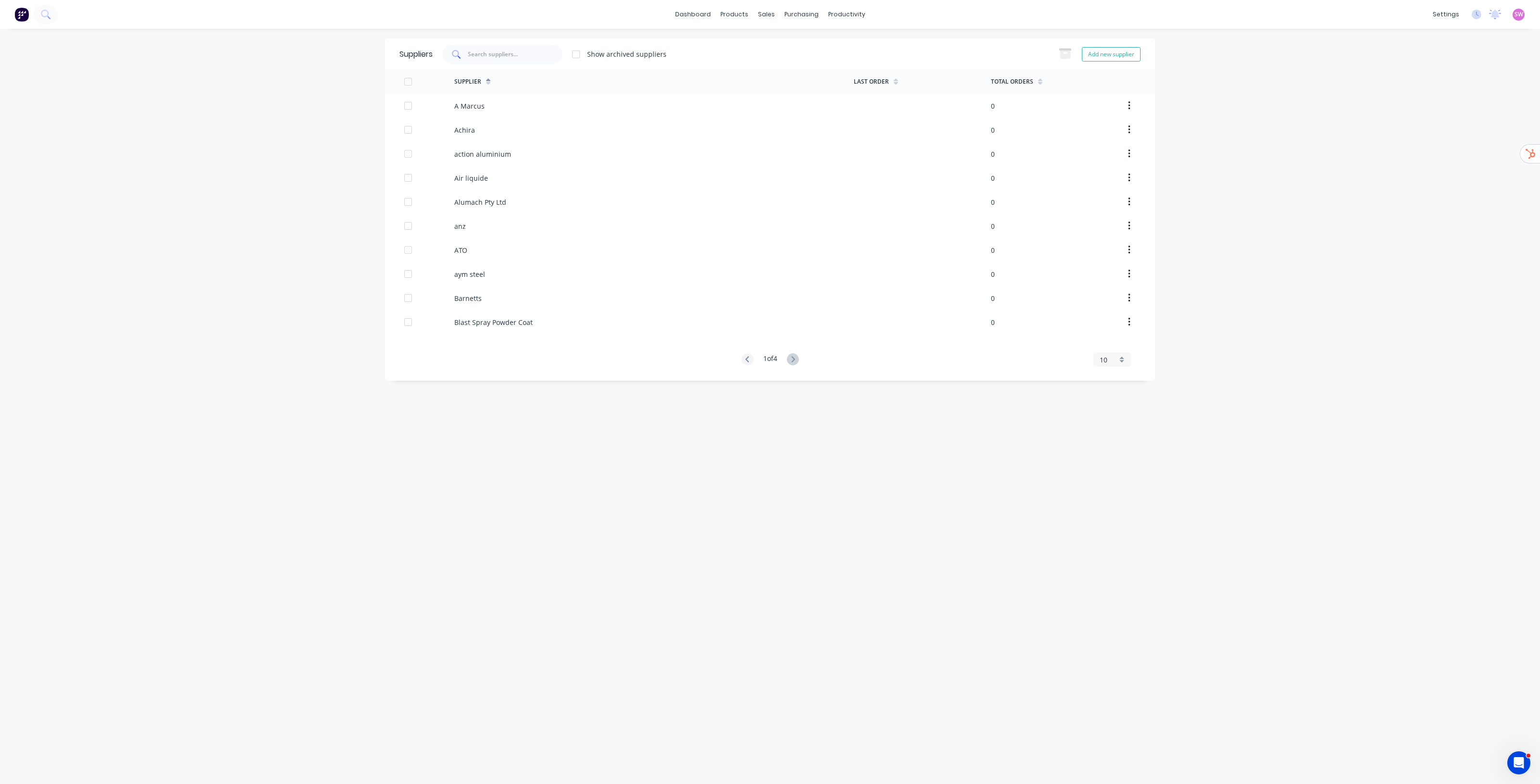
click at [524, 61] on div at bounding box center [503, 55] width 121 height 19
type input "direct"
click at [1392, 83] on div "Integrations" at bounding box center [1385, 84] width 39 height 9
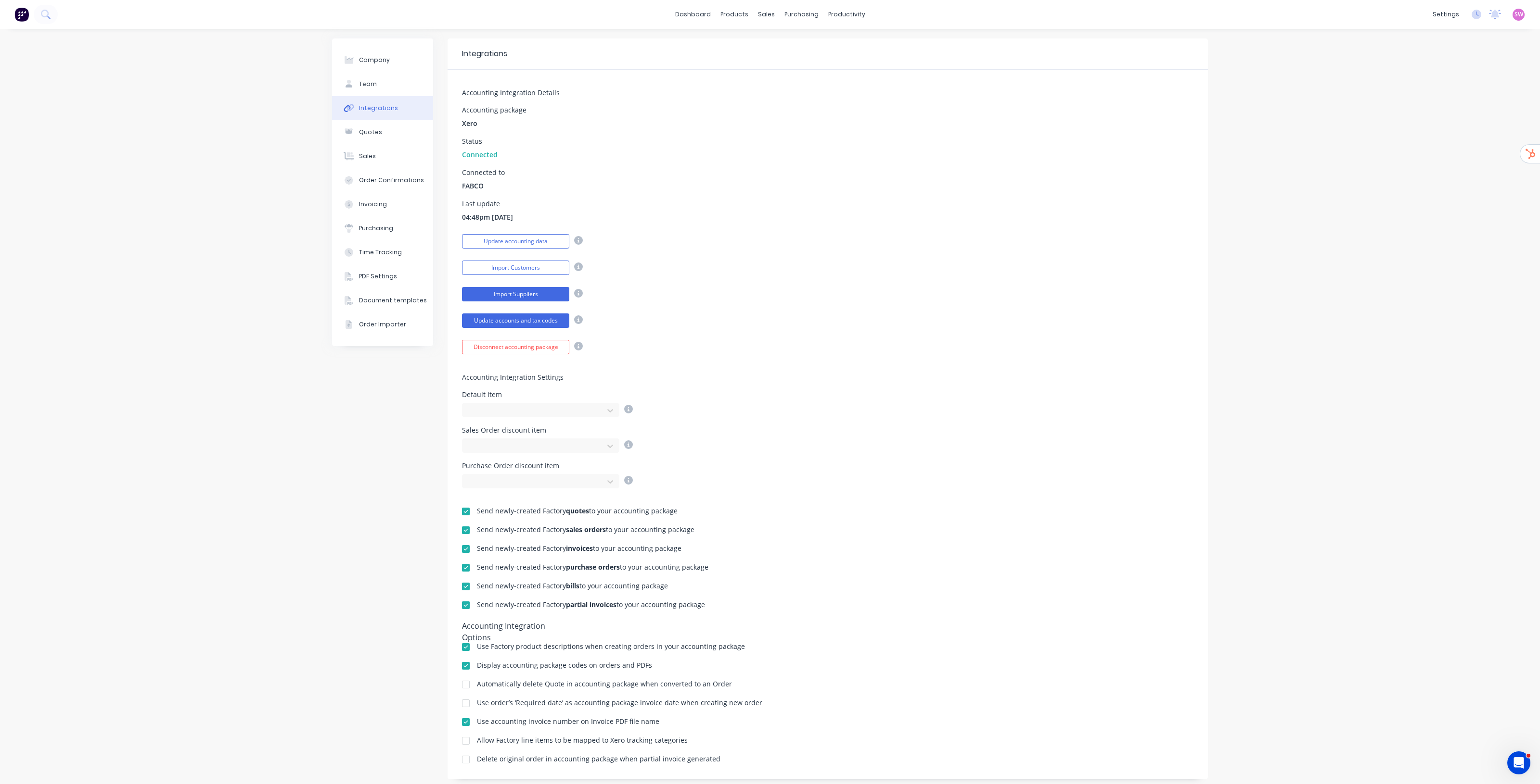
click at [533, 294] on button "Import Suppliers" at bounding box center [515, 294] width 107 height 14
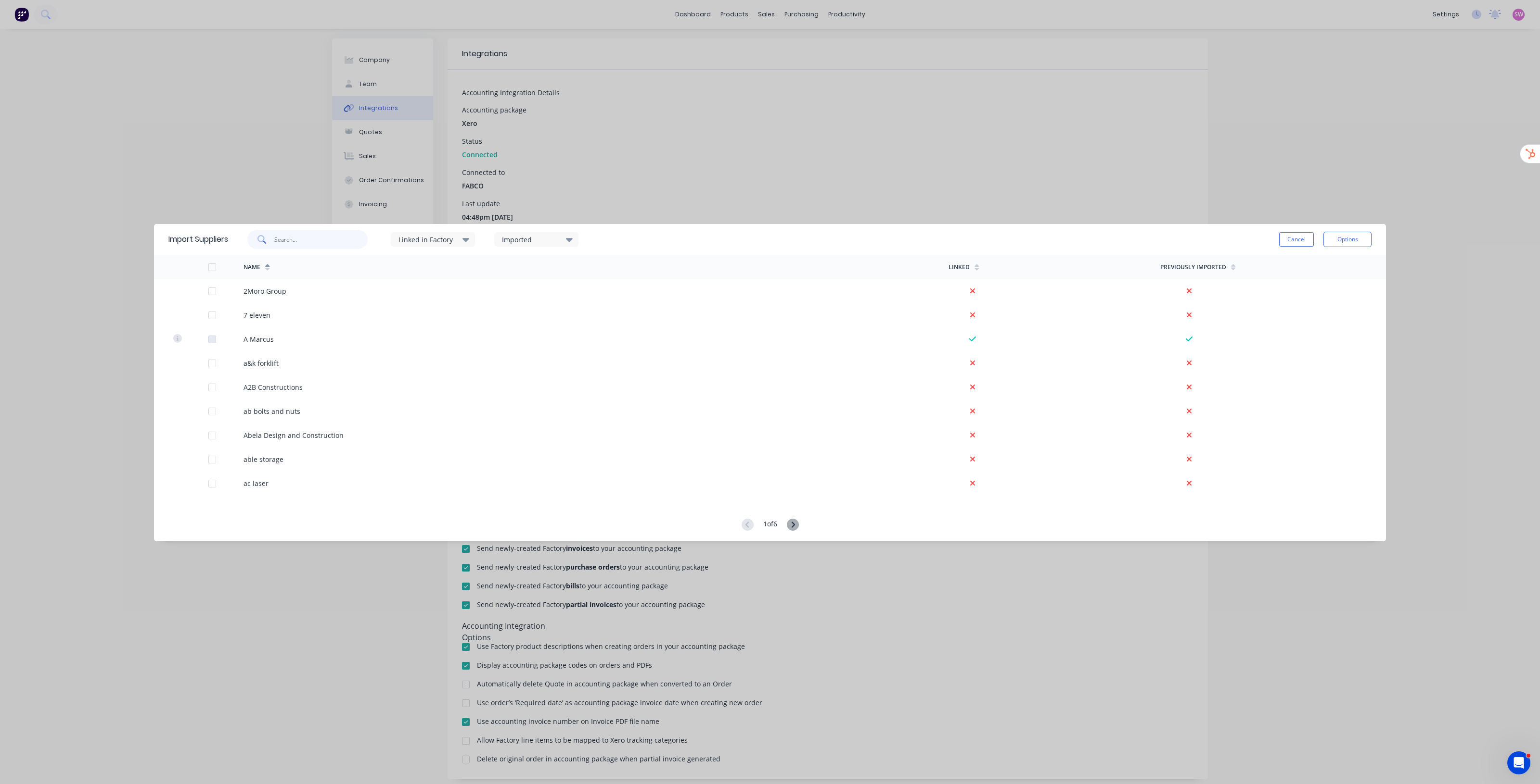
click at [352, 236] on input "text" at bounding box center [321, 240] width 94 height 19
type input "direct"
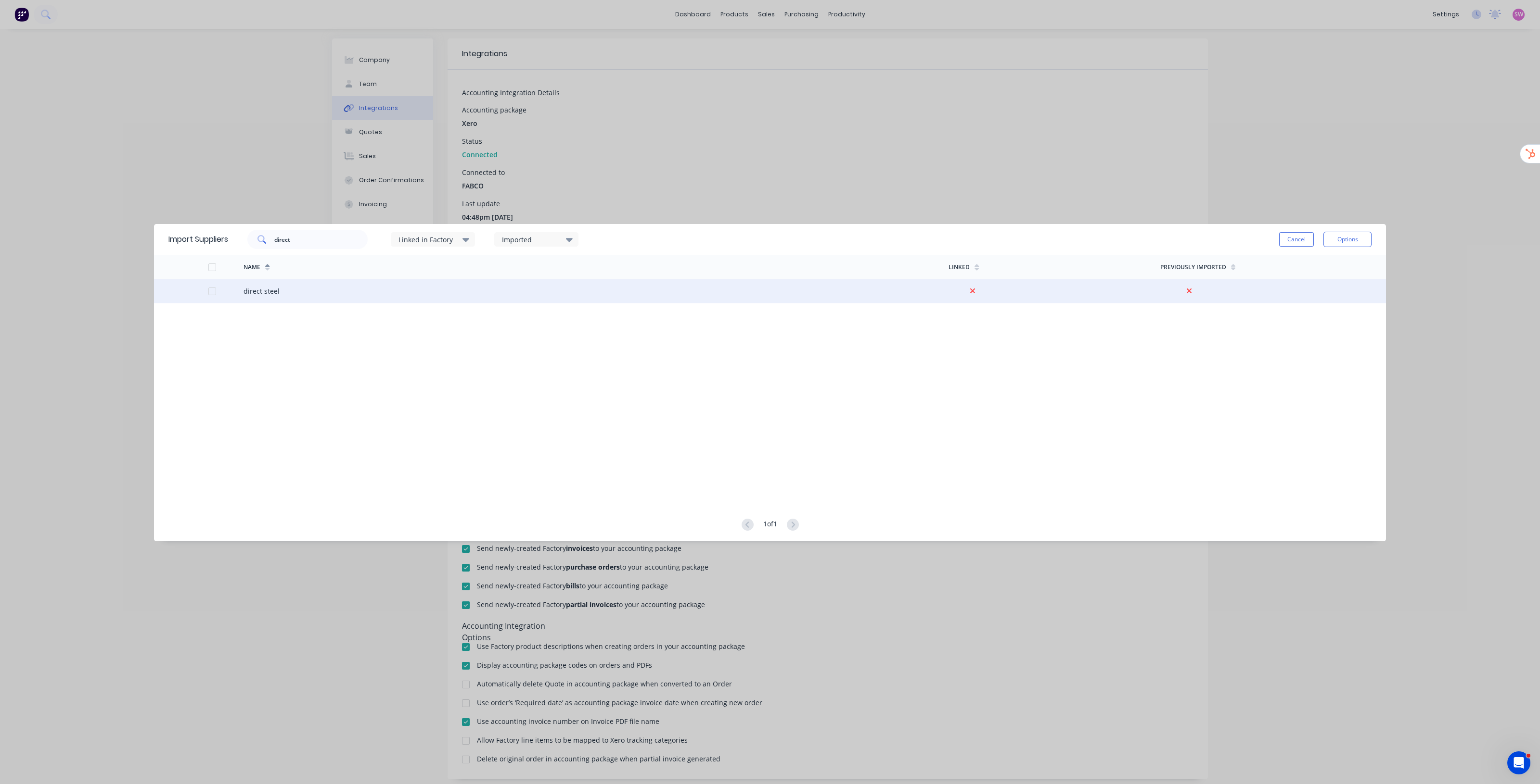
click at [215, 289] on div at bounding box center [212, 291] width 19 height 19
click at [1349, 243] on button "Options" at bounding box center [1348, 239] width 48 height 15
click at [1349, 270] on div "Import selected suppliers" at bounding box center [1326, 266] width 74 height 24
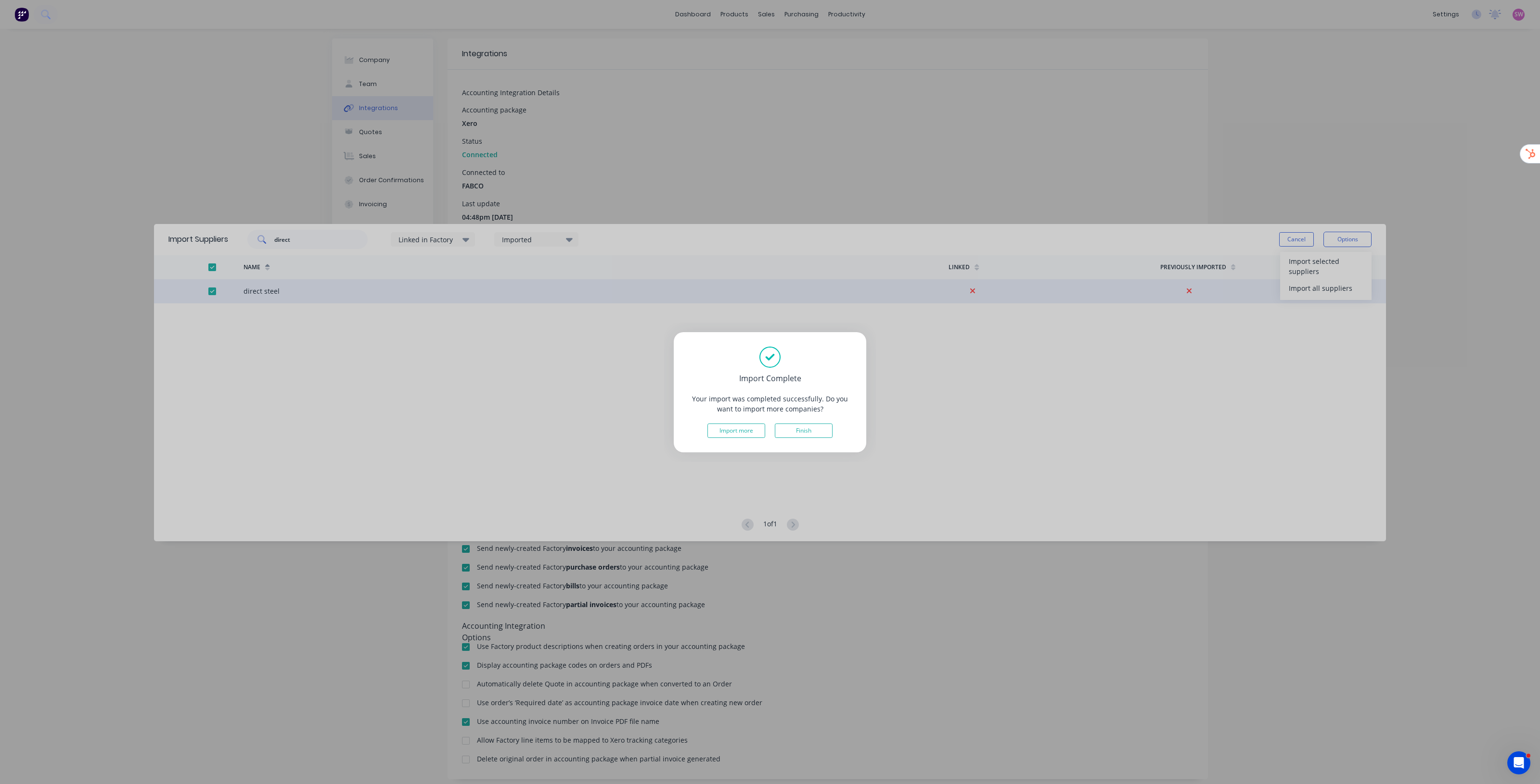
drag, startPoint x: 810, startPoint y: 427, endPoint x: 821, endPoint y: 422, distance: 12.1
click at [810, 427] on button "Finish" at bounding box center [804, 431] width 58 height 14
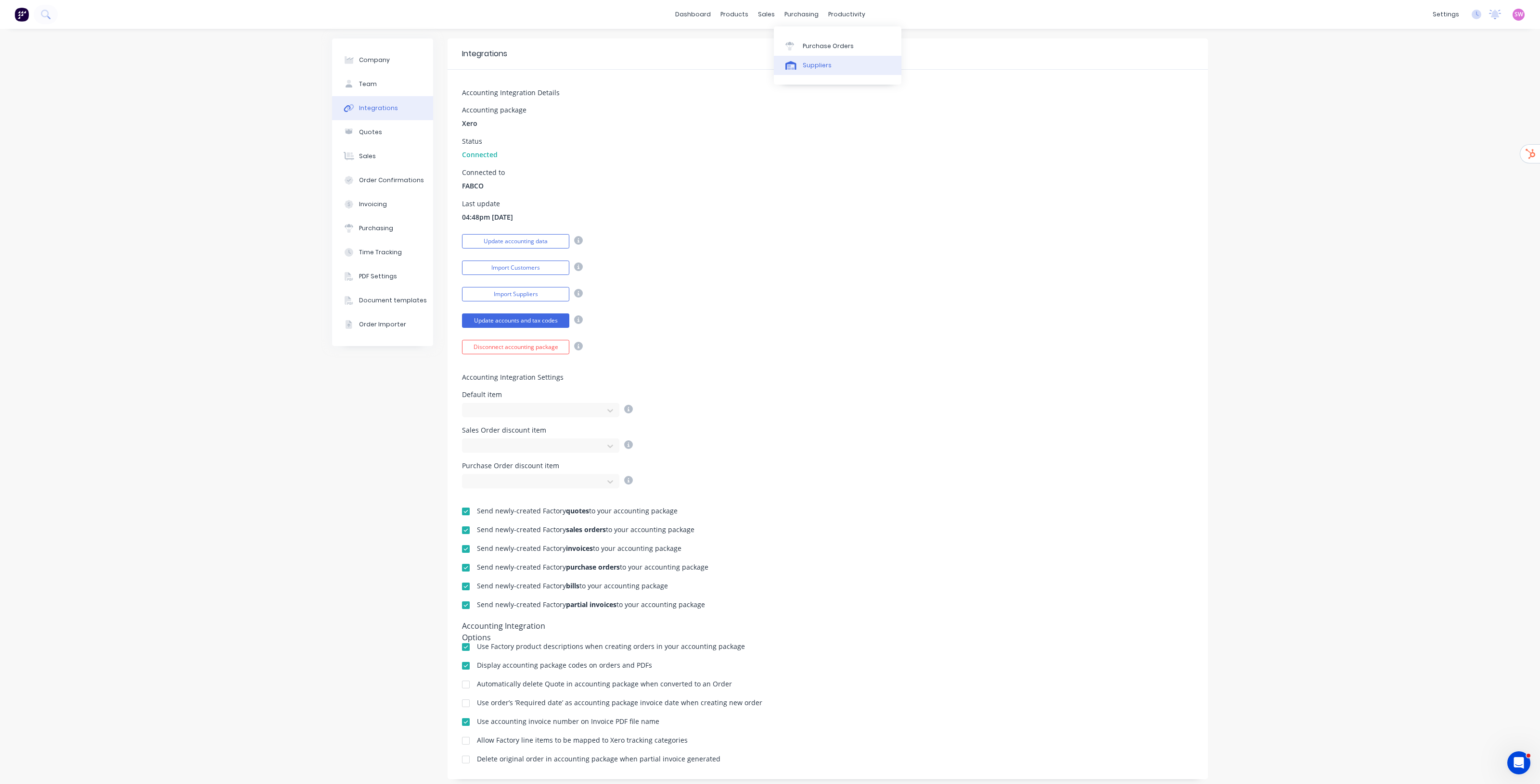
click at [811, 68] on div "Suppliers" at bounding box center [817, 65] width 29 height 9
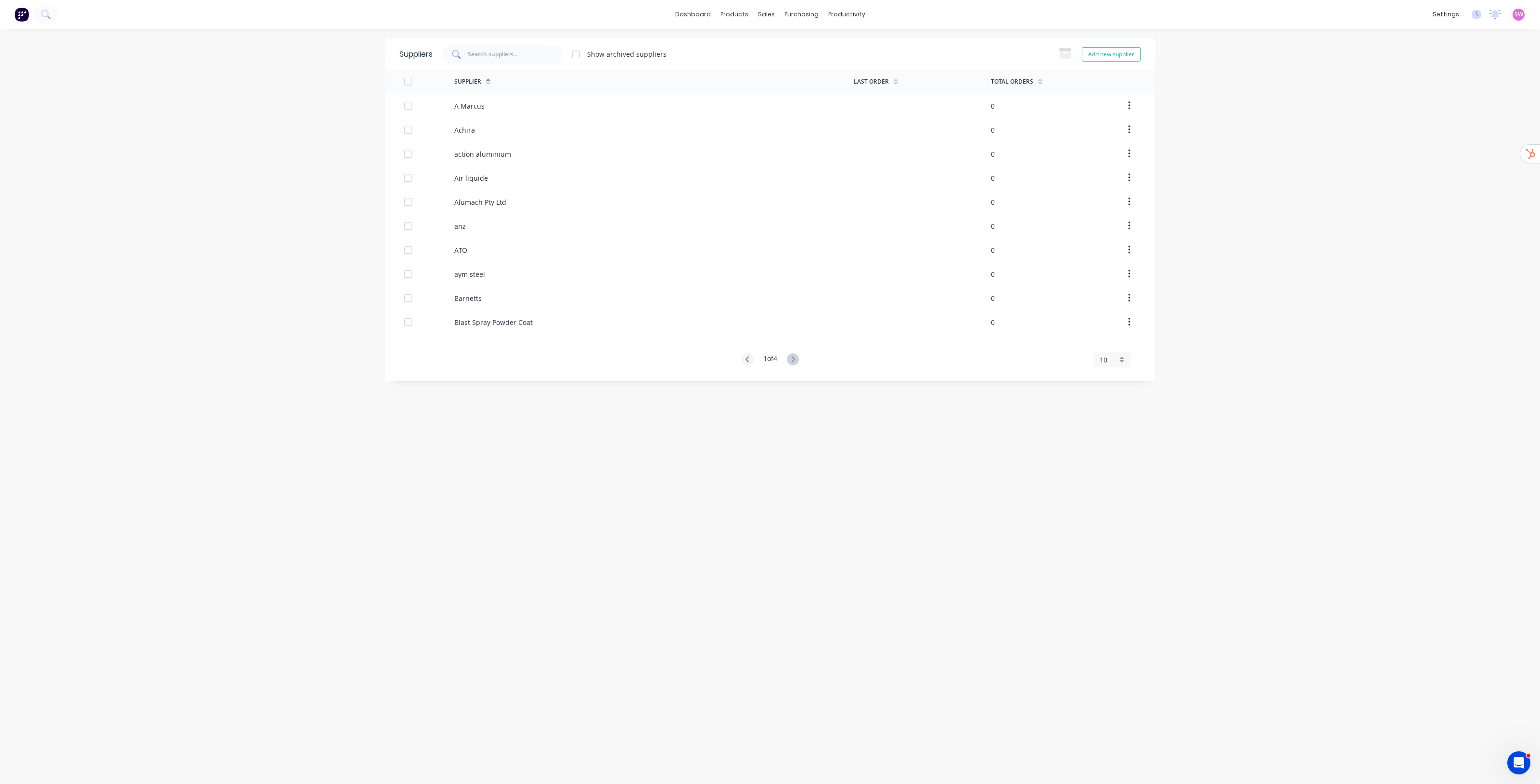
click at [513, 55] on input "text" at bounding box center [506, 54] width 78 height 9
paste input "Melsteel"
type input "Melsteel"
click at [1399, 83] on div "Integrations" at bounding box center [1385, 84] width 39 height 9
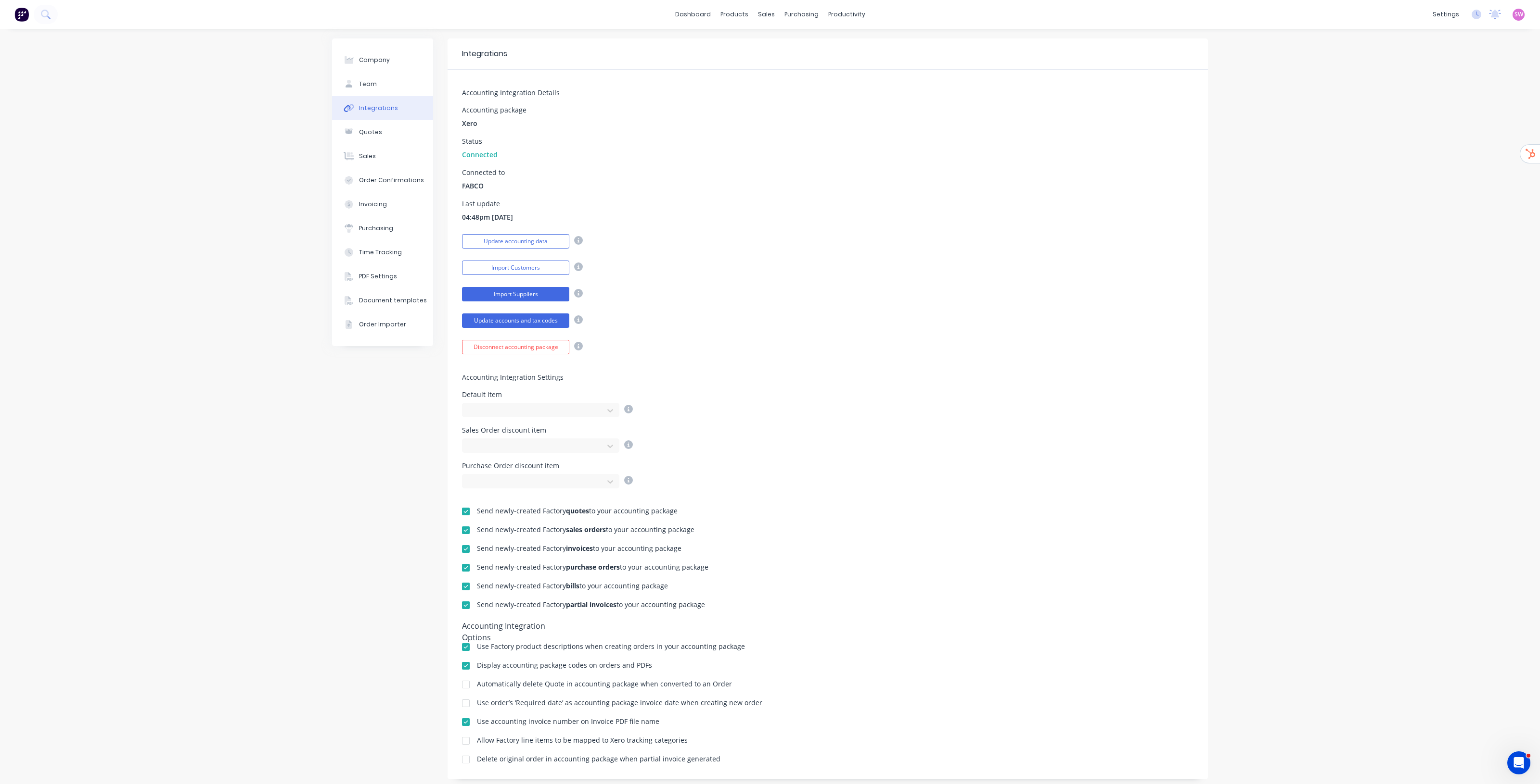
click at [525, 290] on button "Import Suppliers" at bounding box center [515, 294] width 107 height 14
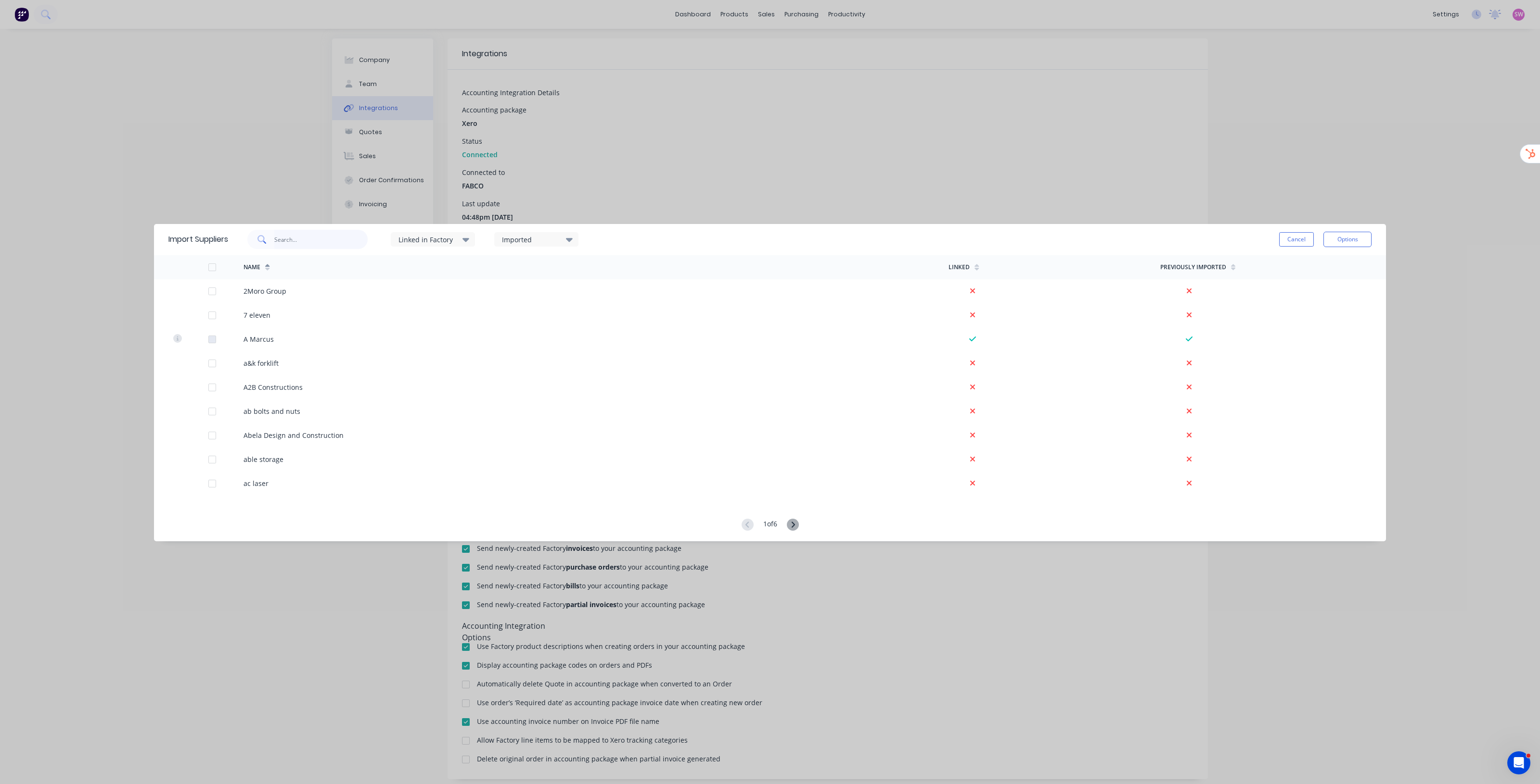
click at [336, 241] on input "text" at bounding box center [321, 240] width 94 height 19
paste input "Melsteel"
drag, startPoint x: 288, startPoint y: 240, endPoint x: 352, endPoint y: 245, distance: 64.2
click at [352, 245] on input "Melsteel" at bounding box center [321, 240] width 94 height 19
type input "Mel"
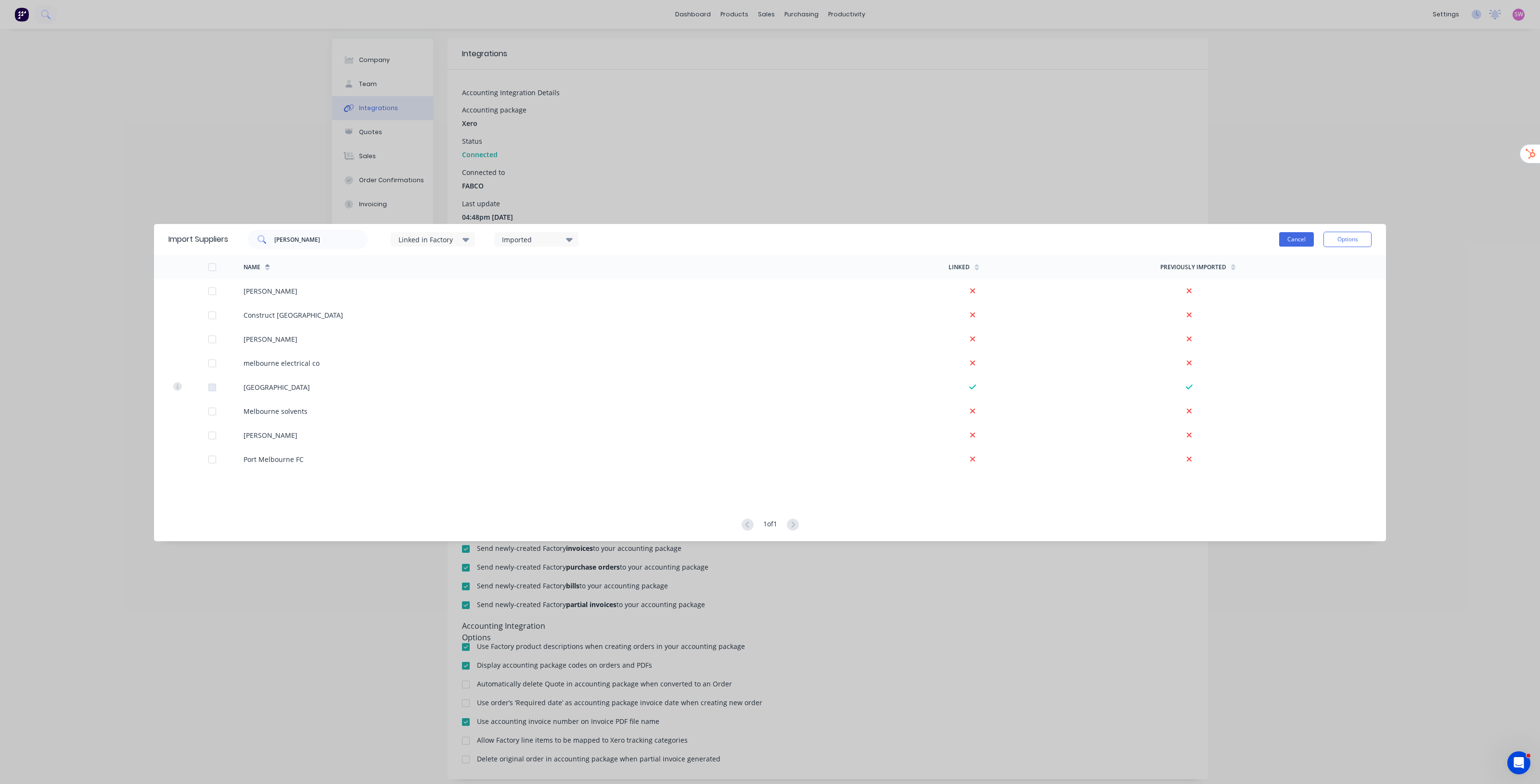
click at [1309, 244] on button "Cancel" at bounding box center [1296, 240] width 35 height 14
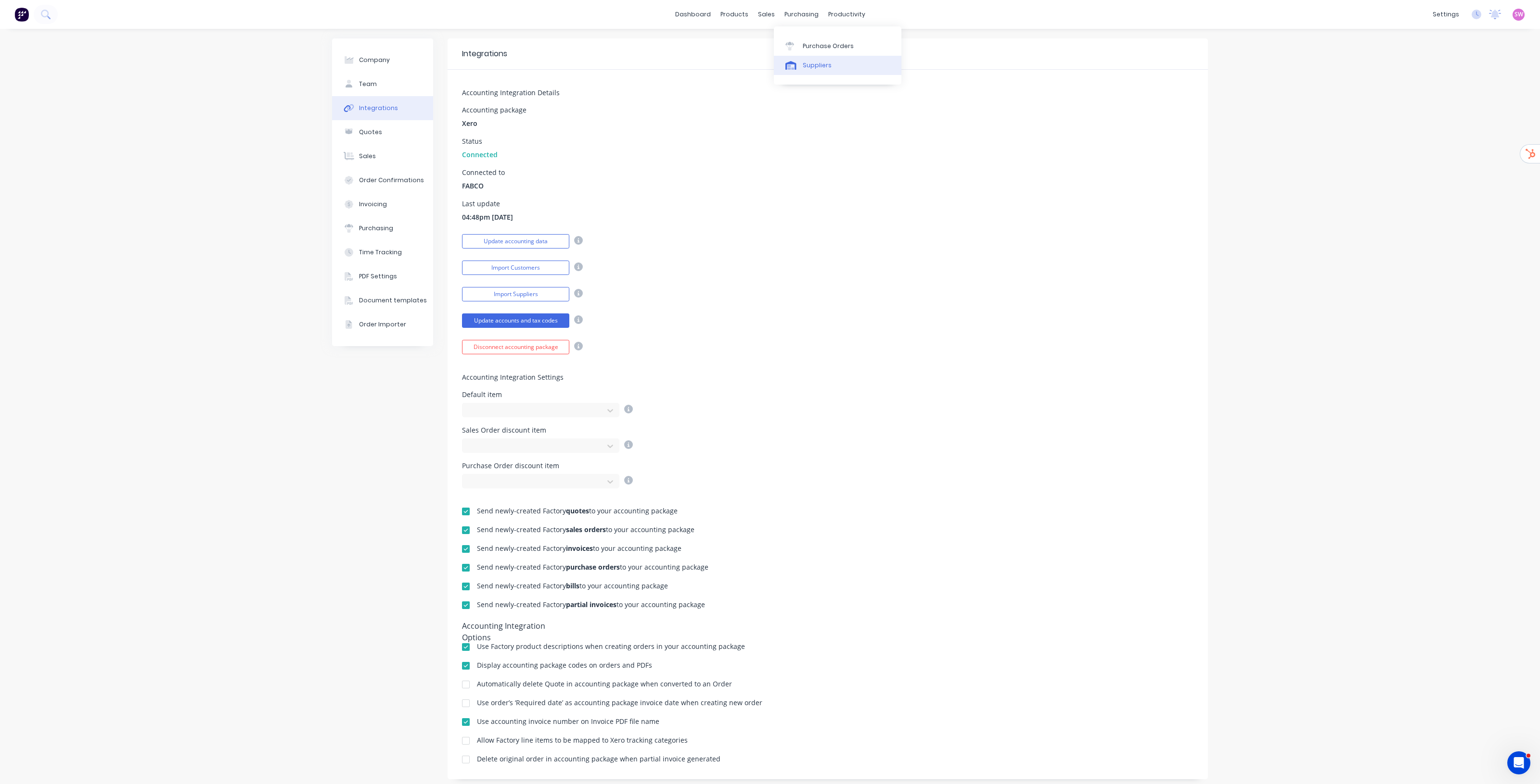
click at [828, 60] on link "Suppliers" at bounding box center [838, 65] width 127 height 19
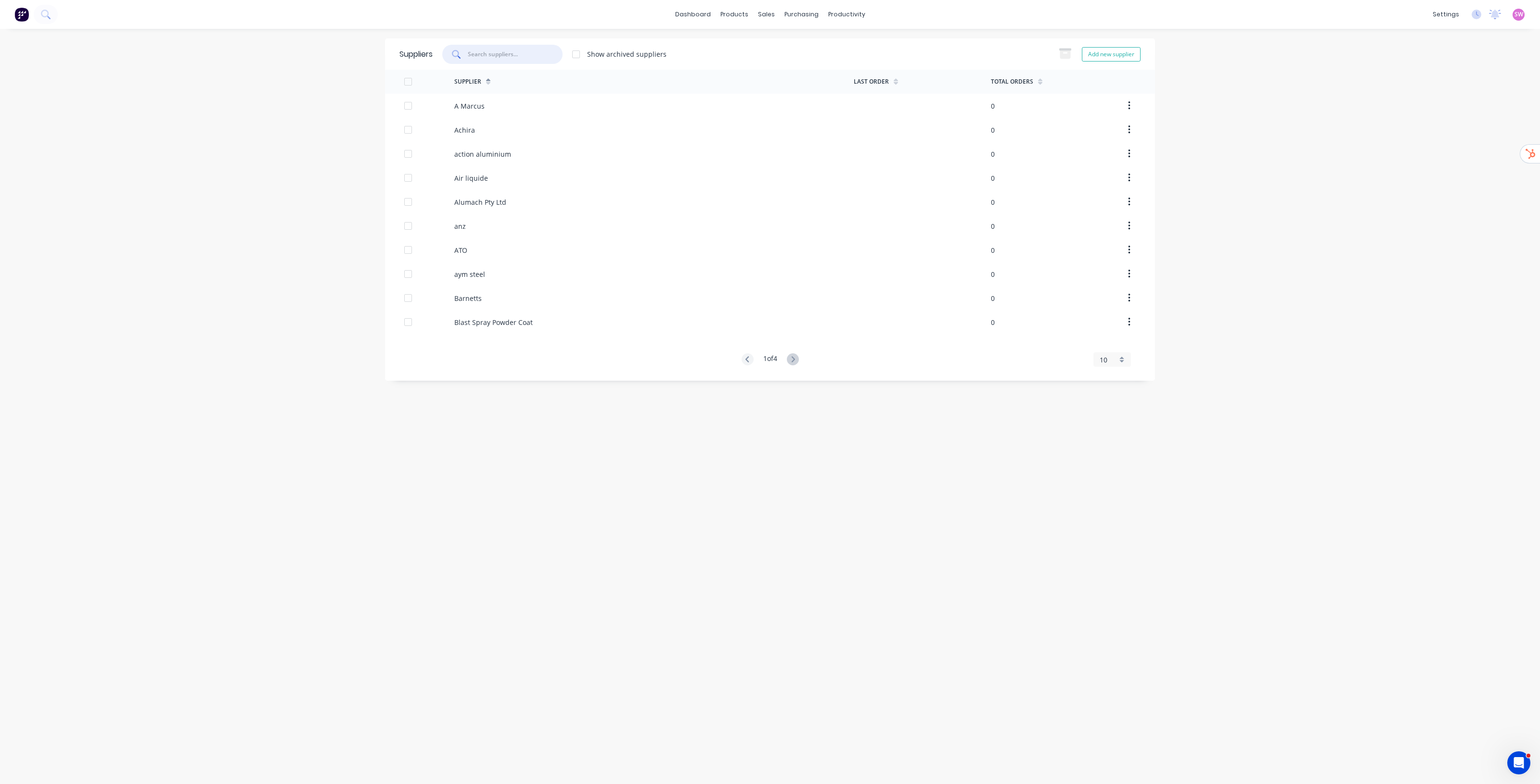
click at [537, 51] on input "text" at bounding box center [506, 54] width 78 height 9
click at [1115, 53] on button "Add new supplier" at bounding box center [1110, 55] width 59 height 14
select select "AU"
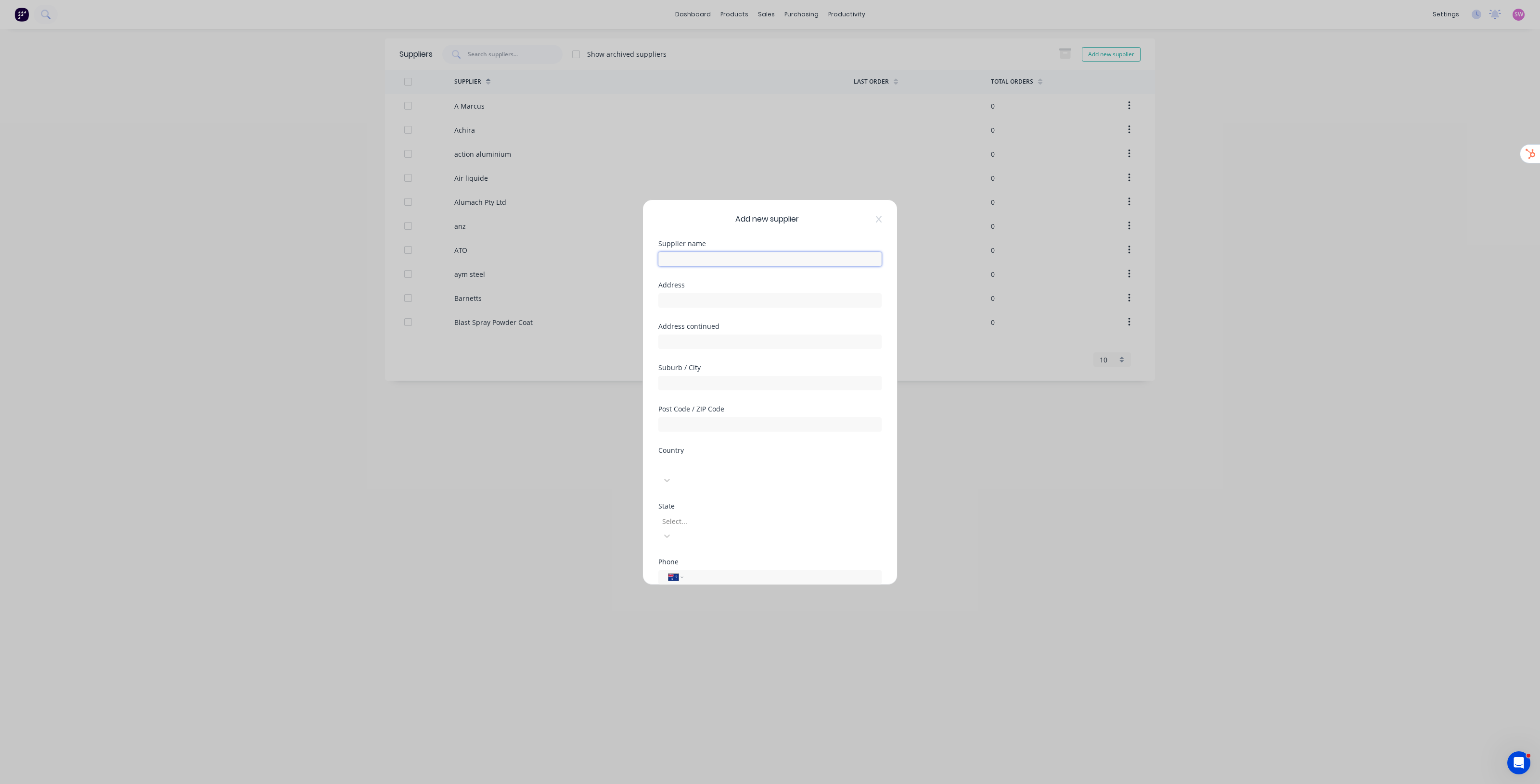
click at [728, 253] on input "text" at bounding box center [770, 259] width 224 height 14
paste input "Melsteel"
type input "Melsteel"
click at [737, 232] on div "Add new supplier Supplier name Melsteel Address Address continued Suburb / City…" at bounding box center [770, 392] width 254 height 384
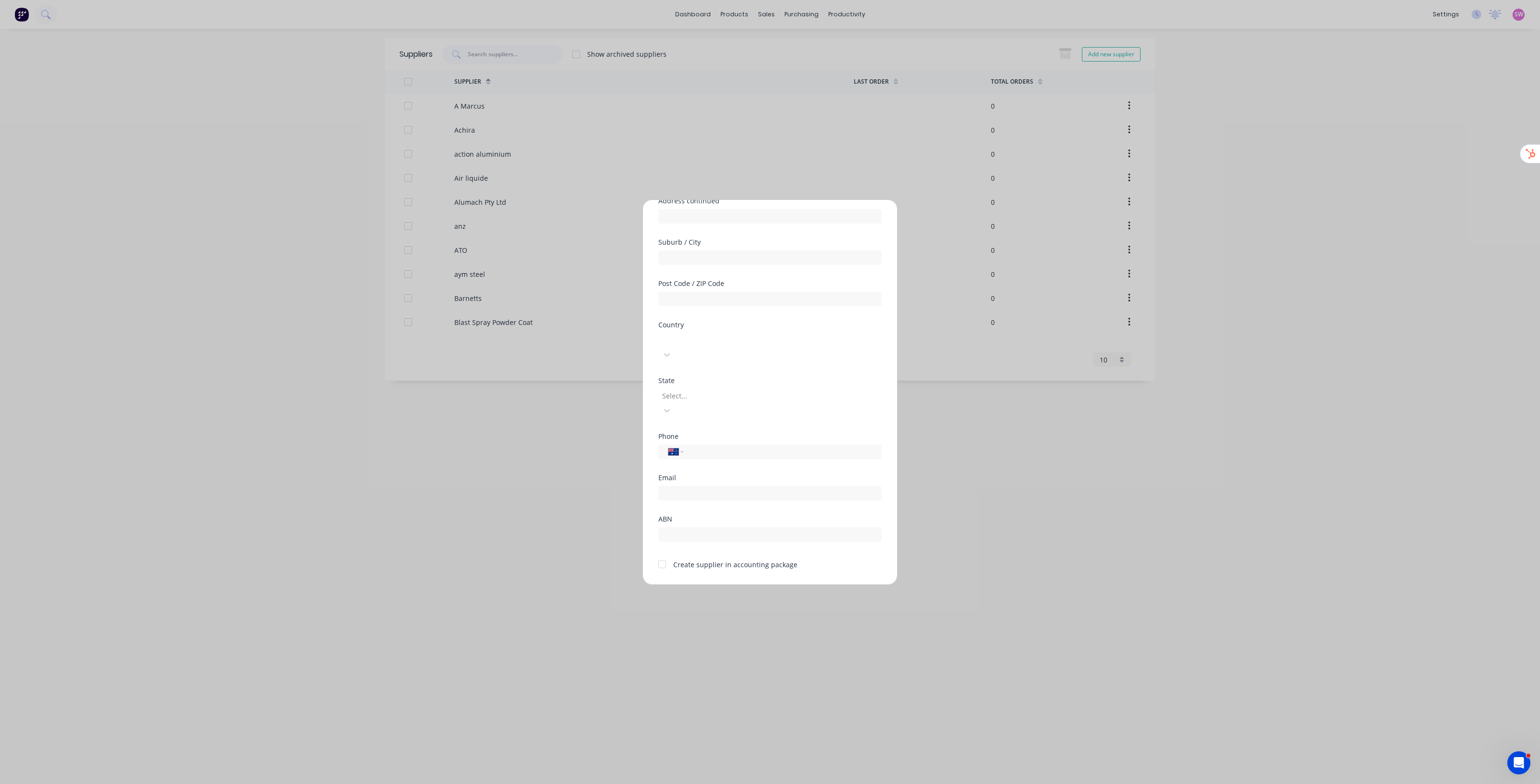
drag, startPoint x: 666, startPoint y: 532, endPoint x: 686, endPoint y: 546, distance: 24.4
click at [668, 555] on div at bounding box center [662, 564] width 19 height 19
click at [735, 585] on button "Save" at bounding box center [739, 593] width 53 height 15
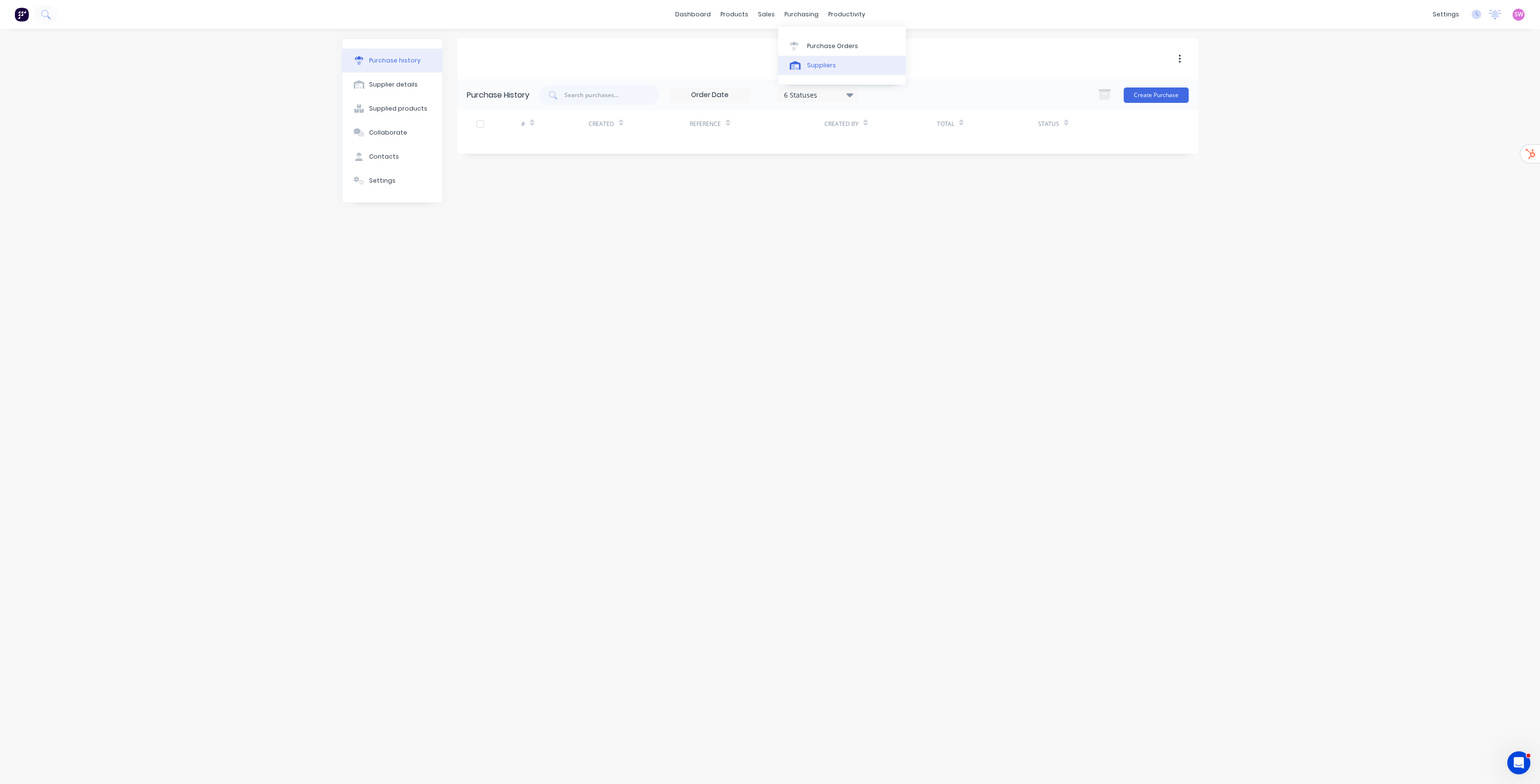
click at [816, 58] on link "Suppliers" at bounding box center [842, 65] width 127 height 19
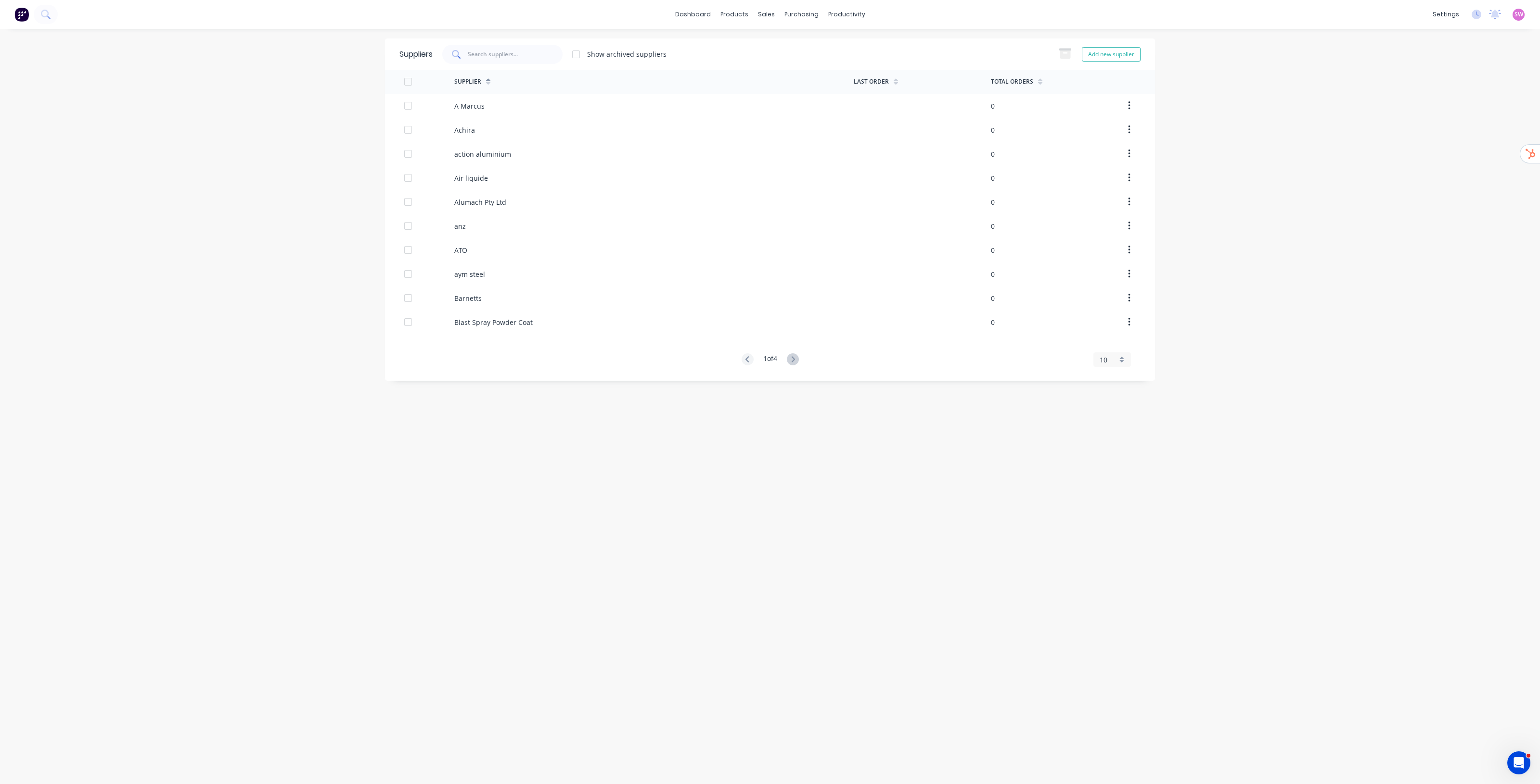
click at [532, 47] on div at bounding box center [503, 55] width 121 height 19
paste input "Ullrich"
type input "Ullrich"
click at [1460, 19] on div "settings" at bounding box center [1446, 14] width 36 height 14
click at [1400, 80] on link "Integrations" at bounding box center [1400, 84] width 127 height 19
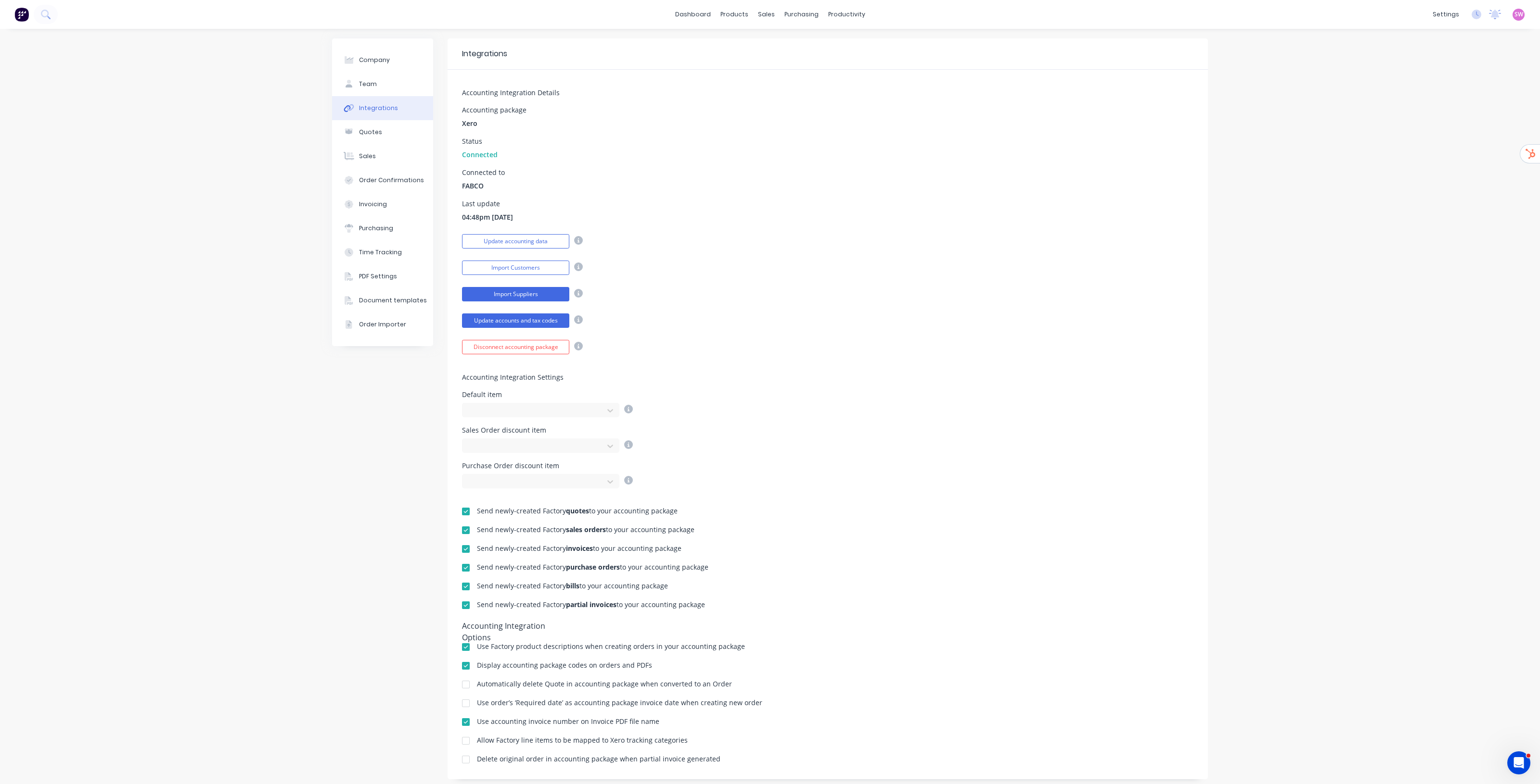
click at [543, 289] on button "Import Suppliers" at bounding box center [515, 294] width 107 height 14
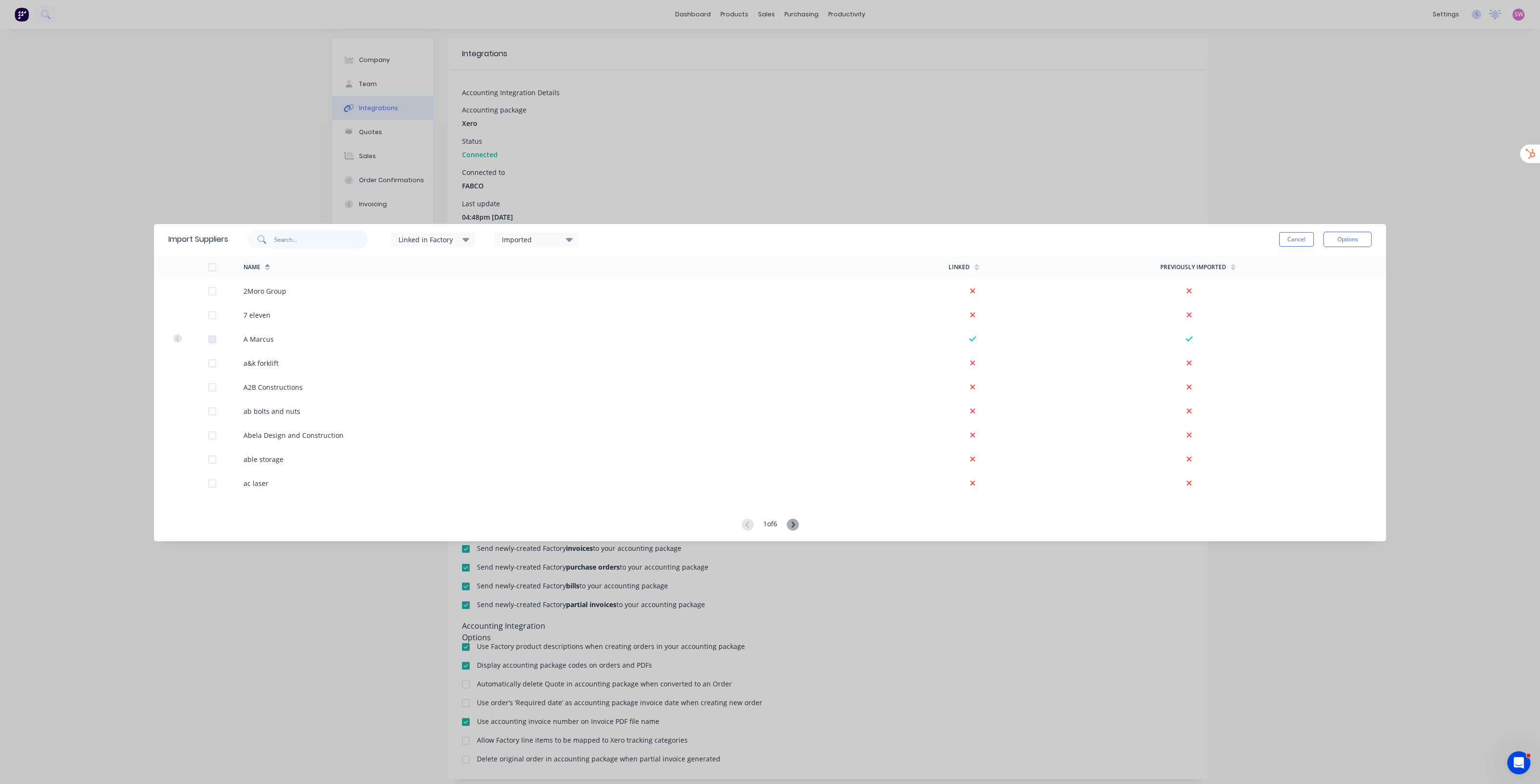
click at [350, 244] on input "text" at bounding box center [321, 240] width 94 height 19
paste input "Ullrich"
type input "Ulr"
click at [1311, 243] on button "Cancel" at bounding box center [1296, 240] width 35 height 14
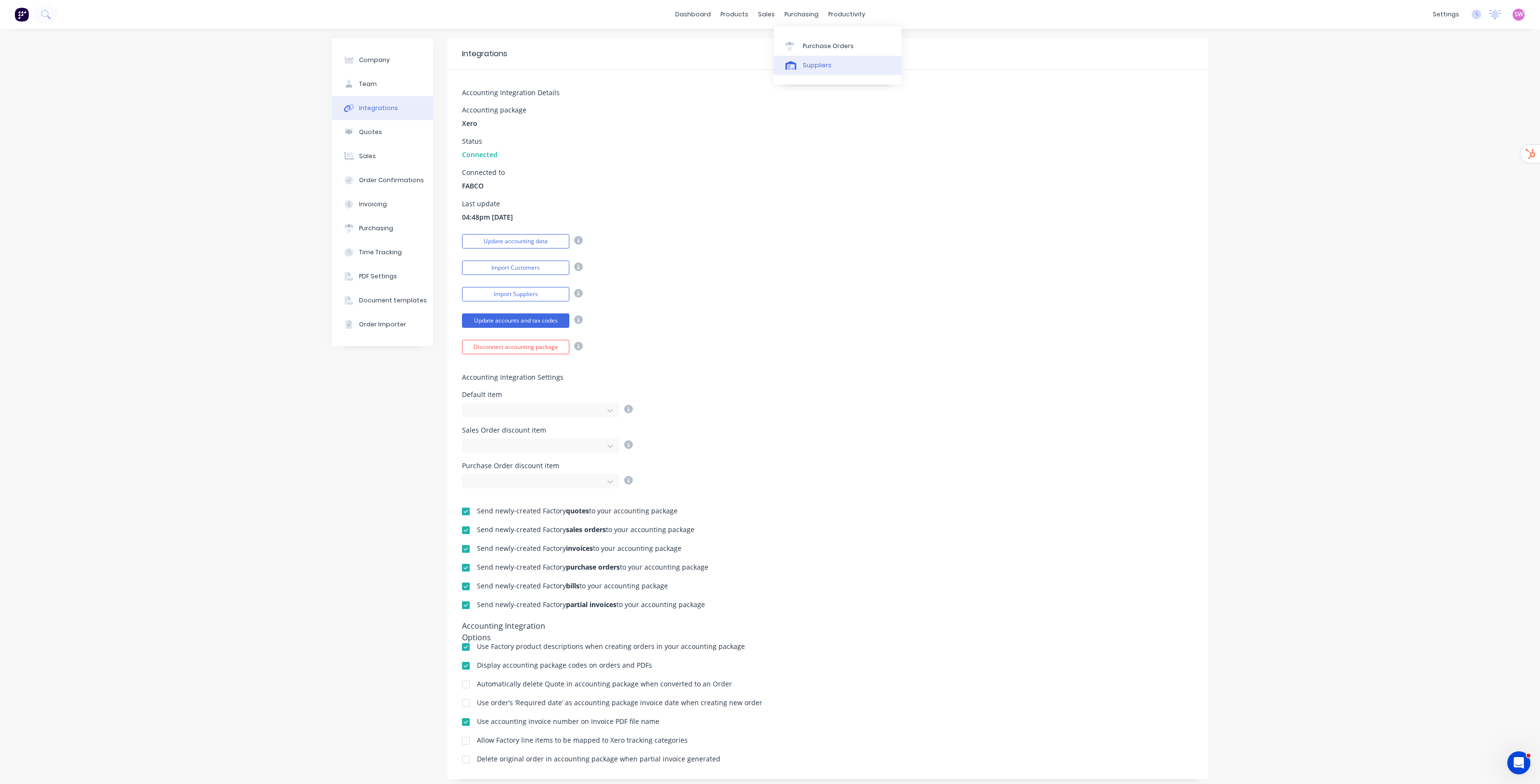
click at [813, 68] on div "Suppliers" at bounding box center [817, 65] width 29 height 9
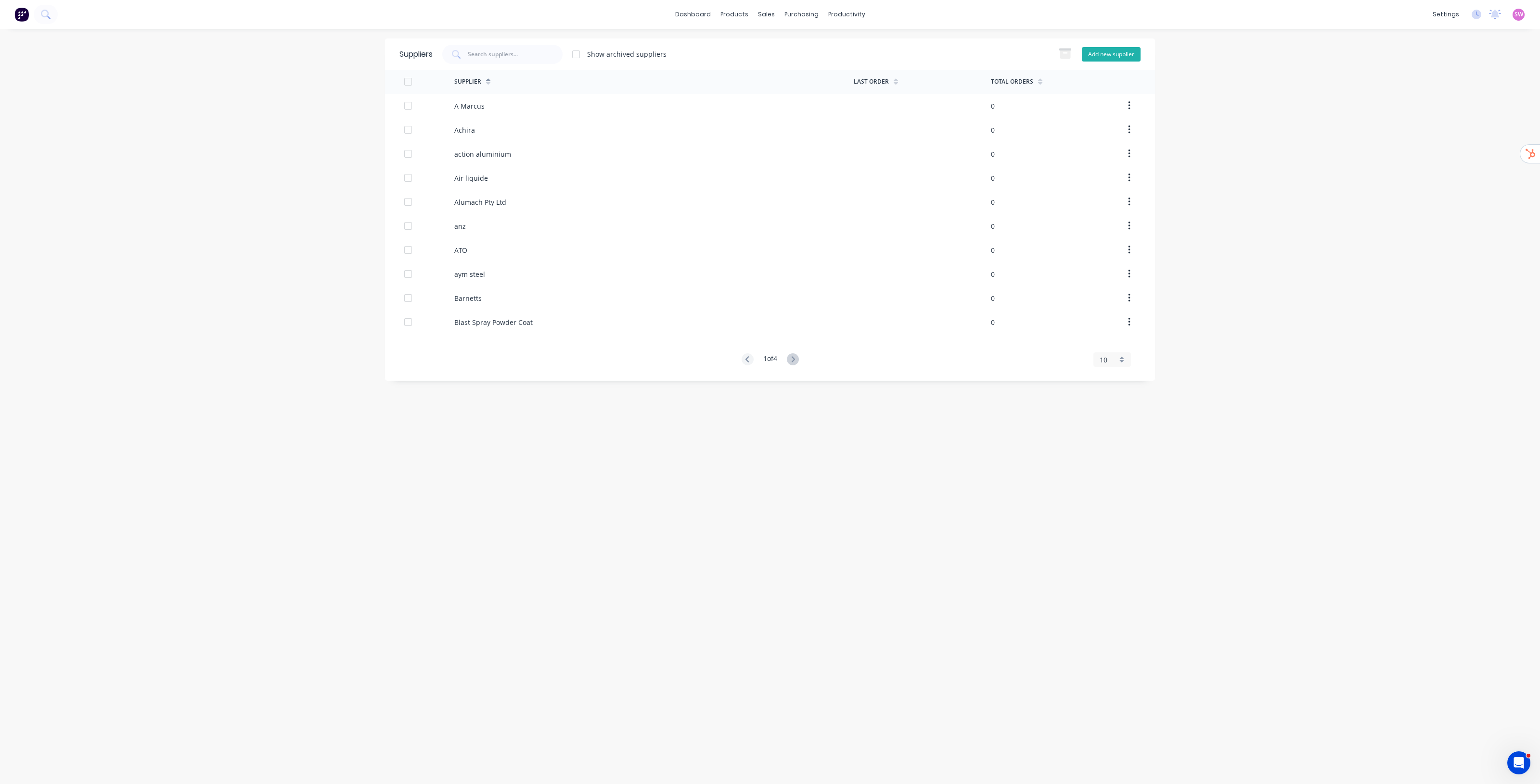
click at [1101, 50] on button "Add new supplier" at bounding box center [1110, 55] width 59 height 14
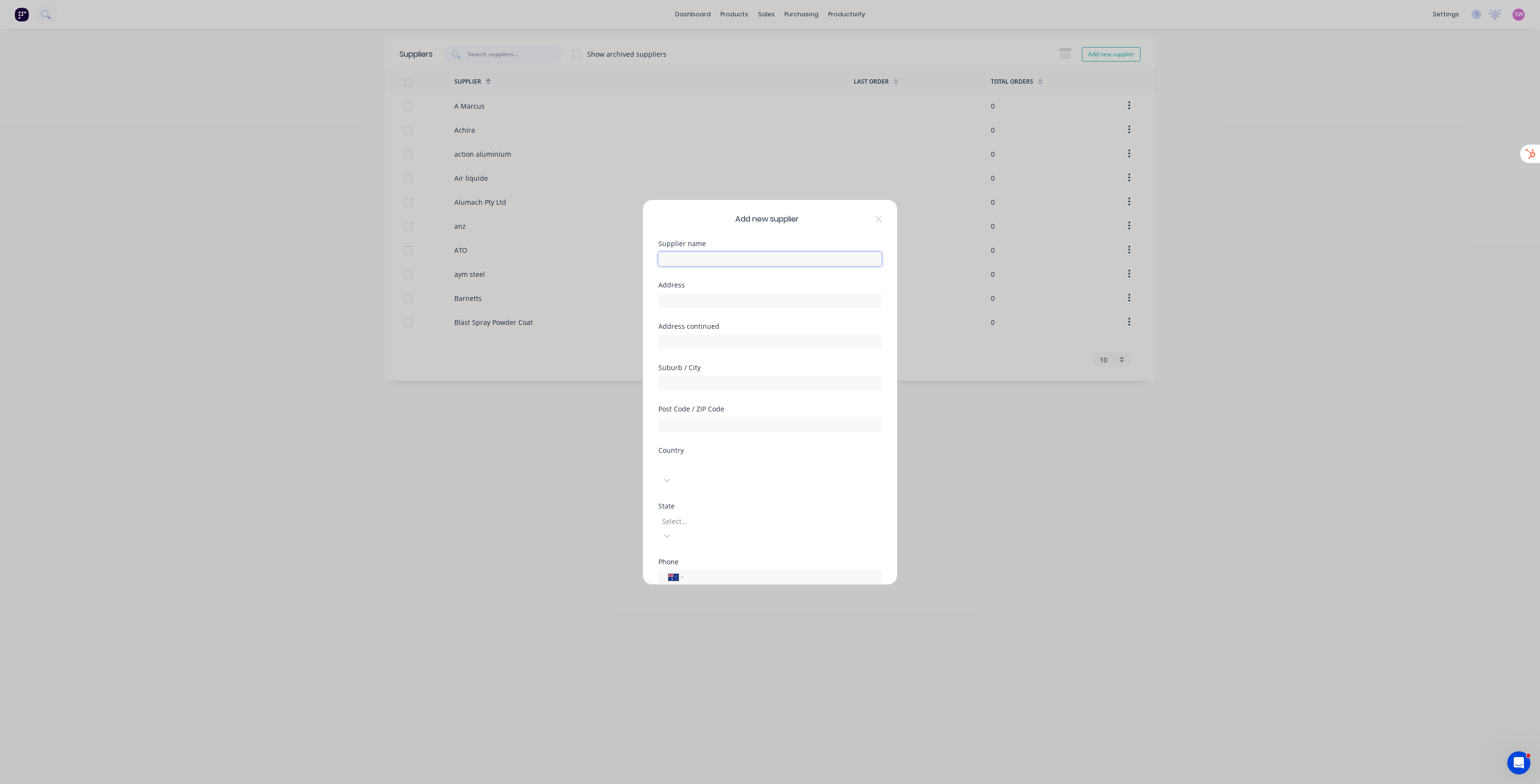
click at [759, 257] on input "text" at bounding box center [770, 259] width 224 height 14
paste input "Ullrich"
type input "Ullrich"
click at [662, 555] on div at bounding box center [662, 564] width 19 height 19
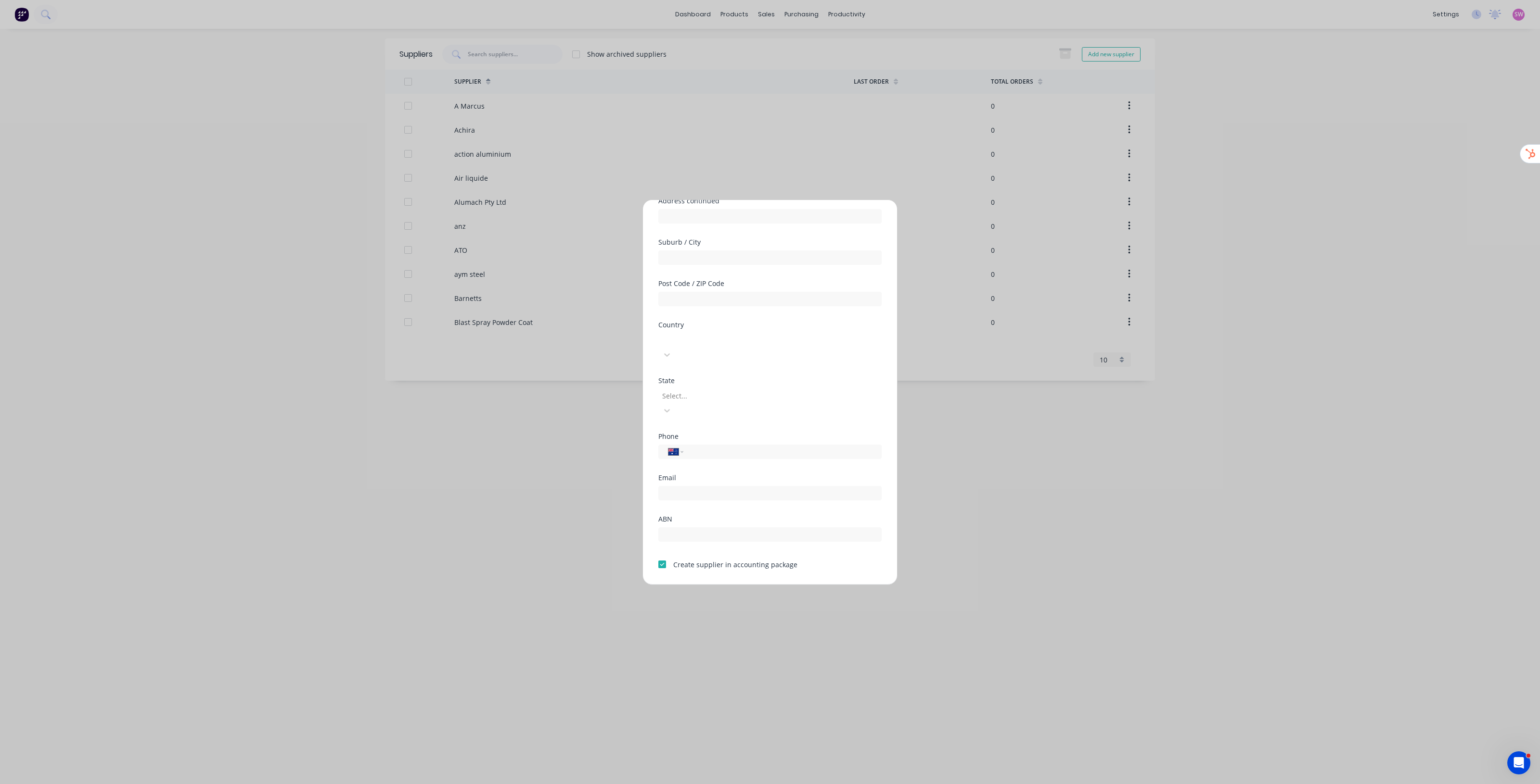
click at [744, 585] on button "Save" at bounding box center [739, 593] width 53 height 15
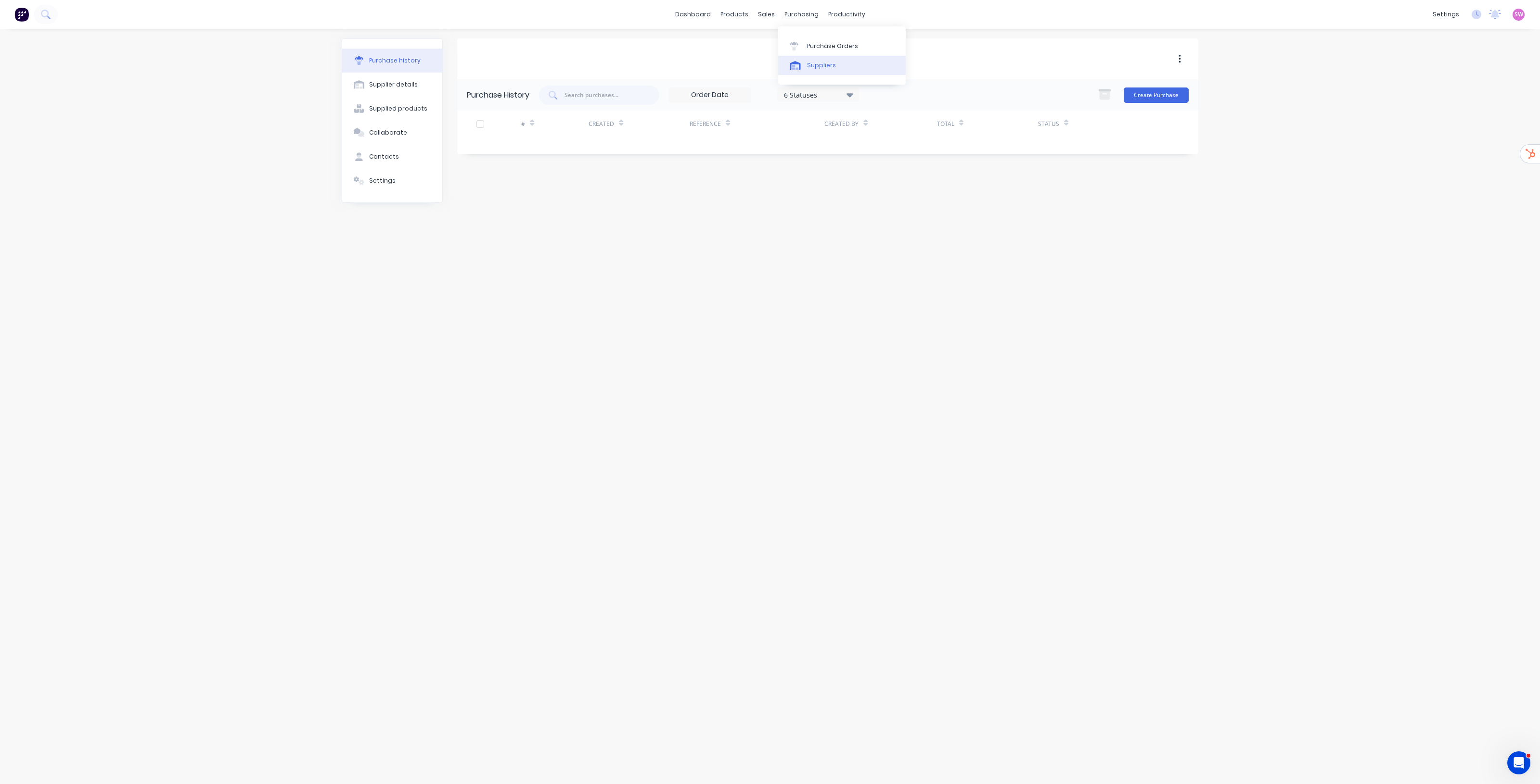
click at [828, 70] on link "Suppliers" at bounding box center [842, 65] width 127 height 19
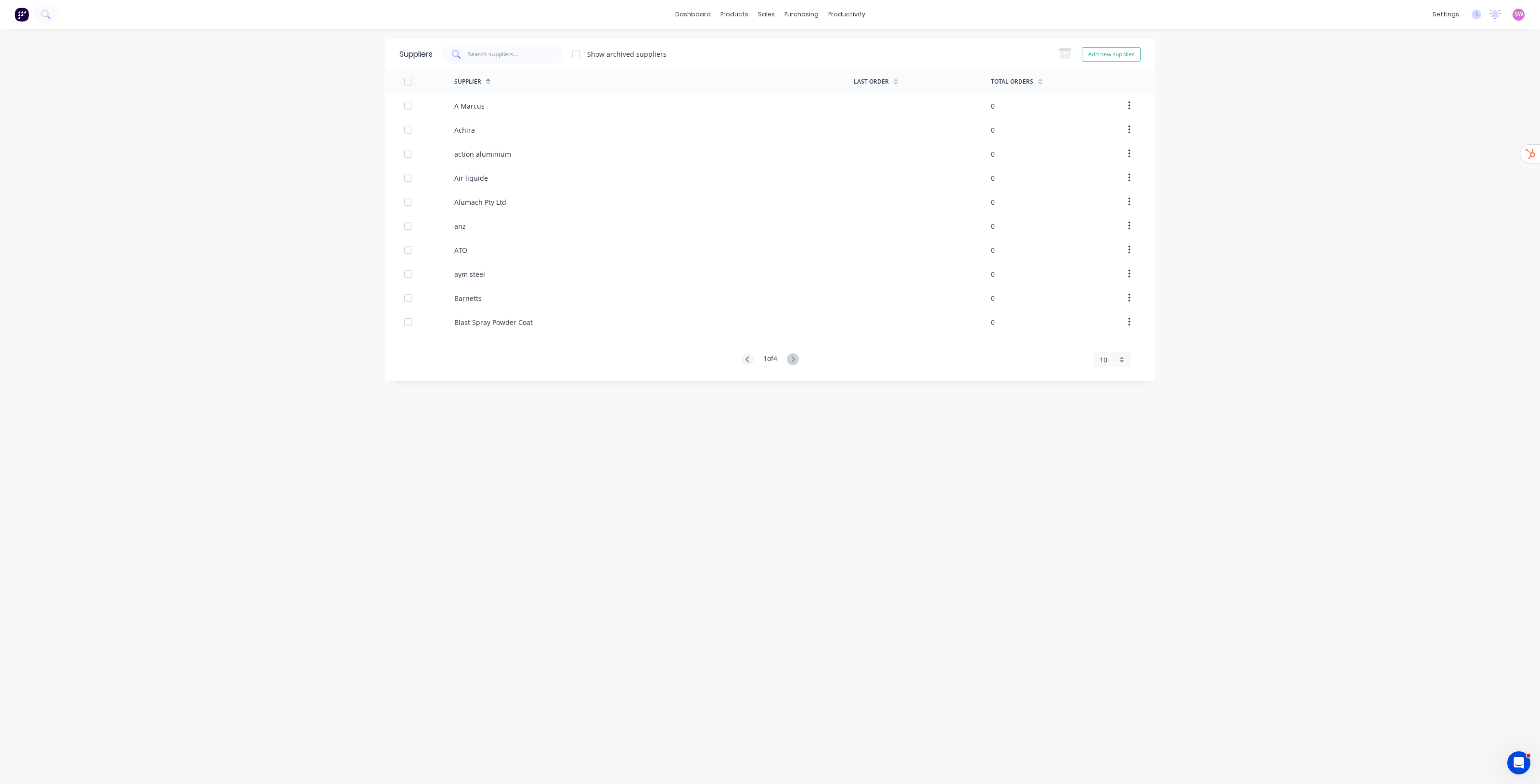
click at [501, 50] on input "text" at bounding box center [506, 54] width 78 height 9
paste input "Alltrade"
type input "Alltrade"
click at [1394, 83] on div "Integrations" at bounding box center [1385, 84] width 39 height 9
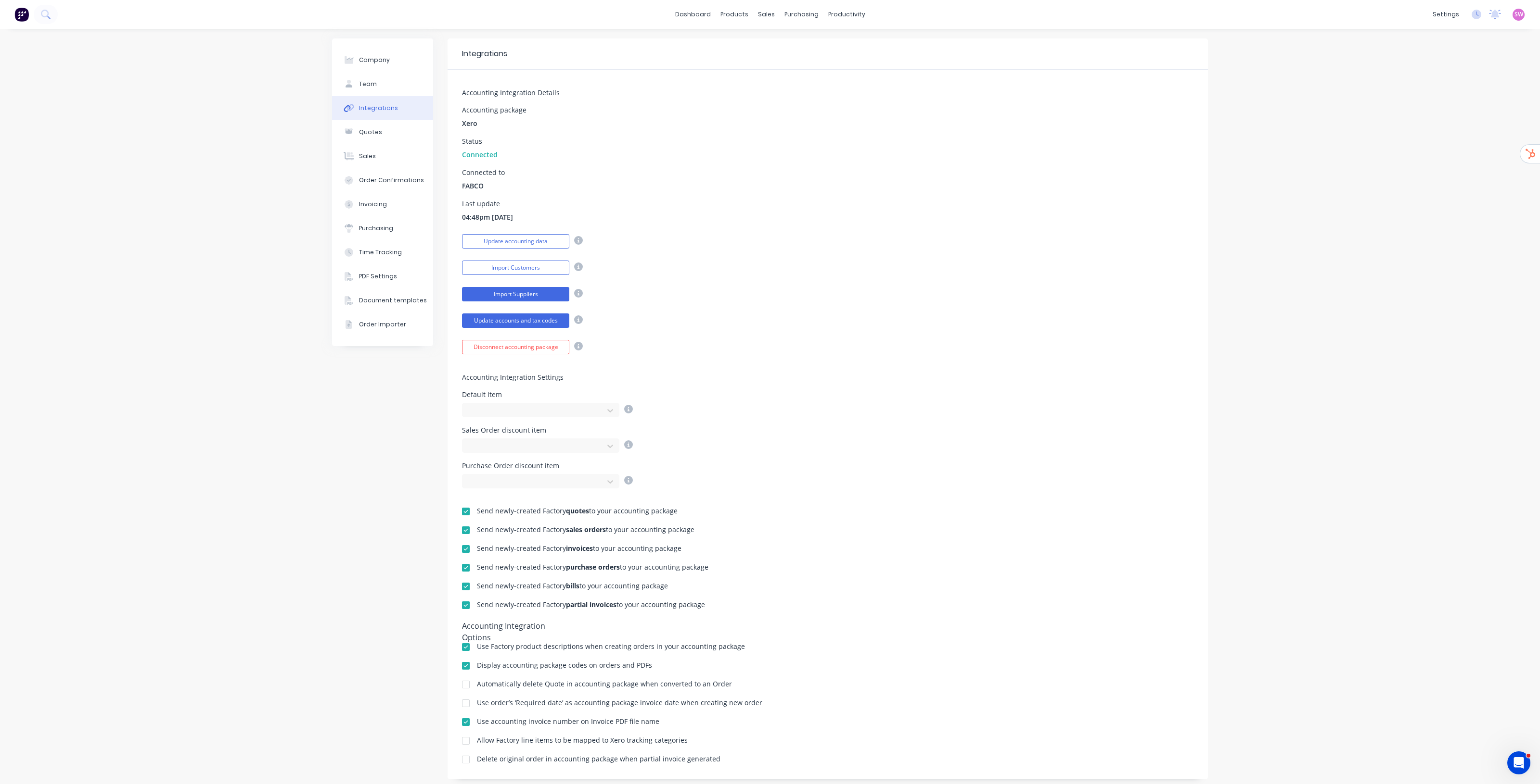
click at [515, 296] on button "Import Suppliers" at bounding box center [515, 294] width 107 height 14
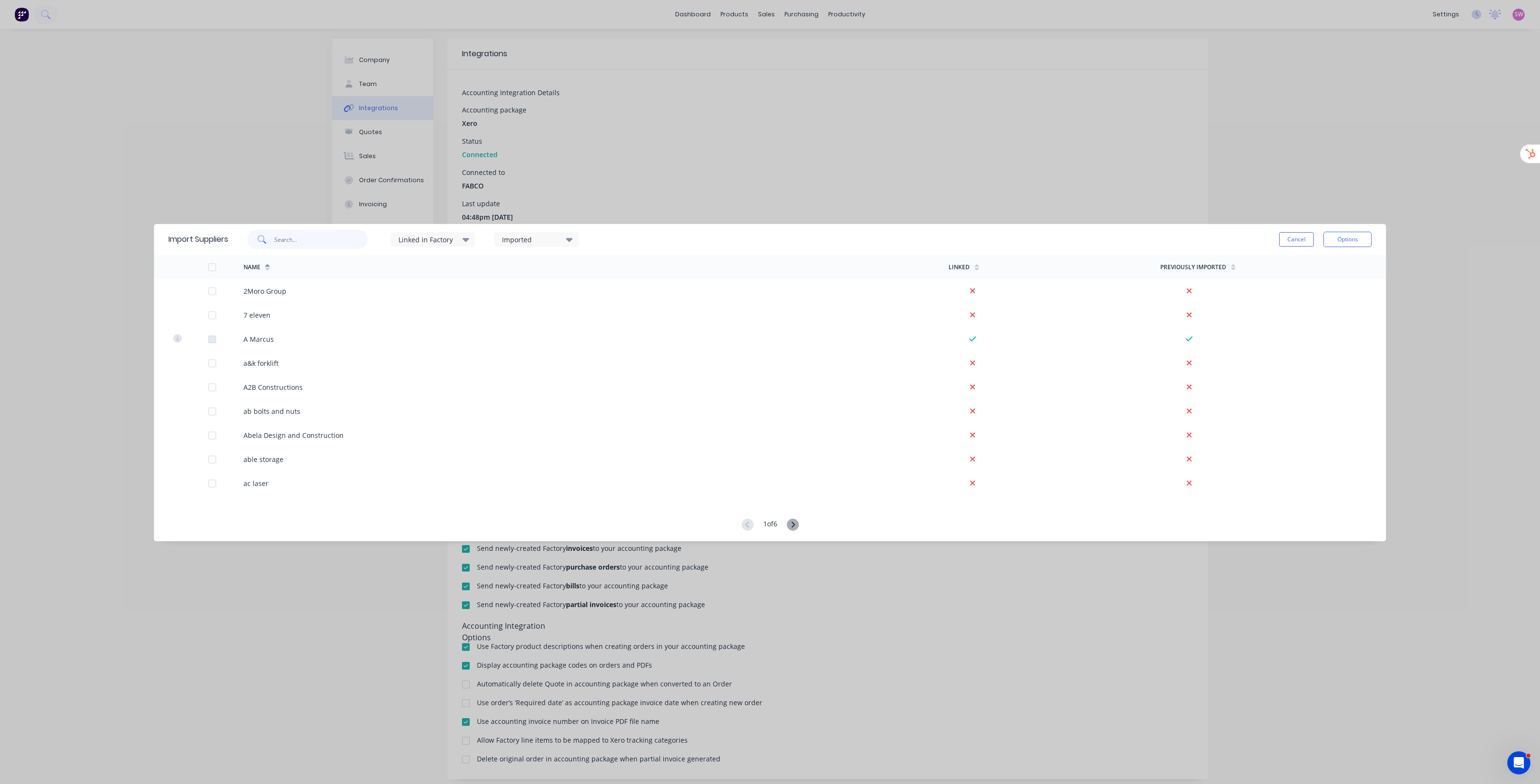
click at [335, 241] on input "text" at bounding box center [321, 240] width 94 height 19
paste input "Alltrade"
type input "Alltrade"
click at [1293, 235] on button "Cancel" at bounding box center [1296, 240] width 35 height 14
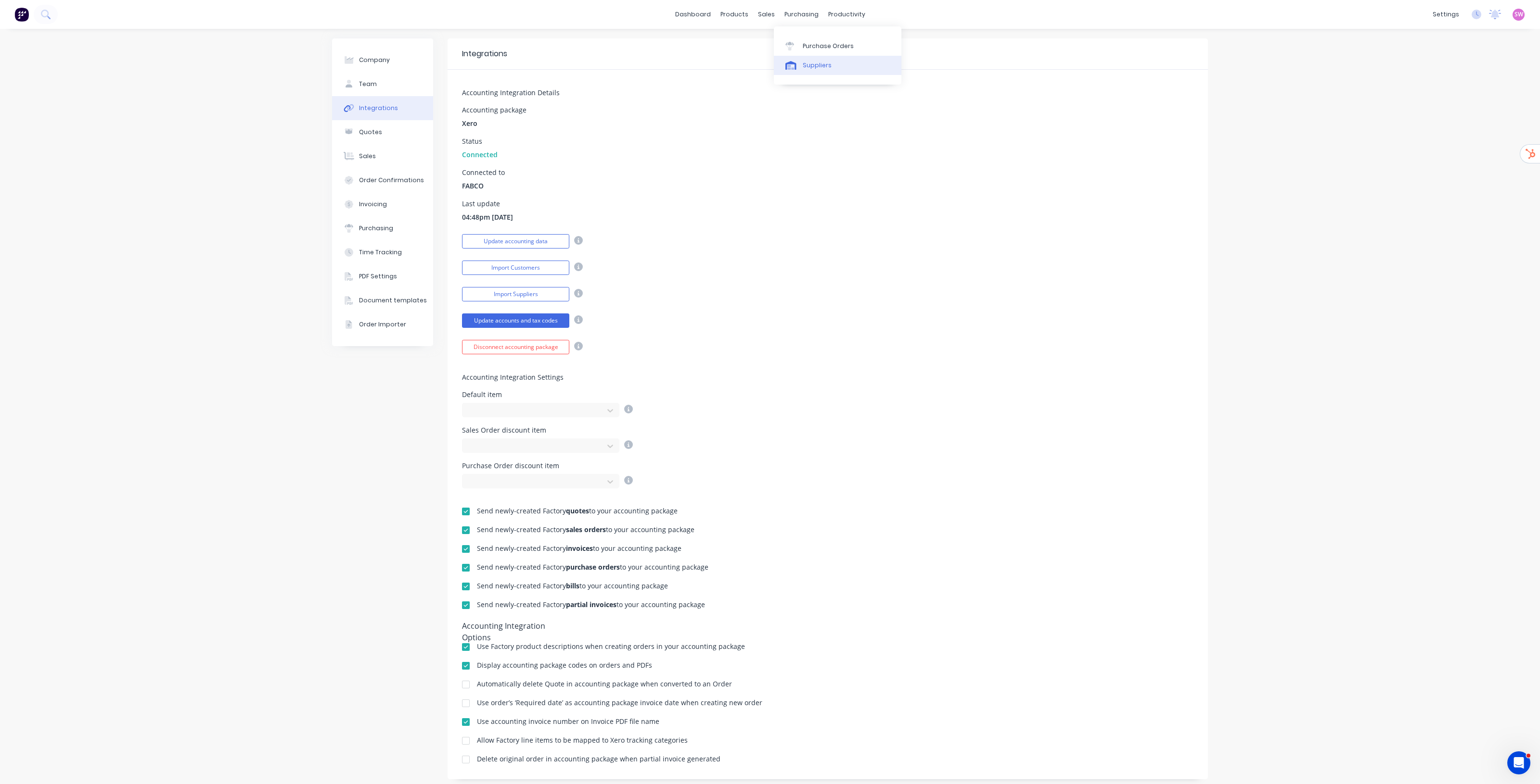
click at [810, 68] on div "Suppliers" at bounding box center [817, 65] width 29 height 9
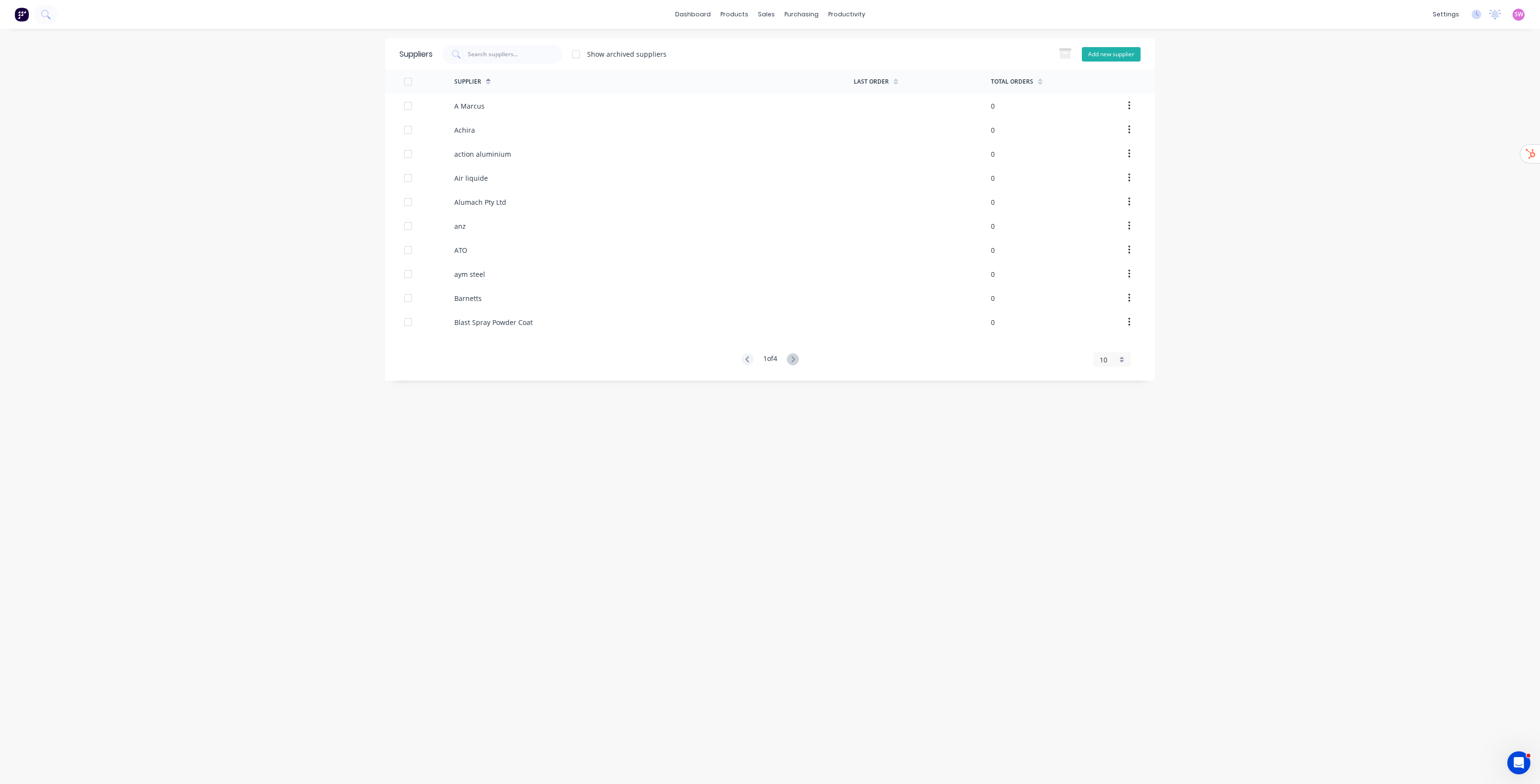
click at [1120, 57] on button "Add new supplier" at bounding box center [1110, 55] width 59 height 14
select select "AU"
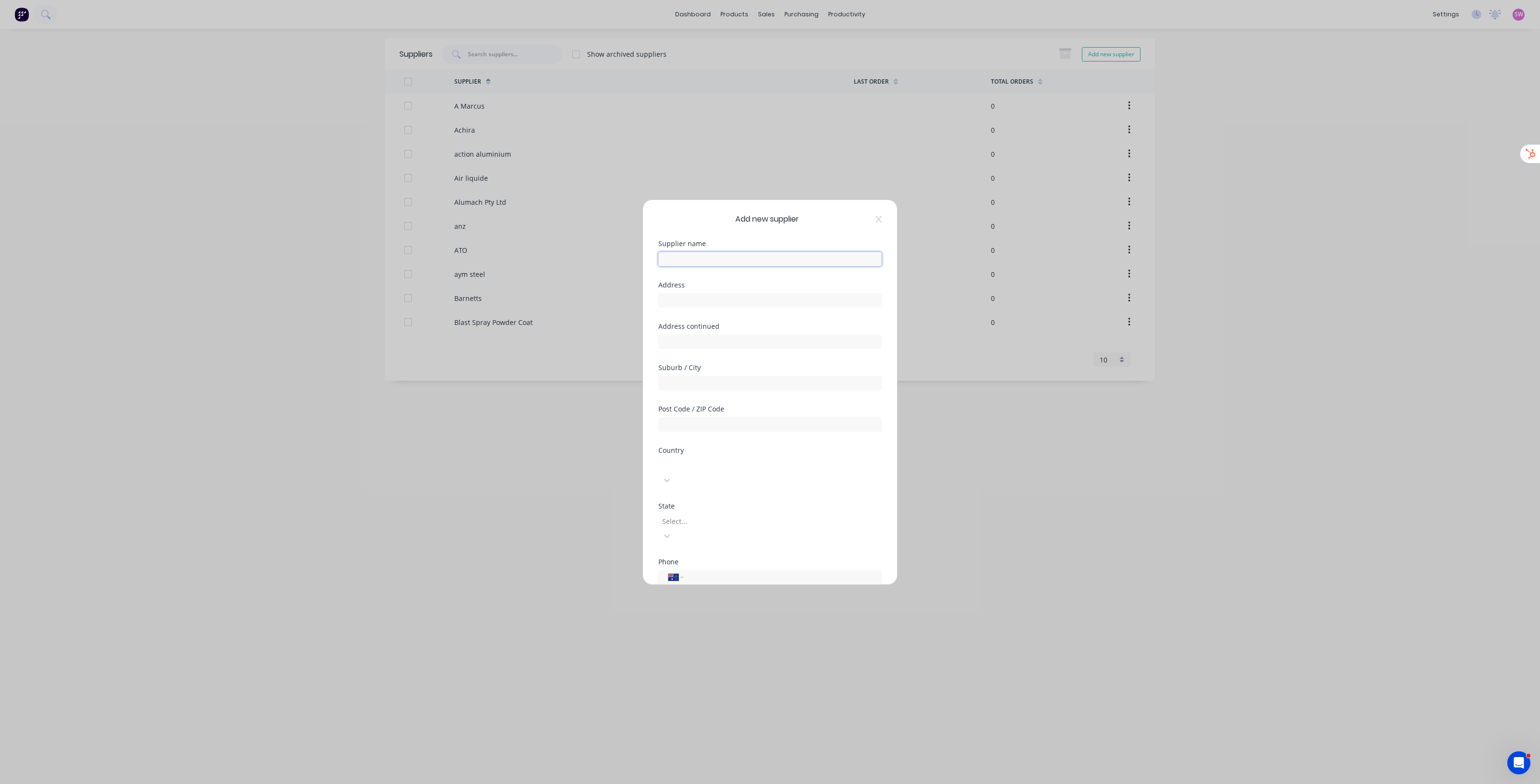
click at [735, 261] on input "text" at bounding box center [770, 259] width 224 height 14
paste input "Alltrade"
type input "Alltrade"
click at [669, 555] on div at bounding box center [662, 564] width 19 height 19
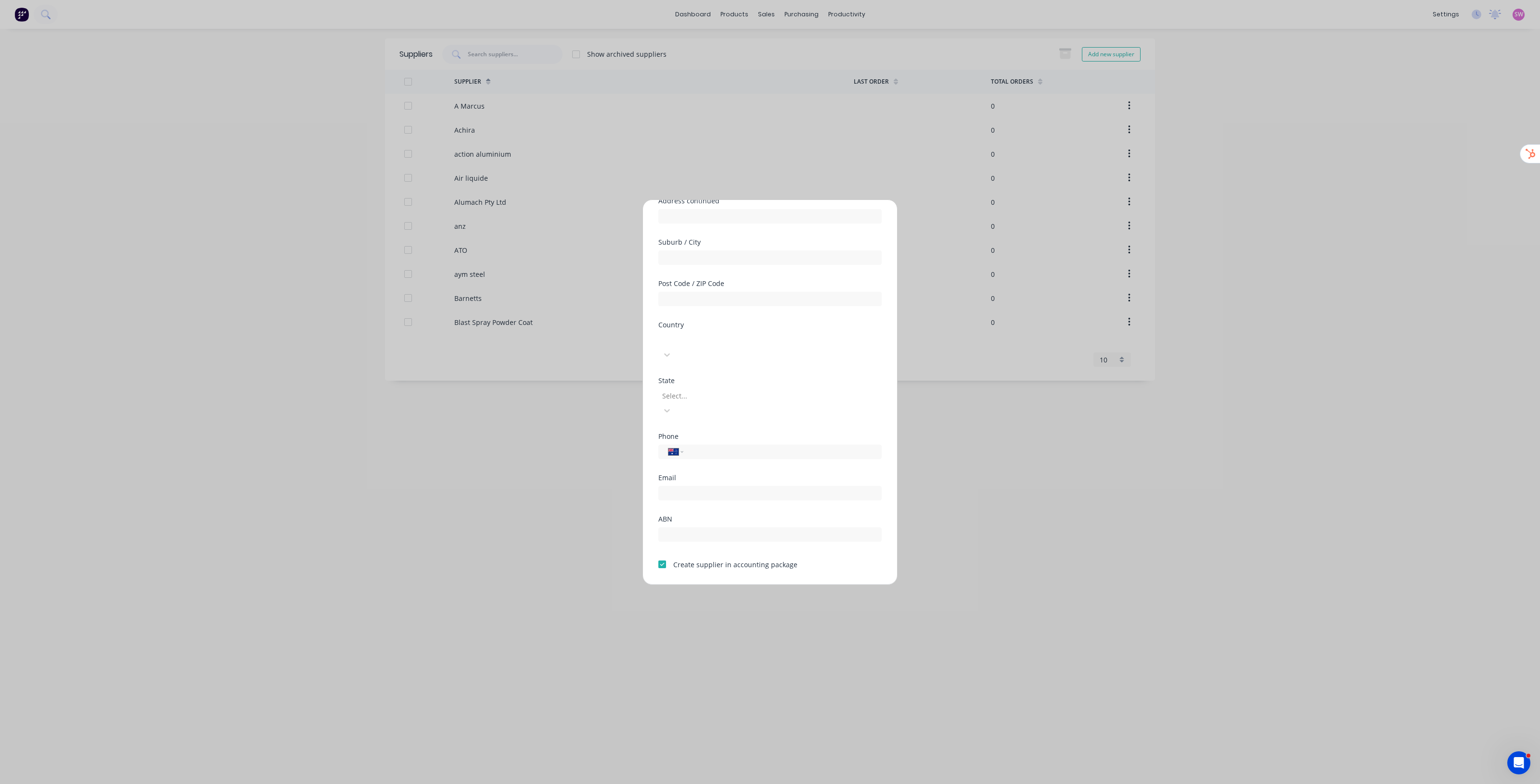
click at [743, 585] on button "Save" at bounding box center [739, 593] width 53 height 15
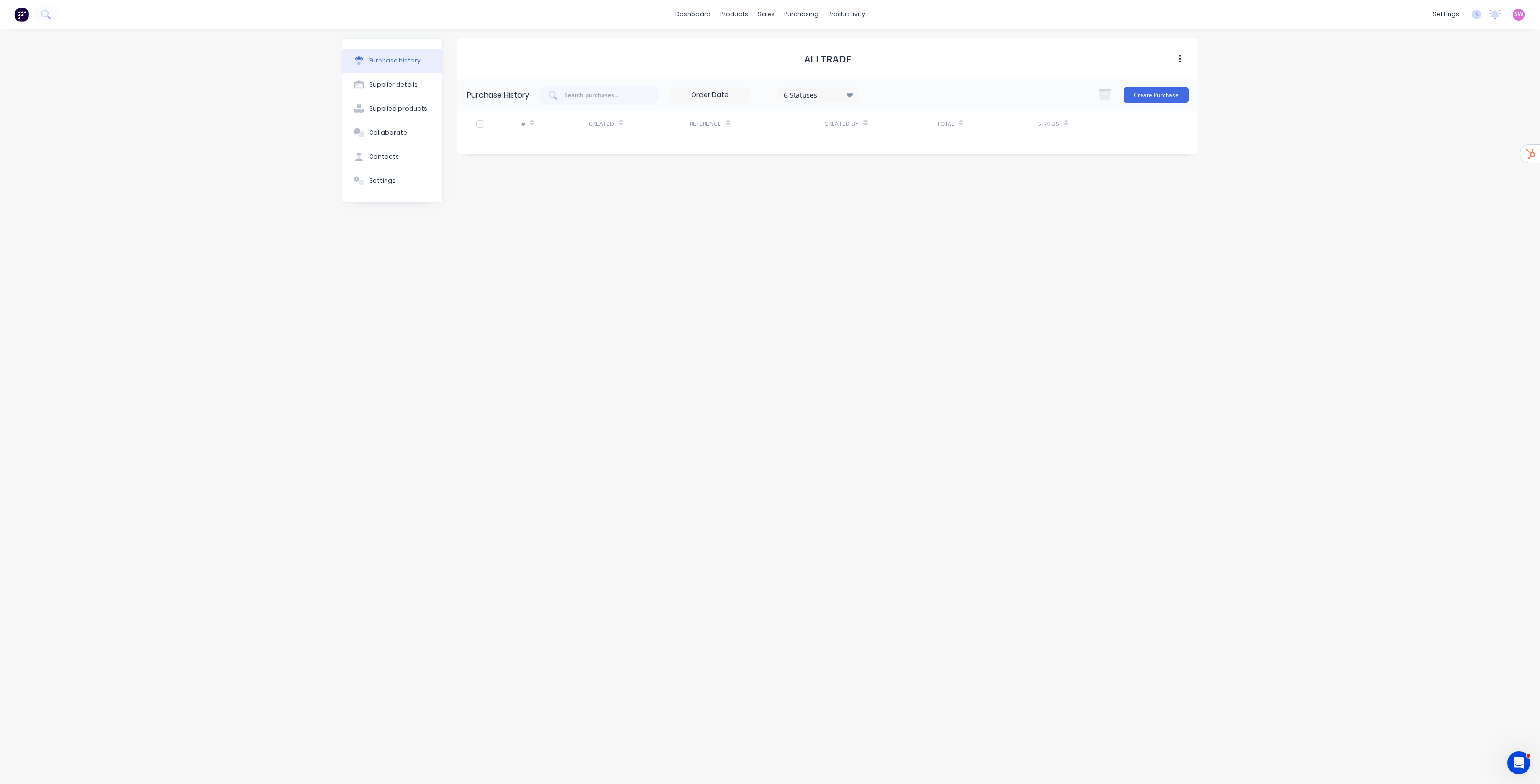
click at [204, 438] on div "dashboard products sales purchasing productivity dashboard products Product Cat…" at bounding box center [770, 392] width 1540 height 784
click at [740, 10] on div "products" at bounding box center [734, 14] width 38 height 14
click at [751, 43] on div "Product Catalogue" at bounding box center [776, 46] width 60 height 9
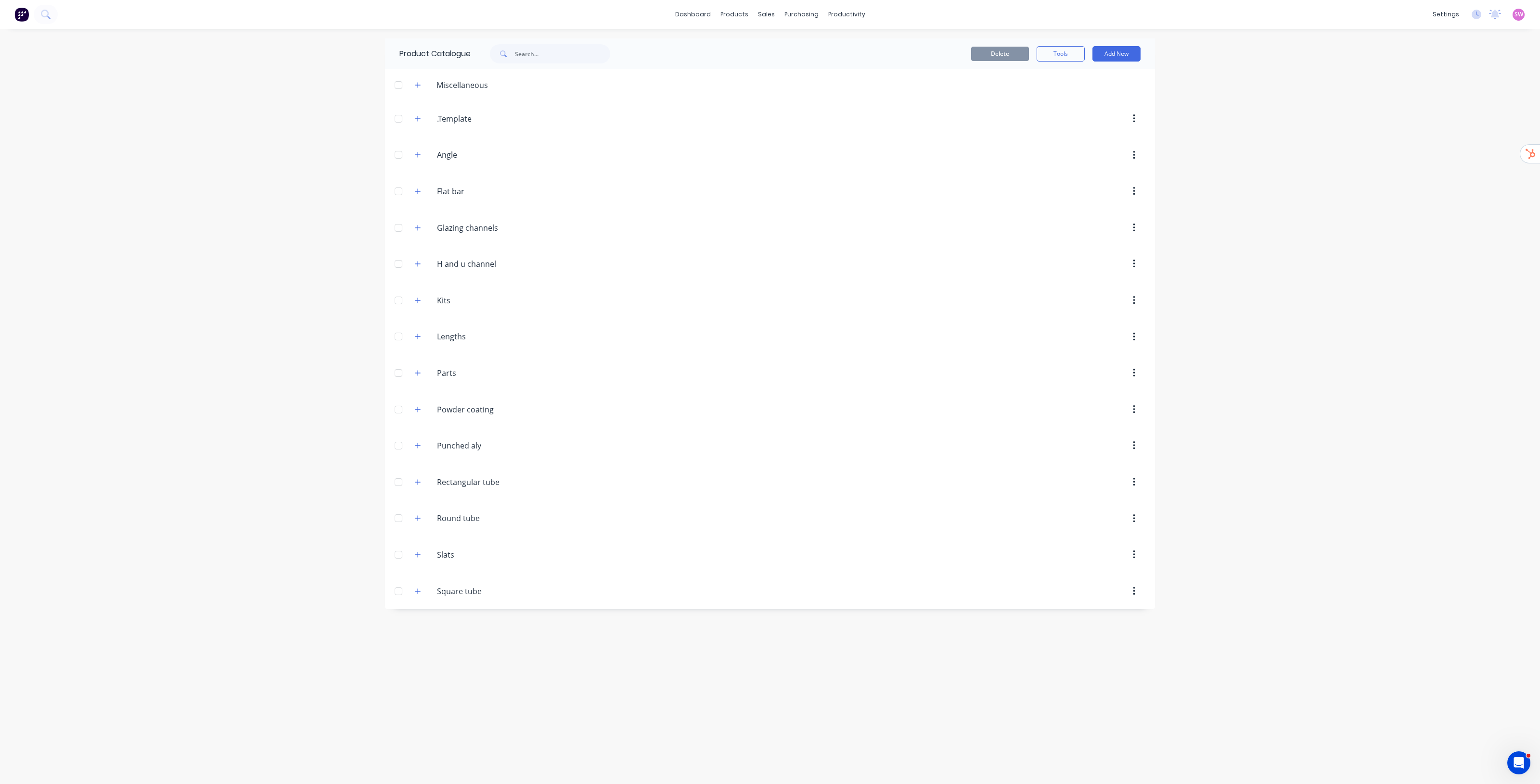
click at [398, 445] on div at bounding box center [398, 445] width 19 height 19
click at [416, 449] on icon "button" at bounding box center [418, 445] width 6 height 6
click at [403, 559] on div at bounding box center [398, 555] width 19 height 19
click at [415, 555] on icon "button" at bounding box center [418, 555] width 6 height 1
click at [400, 595] on div at bounding box center [398, 592] width 19 height 19
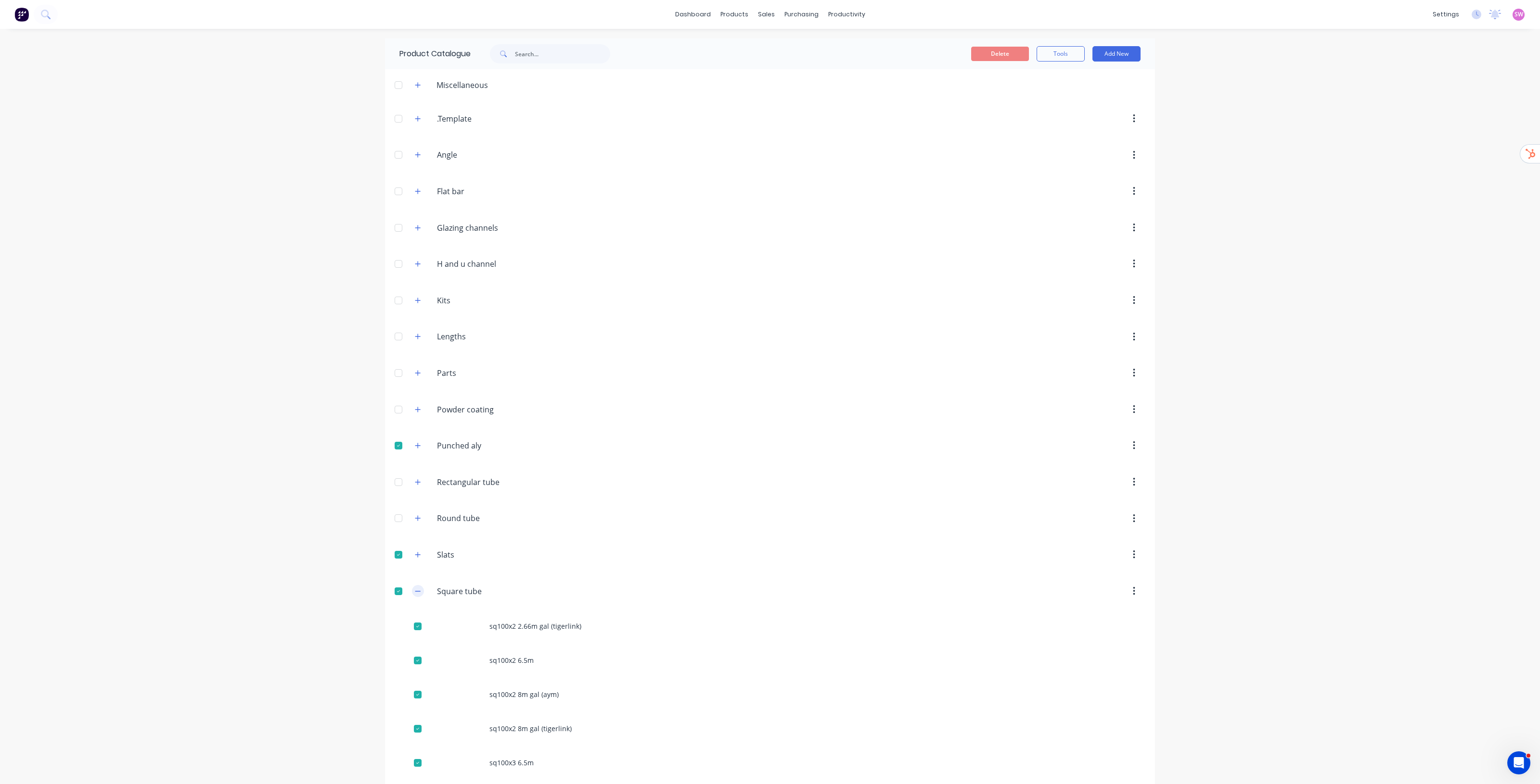
click at [415, 592] on icon "button" at bounding box center [418, 591] width 6 height 6
click at [396, 484] on div at bounding box center [398, 482] width 19 height 19
click at [415, 485] on icon "button" at bounding box center [418, 482] width 6 height 6
click at [401, 518] on div at bounding box center [398, 519] width 19 height 19
click at [415, 519] on icon "button" at bounding box center [418, 519] width 6 height 1
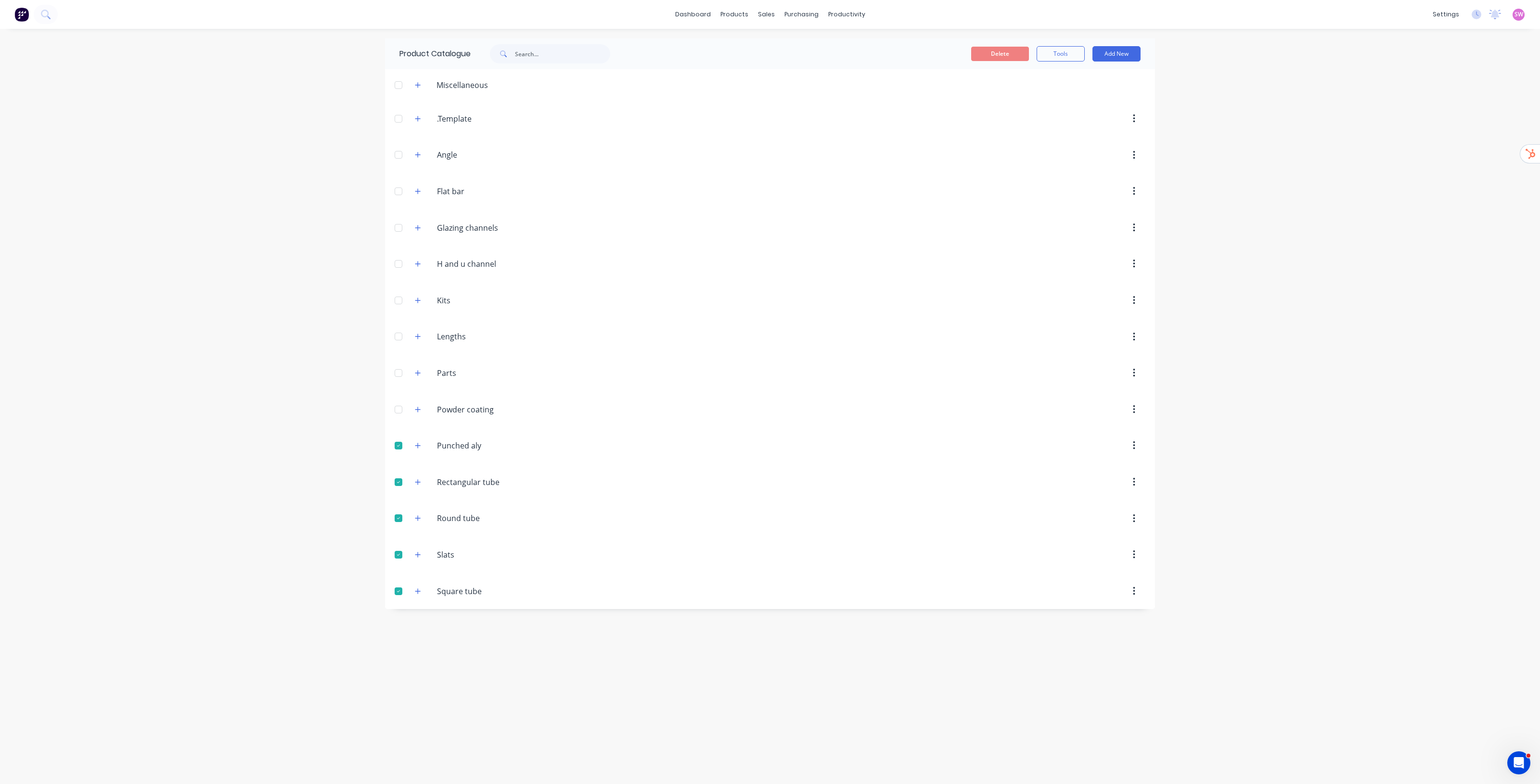
click at [399, 230] on div at bounding box center [398, 228] width 19 height 19
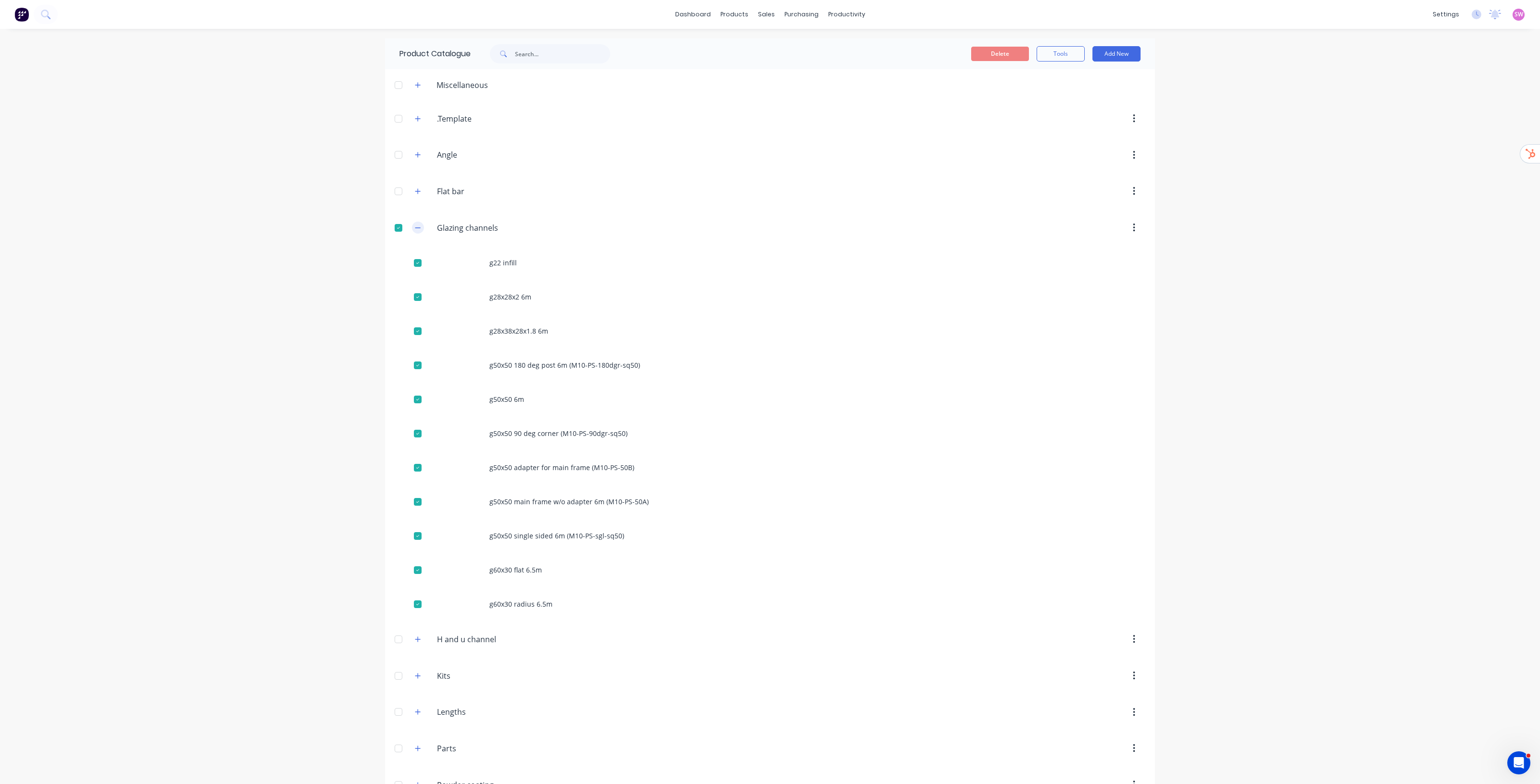
click at [415, 228] on icon "button" at bounding box center [418, 228] width 6 height 6
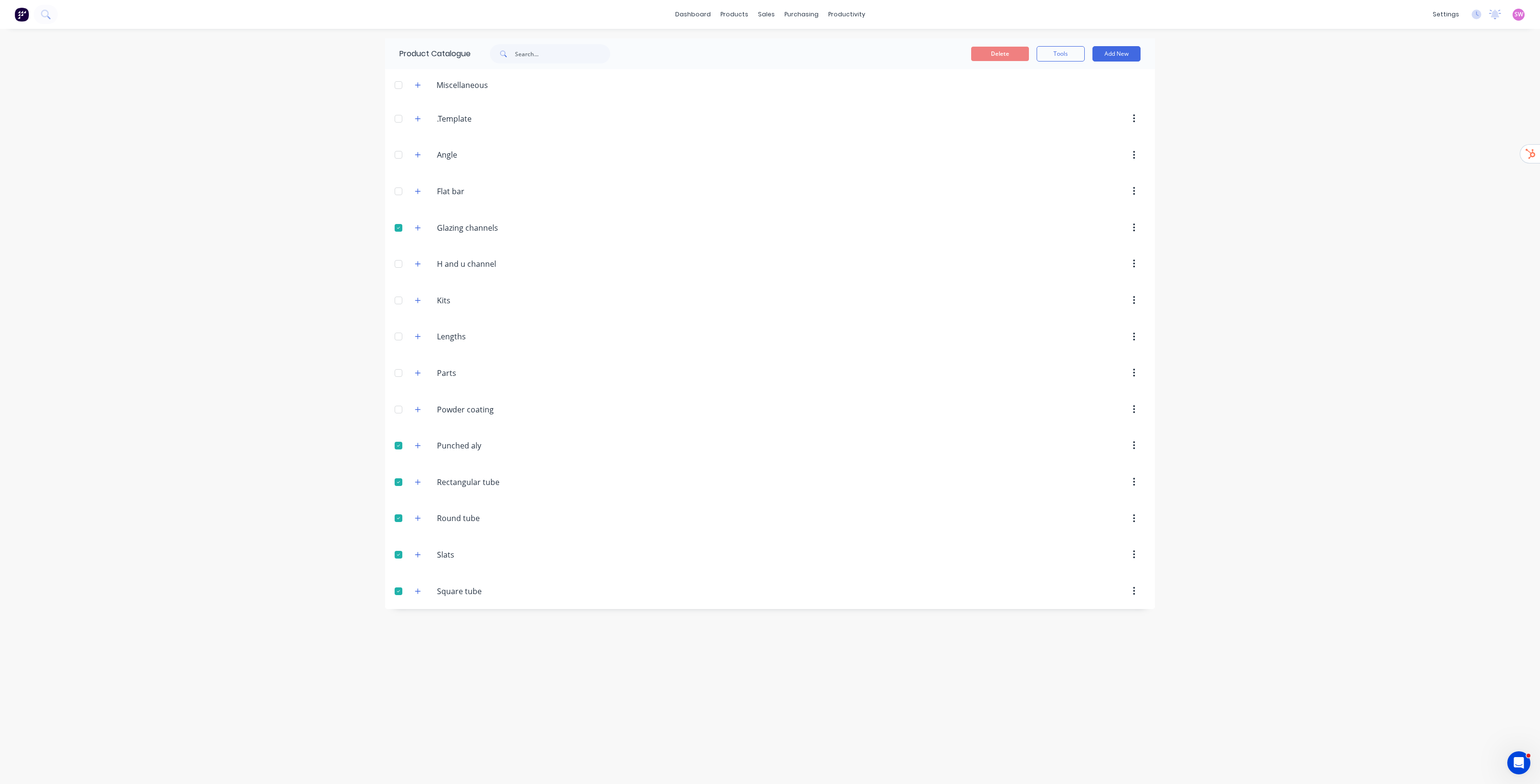
click at [397, 263] on div at bounding box center [398, 264] width 19 height 19
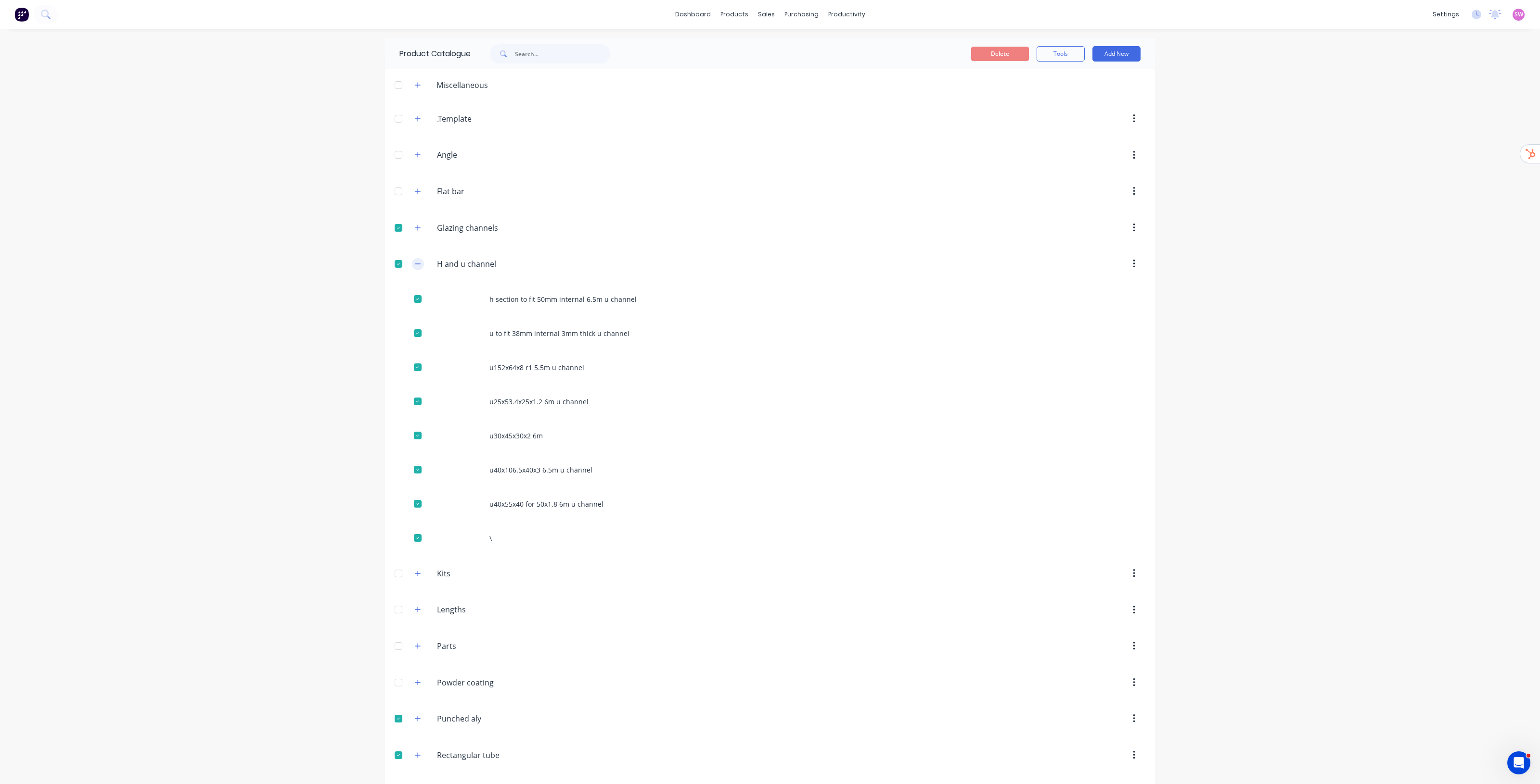
click at [415, 263] on icon "button" at bounding box center [418, 264] width 6 height 6
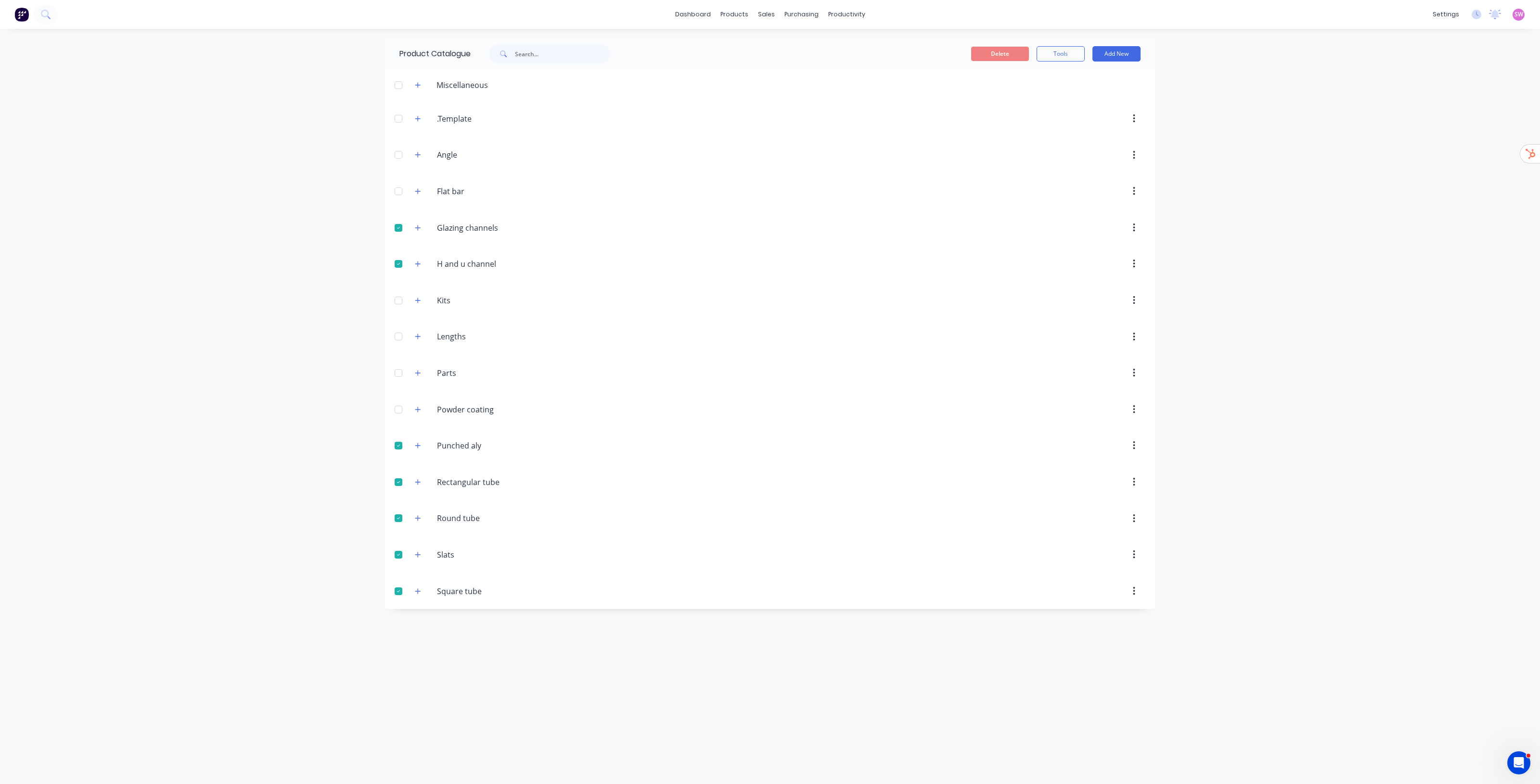
click at [401, 155] on div at bounding box center [398, 155] width 19 height 19
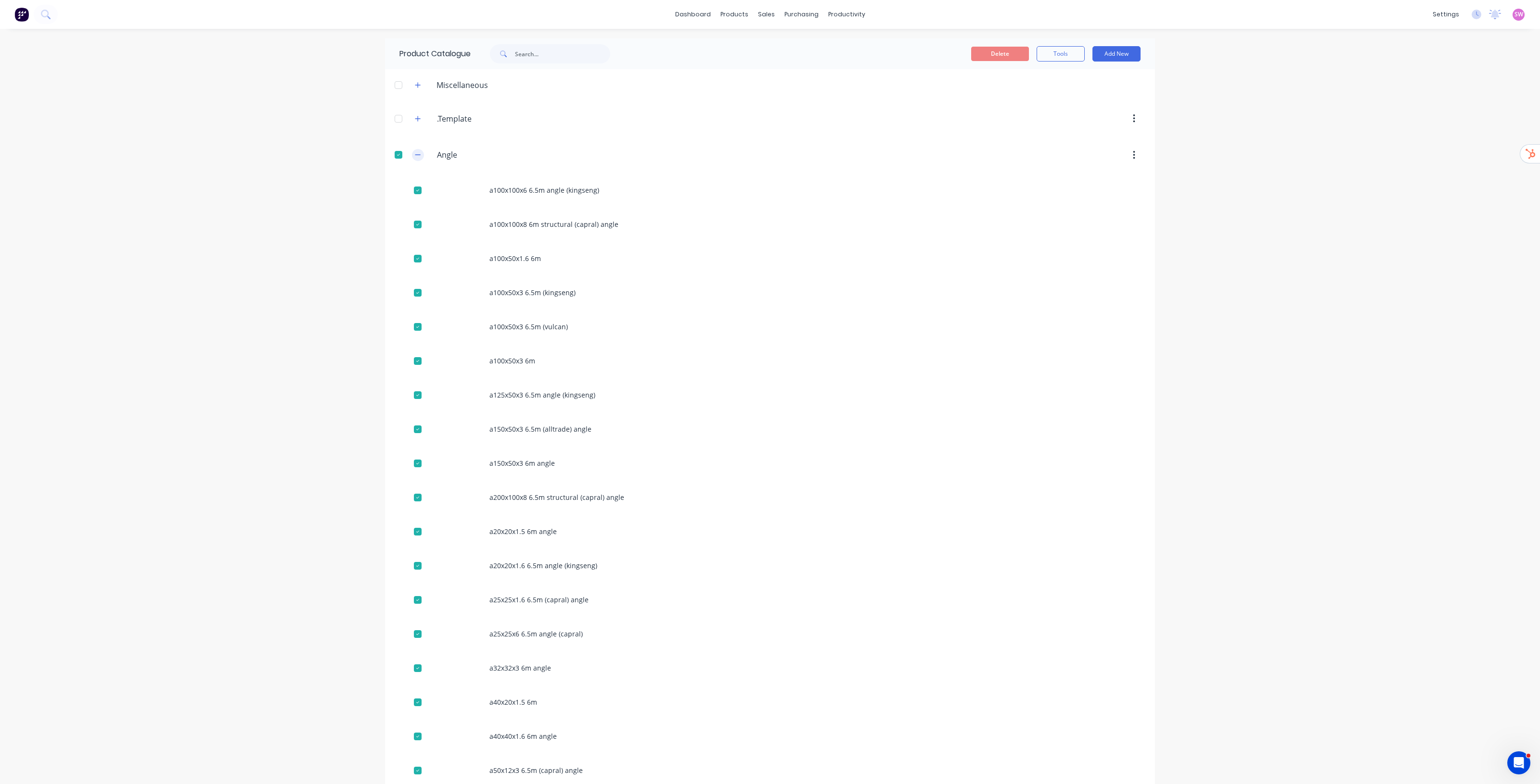
click at [415, 155] on icon "button" at bounding box center [418, 154] width 6 height 6
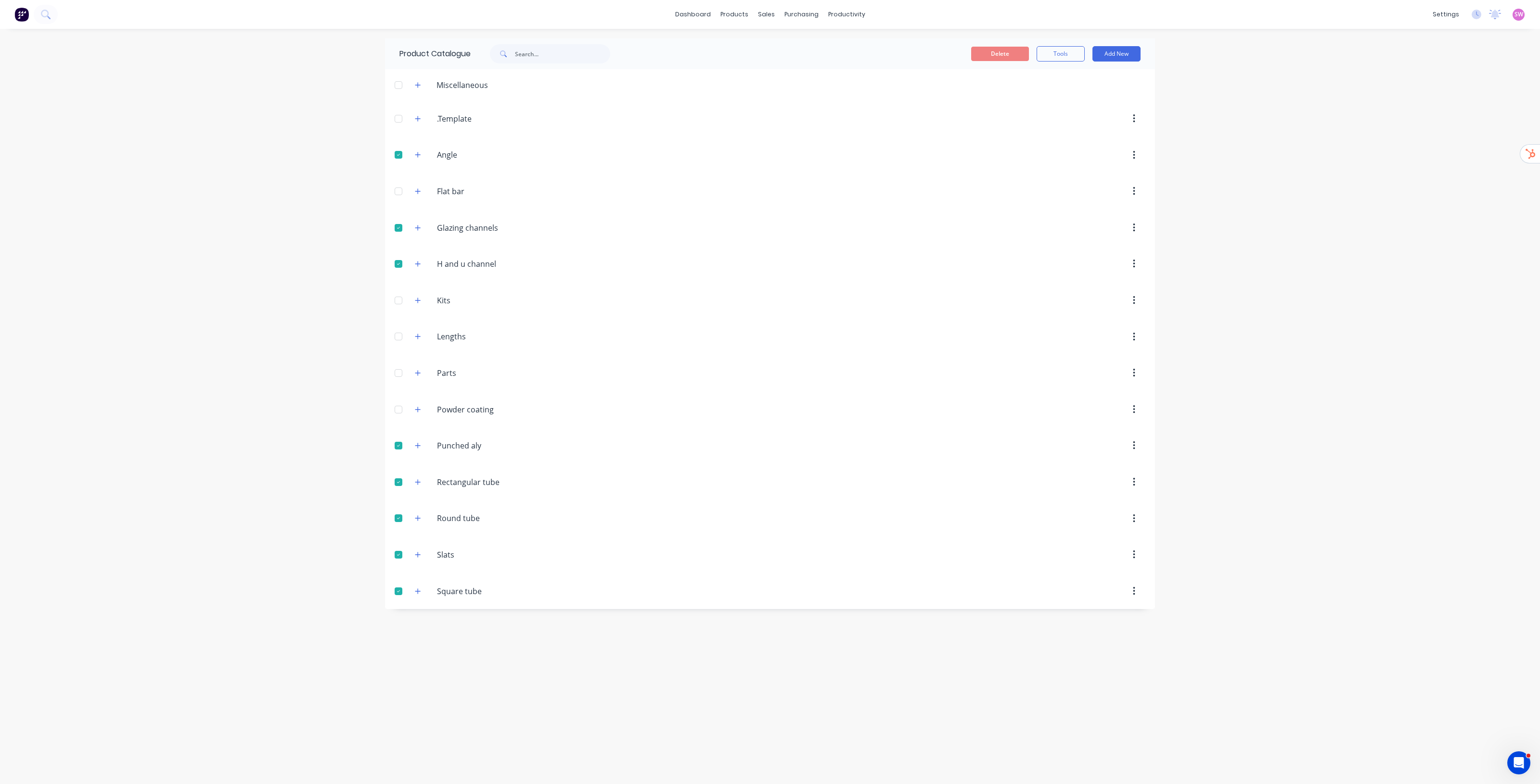
click at [395, 191] on div at bounding box center [398, 191] width 19 height 19
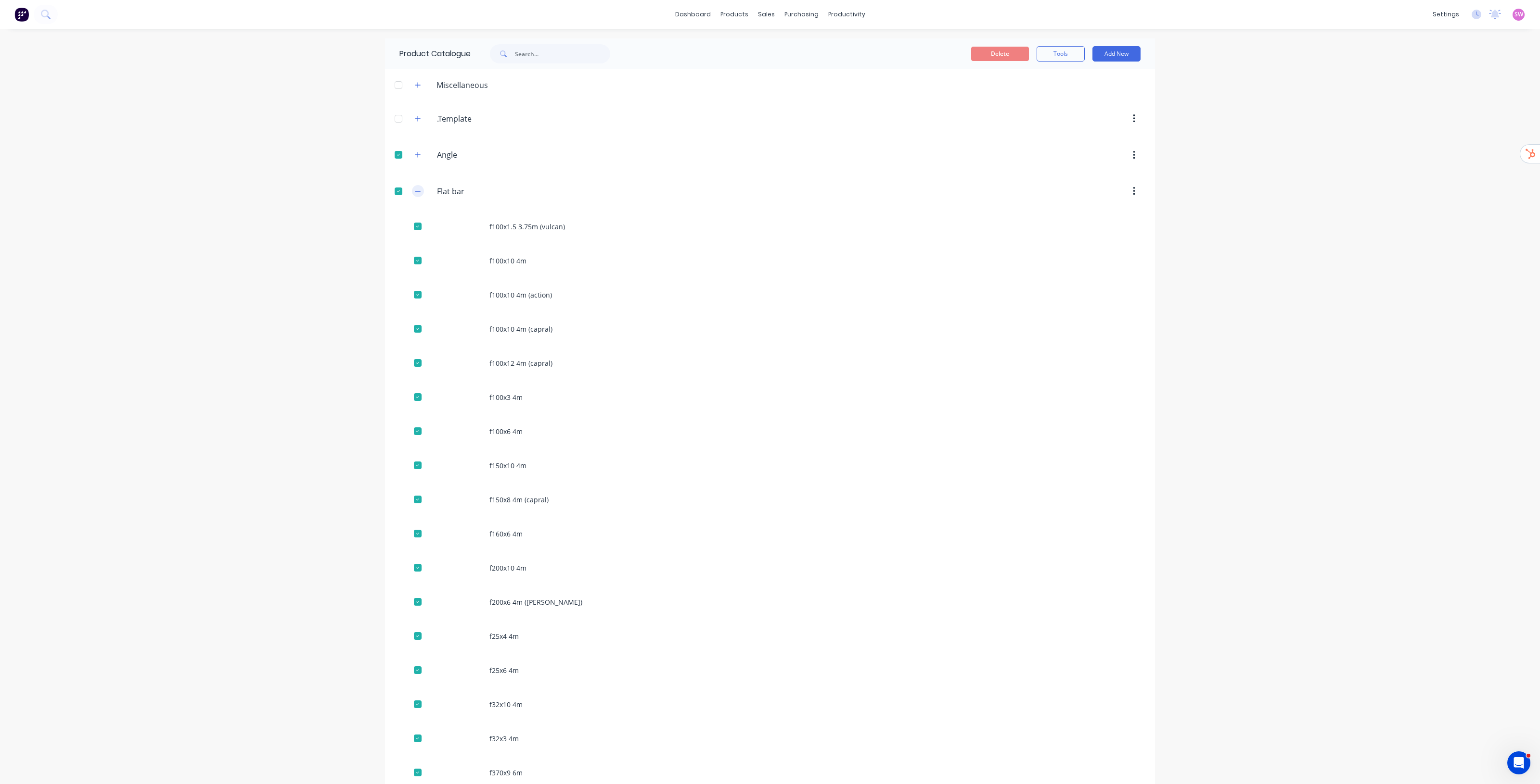
click at [415, 191] on icon "button" at bounding box center [418, 191] width 6 height 1
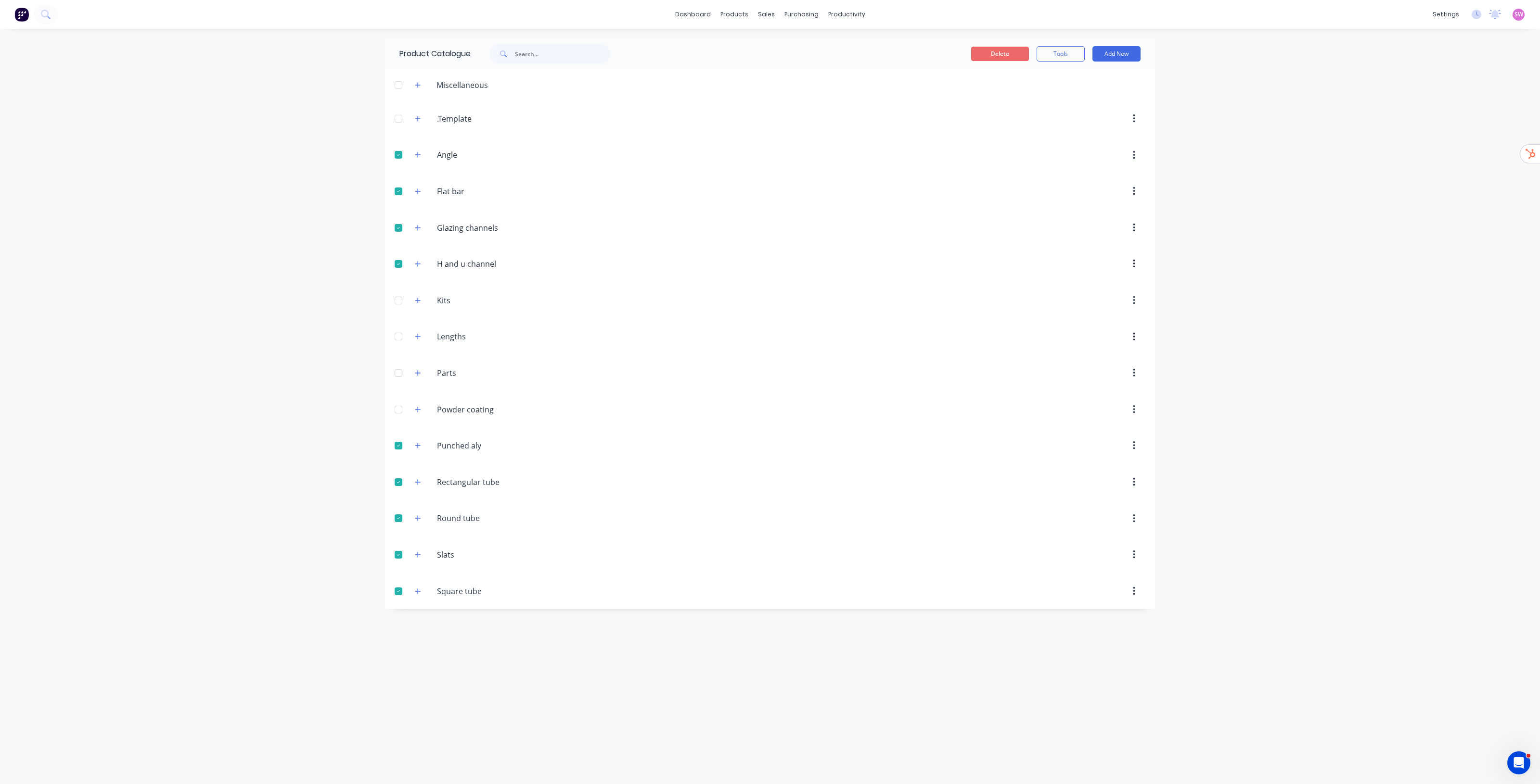
click at [1009, 51] on button "Delete" at bounding box center [1000, 54] width 58 height 14
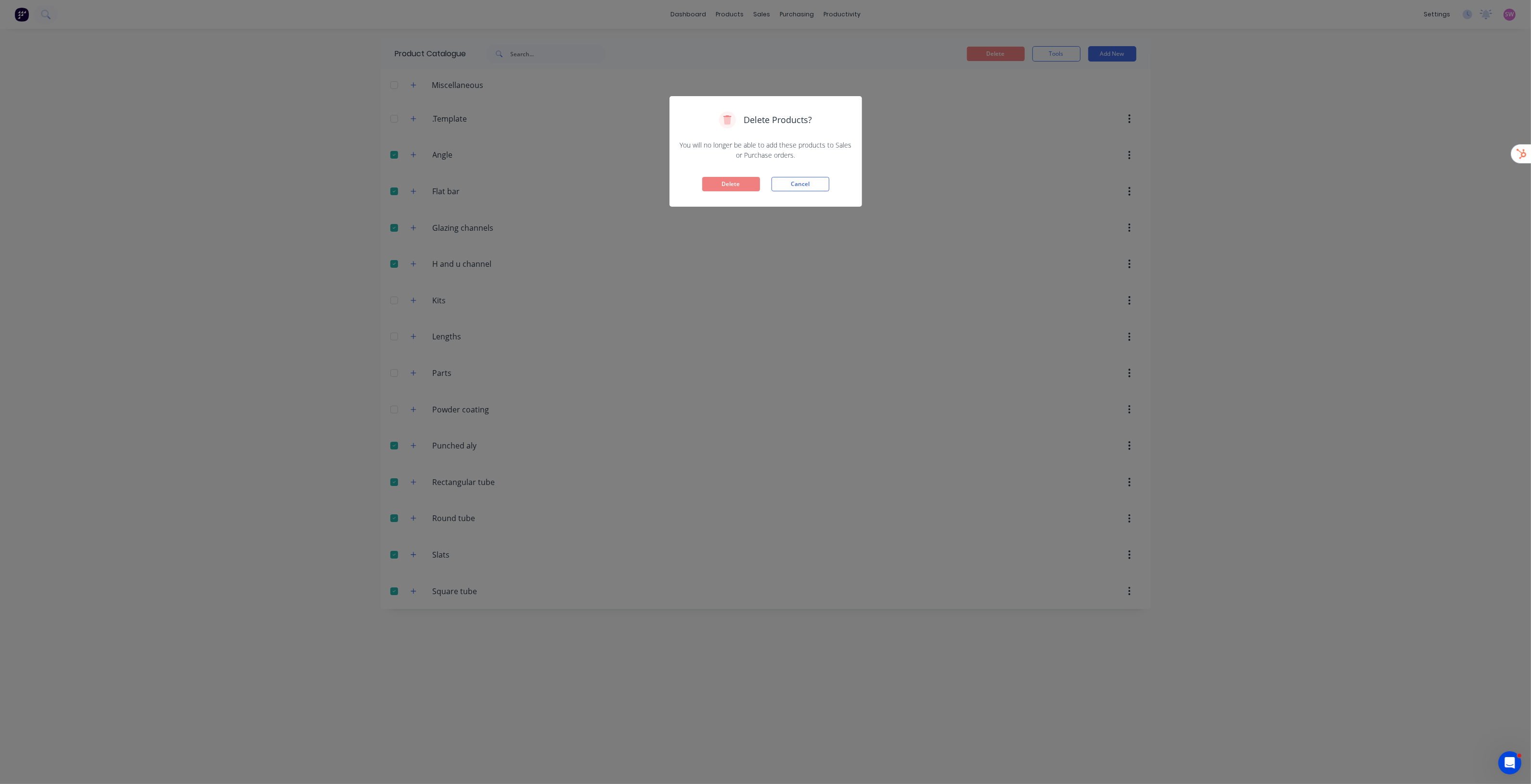
click at [732, 181] on button "Delete" at bounding box center [731, 184] width 58 height 14
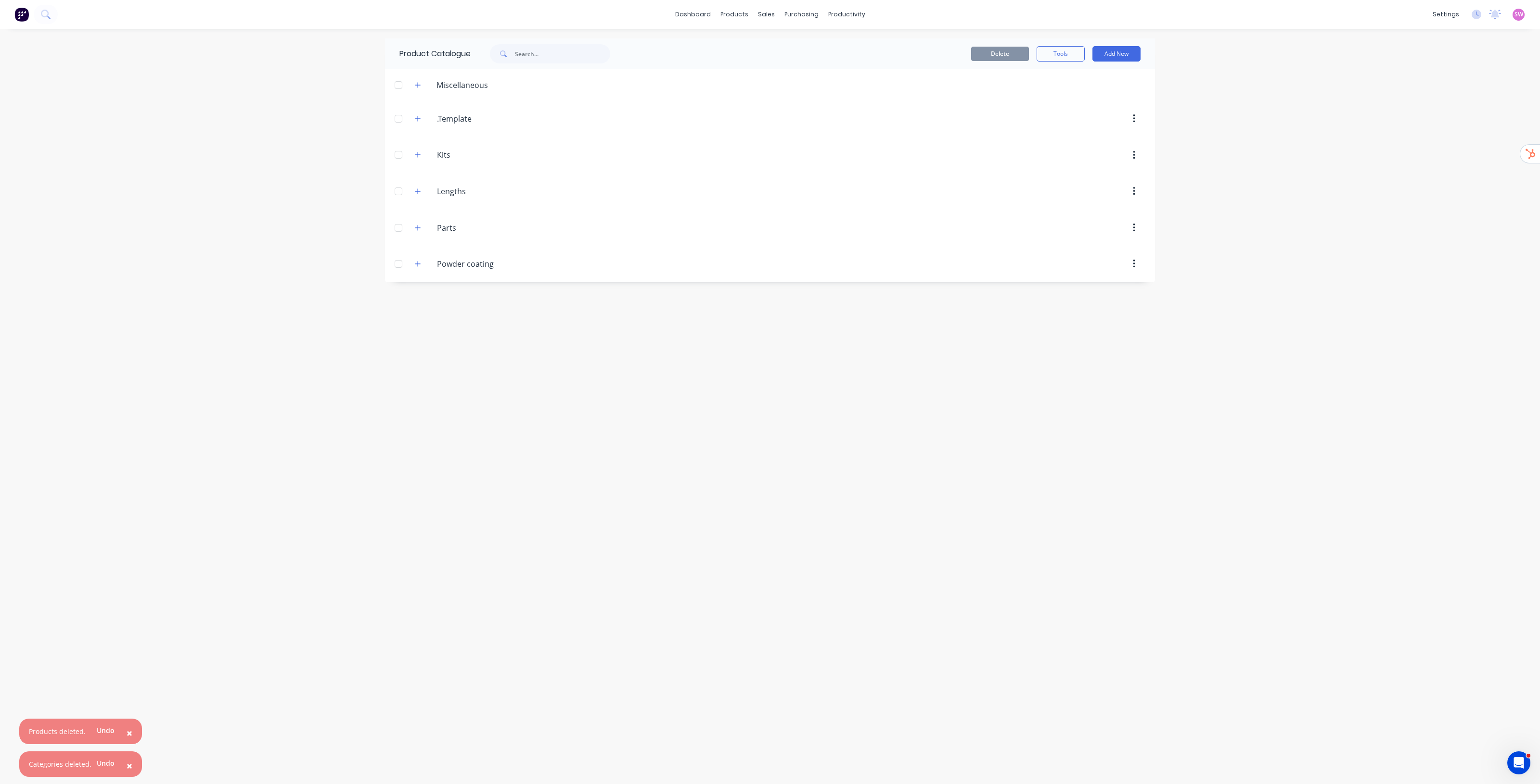
click at [603, 337] on div "Product Catalogue Delete Tools Add New Miscellaneous 2.4x1.2x3mm sheet Sterling…" at bounding box center [769, 407] width 770 height 737
click at [220, 503] on div "dashboard products sales purchasing productivity dashboard products Product Cat…" at bounding box center [770, 392] width 1540 height 784
click at [420, 629] on icon "button" at bounding box center [418, 627] width 6 height 6
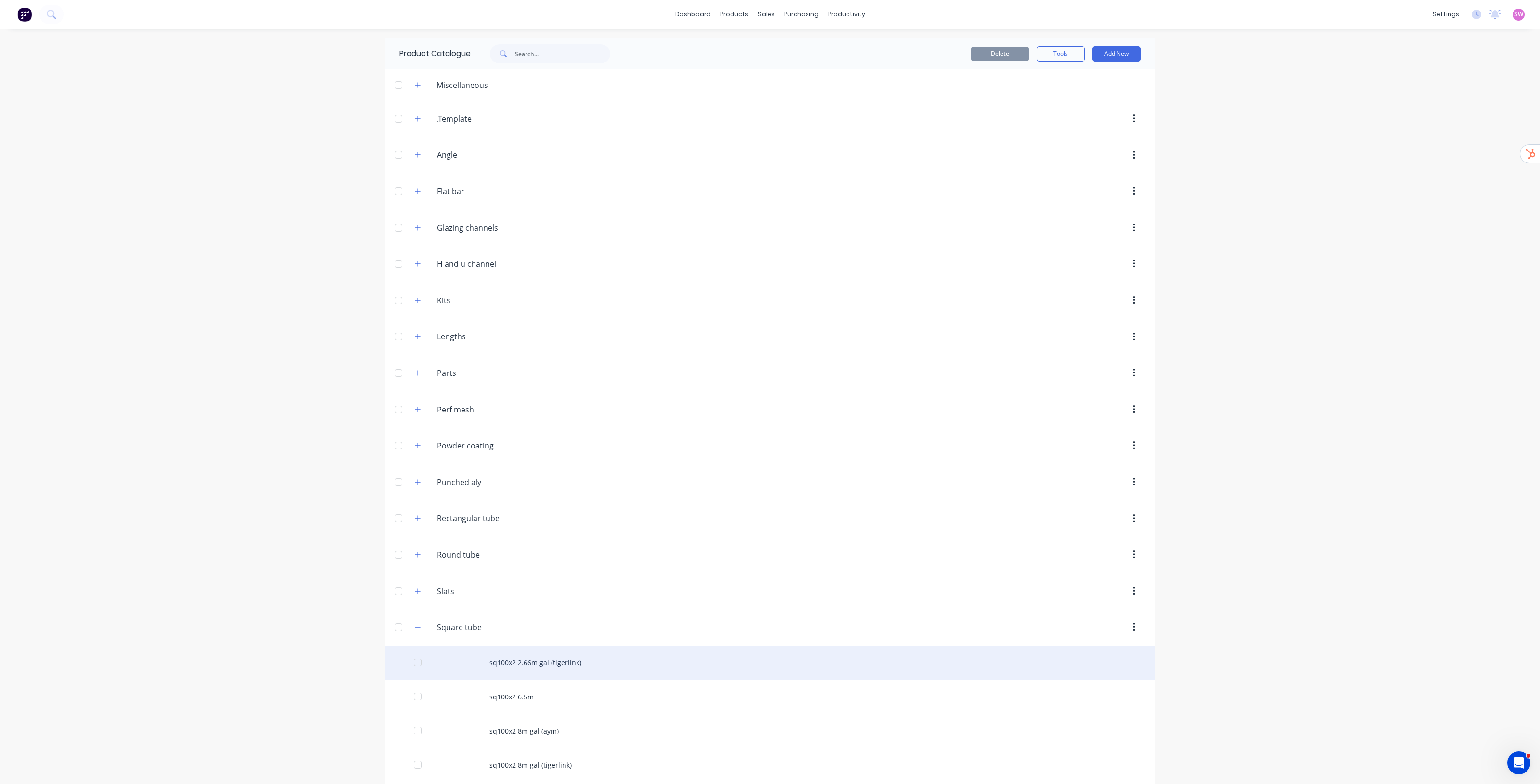
click at [509, 666] on div "sq100x2 2.66m gal (tigerlink)" at bounding box center [769, 663] width 770 height 34
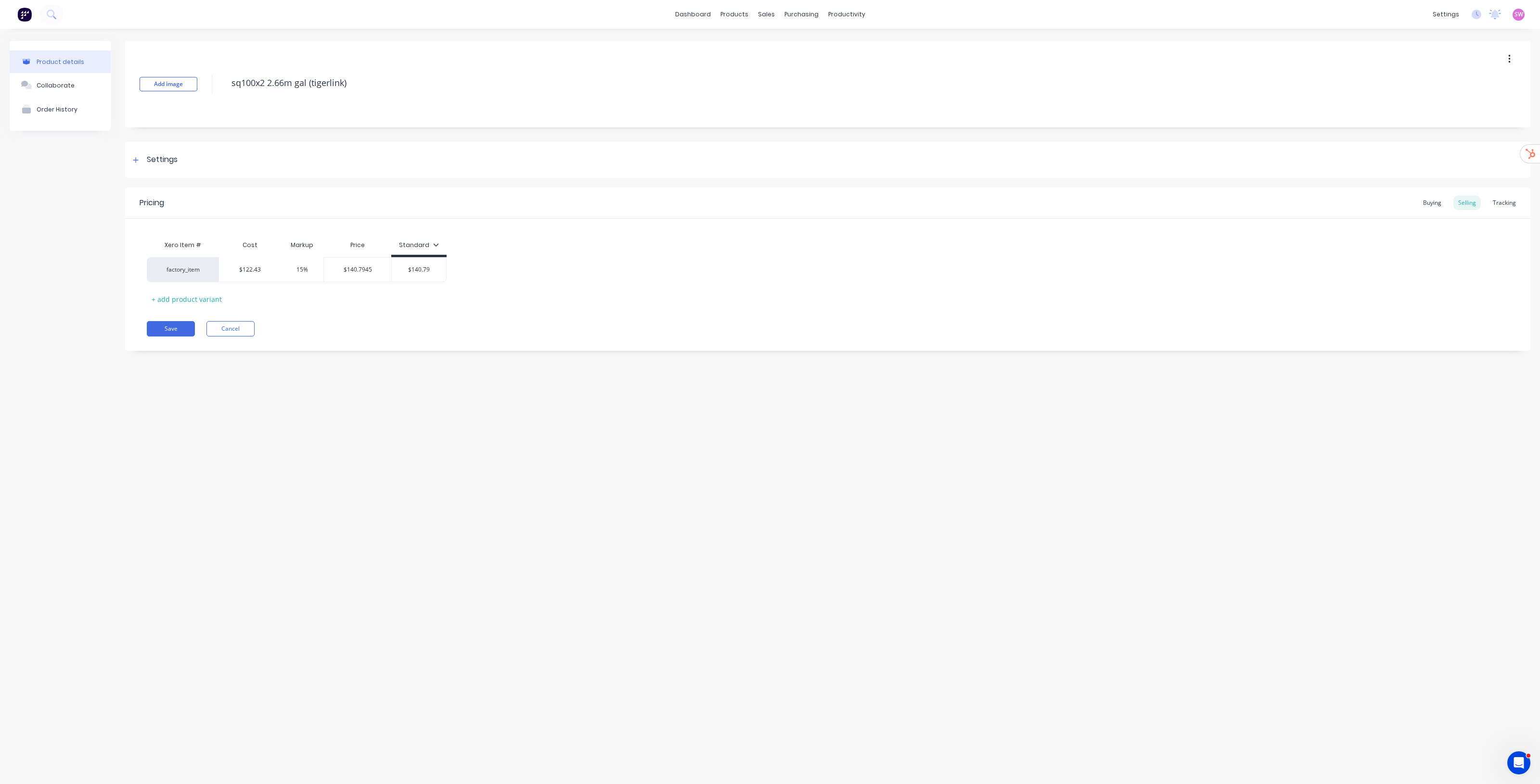
click at [1423, 200] on div "Buying" at bounding box center [1432, 203] width 28 height 14
click at [699, 15] on link "dashboard" at bounding box center [693, 14] width 45 height 14
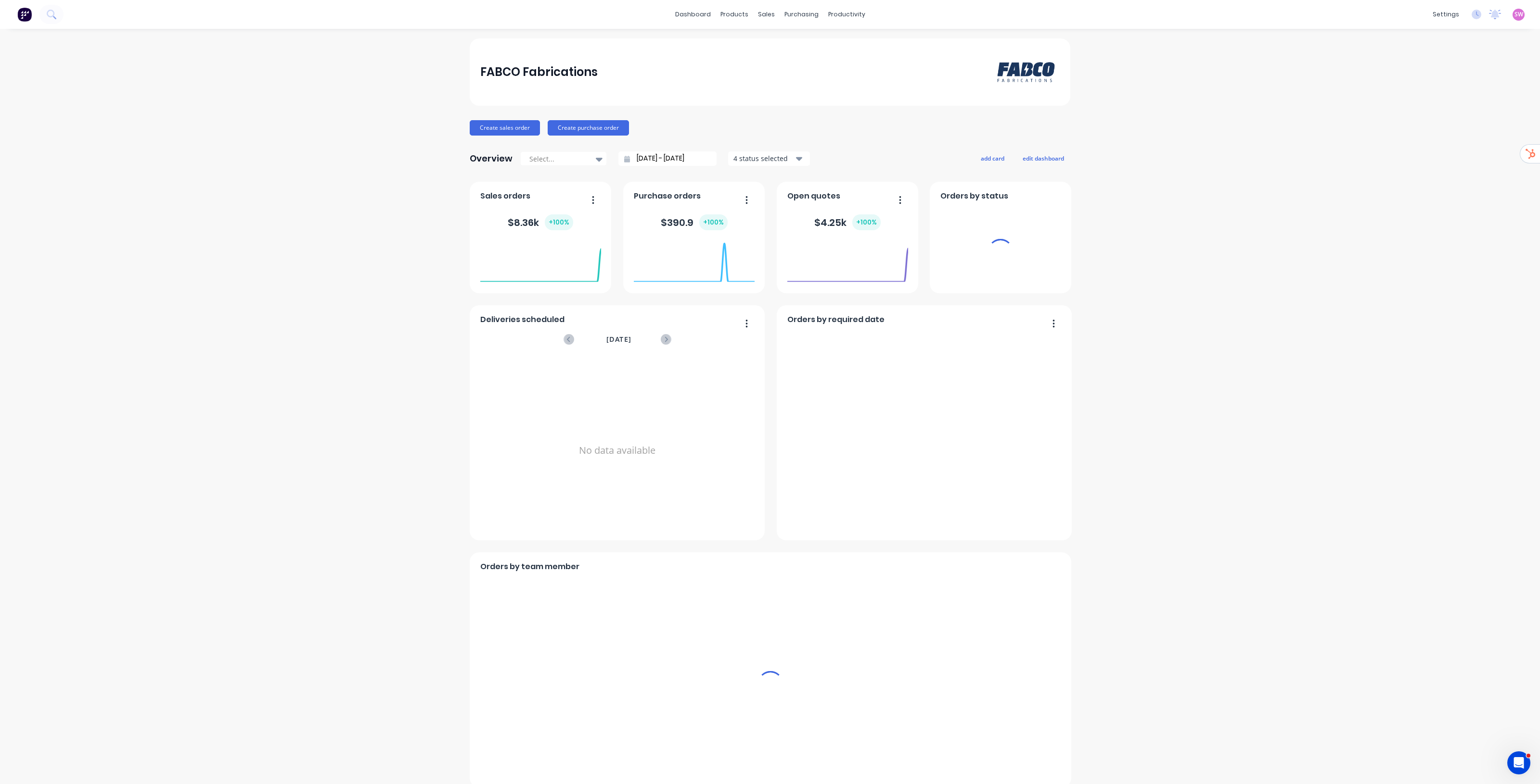
click at [1517, 12] on div "settings No new notifications [PERSON_NAME] all as read You have no notificatio…" at bounding box center [1484, 14] width 112 height 14
click at [1513, 19] on div "SW FABCO Fabrications [PERSON_NAME] Administrator Profile Sign out" at bounding box center [1518, 14] width 12 height 12
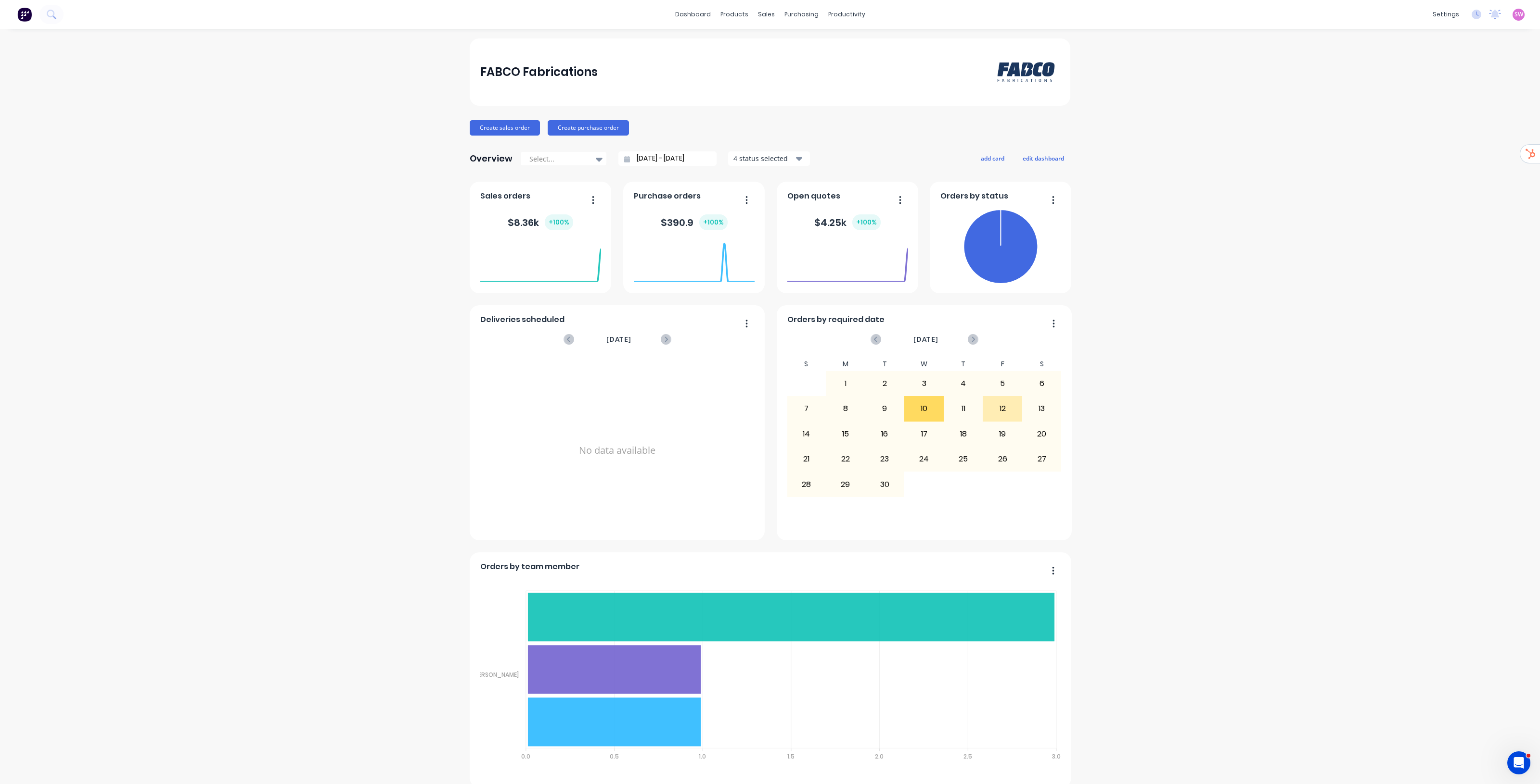
click at [1514, 14] on span "SW" at bounding box center [1518, 14] width 9 height 9
click at [1435, 124] on div "Sign out" at bounding box center [1437, 120] width 26 height 9
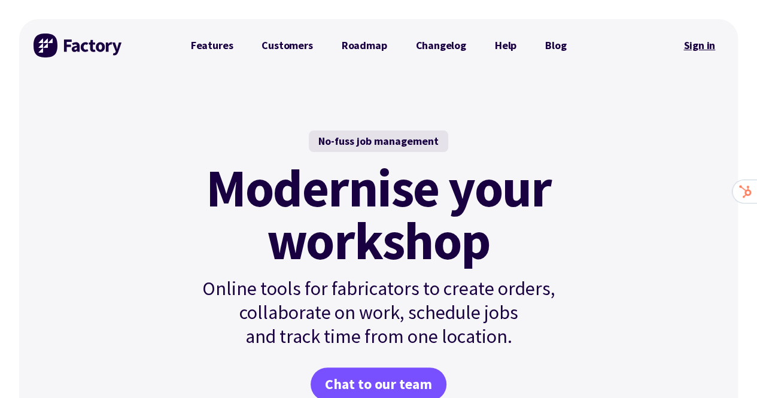
click at [705, 50] on link "Sign in" at bounding box center [699, 46] width 48 height 28
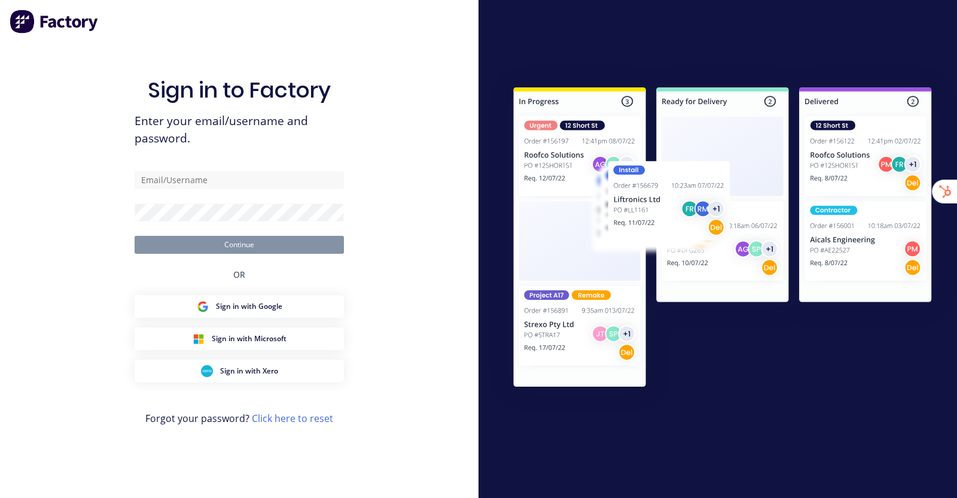
type input "[EMAIL_ADDRESS][DOMAIN_NAME]"
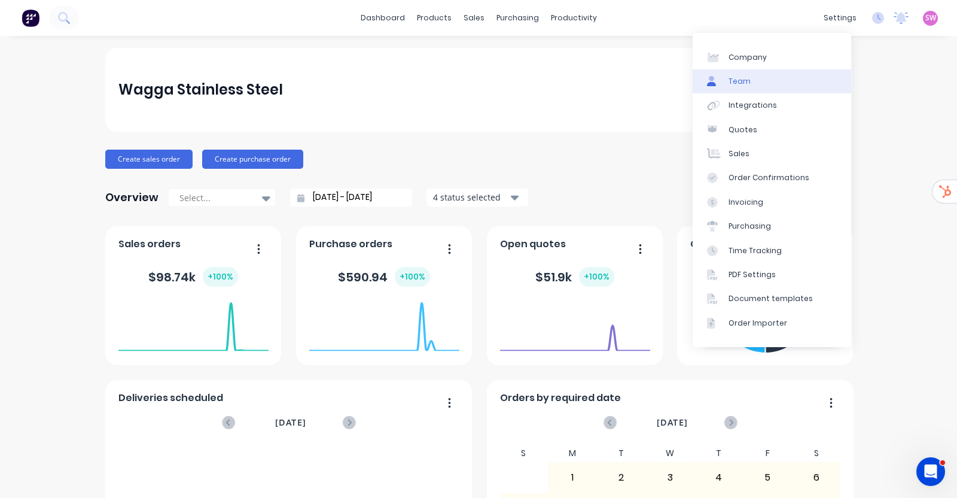
click at [760, 92] on link "Team" at bounding box center [772, 81] width 158 height 24
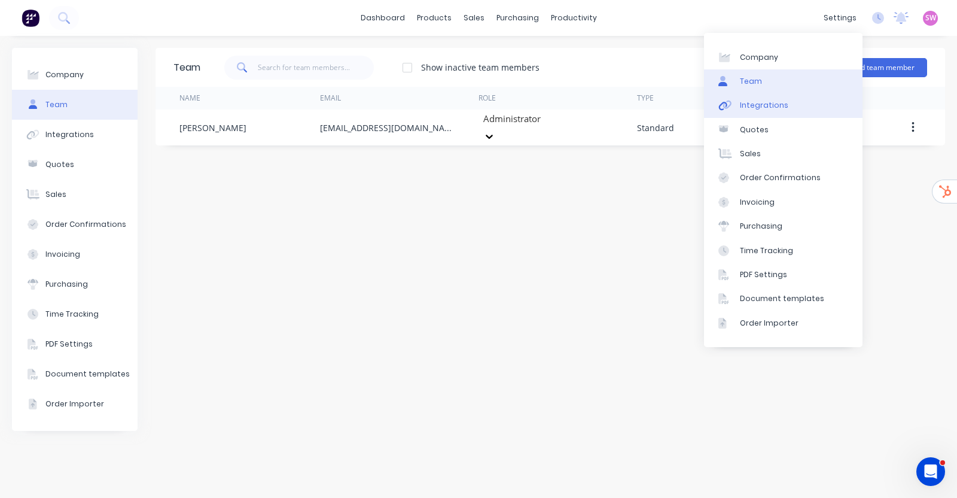
click at [756, 107] on div "Integrations" at bounding box center [764, 105] width 48 height 11
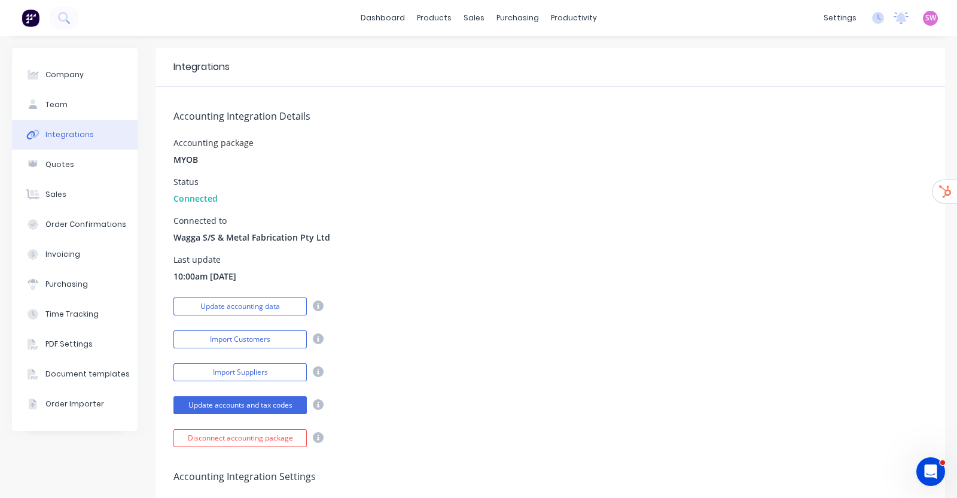
click at [365, 254] on div "Accounting Integration Details Accounting package MYOB Status Connected Connect…" at bounding box center [550, 267] width 789 height 360
click at [242, 304] on button "Update accounting data" at bounding box center [239, 306] width 133 height 18
click at [629, 187] on div "Status Connected" at bounding box center [550, 191] width 754 height 27
click at [377, 20] on link "dashboard" at bounding box center [383, 18] width 56 height 18
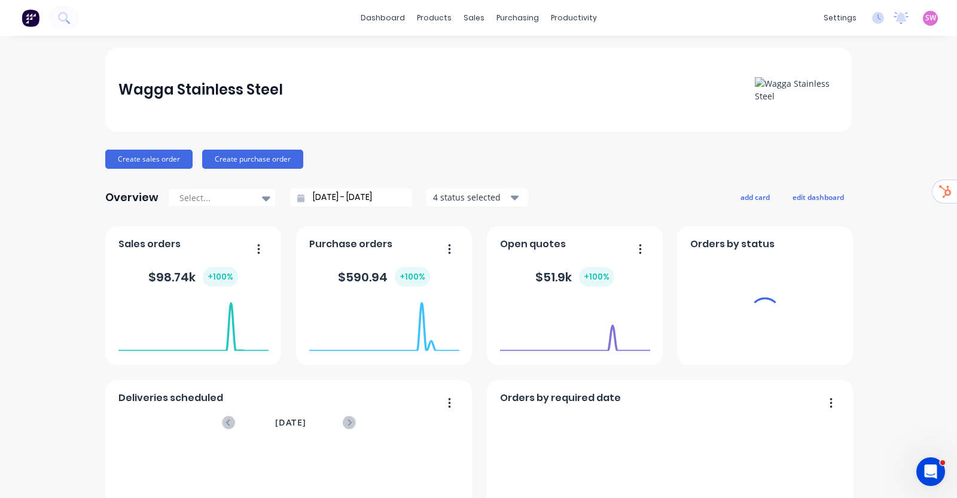
click at [925, 20] on span "SW" at bounding box center [930, 18] width 11 height 11
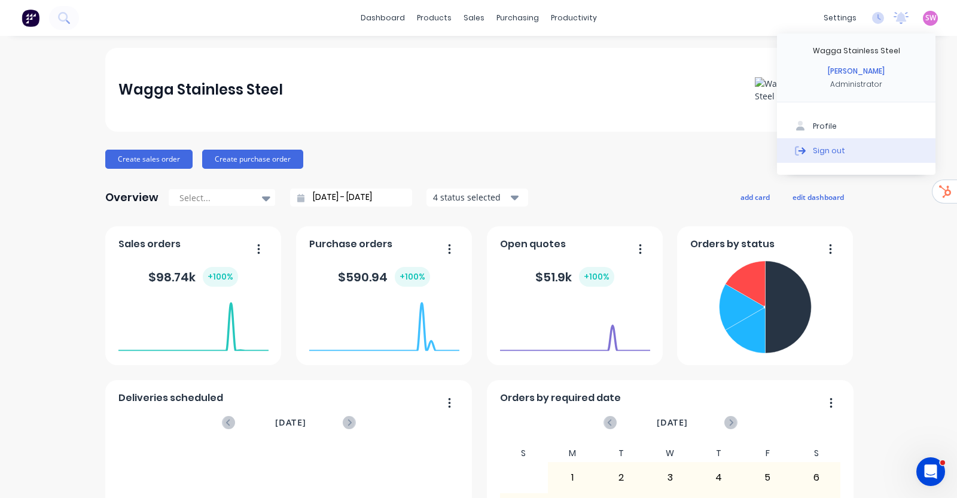
click at [828, 142] on button "Sign out" at bounding box center [856, 150] width 158 height 24
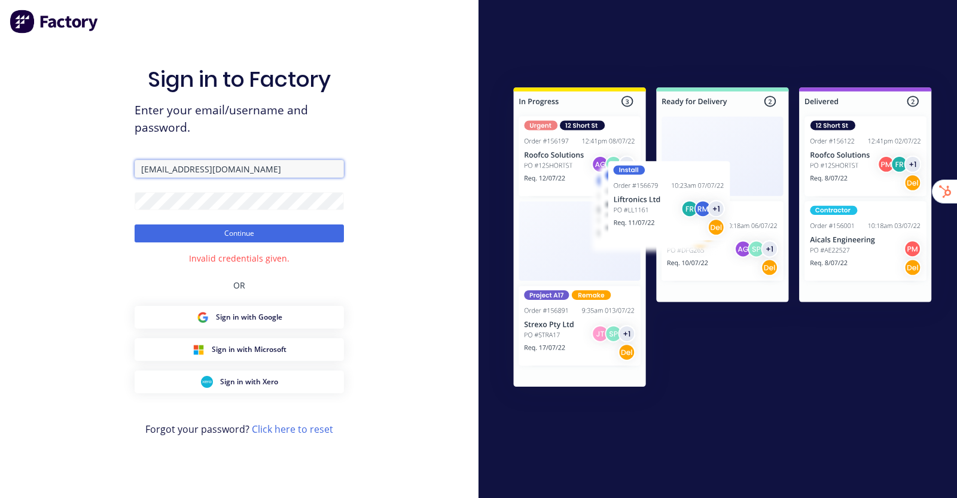
drag, startPoint x: 172, startPoint y: 168, endPoint x: 356, endPoint y: 167, distance: 183.6
click at [353, 173] on div "Sign in to Factory Enter your email/username and password. [EMAIL_ADDRESS][DOMA…" at bounding box center [239, 249] width 478 height 498
type input "[PERSON_NAME][EMAIL_ADDRESS][DOMAIN_NAME]"
click at [291, 240] on button "Continue" at bounding box center [239, 233] width 209 height 18
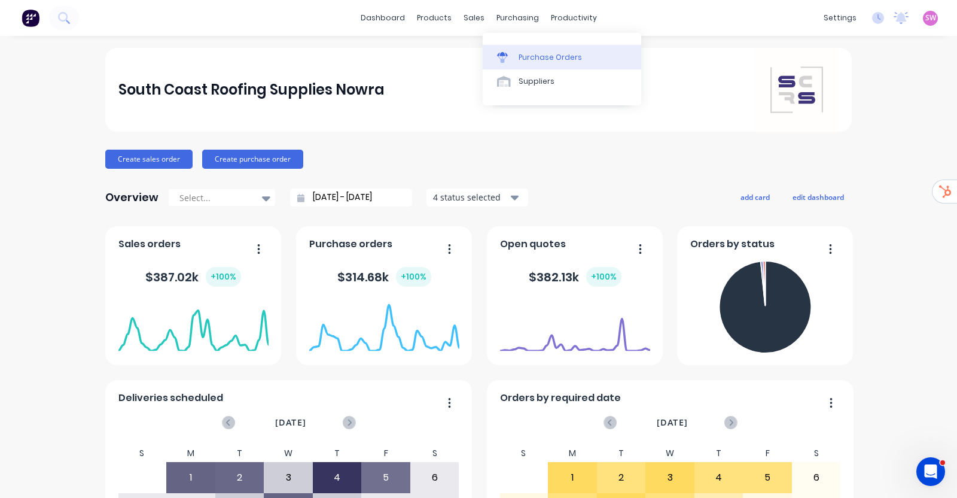
click at [524, 54] on div "Purchase Orders" at bounding box center [550, 57] width 63 height 11
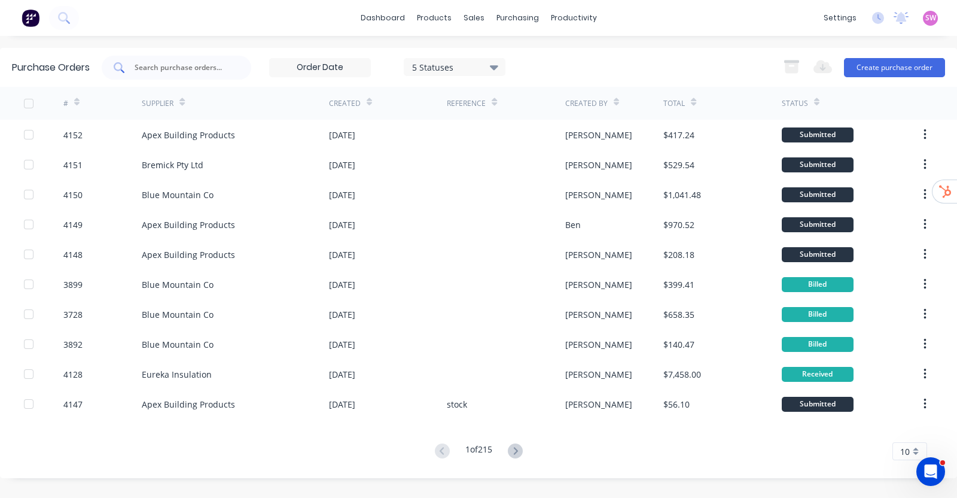
click at [209, 68] on input "text" at bounding box center [182, 68] width 99 height 12
type input "4143"
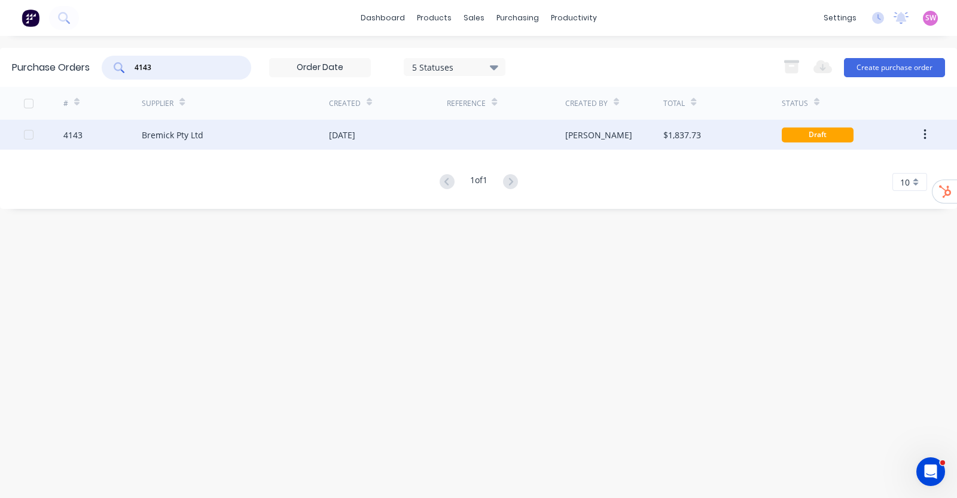
click at [500, 130] on div at bounding box center [506, 135] width 118 height 30
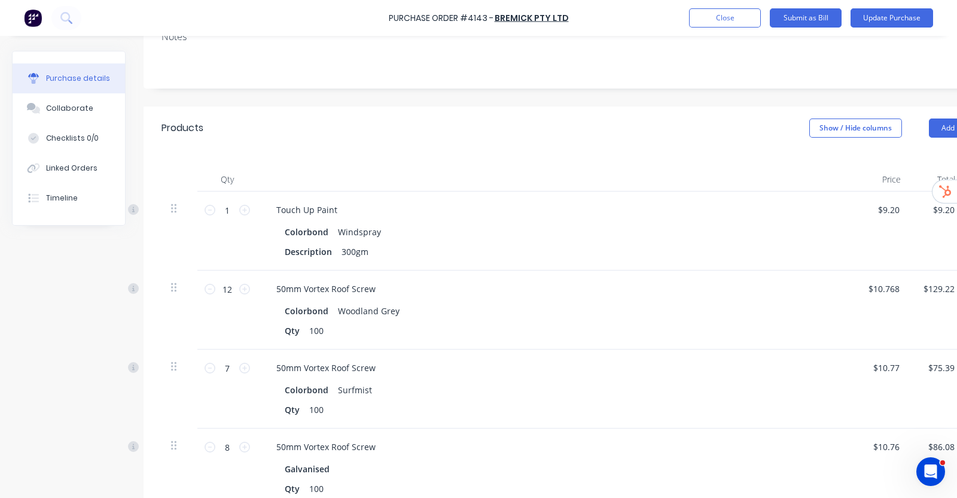
scroll to position [224, 0]
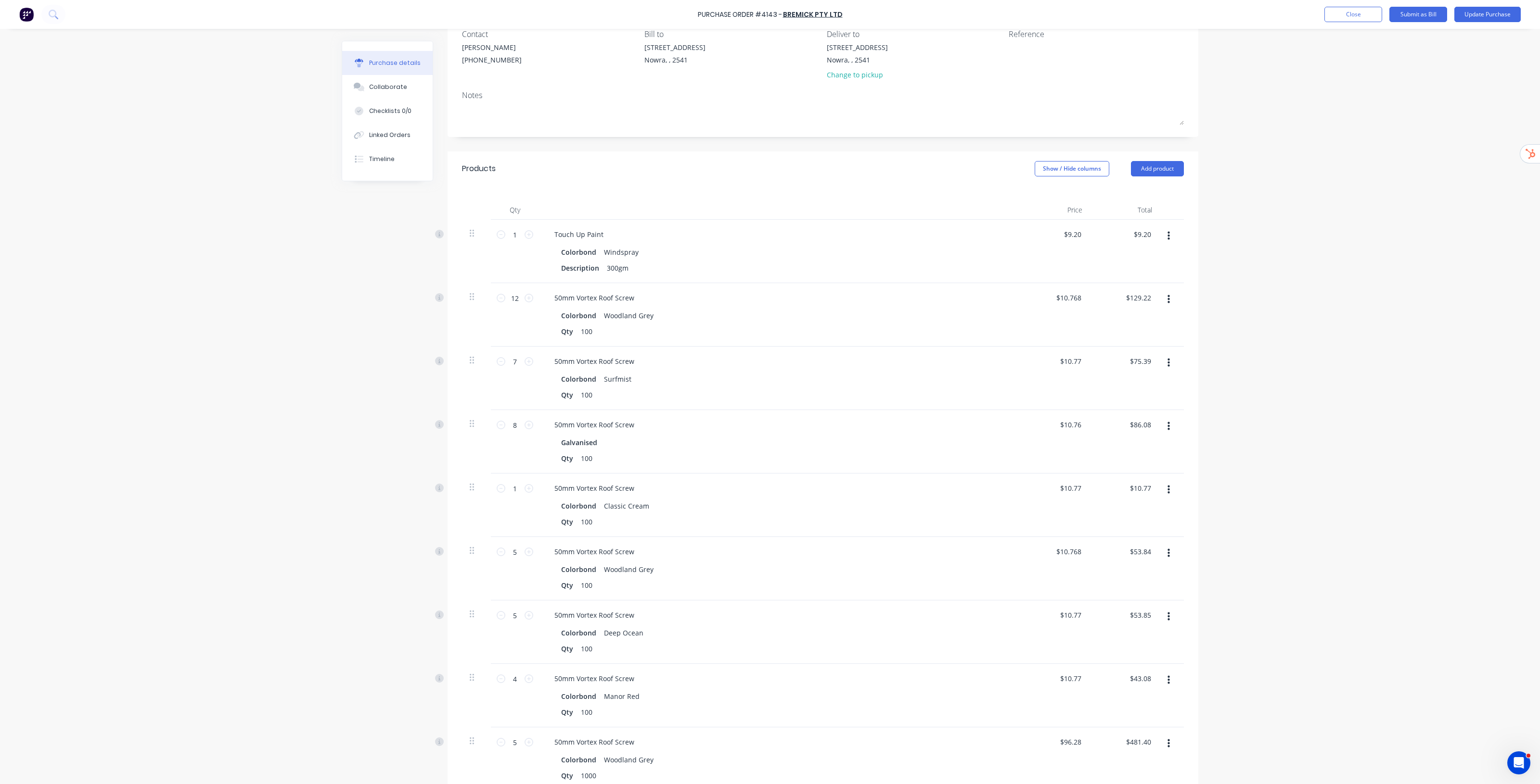
scroll to position [0, 0]
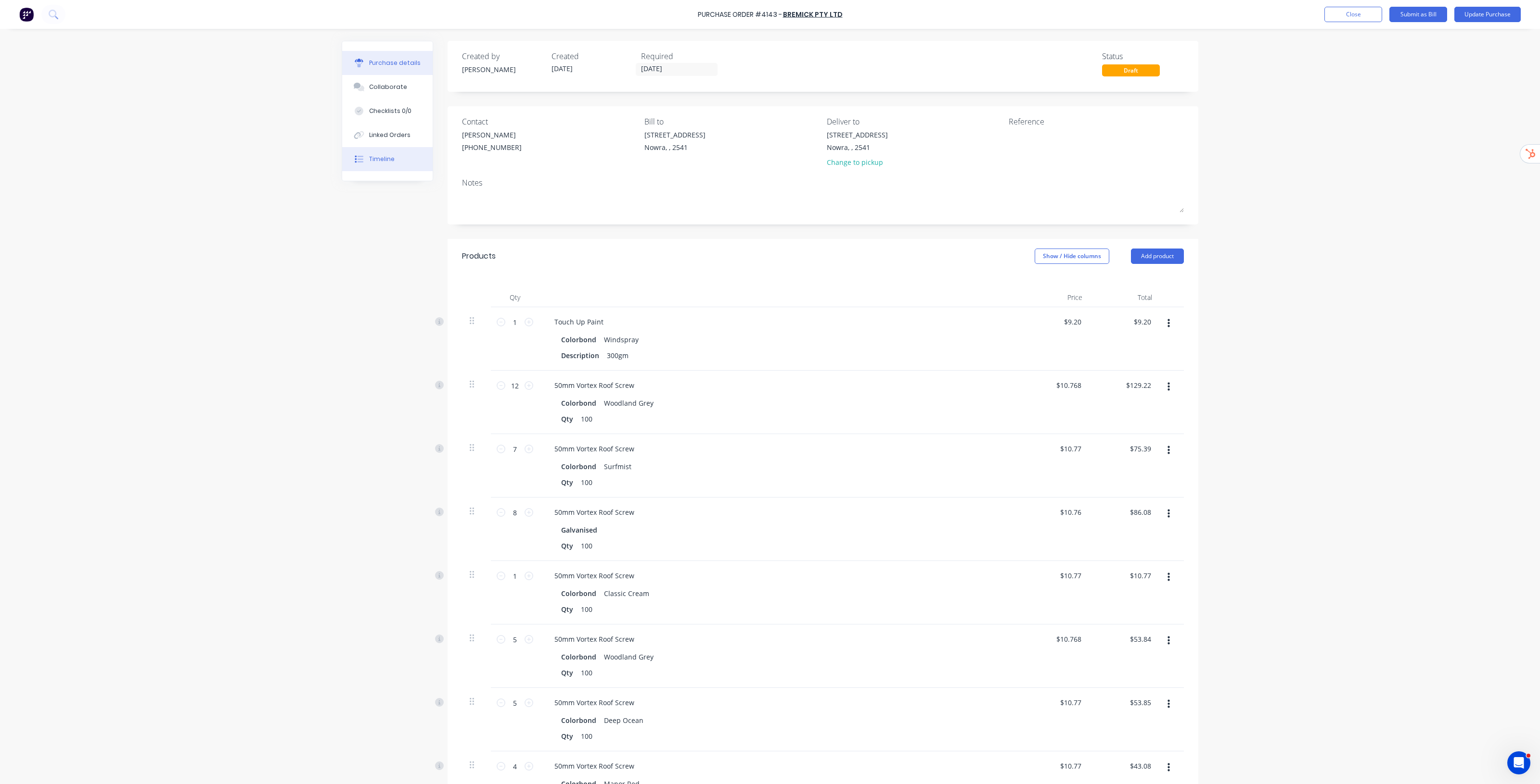
click at [406, 166] on button "Timeline" at bounding box center [387, 159] width 90 height 24
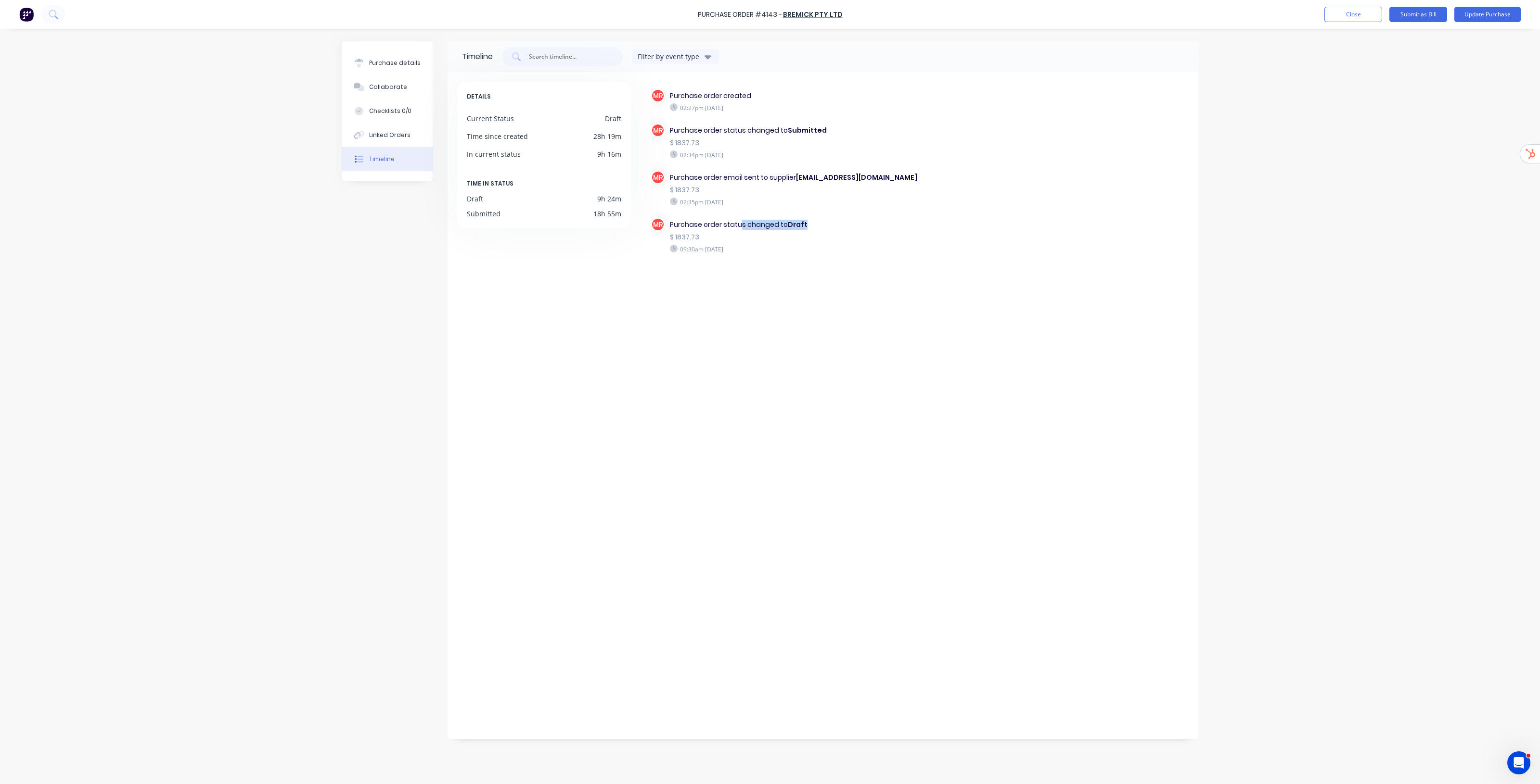
drag, startPoint x: 739, startPoint y: 227, endPoint x: 836, endPoint y: 224, distance: 97.0
click at [769, 224] on div "Purchase order status changed to Draft" at bounding box center [794, 224] width 249 height 10
drag, startPoint x: 756, startPoint y: 175, endPoint x: 953, endPoint y: 173, distance: 197.0
click at [769, 173] on div "MR Purchase order created 02:27pm Tuesday 09/09/25 MR Purchase order status cha…" at bounding box center [920, 188] width 538 height 200
drag, startPoint x: 730, startPoint y: 133, endPoint x: 821, endPoint y: 131, distance: 91.0
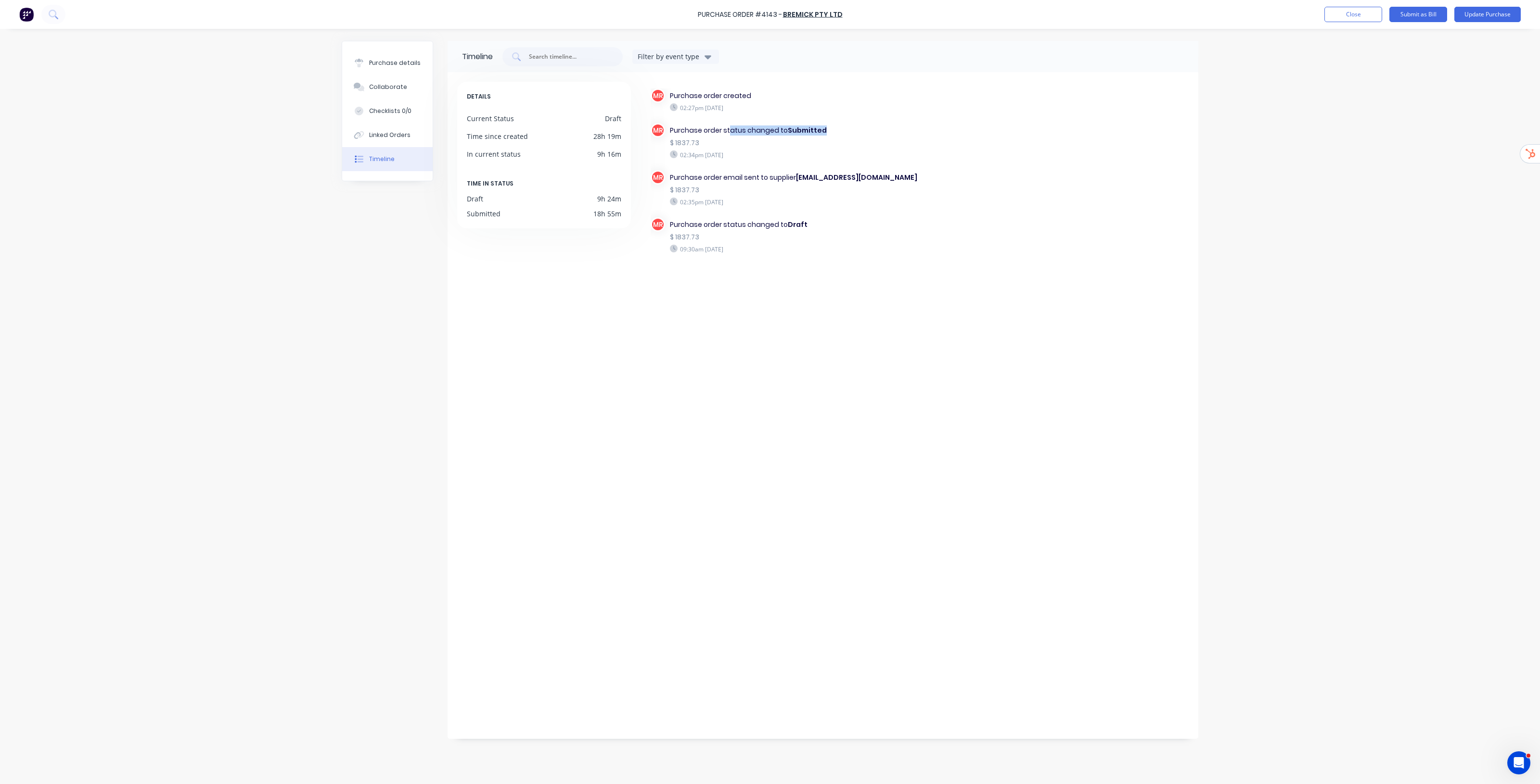
click at [769, 131] on div "Purchase order status changed to Submitted" at bounding box center [794, 130] width 249 height 10
drag, startPoint x: 702, startPoint y: 95, endPoint x: 764, endPoint y: 96, distance: 62.0
click at [764, 95] on div "Purchase order created" at bounding box center [794, 96] width 249 height 10
drag, startPoint x: 698, startPoint y: 224, endPoint x: 871, endPoint y: 220, distance: 173.0
click at [769, 220] on div "Purchase order status changed to Draft" at bounding box center [794, 224] width 249 height 10
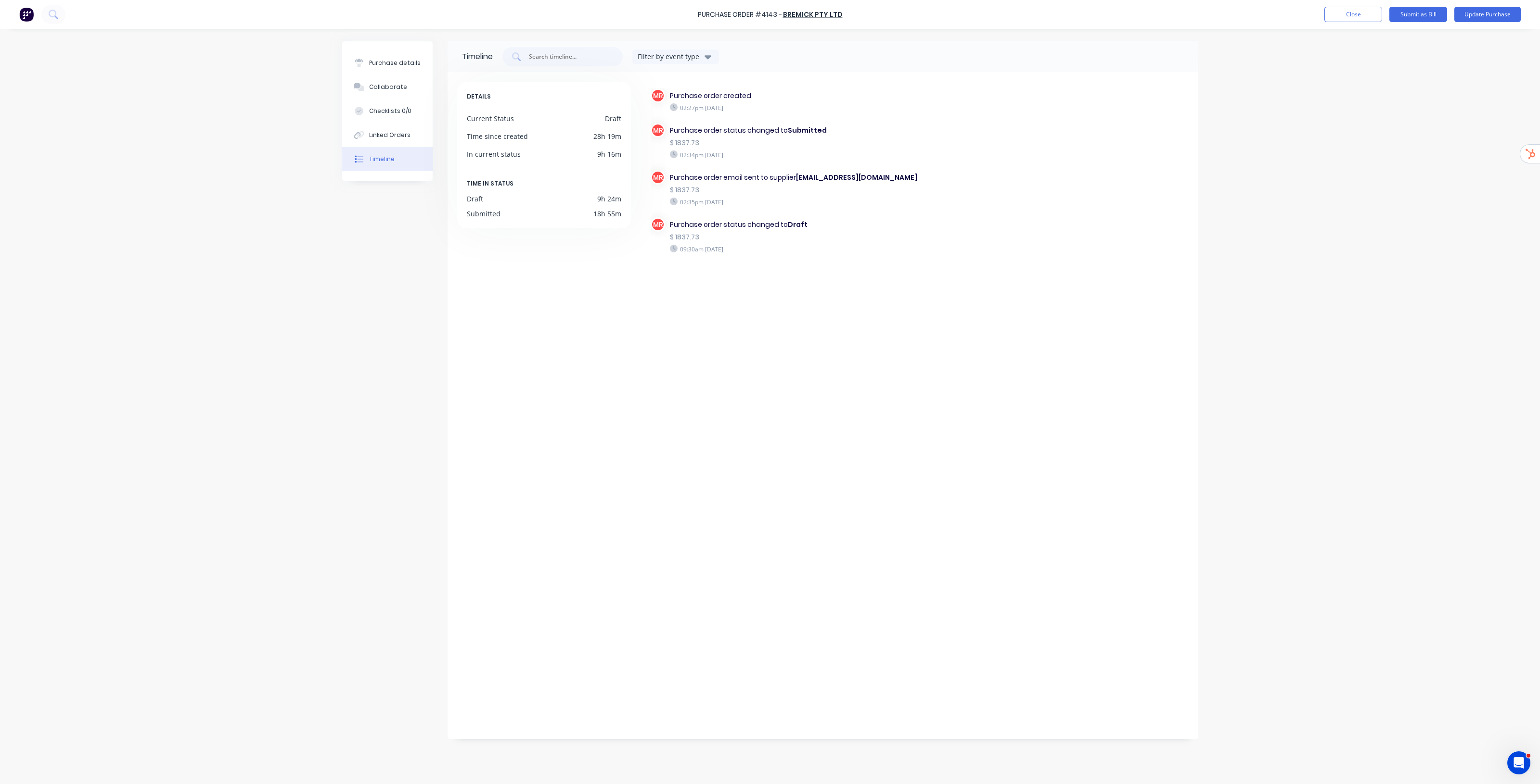
click at [769, 23] on div "Purchase Order #4143 - Bremick Pty Ltd Add product Close Submit as Bill Update …" at bounding box center [770, 14] width 1540 height 29
click at [769, 19] on button "Close" at bounding box center [1353, 14] width 58 height 15
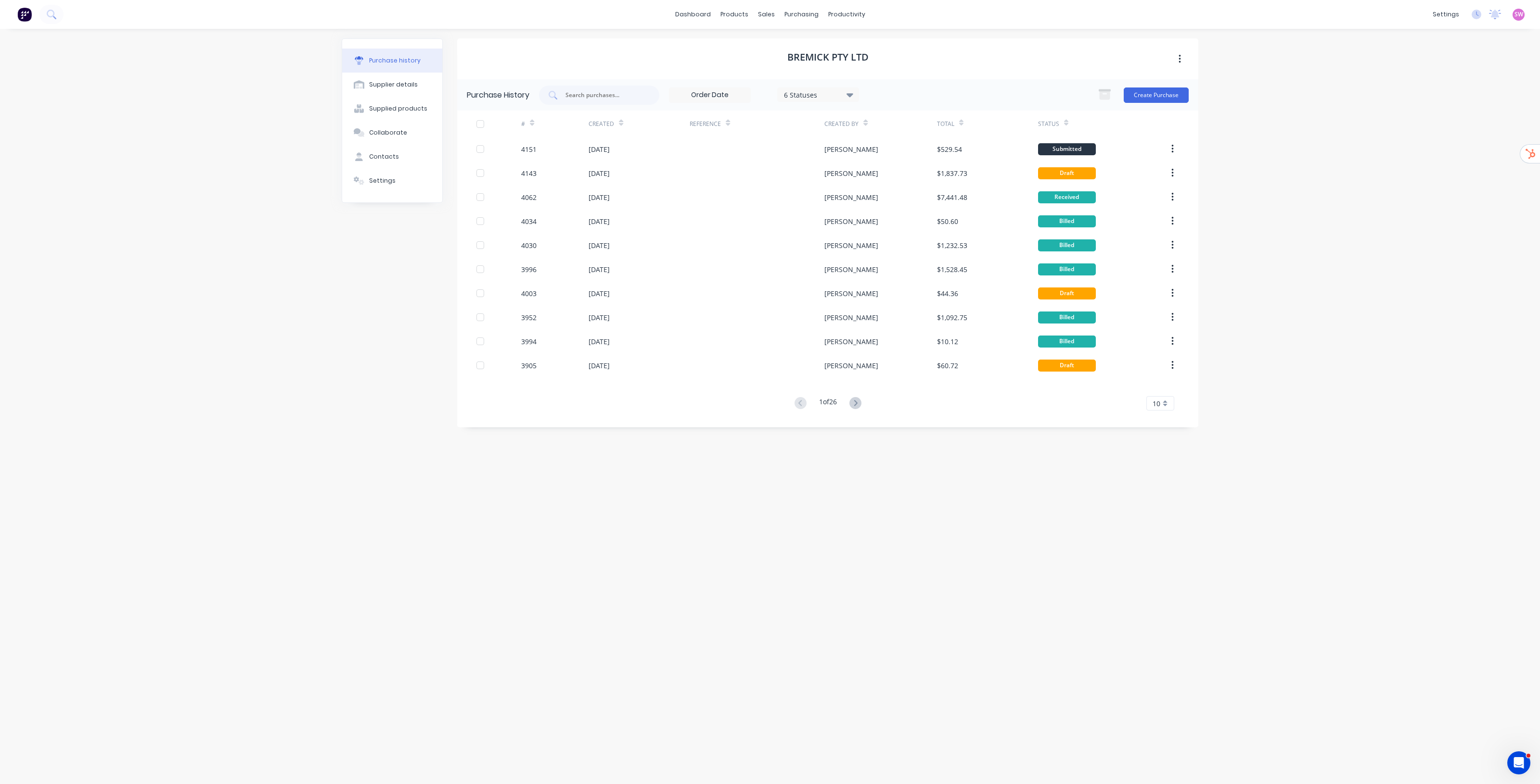
click at [769, 252] on div "dashboard products sales purchasing productivity dashboard products Product Cat…" at bounding box center [770, 392] width 1540 height 784
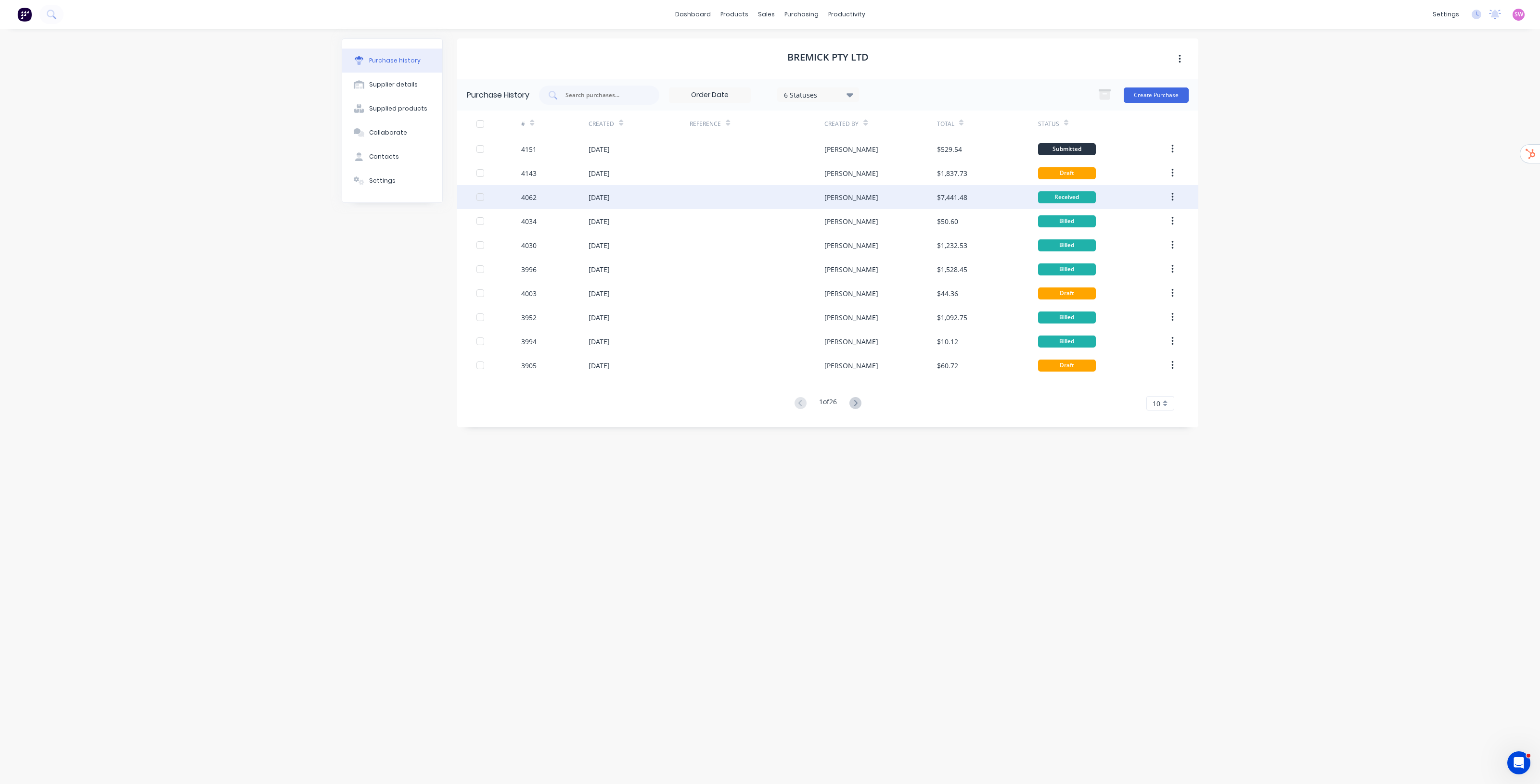
click at [769, 202] on div "Matt" at bounding box center [880, 197] width 112 height 24
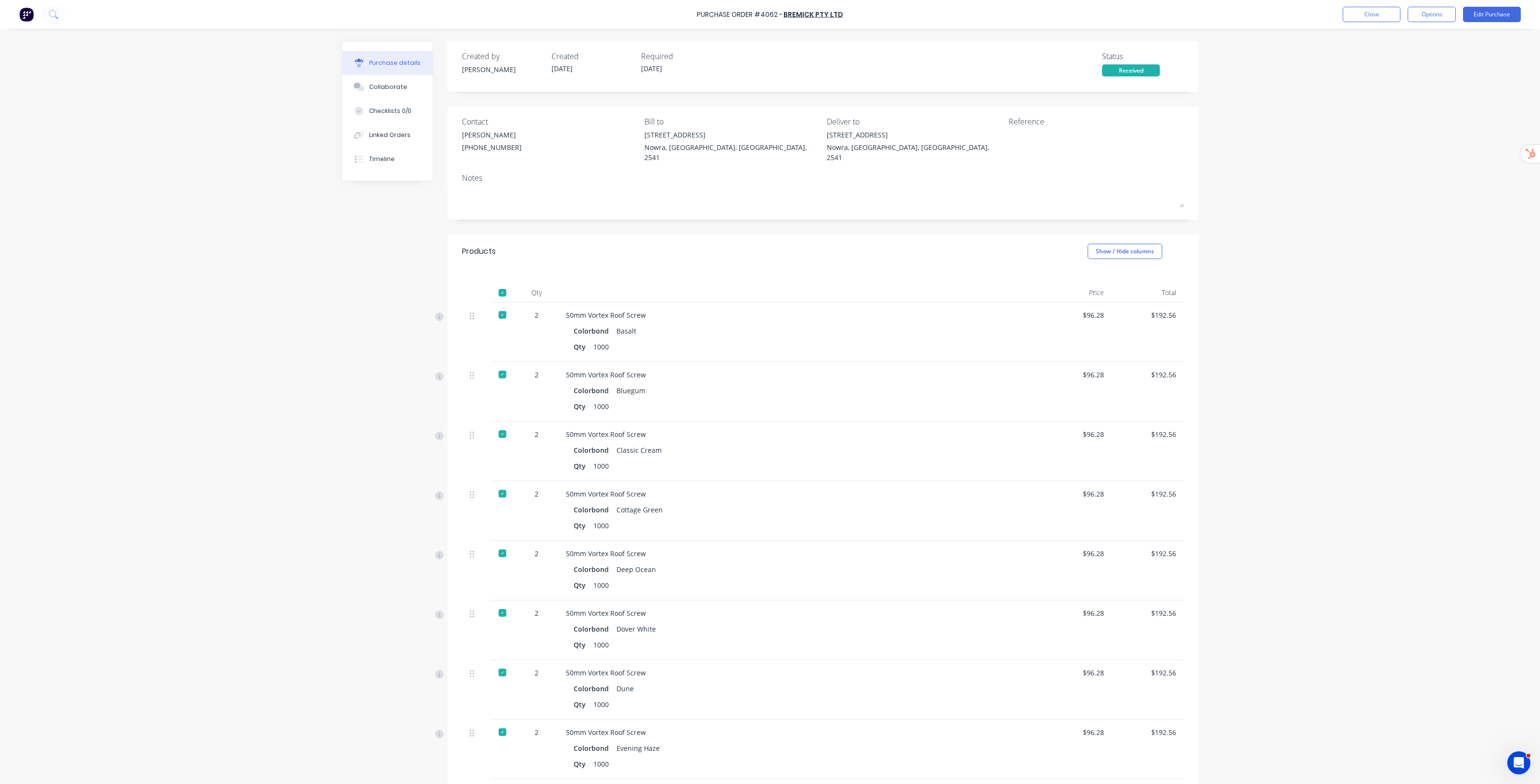
click at [769, 23] on div "Purchase Order #4062 - Bremick Pty Ltd Close Options Edit Purchase" at bounding box center [770, 14] width 1540 height 29
click at [769, 22] on button "Options" at bounding box center [1431, 14] width 48 height 15
click at [769, 82] on div "Split order" at bounding box center [1410, 77] width 74 height 14
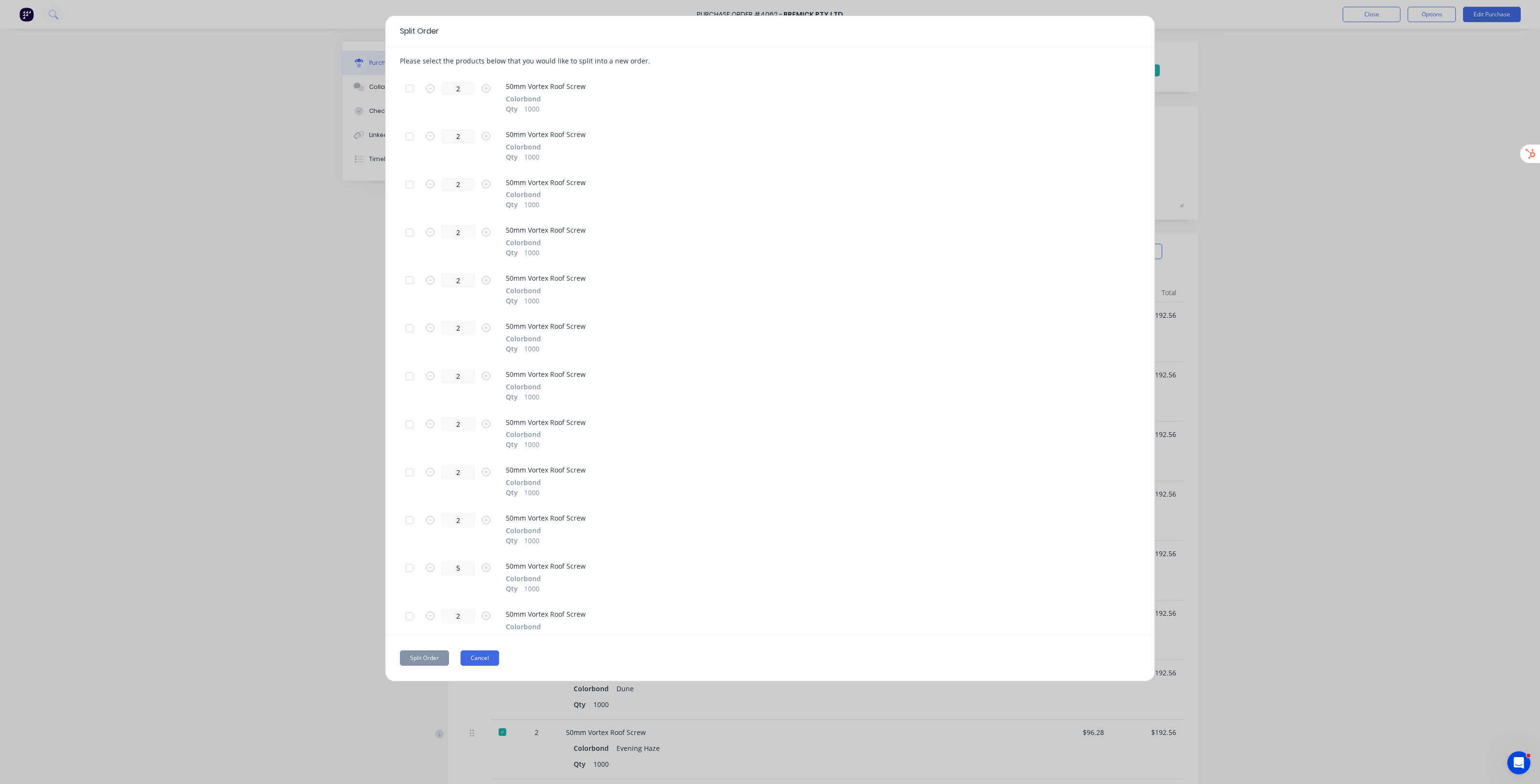
click at [475, 400] on button "Cancel" at bounding box center [480, 658] width 39 height 15
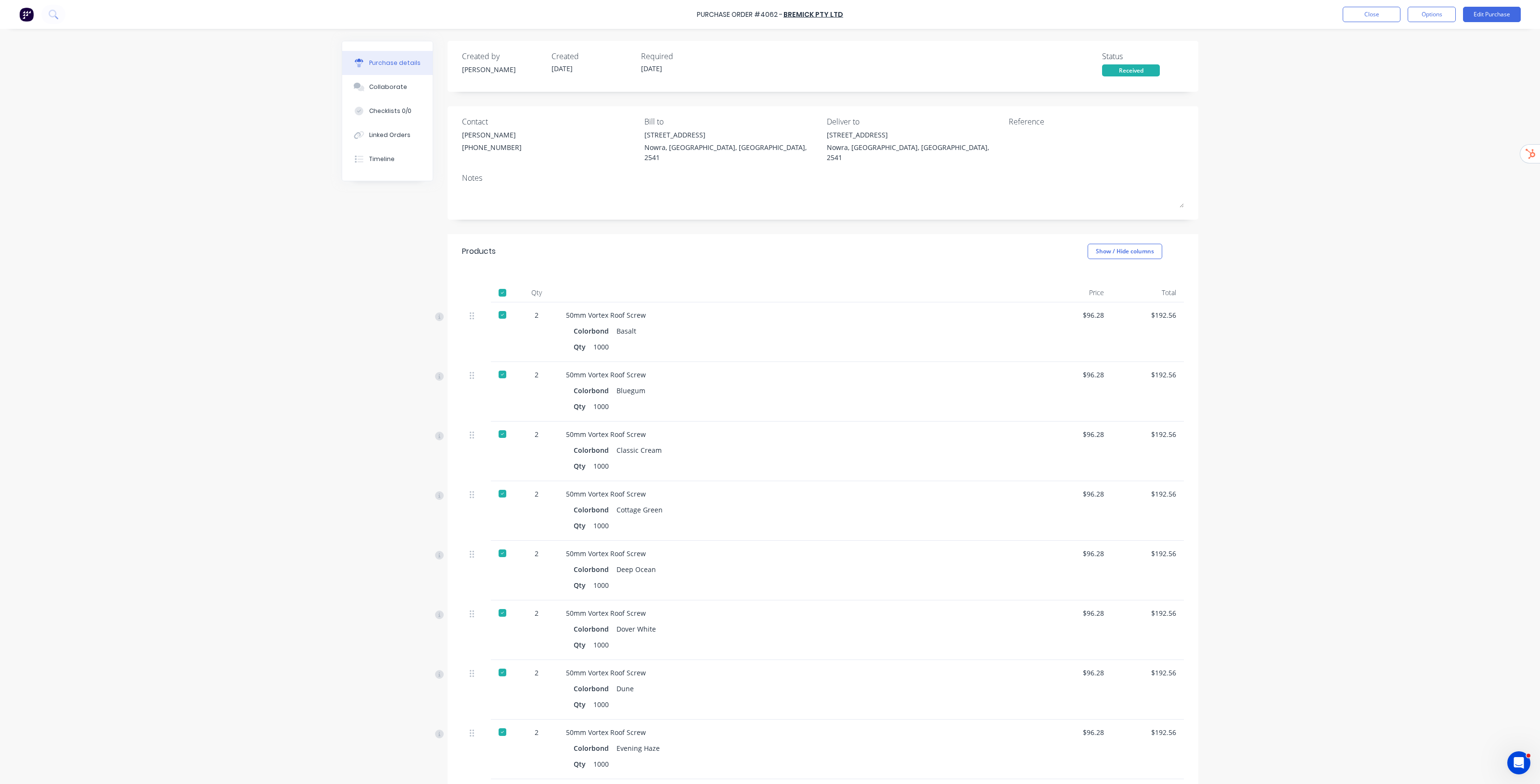
click at [769, 275] on div "Purchase Order #4062 - Bremick Pty Ltd Close Options Edit Purchase Purchase det…" at bounding box center [770, 392] width 1540 height 784
drag, startPoint x: 566, startPoint y: 323, endPoint x: 651, endPoint y: 320, distance: 85.1
click at [651, 324] on div "Colorbond Basalt Qty 1000" at bounding box center [798, 339] width 466 height 30
drag, startPoint x: 566, startPoint y: 384, endPoint x: 653, endPoint y: 382, distance: 87.0
click at [653, 384] on div "Colorbond Bluegum Qty 1000" at bounding box center [798, 398] width 466 height 30
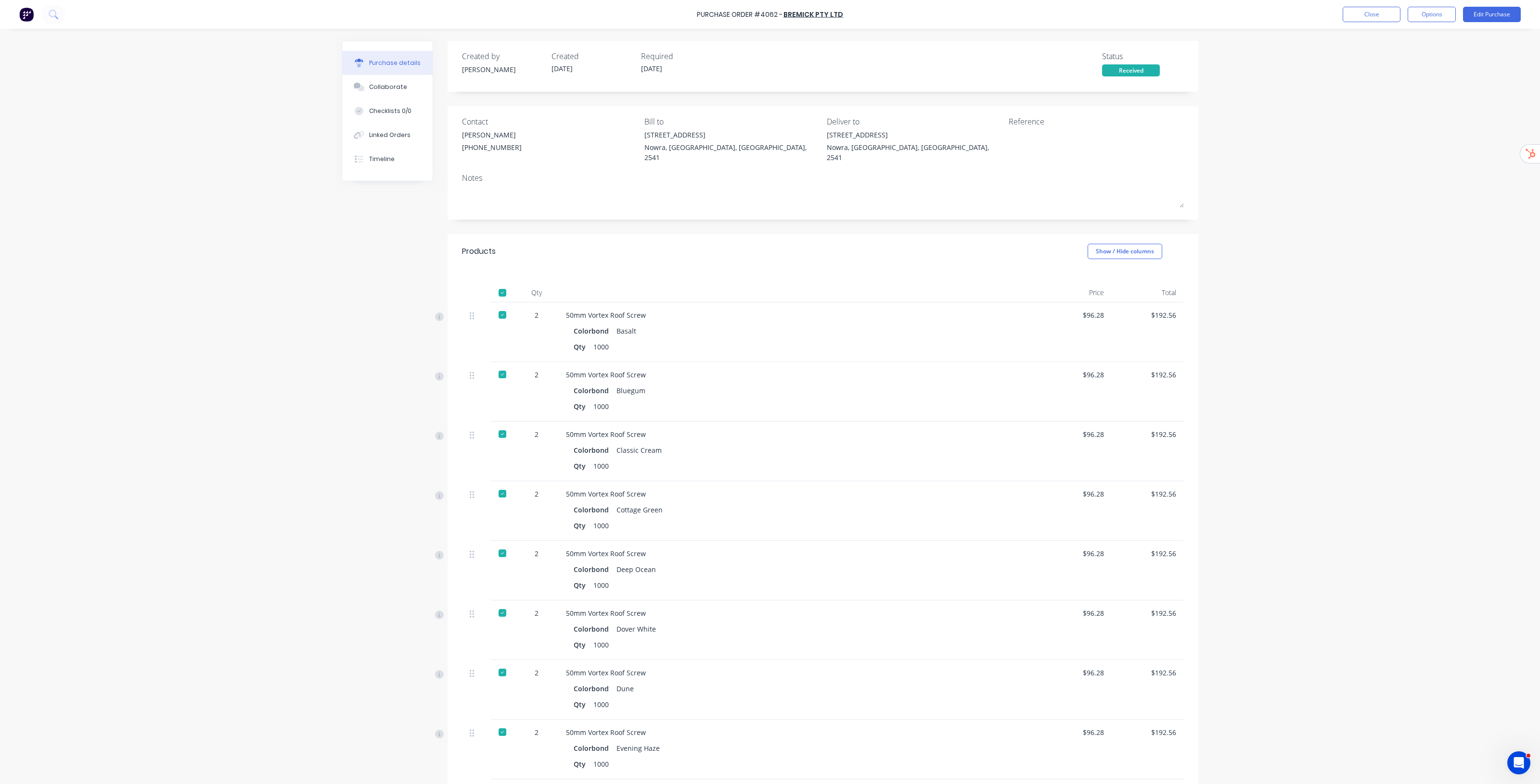
click at [769, 203] on div "Purchase Order #4062 - Bremick Pty Ltd Close Options Edit Purchase Purchase det…" at bounding box center [770, 392] width 1540 height 784
click at [769, 18] on button "Options" at bounding box center [1431, 14] width 48 height 15
click at [769, 78] on div "Split order" at bounding box center [1410, 77] width 74 height 14
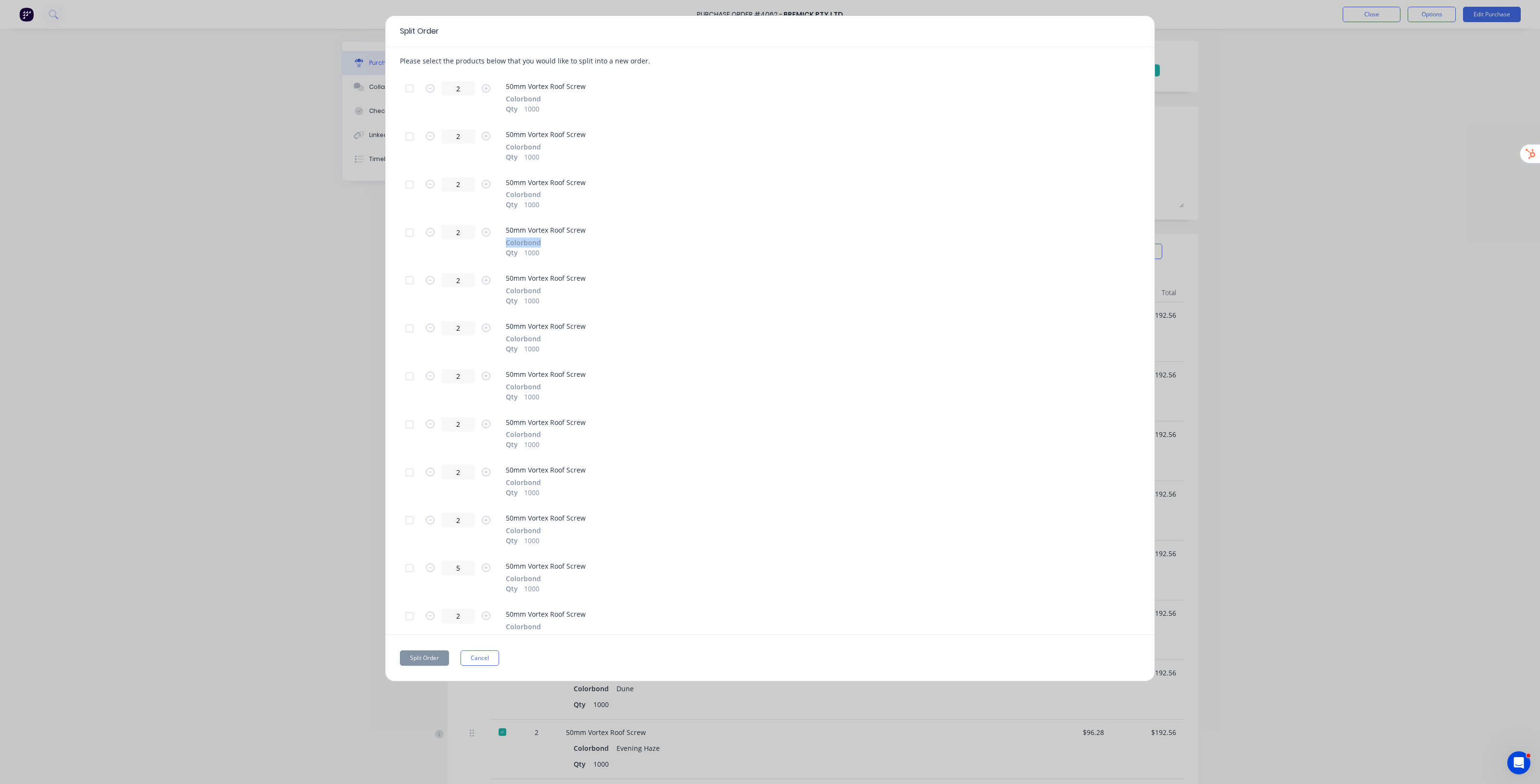
drag, startPoint x: 507, startPoint y: 244, endPoint x: 544, endPoint y: 243, distance: 37.0
click at [544, 243] on div "50mm Vortex Roof Screw Colorbond Qty 1000" at bounding box center [823, 241] width 634 height 33
click at [480, 400] on button "Cancel" at bounding box center [480, 658] width 39 height 15
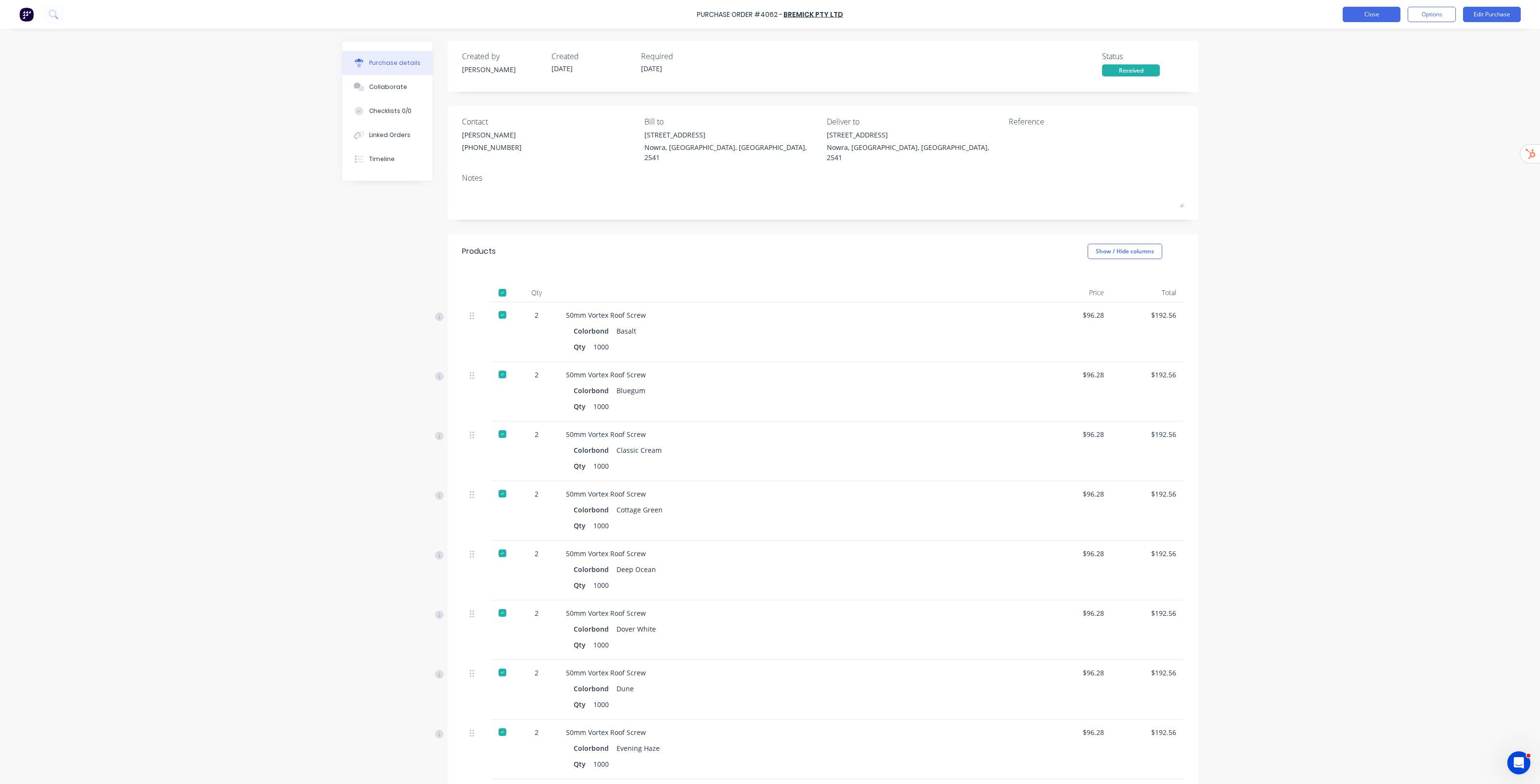
click at [769, 20] on button "Close" at bounding box center [1372, 14] width 58 height 15
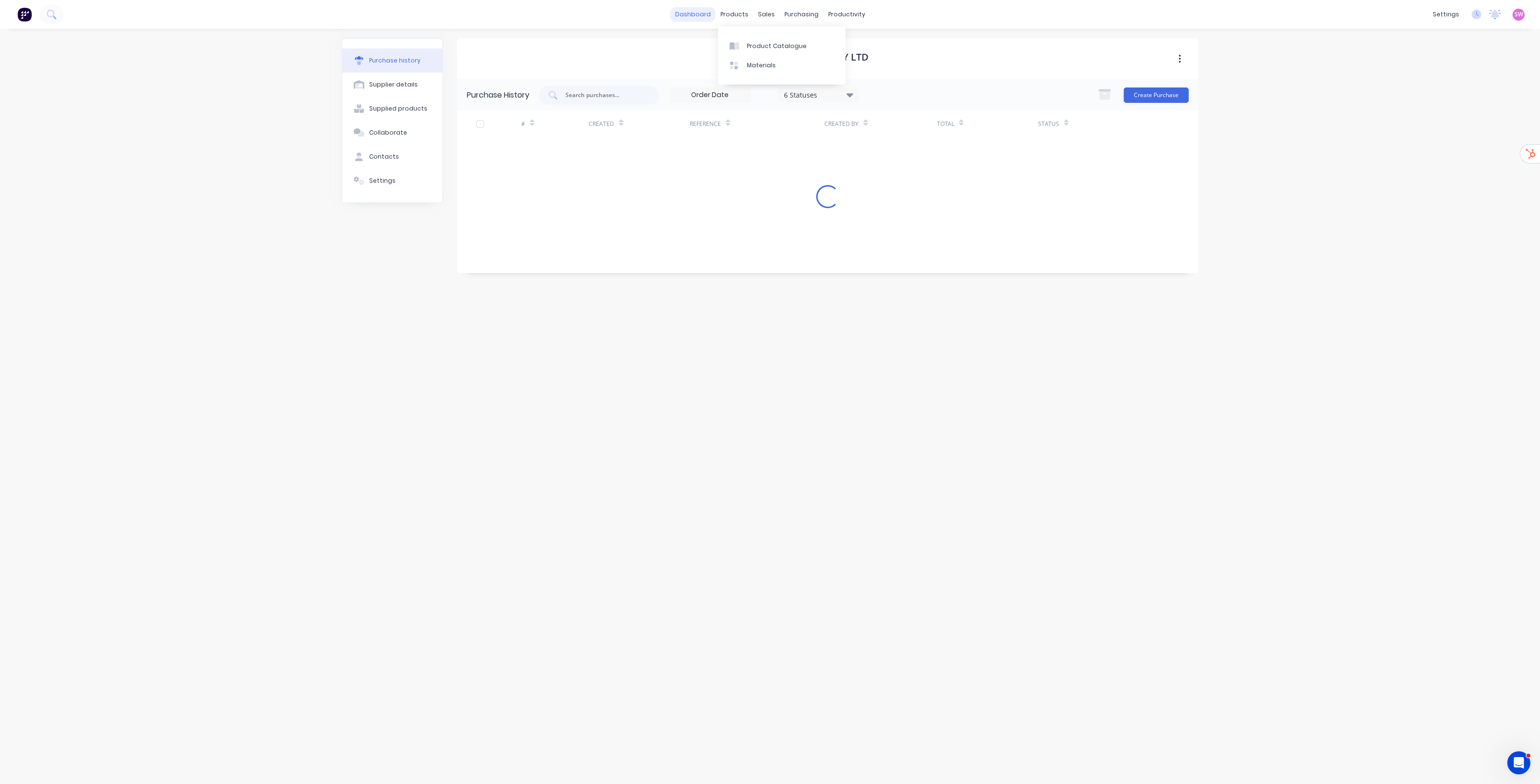
click at [701, 11] on link "dashboard" at bounding box center [693, 14] width 45 height 14
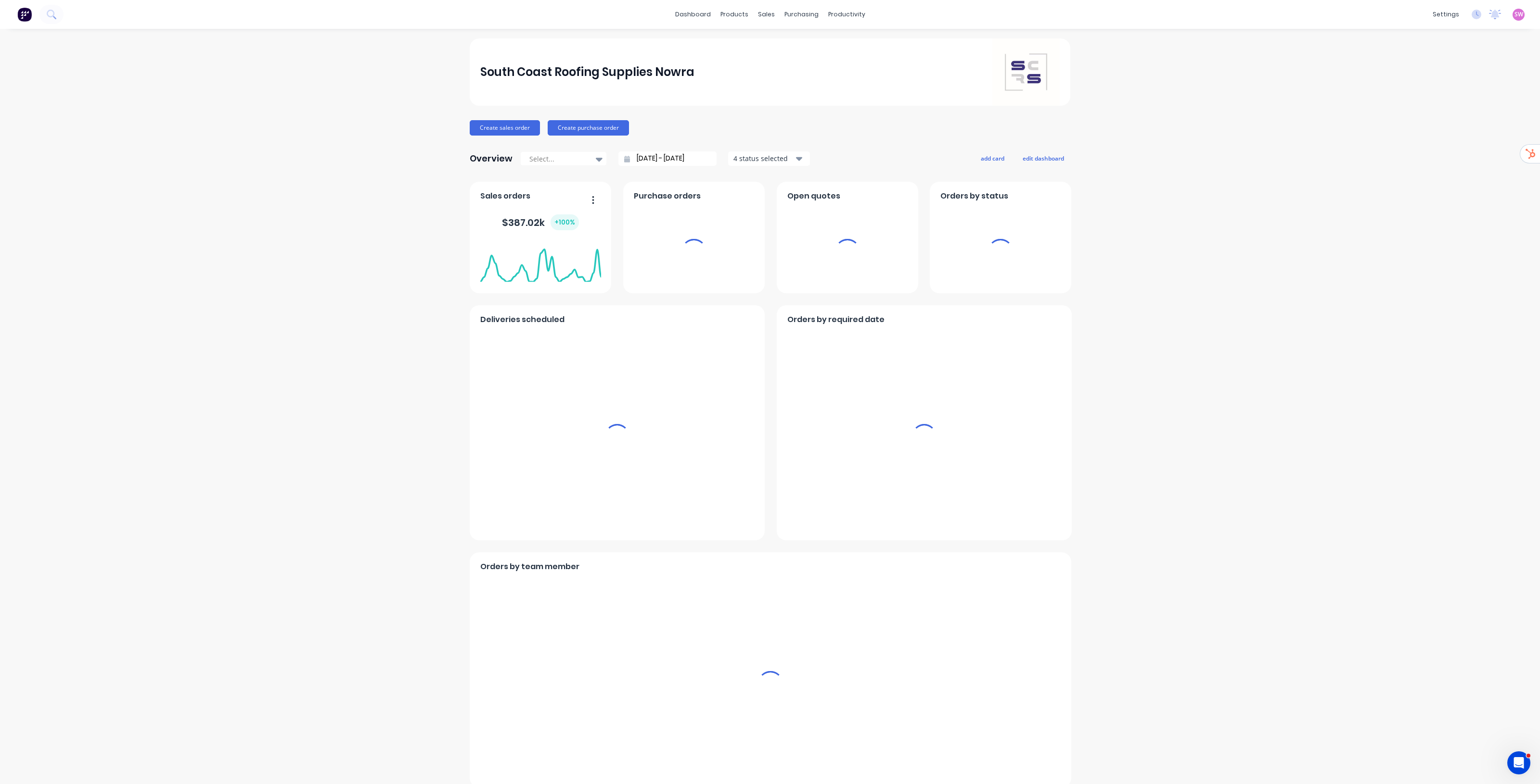
click at [769, 13] on span "SW" at bounding box center [1518, 14] width 9 height 9
click at [769, 118] on div "Sign out" at bounding box center [1503, 120] width 26 height 9
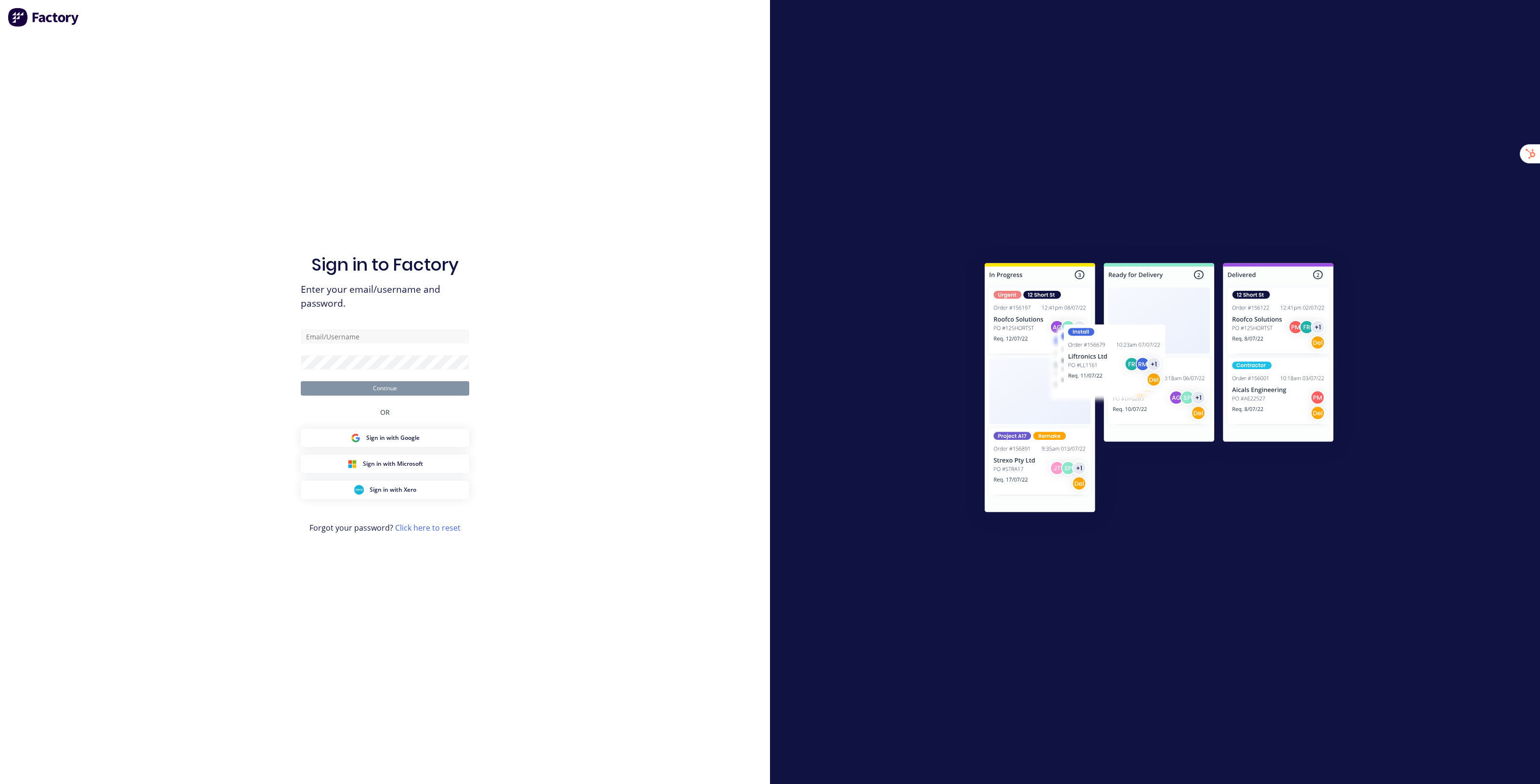
type input "[EMAIL_ADDRESS][DOMAIN_NAME]"
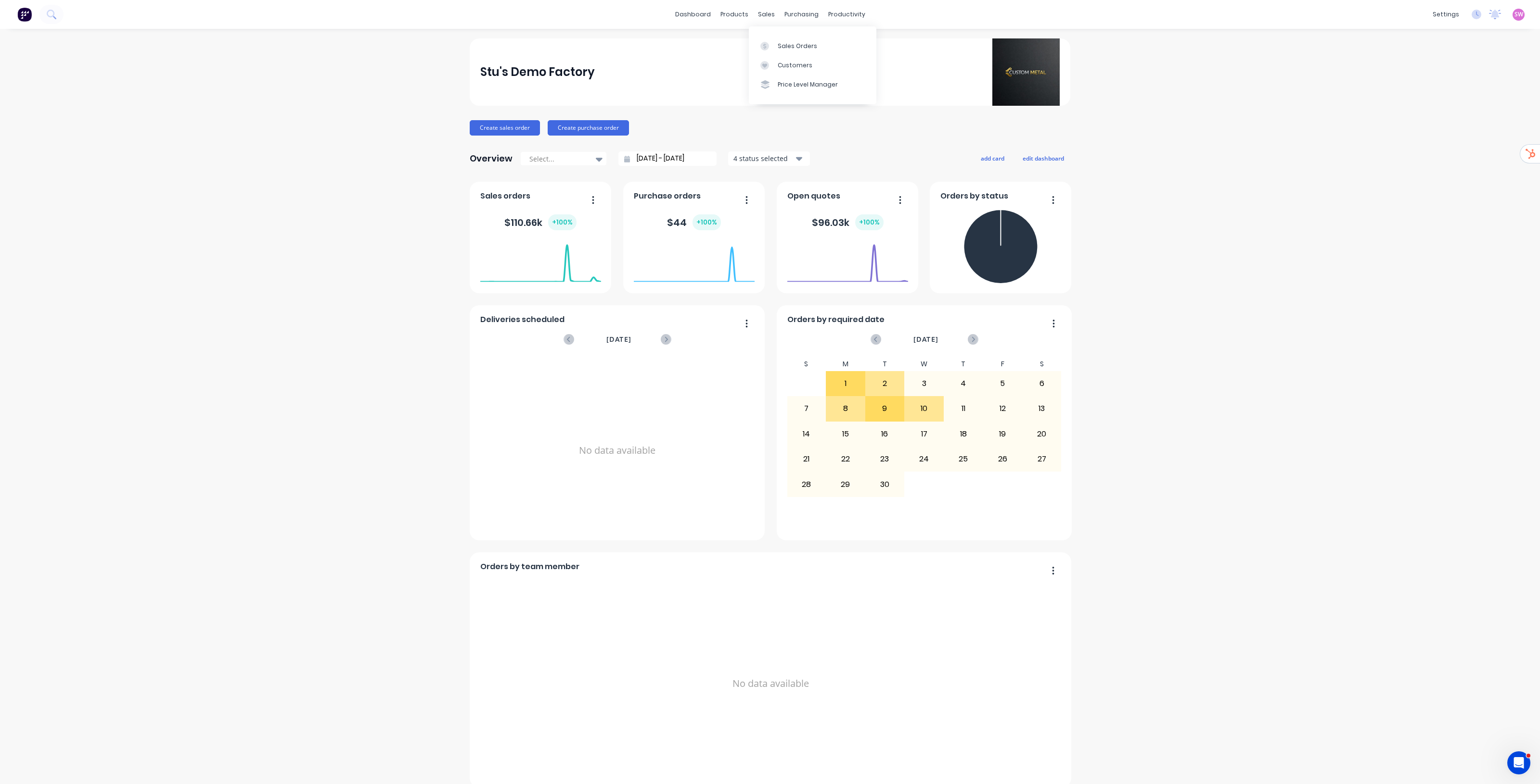
click at [778, 42] on div "Sales Orders" at bounding box center [797, 46] width 39 height 9
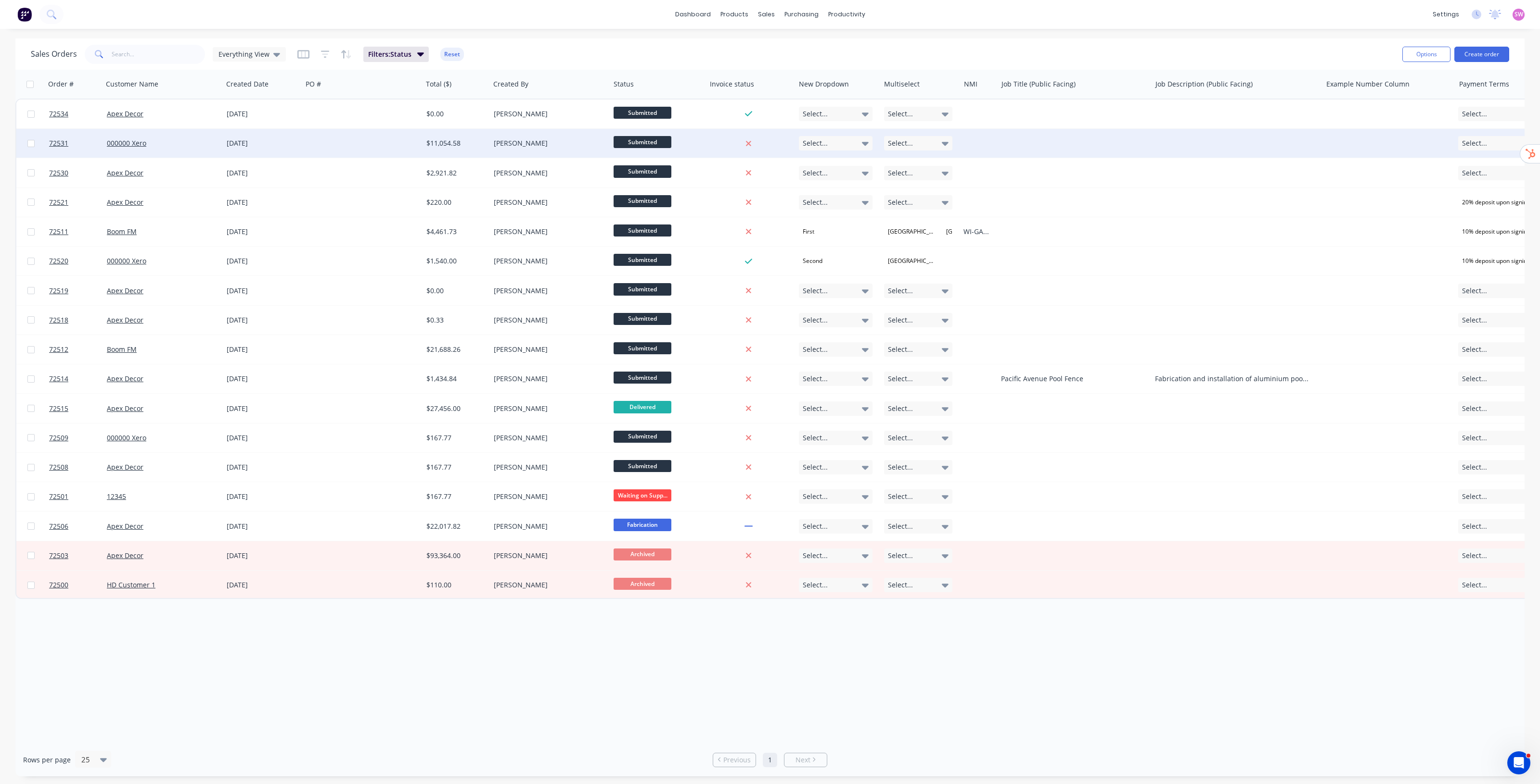
click at [690, 145] on div "Submitted" at bounding box center [656, 143] width 84 height 14
click at [720, 136] on div at bounding box center [750, 143] width 89 height 29
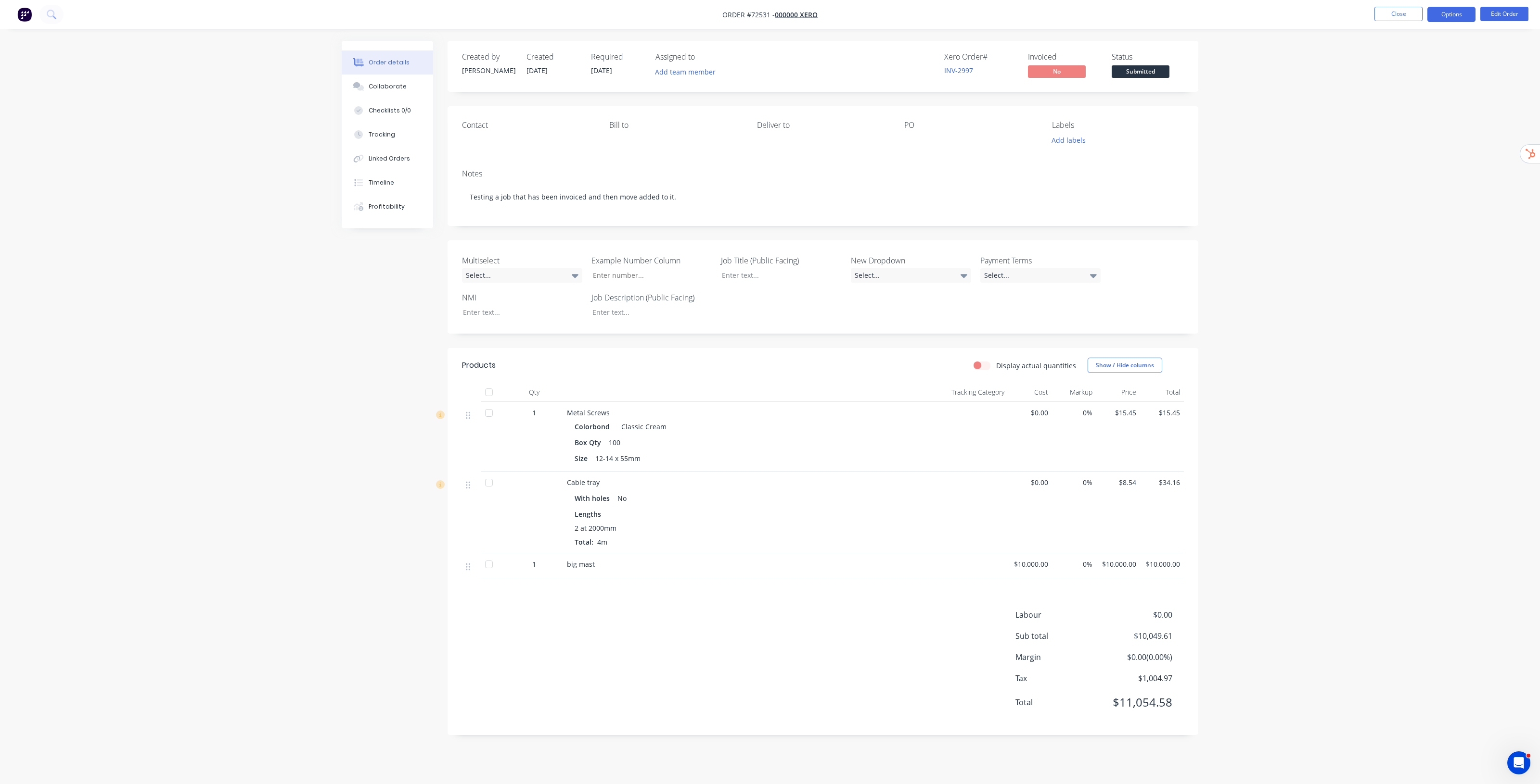
click at [1454, 8] on button "Options" at bounding box center [1451, 14] width 48 height 15
click at [1418, 230] on div "Convert to Quote" at bounding box center [1423, 231] width 89 height 14
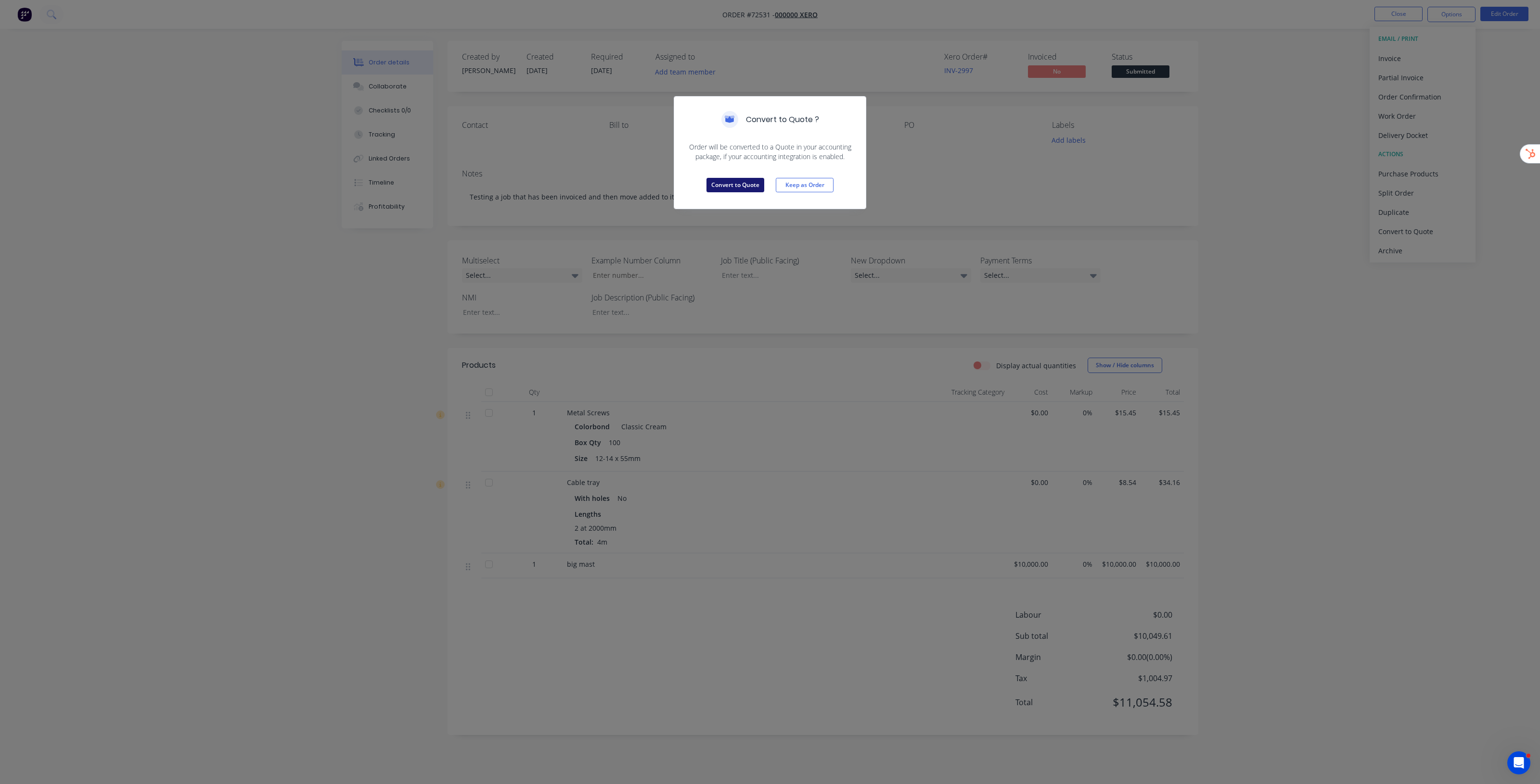
click at [714, 185] on button "Convert to Quote" at bounding box center [735, 185] width 58 height 14
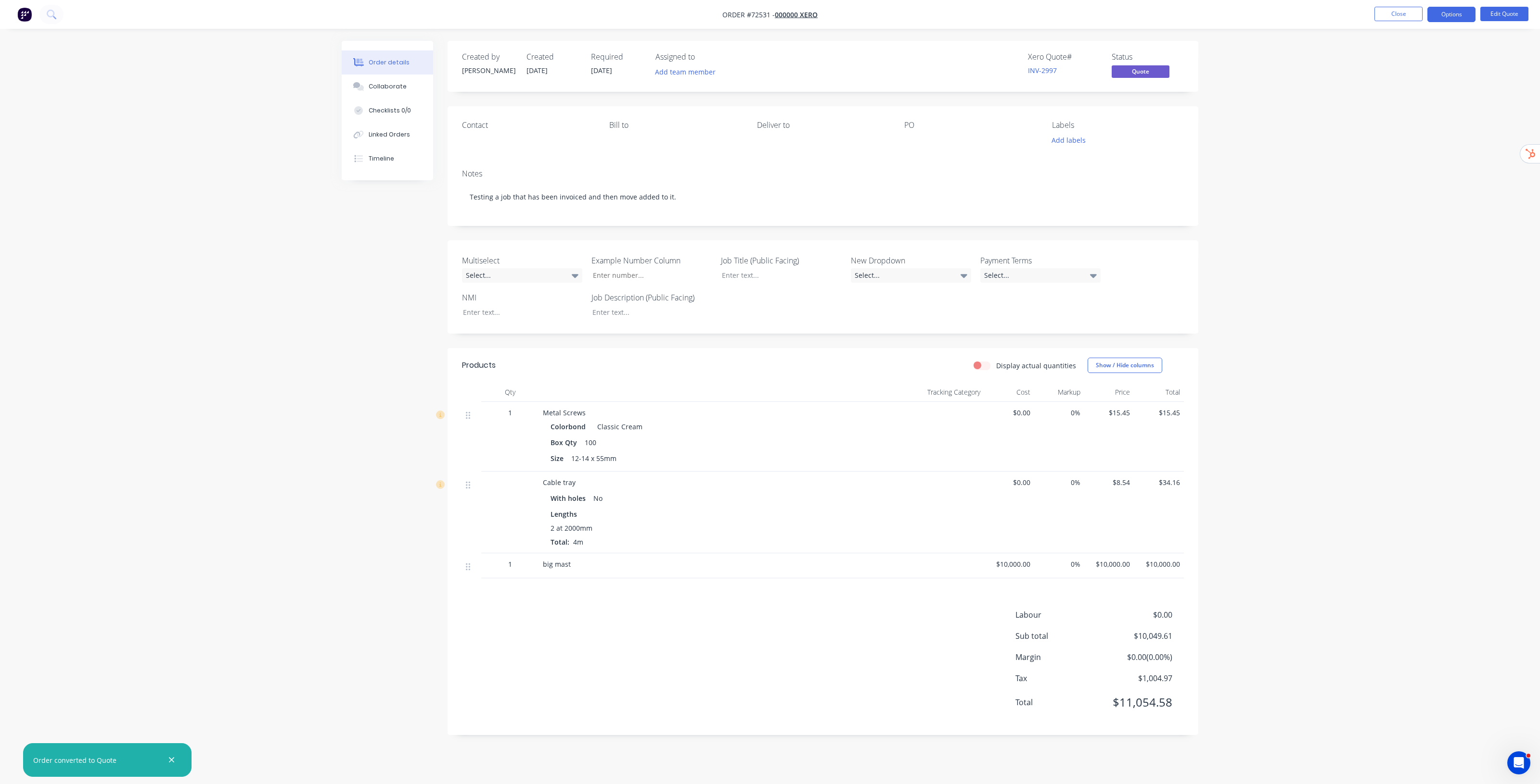
click at [173, 762] on icon "button" at bounding box center [171, 761] width 6 height 6
click at [1295, 212] on div "Order details Collaborate Checklists 0/0 Linked Orders Timeline Order details C…" at bounding box center [770, 392] width 1540 height 784
click at [1309, 253] on div "Order details Collaborate Checklists 0/0 Linked Orders Timeline Order details C…" at bounding box center [770, 392] width 1540 height 784
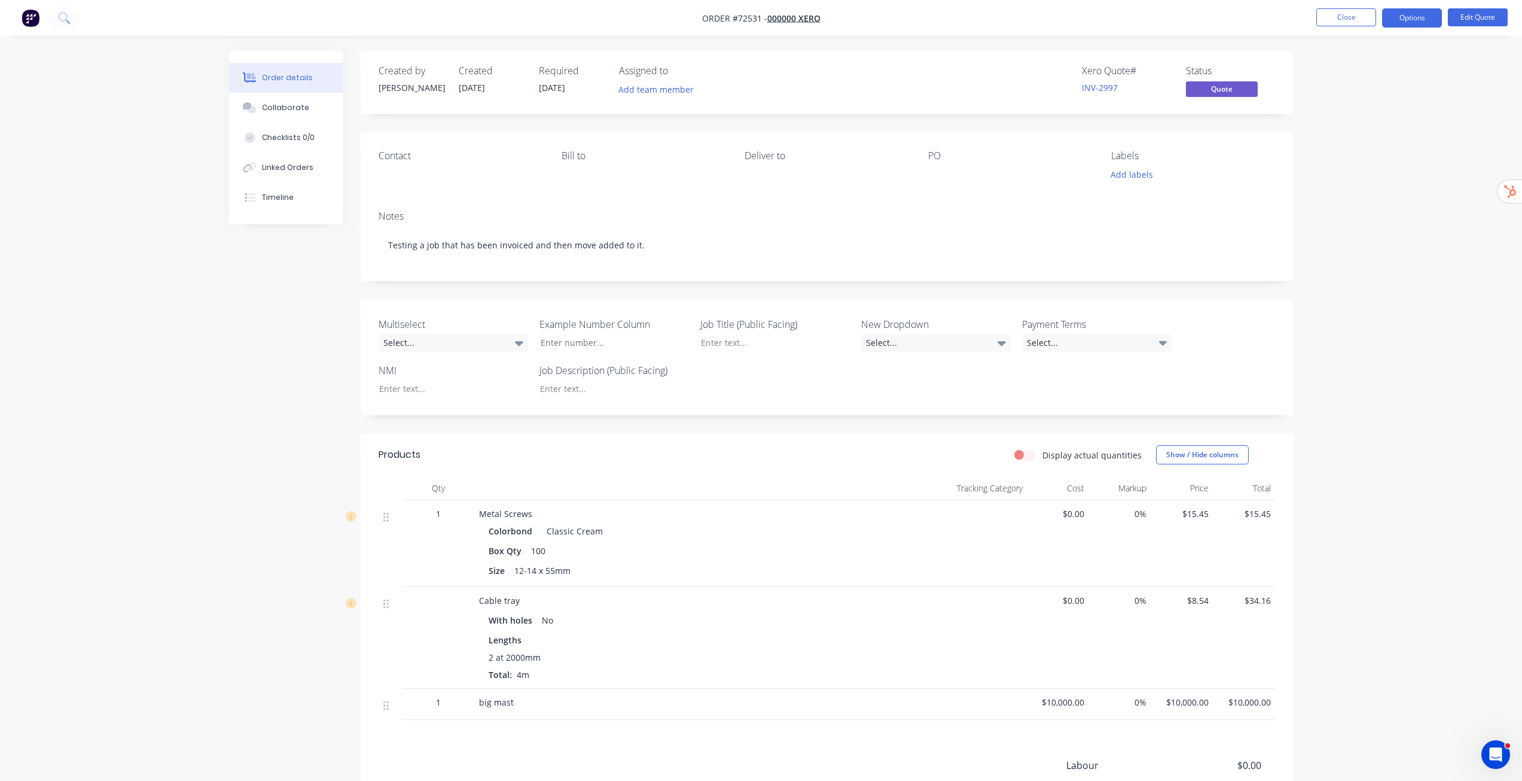
click at [1365, 322] on div "Order details Collaborate Checklists 0/0 Linked Orders Timeline Order details C…" at bounding box center [761, 466] width 1522 height 932
click at [1383, 161] on div "Order details Collaborate Checklists 0/0 Linked Orders Timeline Order details C…" at bounding box center [761, 466] width 1522 height 932
click at [1376, 240] on div "Order details Collaborate Checklists 0/0 Linked Orders Timeline Order details C…" at bounding box center [761, 466] width 1522 height 932
click at [1374, 176] on div "Order details Collaborate Checklists 0/0 Linked Orders Timeline Order details C…" at bounding box center [761, 466] width 1522 height 932
click at [1408, 20] on button "Options" at bounding box center [1412, 17] width 60 height 19
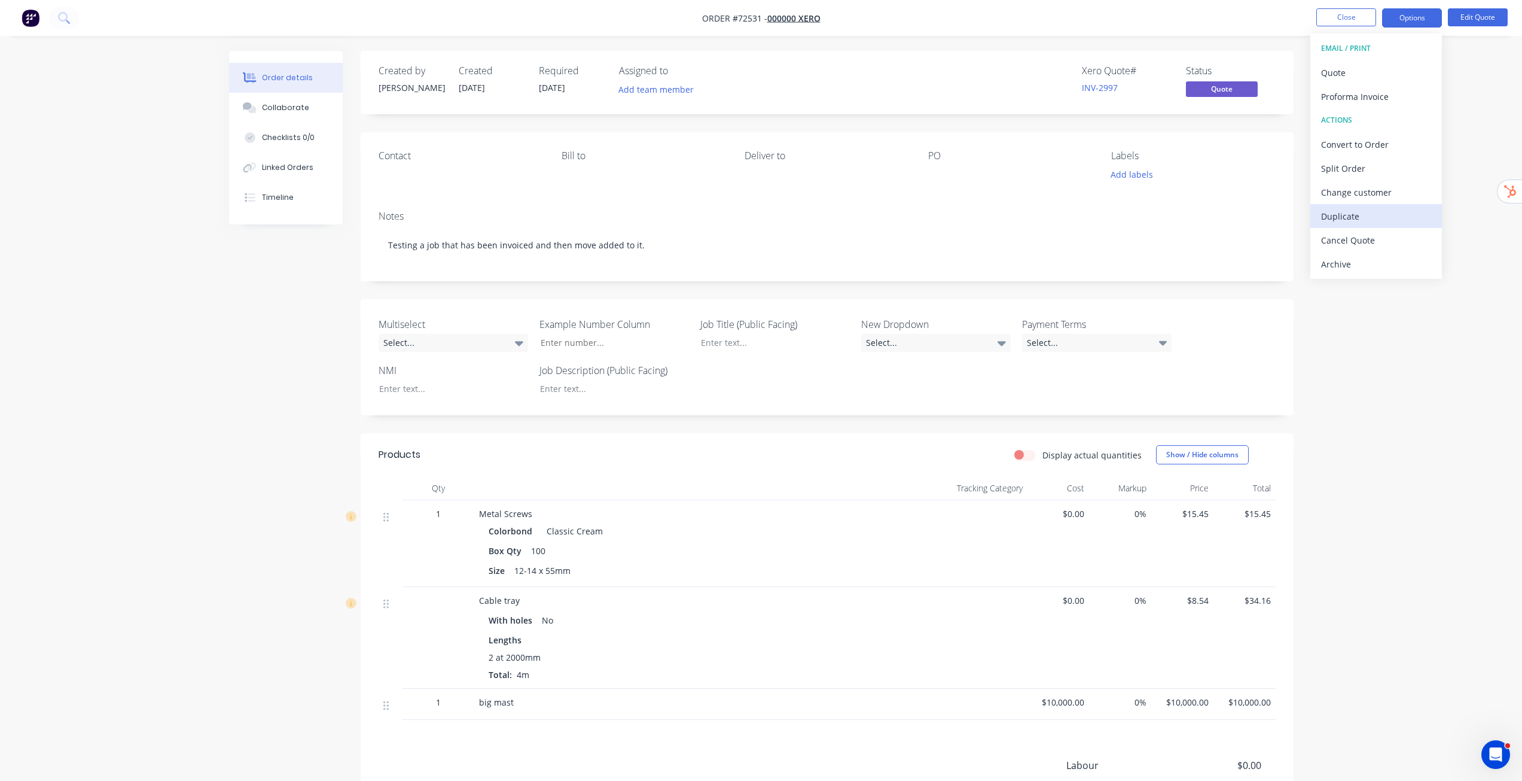
click at [1344, 218] on div "Duplicate" at bounding box center [1376, 216] width 110 height 17
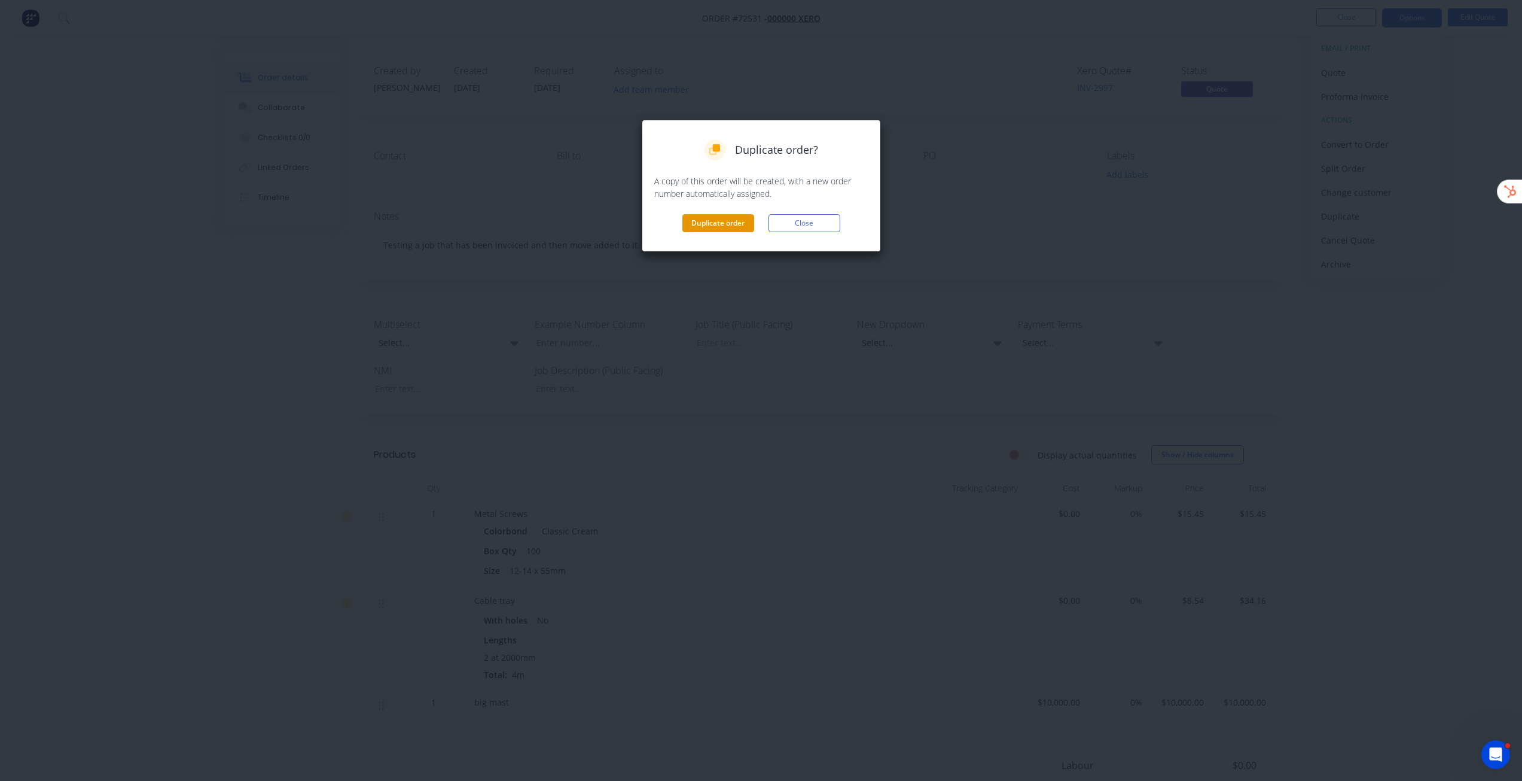
click at [719, 226] on button "Duplicate order" at bounding box center [718, 223] width 72 height 18
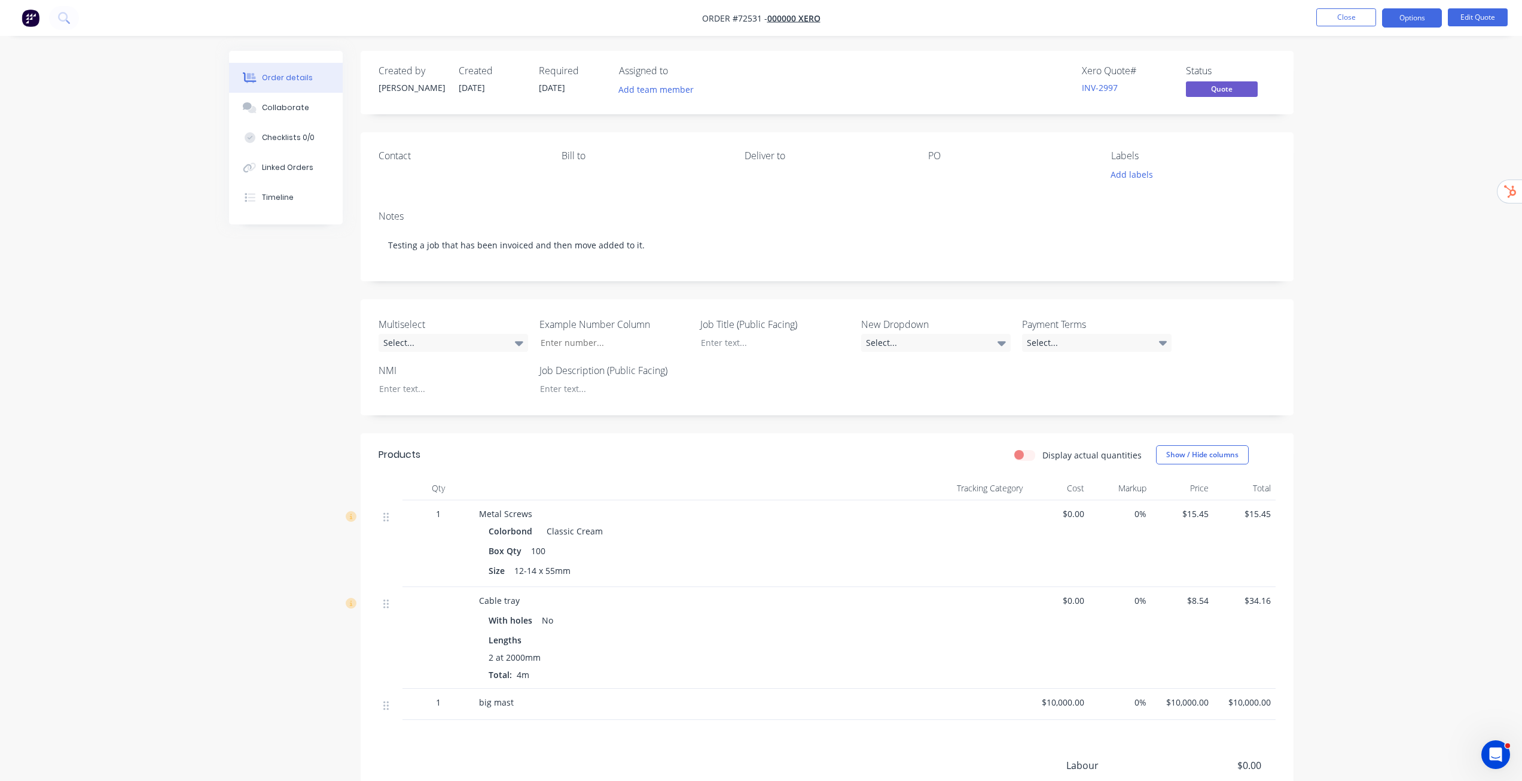
click at [1368, 346] on div "Order details Collaborate Checklists 0/0 Linked Orders Timeline Order details C…" at bounding box center [761, 466] width 1522 height 932
click at [1341, 17] on button "Close" at bounding box center [1346, 17] width 60 height 18
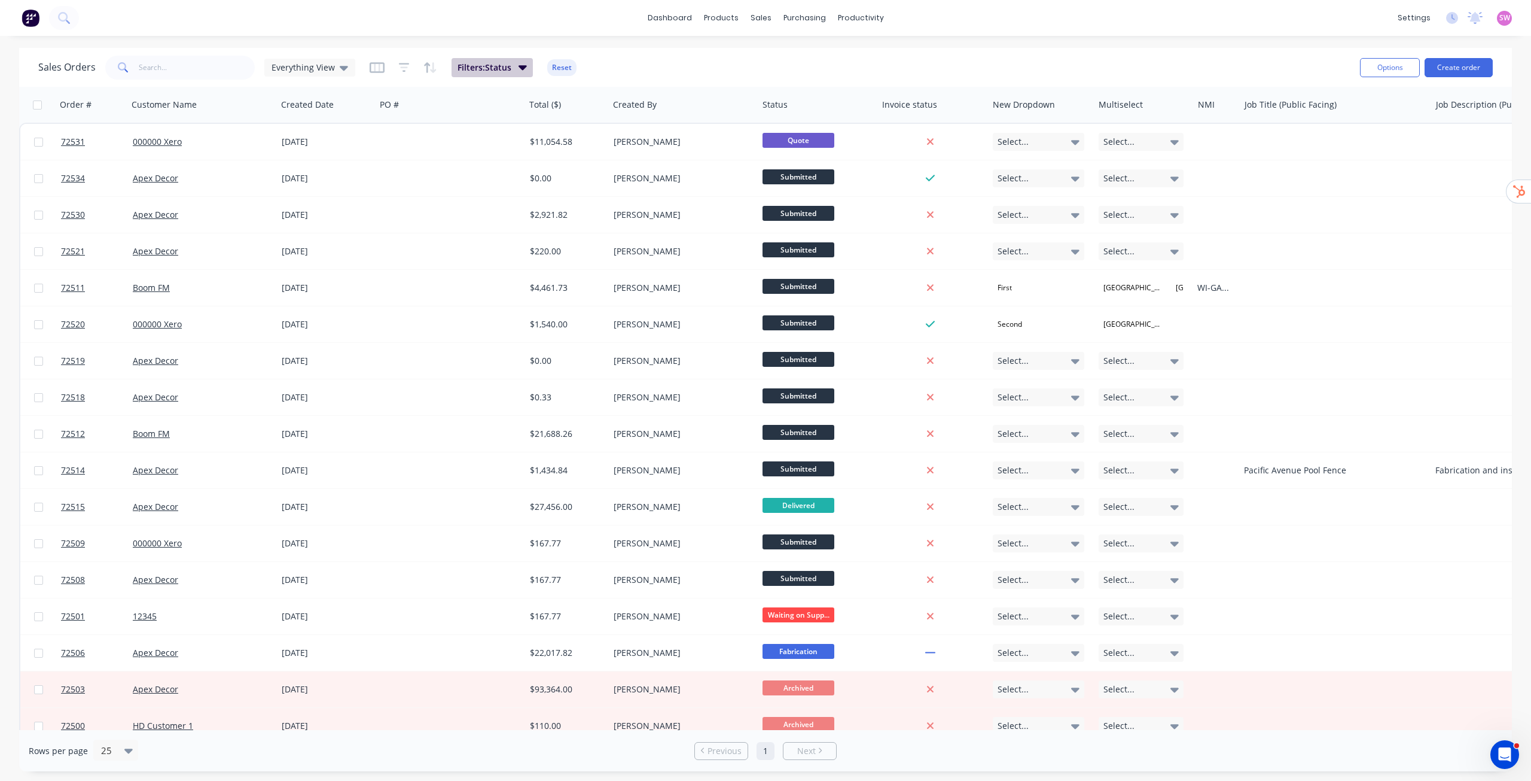
click at [504, 70] on span "Filters: Status" at bounding box center [485, 68] width 54 height 12
click at [321, 68] on span "Everything View" at bounding box center [303, 67] width 63 height 13
click at [666, 67] on div "Sales Orders Everything View Filters: Status Reset" at bounding box center [694, 67] width 1312 height 29
drag, startPoint x: 666, startPoint y: 81, endPoint x: 684, endPoint y: 62, distance: 25.8
click at [684, 62] on div "Sales Orders Everything View Filters: Status Reset" at bounding box center [694, 67] width 1312 height 29
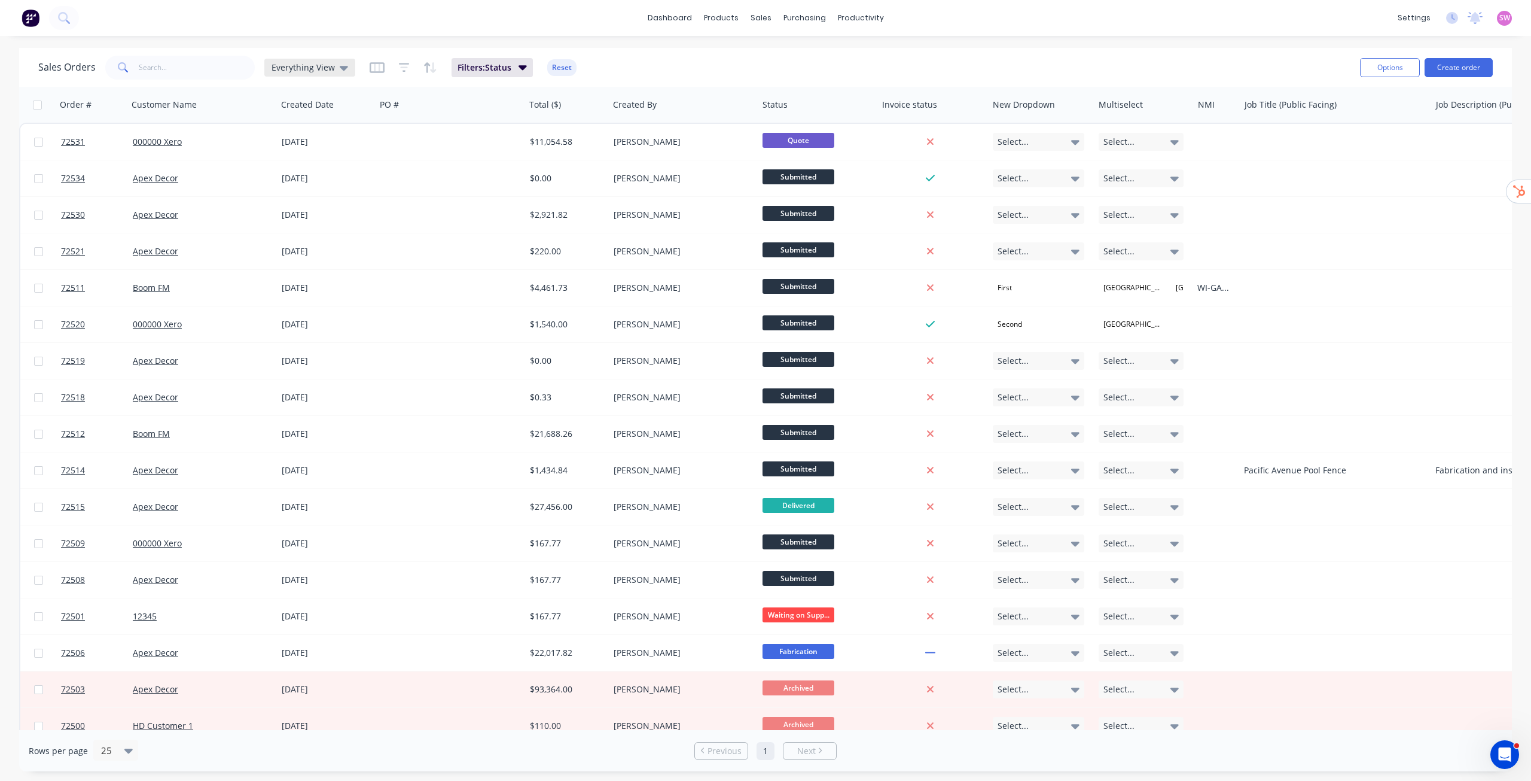
click at [340, 71] on icon at bounding box center [344, 67] width 8 height 13
click at [316, 243] on button "Required Date" at bounding box center [336, 241] width 136 height 14
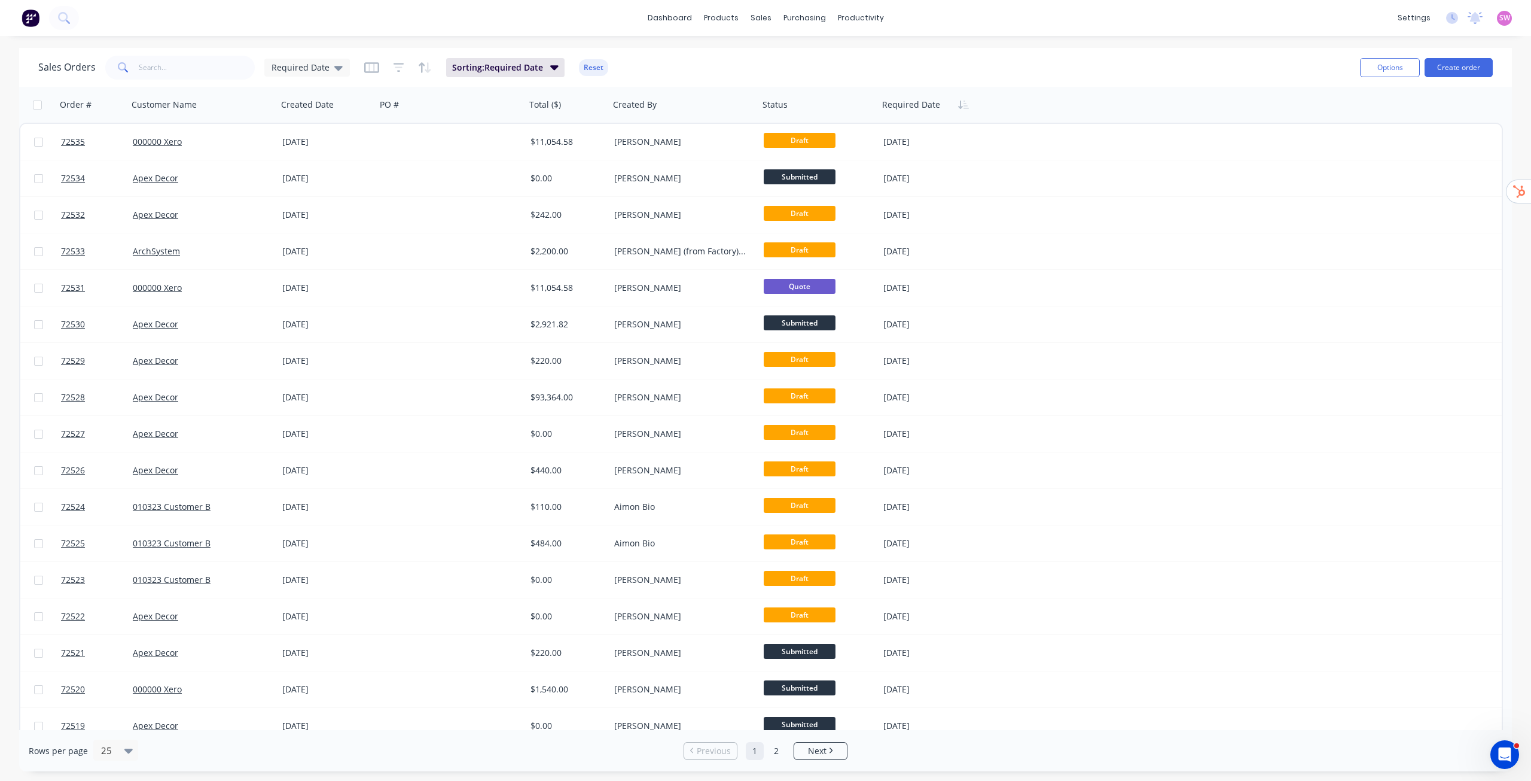
click at [901, 53] on div "Sales Orders Required Date Sorting: Required Date Reset" at bounding box center [694, 67] width 1312 height 29
drag, startPoint x: 859, startPoint y: 17, endPoint x: 781, endPoint y: 49, distance: 84.0
click at [779, 49] on div "Sales Orders Required Date Sorting: Required Date Reset Options Create order" at bounding box center [765, 67] width 1493 height 39
click at [883, 53] on div "Workflow" at bounding box center [882, 57] width 36 height 11
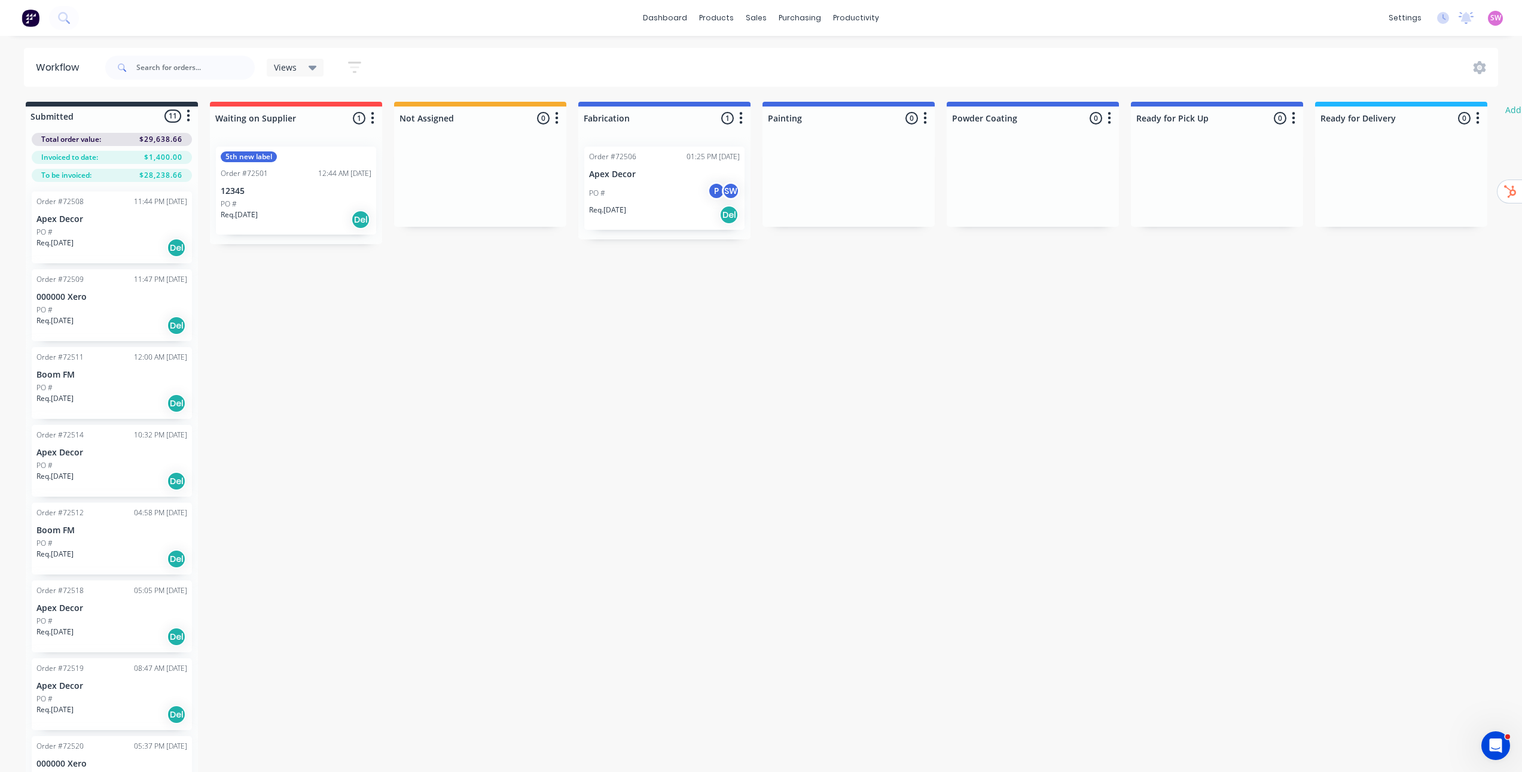
click at [296, 66] on span "Views" at bounding box center [285, 67] width 23 height 13
click at [303, 175] on button "Test View" at bounding box center [339, 180] width 127 height 14
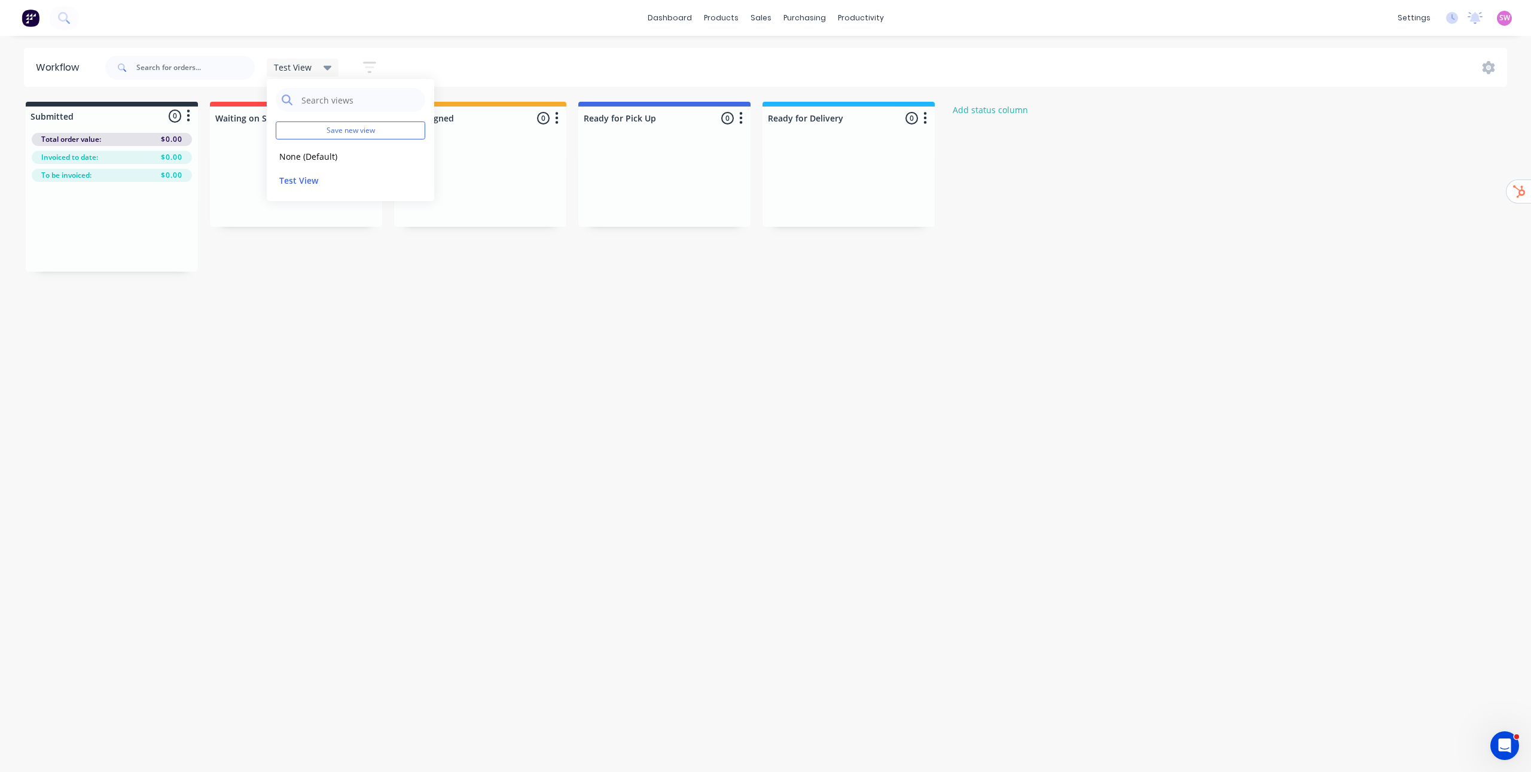
click at [476, 65] on div "Test View Save new view None (Default) edit Test View edit Show/Hide statuses S…" at bounding box center [805, 68] width 1405 height 36
click at [364, 64] on icon "button" at bounding box center [369, 67] width 13 height 15
click at [353, 137] on div "Show line item cards" at bounding box center [312, 142] width 105 height 14
click at [355, 108] on icon "button" at bounding box center [358, 105] width 8 height 13
click at [362, 95] on div "Show/Hide statuses All Submitted Waiting on Supplier Not Assigned Ready for Pic…" at bounding box center [314, 195] width 148 height 221
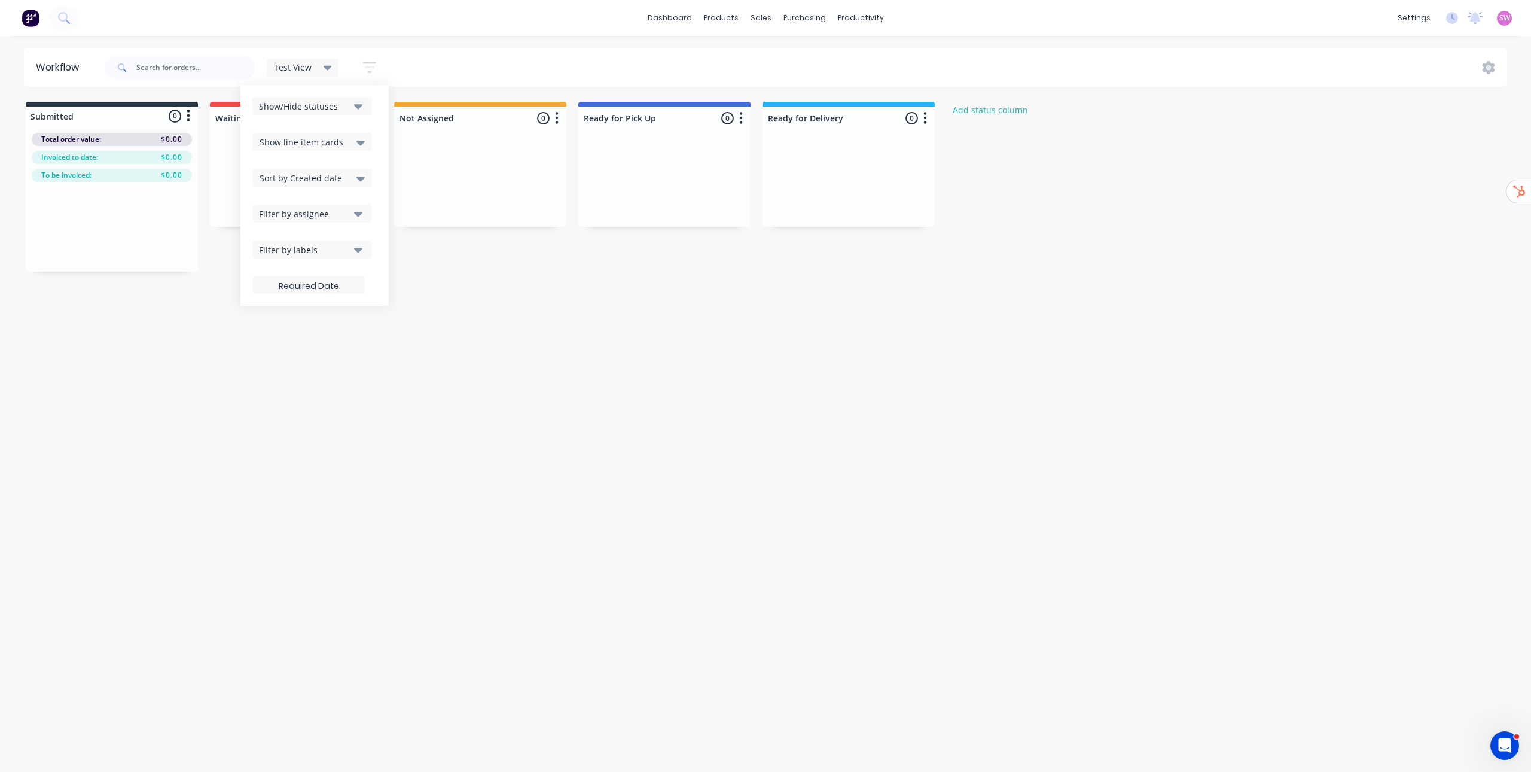
click at [356, 248] on icon "button" at bounding box center [358, 250] width 8 height 5
click at [408, 58] on div "Test View Save new view None (Default) edit Test View edit Show/Hide statuses S…" at bounding box center [805, 68] width 1405 height 36
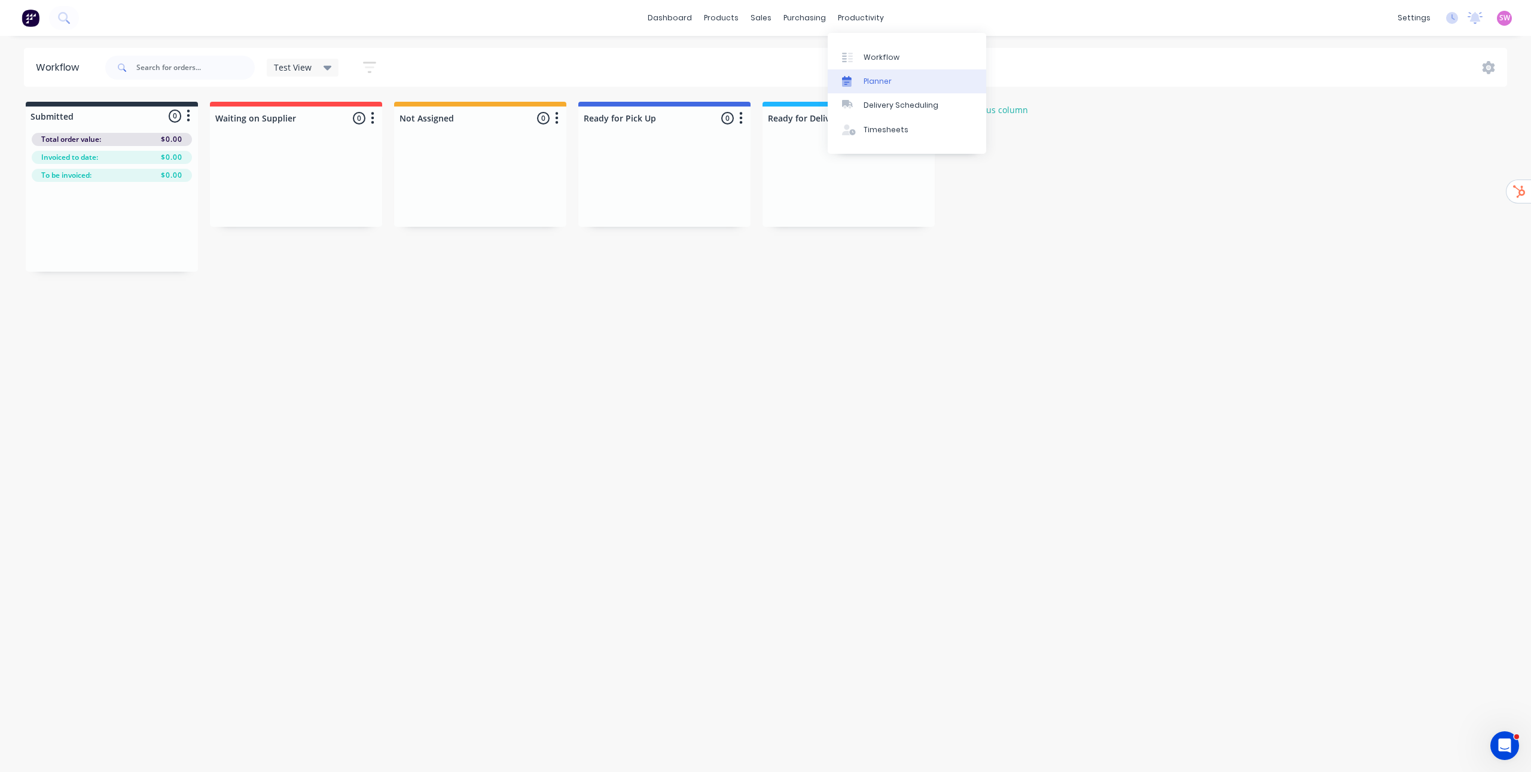
click at [875, 83] on div "Planner" at bounding box center [878, 81] width 28 height 11
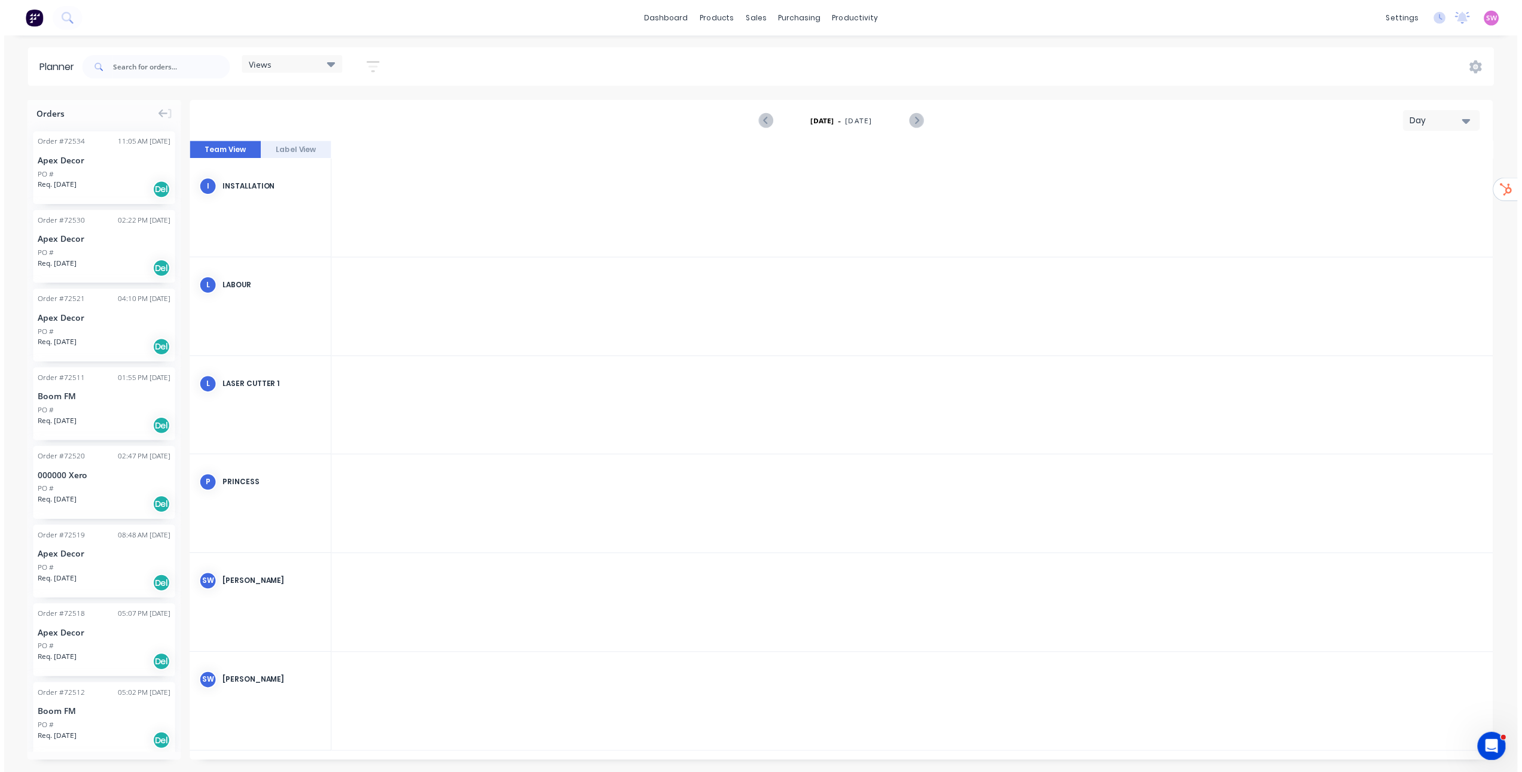
scroll to position [0, 3416]
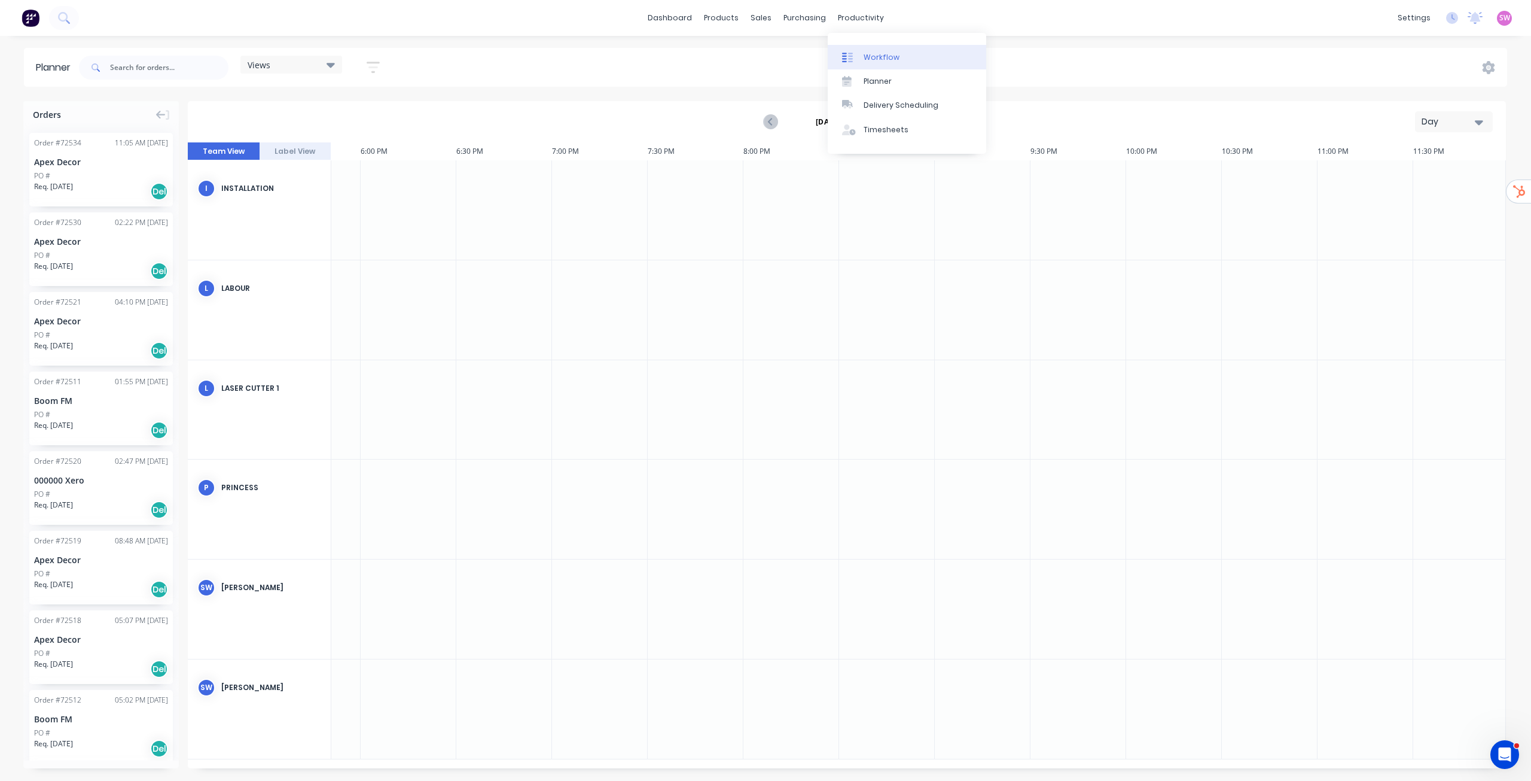
click at [874, 57] on div "Workflow" at bounding box center [882, 57] width 36 height 11
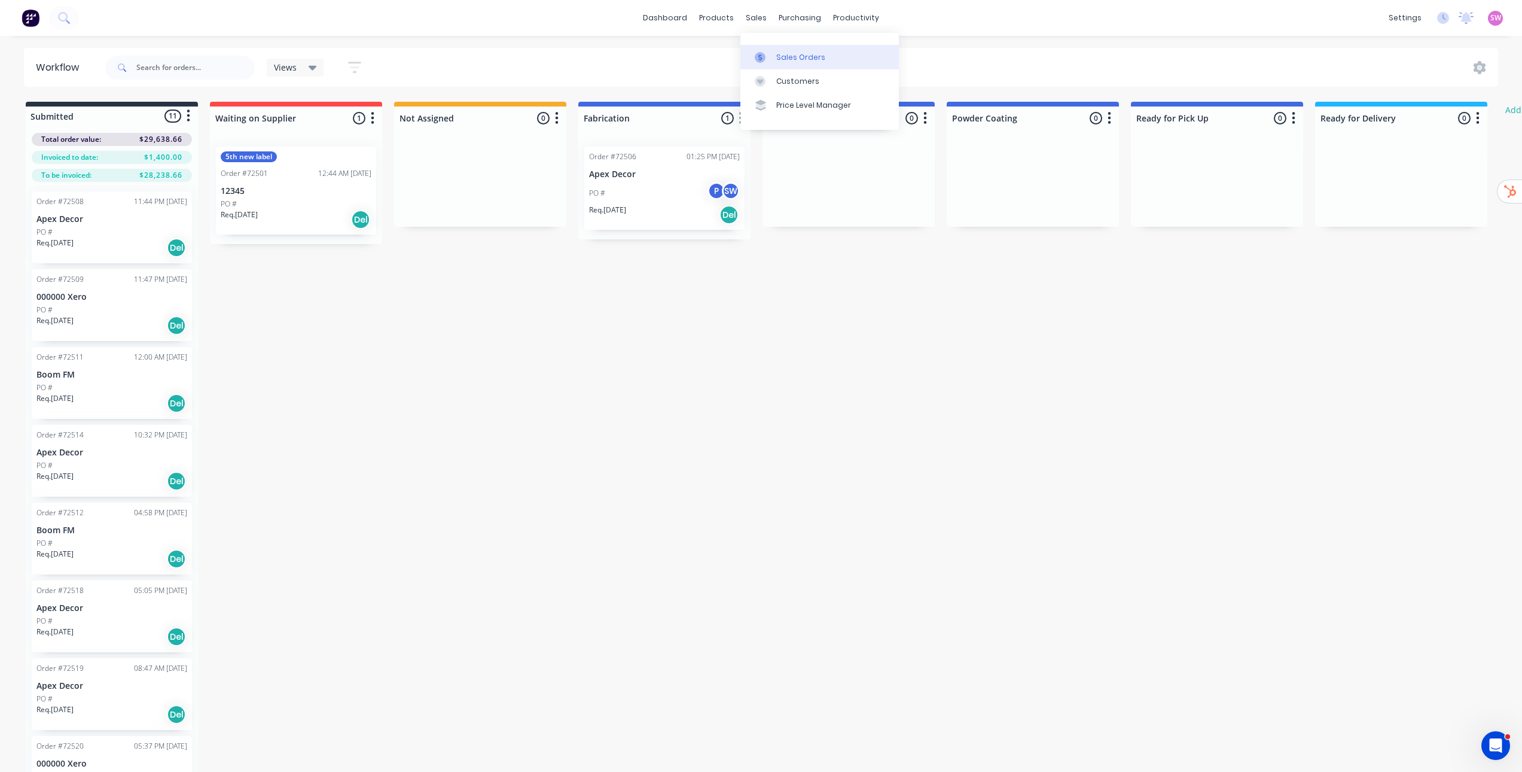
click at [782, 52] on div "Sales Orders" at bounding box center [800, 57] width 49 height 11
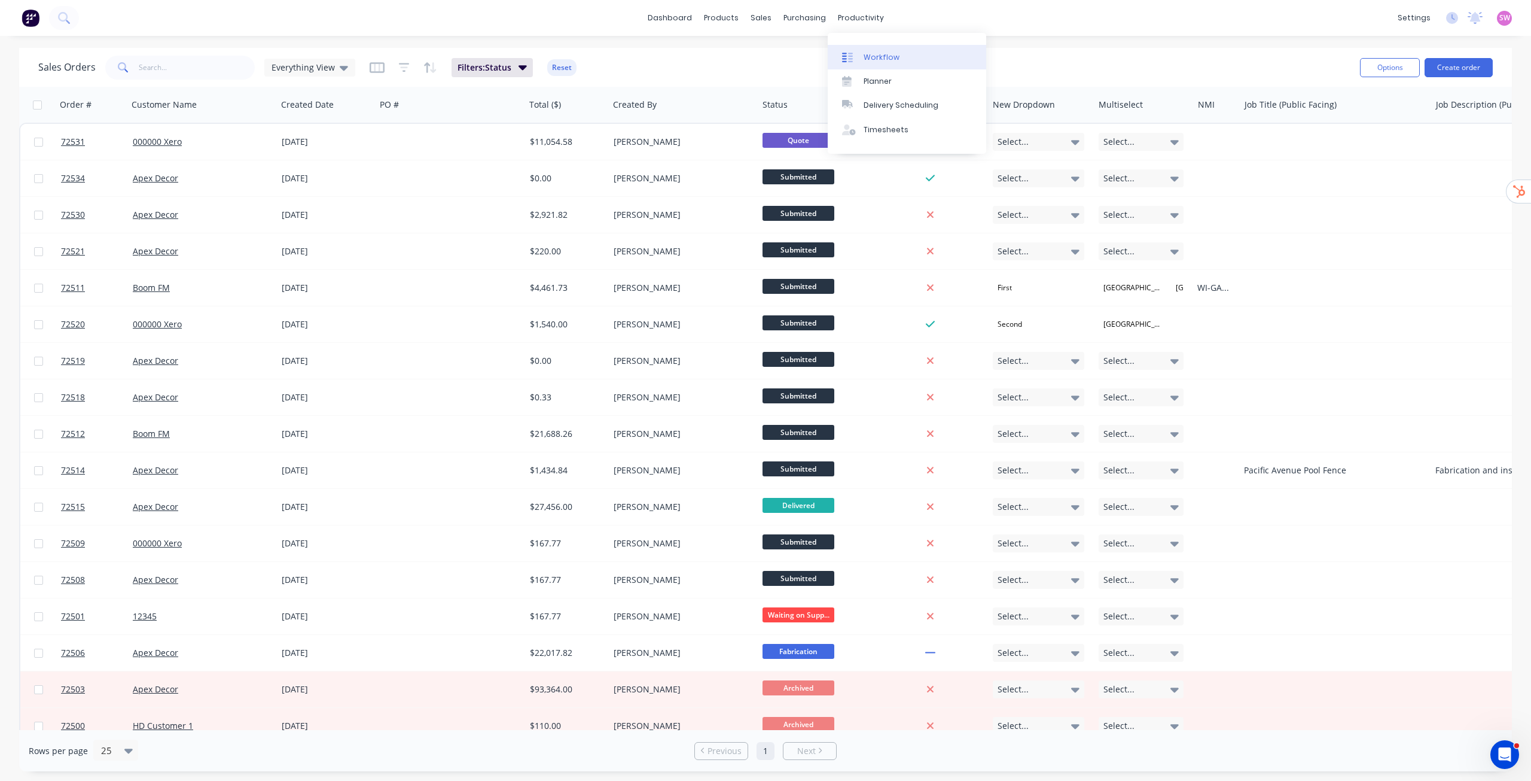
click at [877, 60] on div "Workflow" at bounding box center [882, 57] width 36 height 11
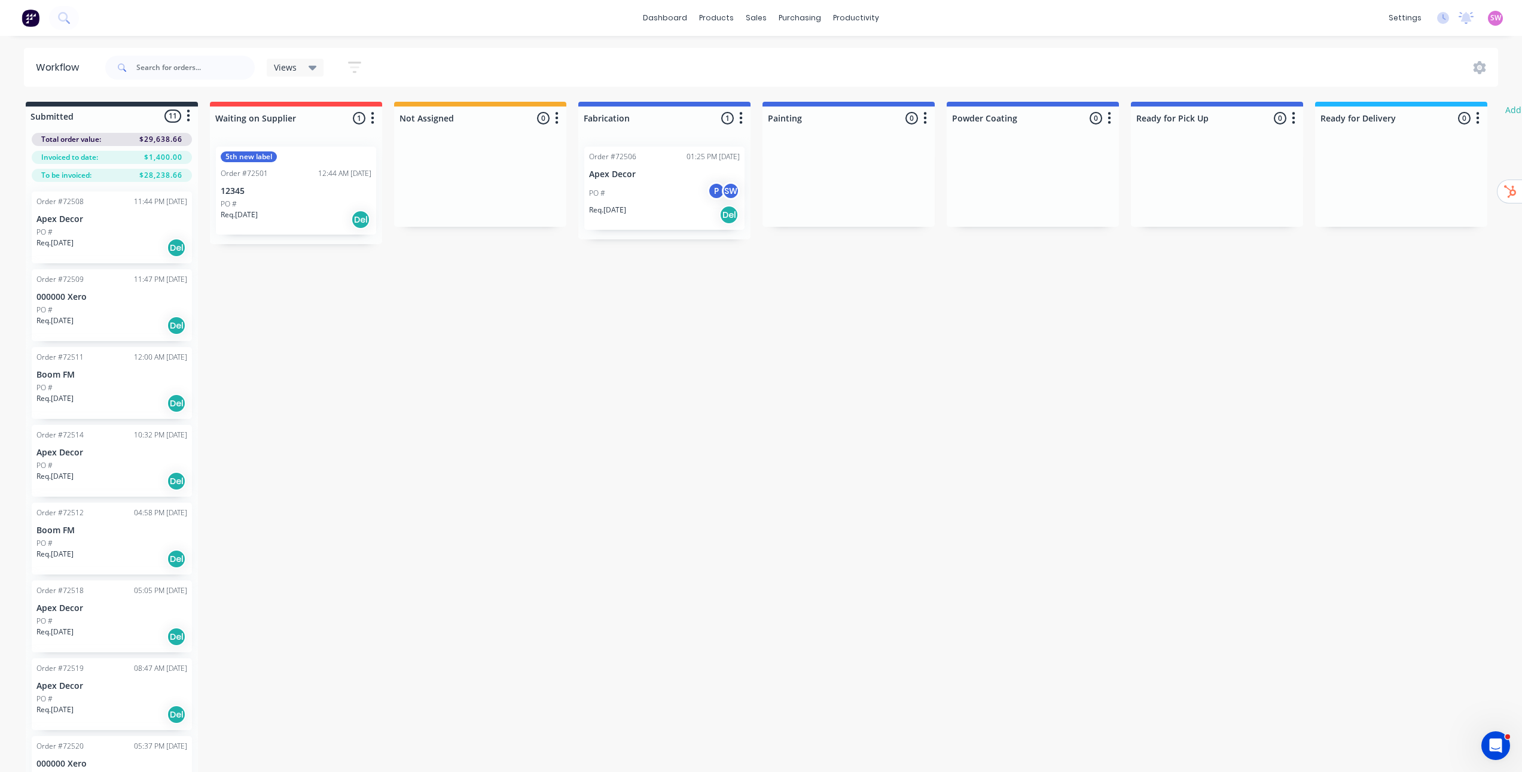
click at [361, 68] on icon "button" at bounding box center [354, 67] width 13 height 15
click at [312, 112] on div "Show/Hide statuses" at bounding box center [289, 106] width 90 height 13
drag, startPoint x: 405, startPoint y: 60, endPoint x: 358, endPoint y: 74, distance: 48.5
click at [406, 60] on div "Views Save new view None (Default) edit Test View edit Show/Hide statuses All S…" at bounding box center [801, 68] width 1396 height 36
click at [314, 73] on div "Views" at bounding box center [295, 68] width 57 height 18
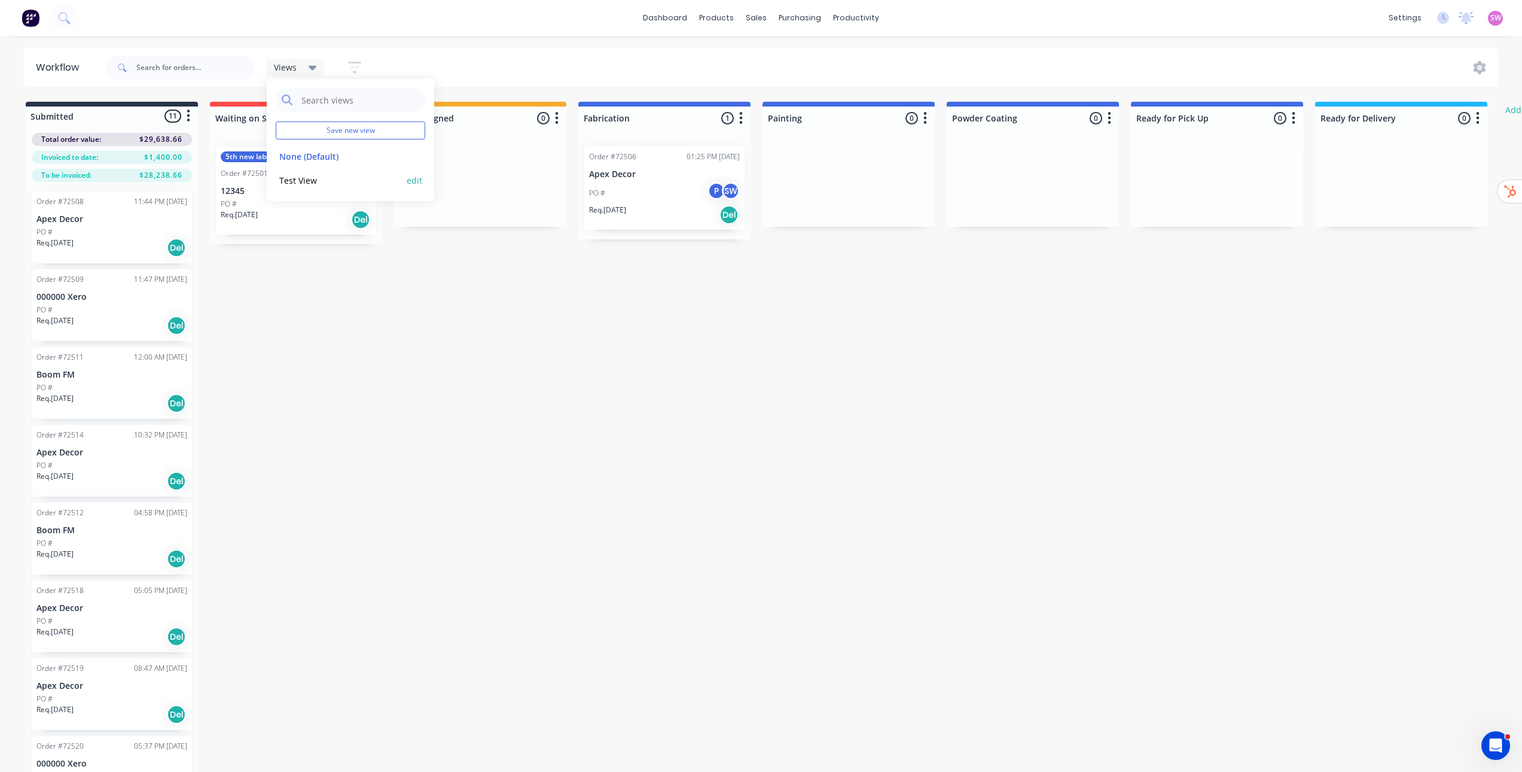
click at [311, 182] on button "Test View" at bounding box center [339, 180] width 127 height 14
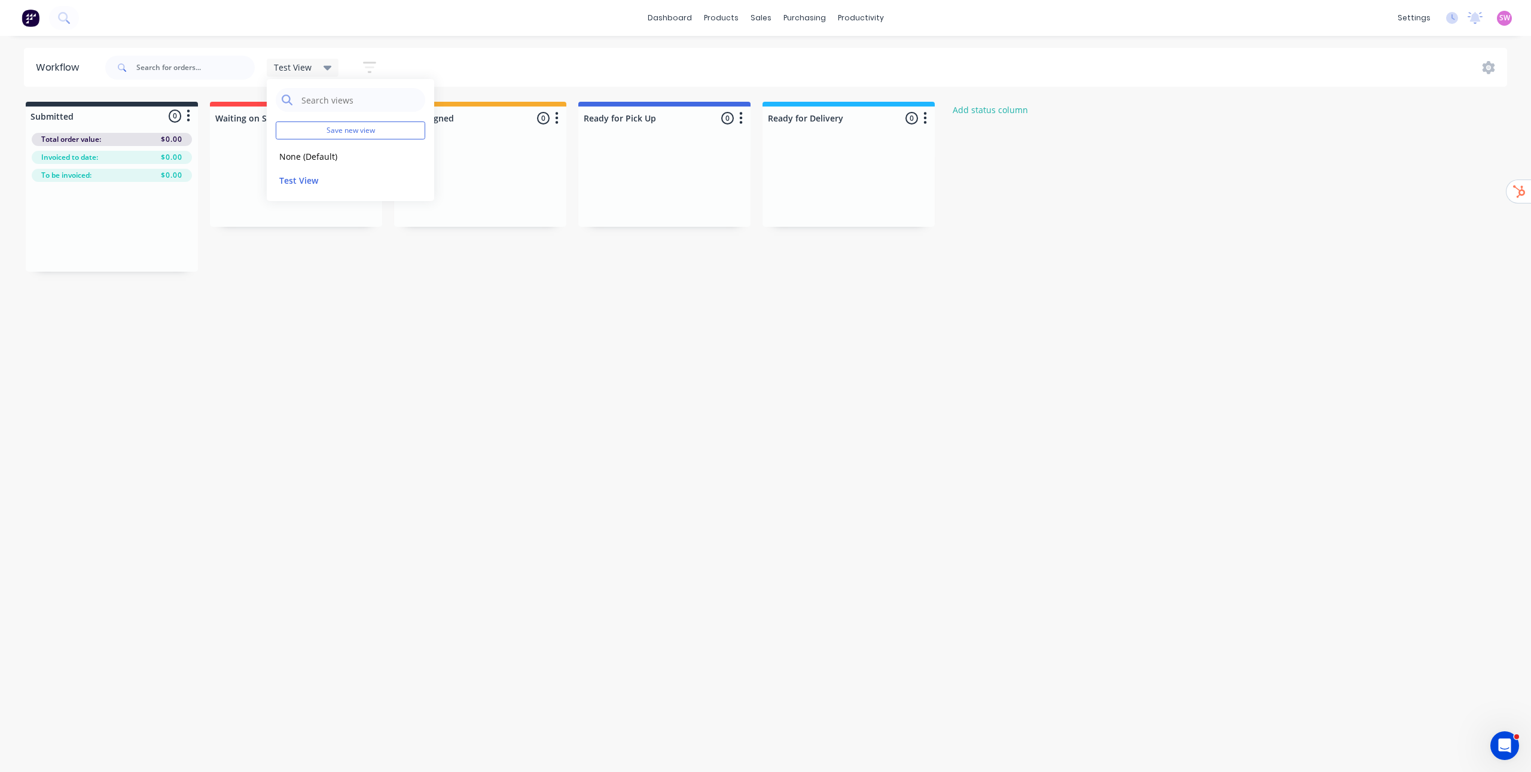
click at [364, 62] on icon "button" at bounding box center [369, 67] width 13 height 11
click at [335, 99] on button "Show/Hide statuses" at bounding box center [312, 106] width 120 height 18
click at [273, 257] on div "button" at bounding box center [272, 255] width 24 height 24
click at [1042, 382] on div "Workflow Test View Save new view None (Default) edit Test View edit Show/Hide s…" at bounding box center [765, 398] width 1531 height 700
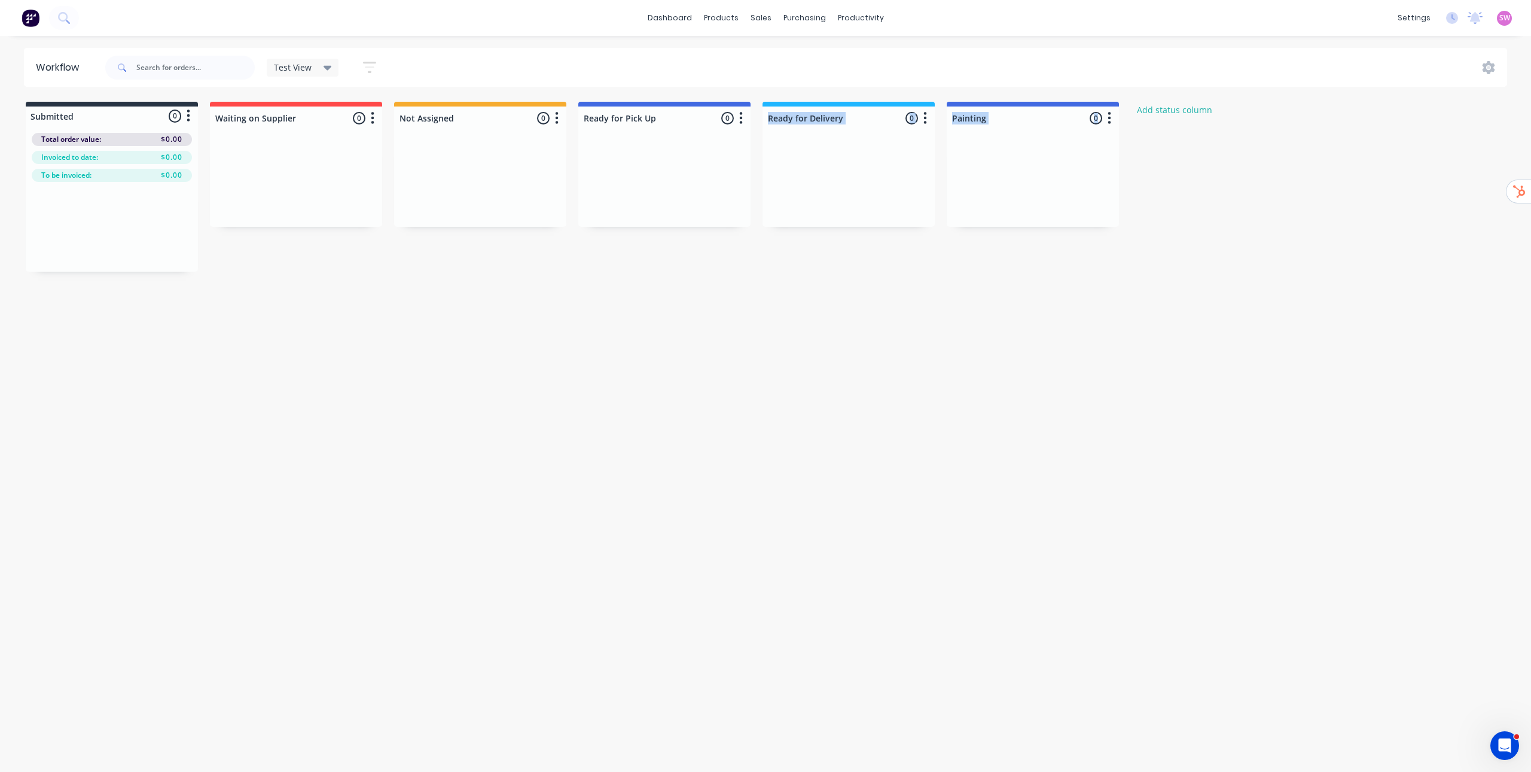
drag, startPoint x: 1018, startPoint y: 178, endPoint x: 705, endPoint y: 196, distance: 313.9
click at [696, 197] on div "Submitted 0 Status colour #273444 hex #273444 Save Cancel Summaries Total order…" at bounding box center [901, 187] width 1821 height 170
drag, startPoint x: 1036, startPoint y: 309, endPoint x: 1039, endPoint y: 243, distance: 65.9
click at [1036, 308] on div "Workflow Test View Save new view None (Default) edit Test View edit Show/Hide s…" at bounding box center [765, 398] width 1531 height 700
drag, startPoint x: 1040, startPoint y: 188, endPoint x: 941, endPoint y: 211, distance: 101.4
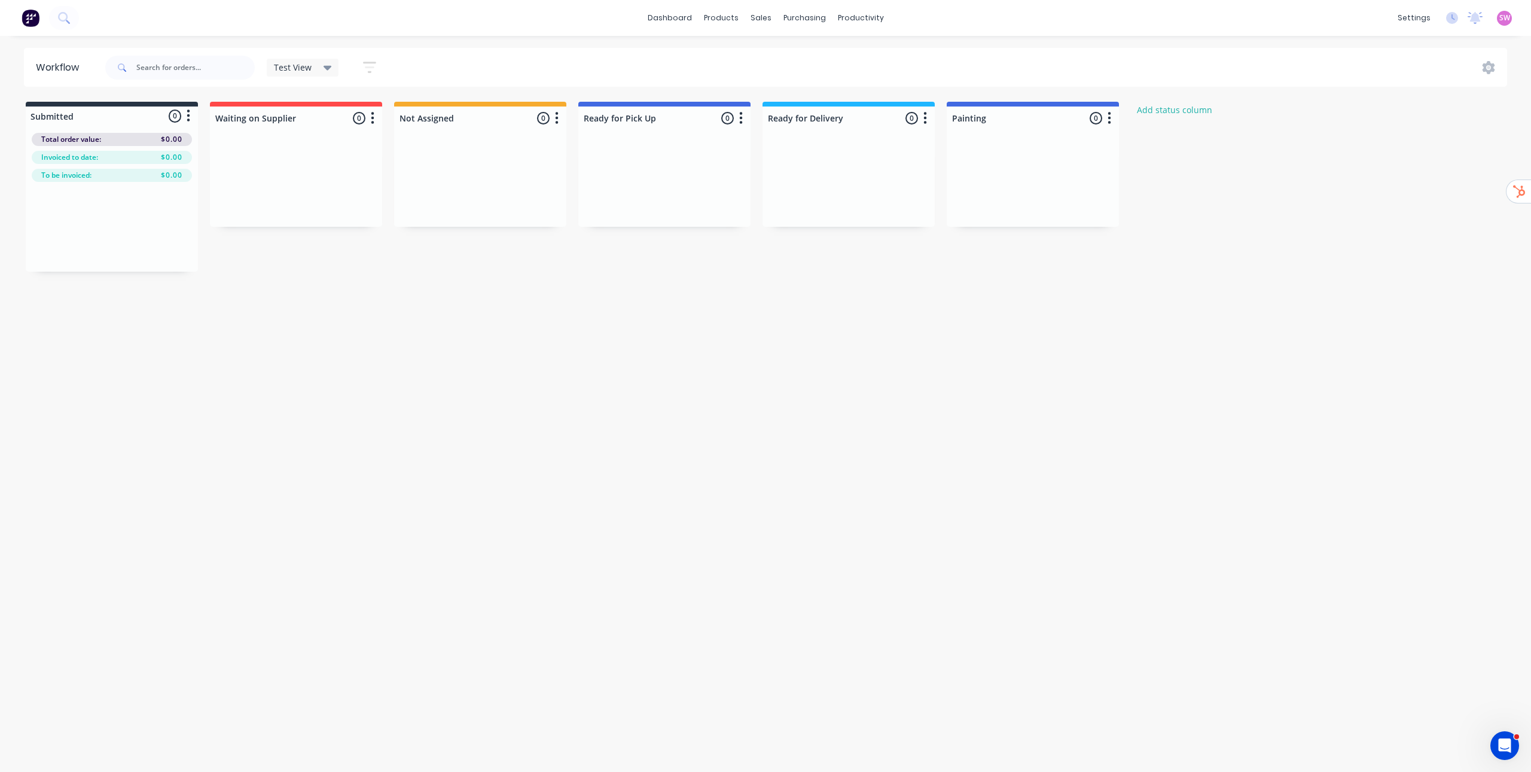
click at [942, 211] on div "Submitted 0 Status colour #273444 hex #273444 Save Cancel Summaries Total order…" at bounding box center [901, 187] width 1821 height 170
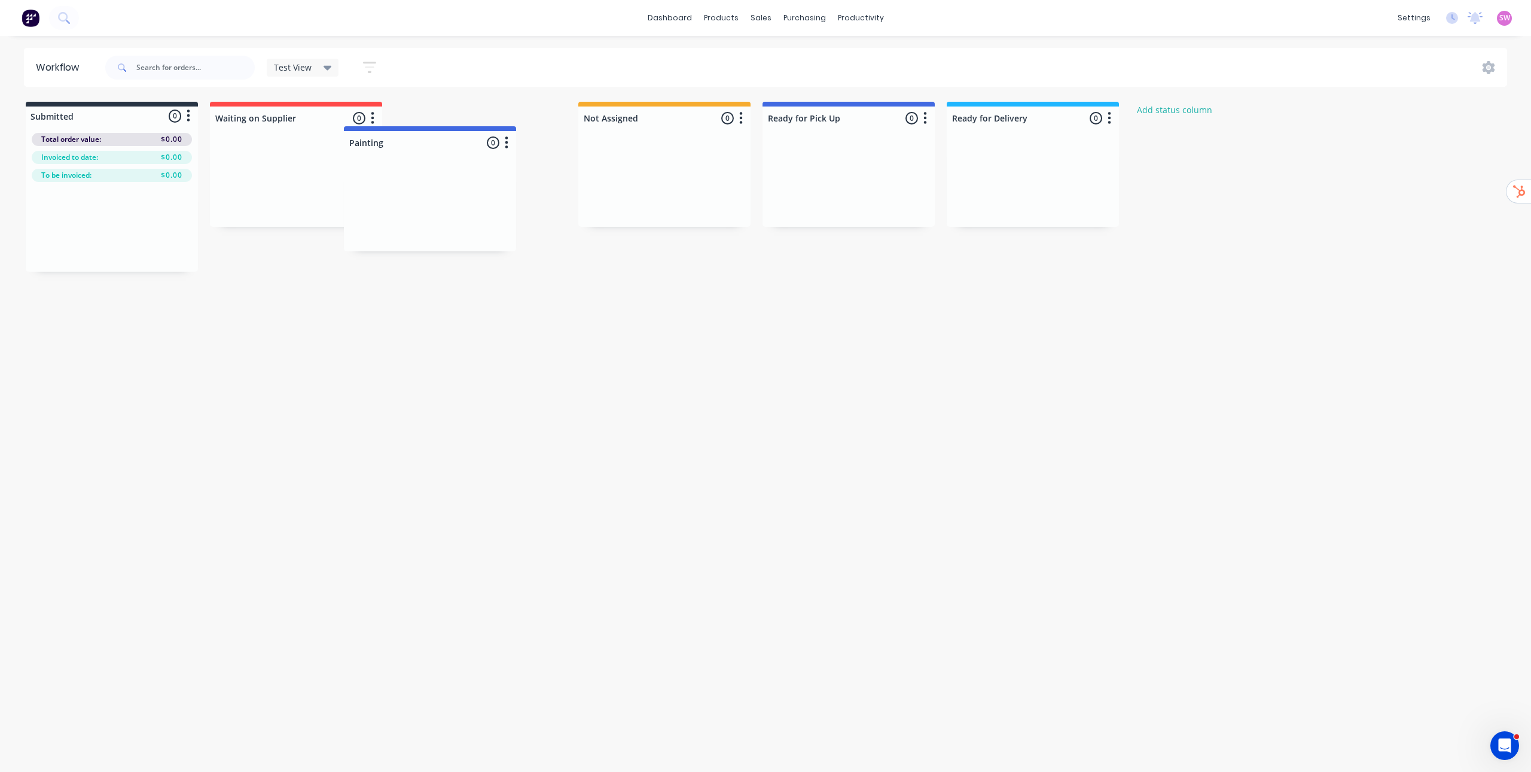
drag, startPoint x: 1031, startPoint y: 122, endPoint x: 425, endPoint y: 148, distance: 605.8
click at [425, 148] on div "Submitted 0 Status colour #273444 hex #273444 Save Cancel Summaries Total order…" at bounding box center [901, 187] width 1821 height 170
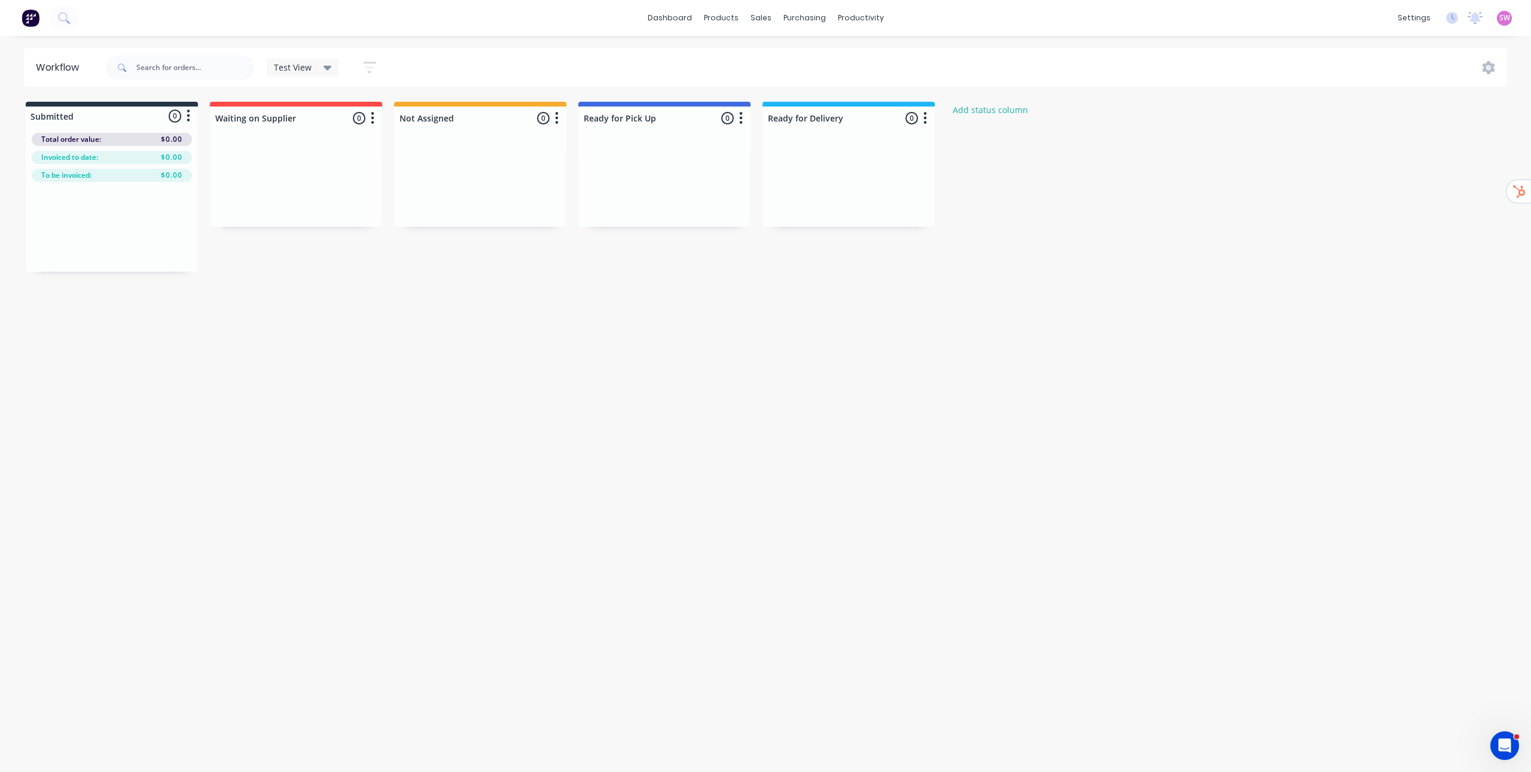
click at [548, 294] on div "Workflow Test View Save new view None (Default) edit Test View edit Show/Hide s…" at bounding box center [765, 398] width 1531 height 700
click at [327, 66] on icon at bounding box center [328, 68] width 8 height 5
click at [336, 158] on button "None (Default)" at bounding box center [339, 157] width 127 height 14
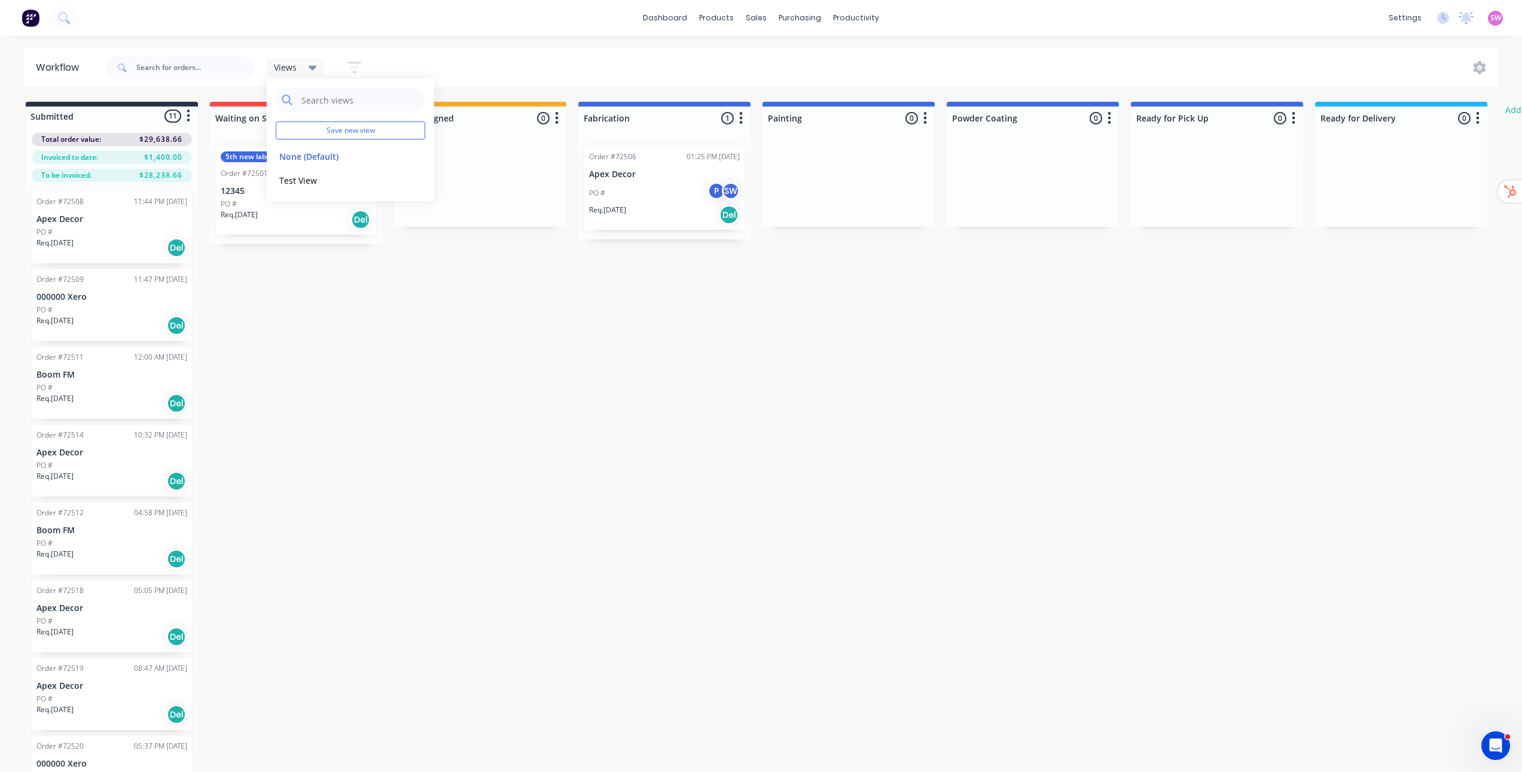
click at [462, 64] on div "Views Save new view None (Default) edit Test View edit Show/Hide statuses Show …" at bounding box center [801, 68] width 1396 height 36
click at [300, 69] on div "Views" at bounding box center [295, 67] width 43 height 11
click at [307, 177] on button "Test View" at bounding box center [339, 180] width 127 height 14
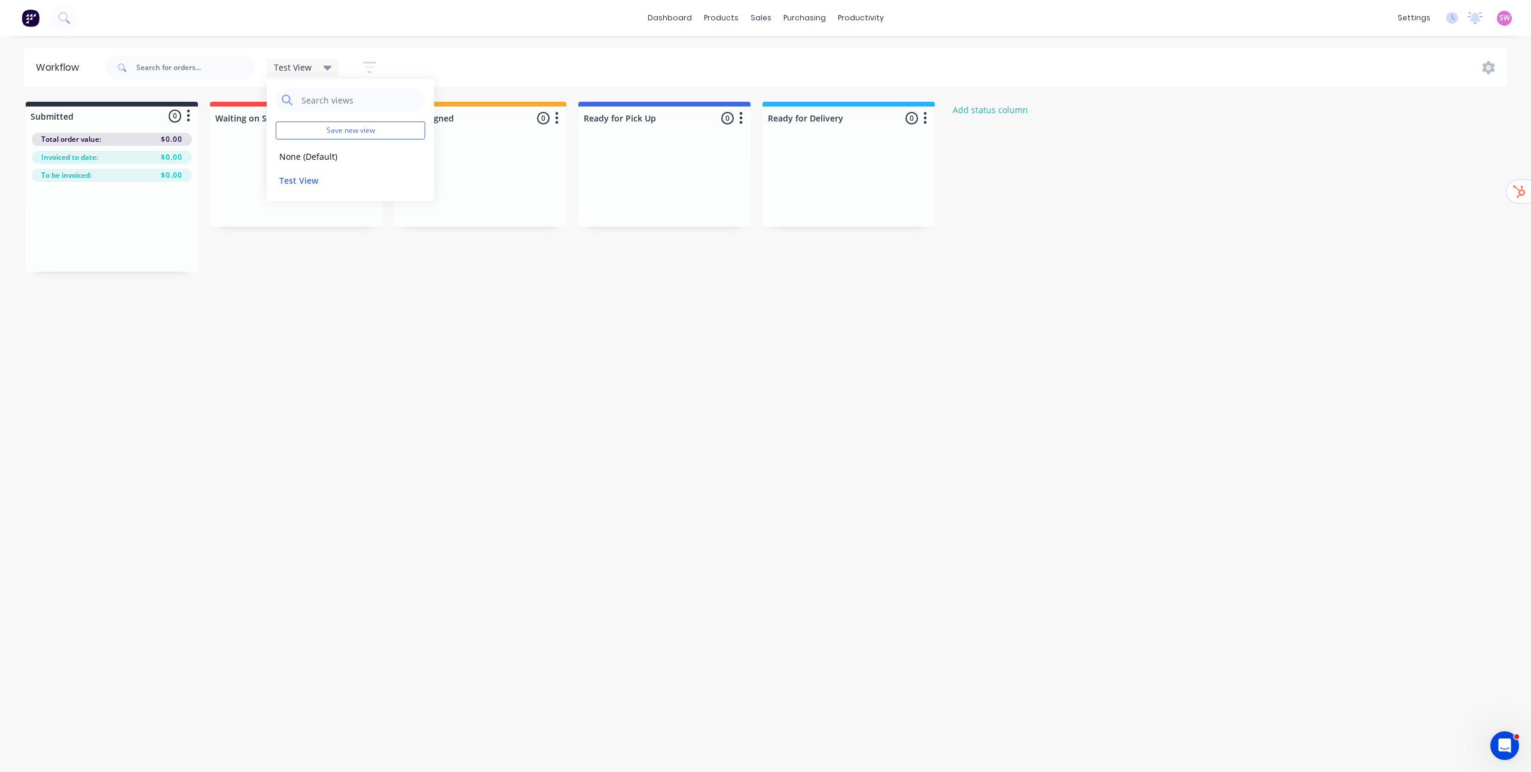
click at [709, 358] on div "Workflow Test View Save new view None (Default) edit Test View edit Show/Hide s…" at bounding box center [765, 398] width 1531 height 700
click at [368, 68] on icon "button" at bounding box center [370, 67] width 10 height 2
click at [321, 109] on div "Show/Hide statuses" at bounding box center [304, 106] width 90 height 13
click at [269, 257] on div "button" at bounding box center [272, 255] width 24 height 24
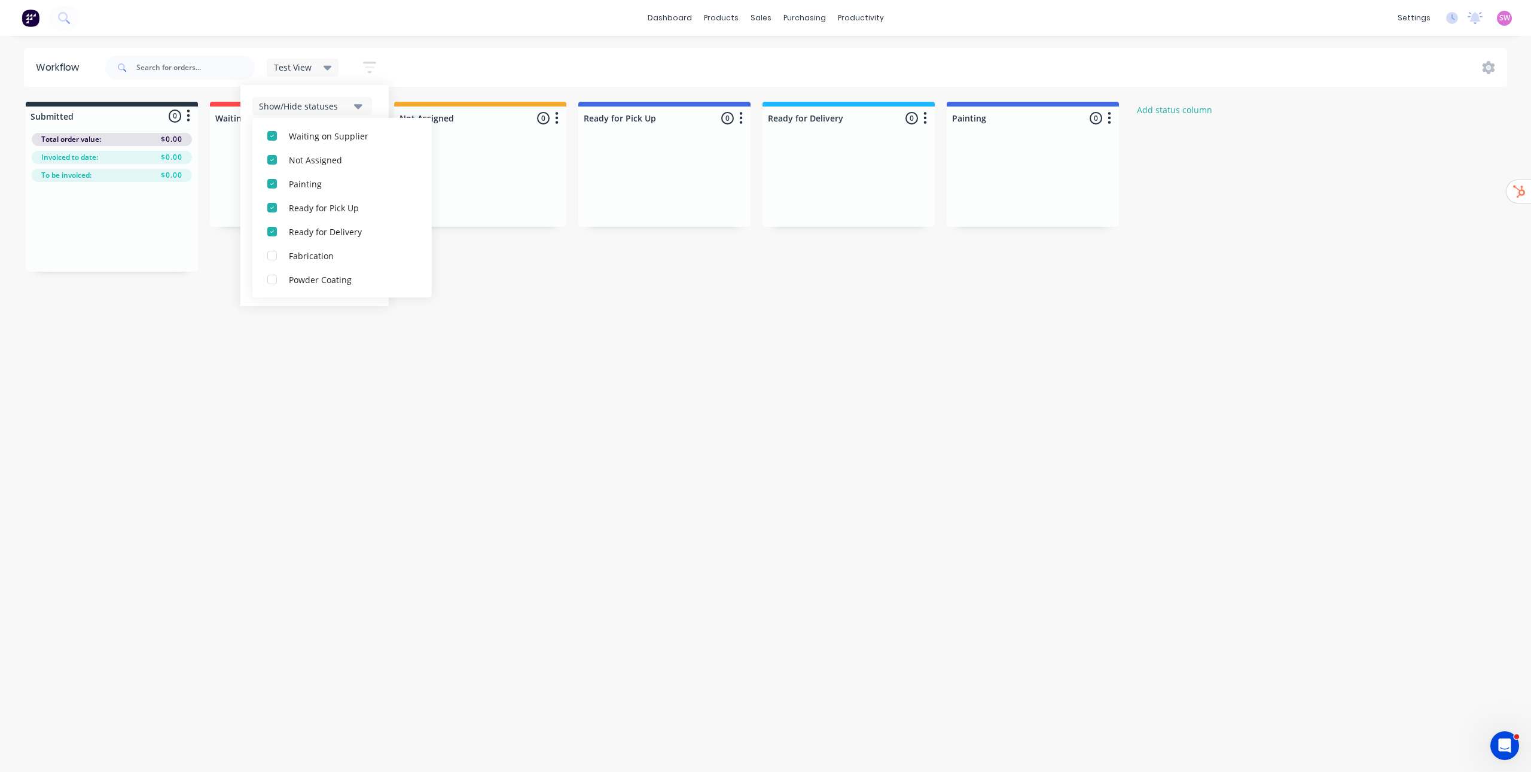
click at [885, 443] on div "Workflow Test View Save new view None (Default) edit Test View edit Show/Hide s…" at bounding box center [765, 398] width 1531 height 700
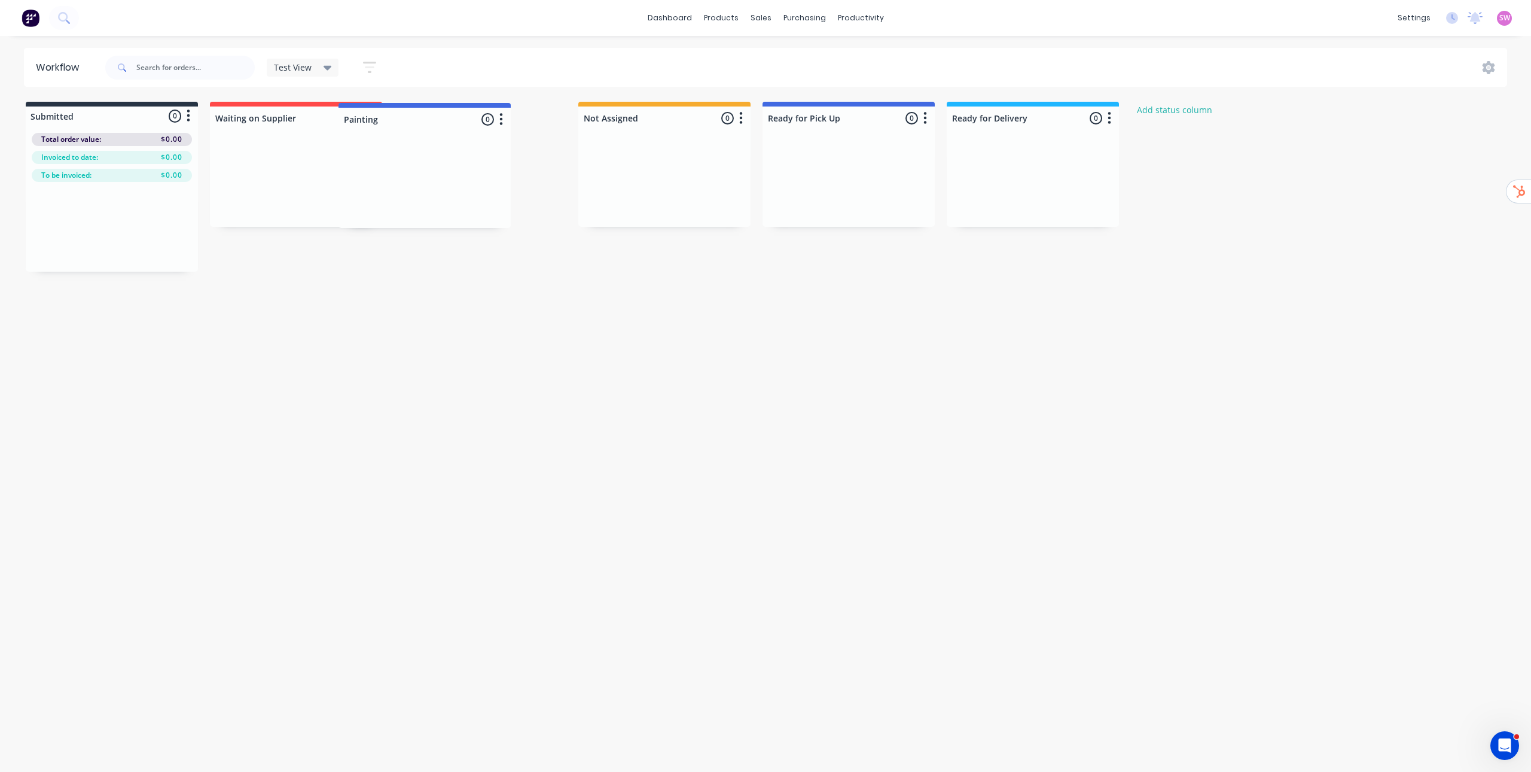
drag, startPoint x: 1069, startPoint y: 119, endPoint x: 459, endPoint y: 123, distance: 609.5
click at [459, 123] on div "Submitted 0 Status colour #273444 hex #273444 Save Cancel Summaries Total order…" at bounding box center [901, 187] width 1821 height 170
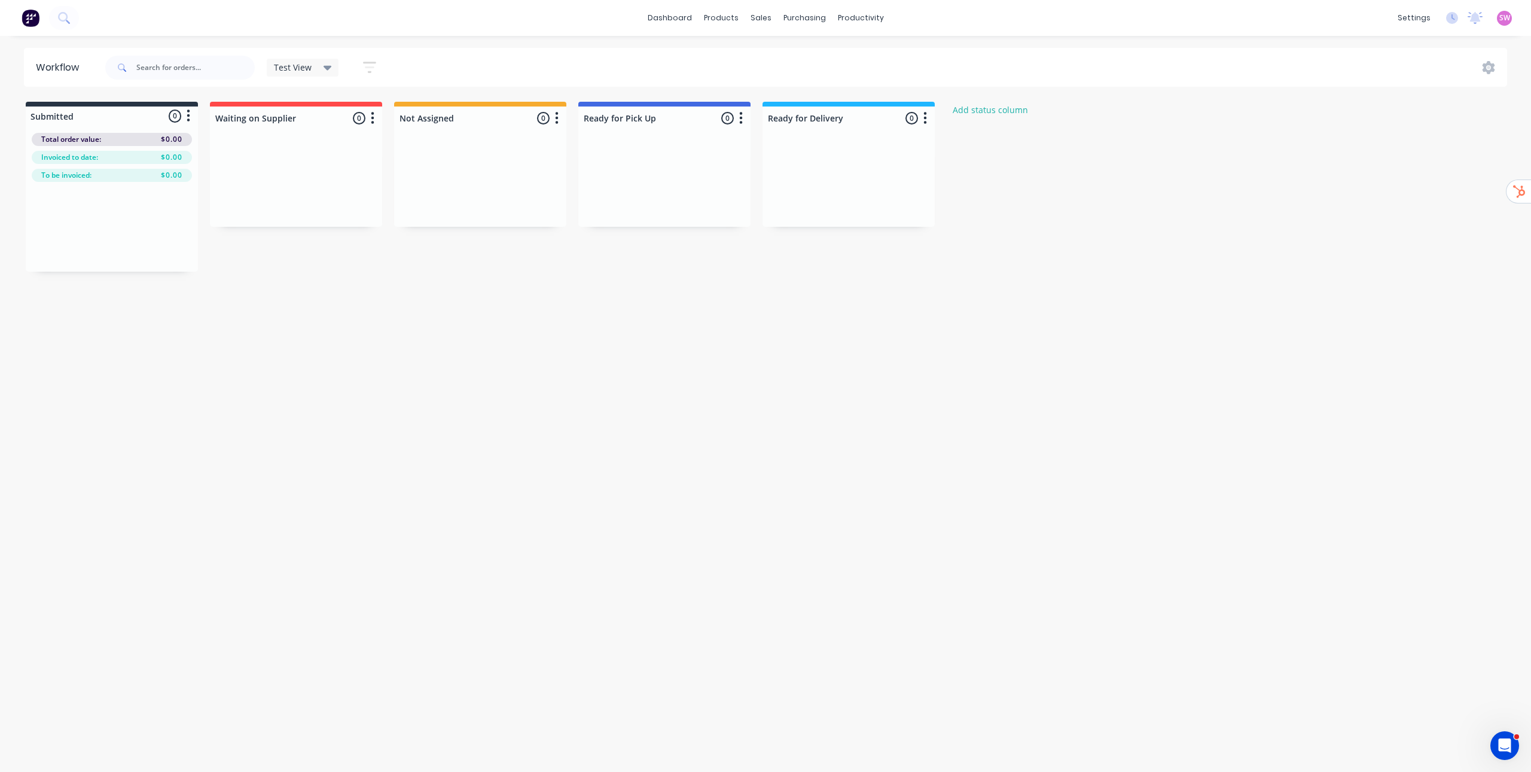
click at [368, 69] on icon "button" at bounding box center [369, 67] width 13 height 15
click at [331, 109] on div "Show/Hide statuses" at bounding box center [304, 106] width 90 height 13
click at [271, 234] on div "button" at bounding box center [272, 231] width 24 height 24
click at [706, 440] on div "Workflow Test View Save new view None (Default) edit Test View edit Show/Hide s…" at bounding box center [765, 398] width 1531 height 700
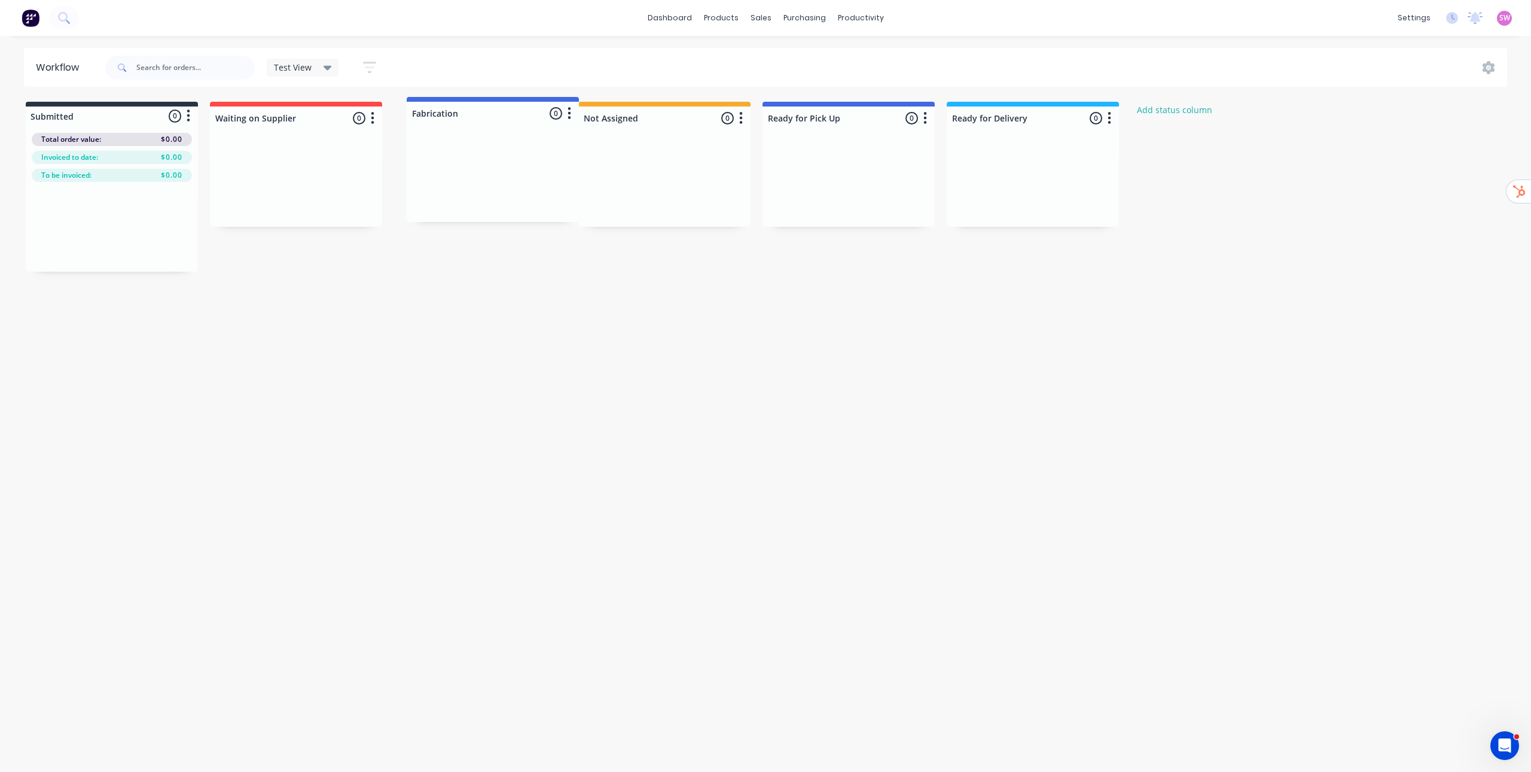
drag, startPoint x: 1057, startPoint y: 117, endPoint x: 312, endPoint y: 169, distance: 747.0
click at [312, 169] on div "Submitted 0 Status colour #273444 hex #273444 Save Cancel Summaries Total order…" at bounding box center [901, 187] width 1821 height 170
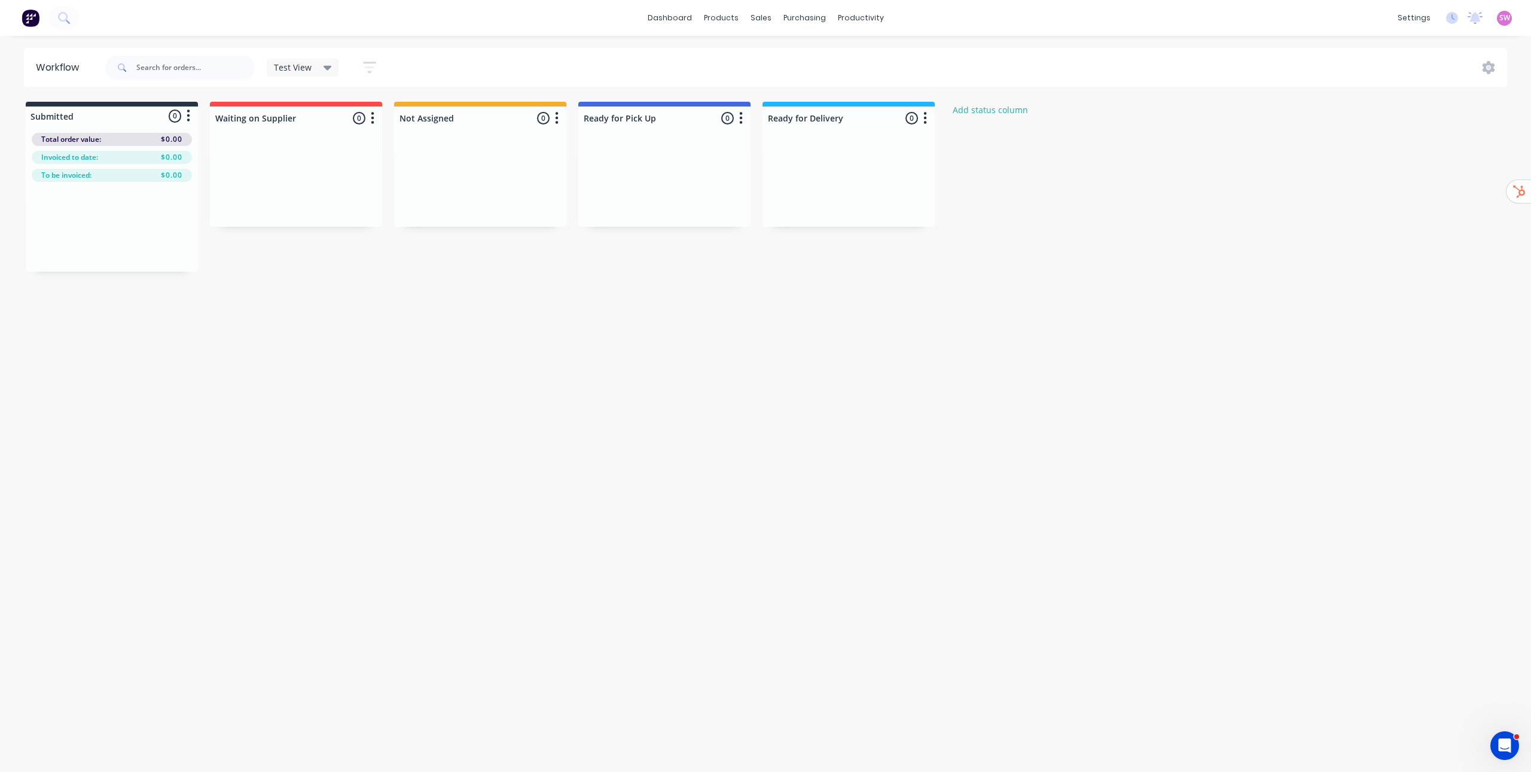
click at [293, 69] on span "Test View" at bounding box center [293, 67] width 38 height 13
click at [402, 53] on div "Test View Save new view None (Default) edit Test View edit Show/Hide statuses S…" at bounding box center [805, 68] width 1405 height 36
click at [363, 69] on icon "button" at bounding box center [369, 67] width 13 height 15
click at [337, 111] on div "Show/Hide statuses" at bounding box center [304, 106] width 90 height 13
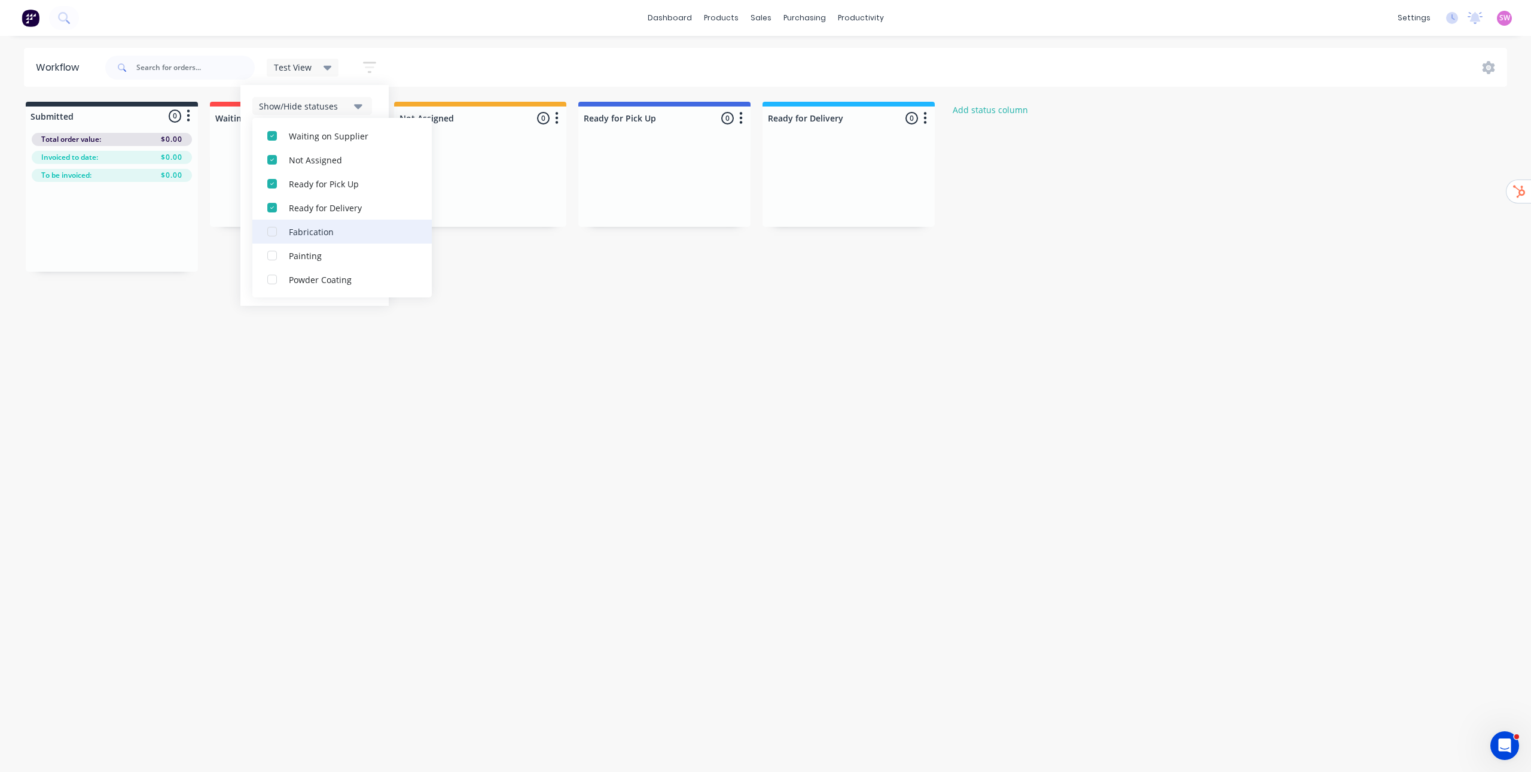
click at [270, 260] on div "button" at bounding box center [272, 255] width 24 height 24
click at [885, 363] on div "Workflow Test View Save new view None (Default) edit Test View edit Show/Hide s…" at bounding box center [765, 398] width 1531 height 700
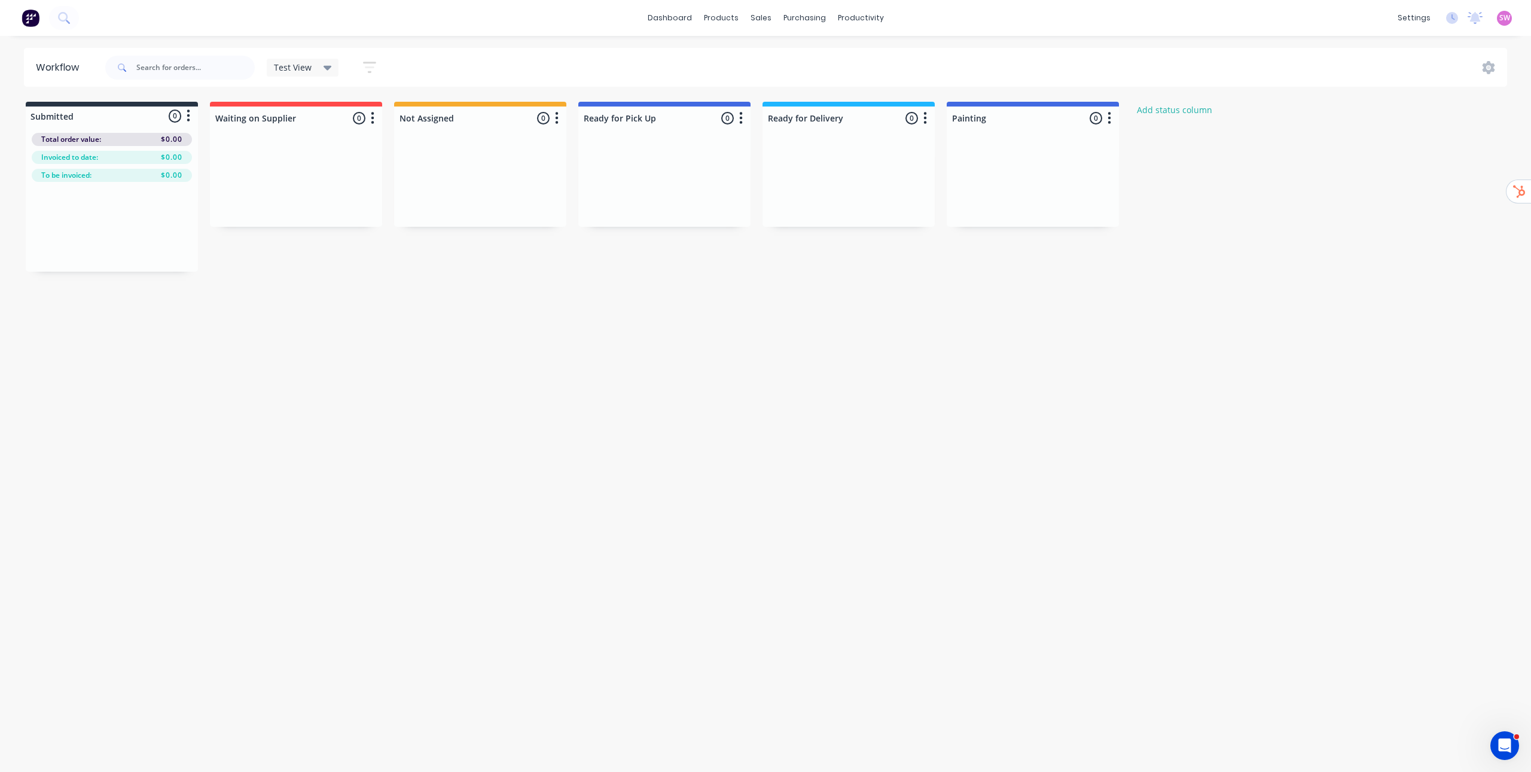
click at [313, 70] on div "Test View" at bounding box center [303, 67] width 58 height 11
click at [349, 133] on button "Save new view" at bounding box center [351, 130] width 150 height 18
click at [416, 178] on button "edit" at bounding box center [415, 180] width 16 height 13
type input "Test View"
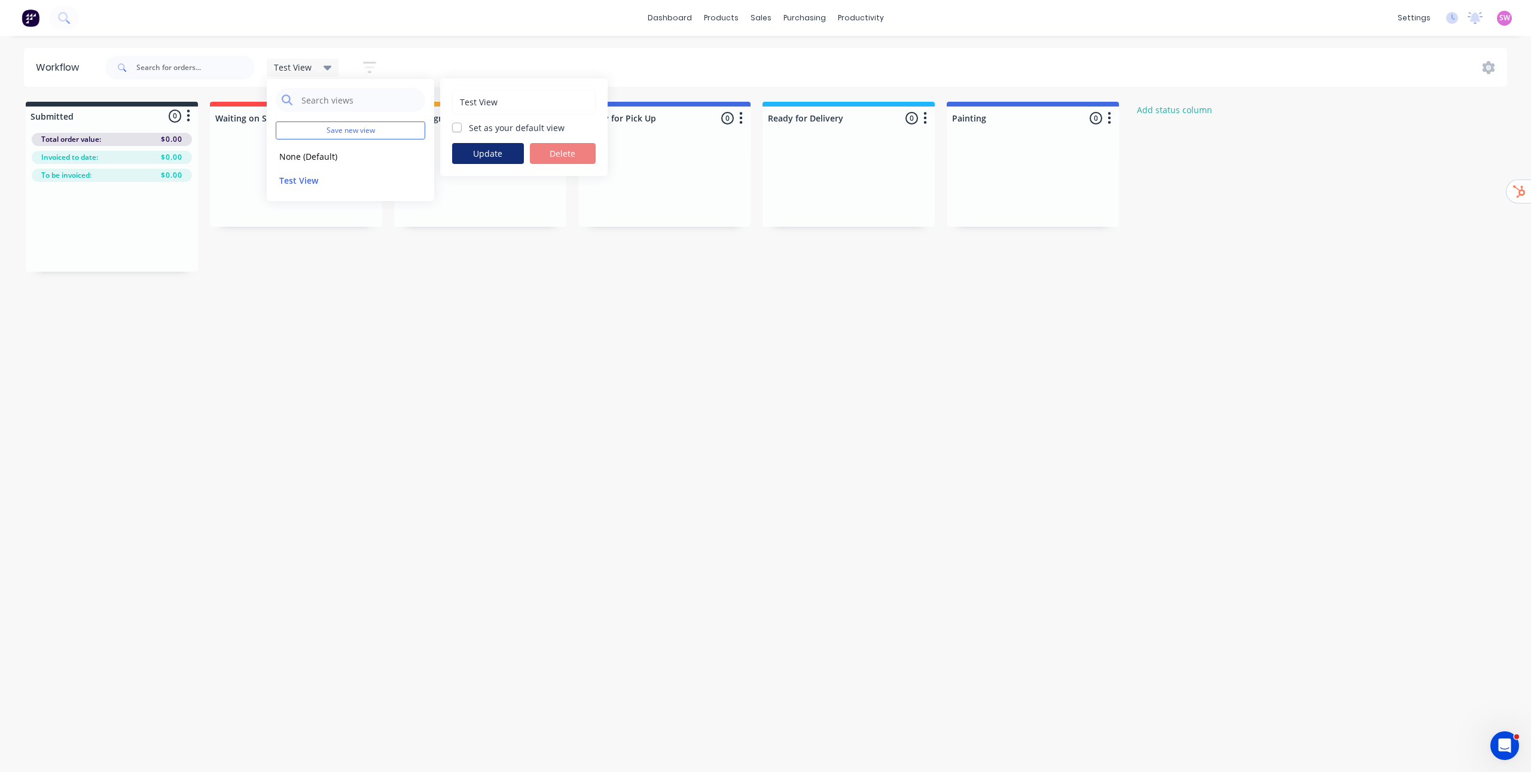
click at [504, 155] on button "Update" at bounding box center [488, 153] width 72 height 21
click at [727, 393] on div "Workflow Views Save new view None (Default) edit Test View edit Show/Hide statu…" at bounding box center [765, 398] width 1531 height 700
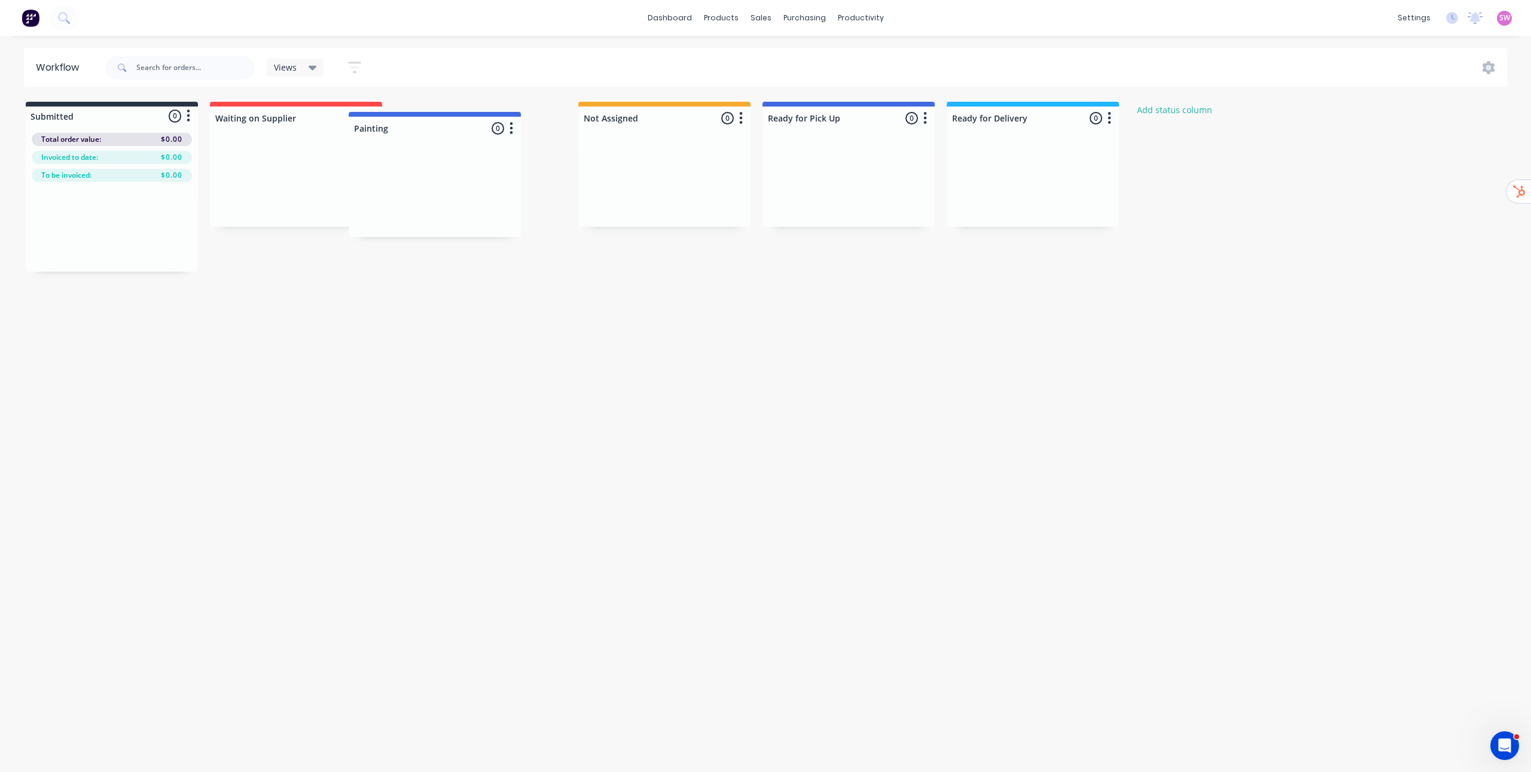
drag, startPoint x: 1047, startPoint y: 121, endPoint x: 447, endPoint y: 135, distance: 600.6
click at [447, 135] on div "Submitted 0 Status colour #273444 hex #273444 Save Cancel Summaries Total order…" at bounding box center [901, 187] width 1821 height 170
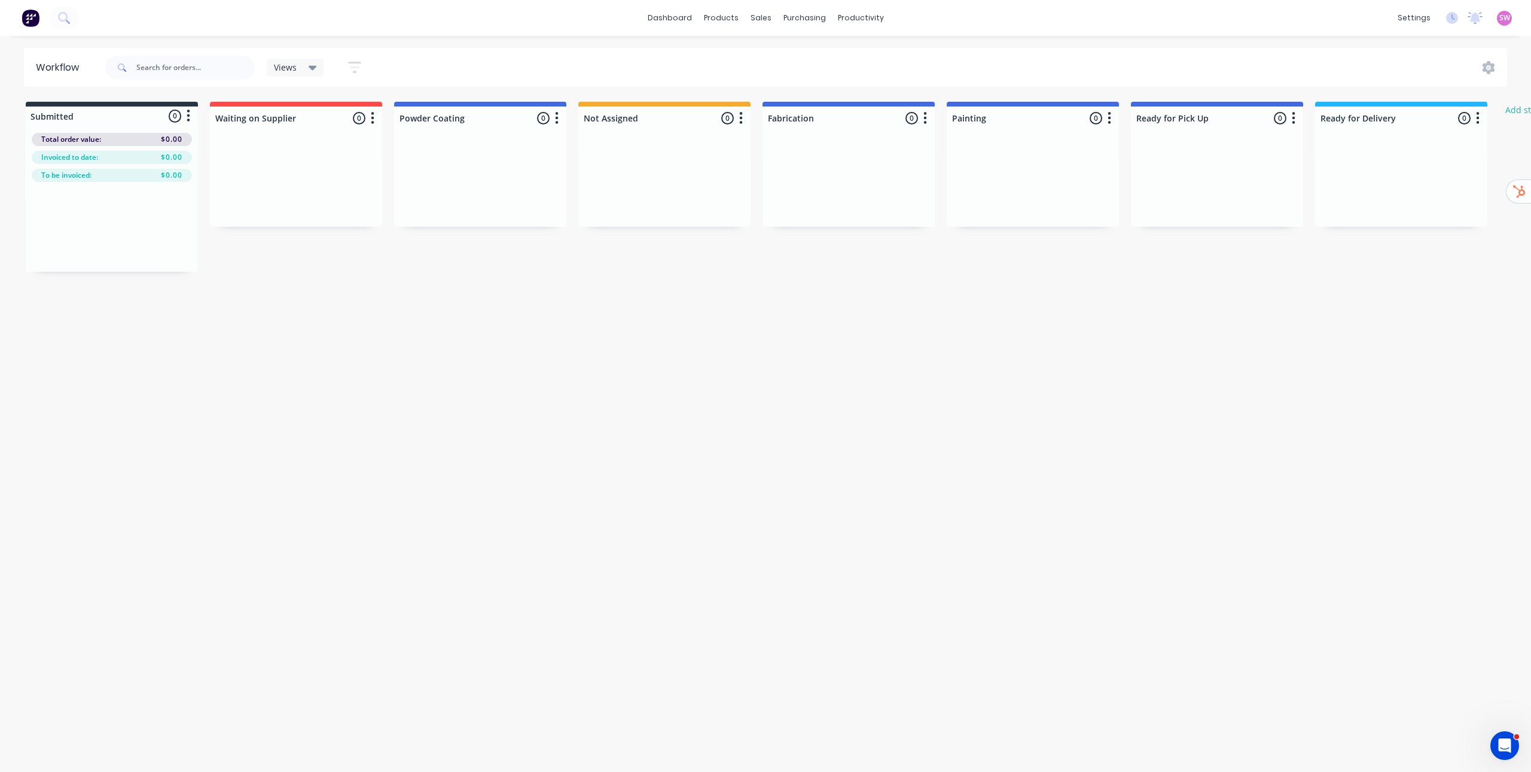
click at [315, 71] on icon at bounding box center [313, 67] width 8 height 13
click at [325, 180] on button "Test View" at bounding box center [339, 180] width 127 height 14
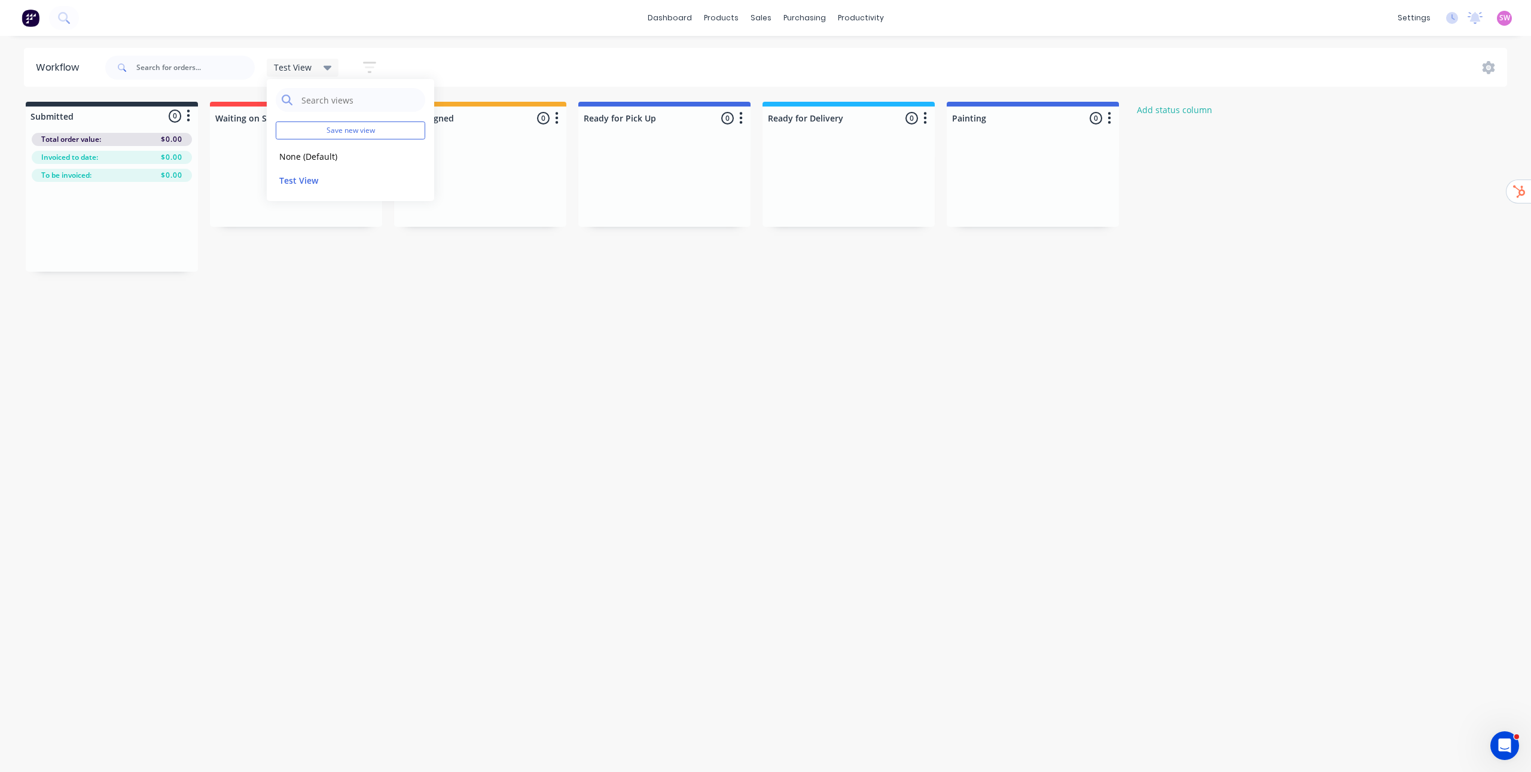
click at [522, 327] on div "Workflow Test View Save new view None (Default) edit Test View edit Show/Hide s…" at bounding box center [765, 398] width 1531 height 700
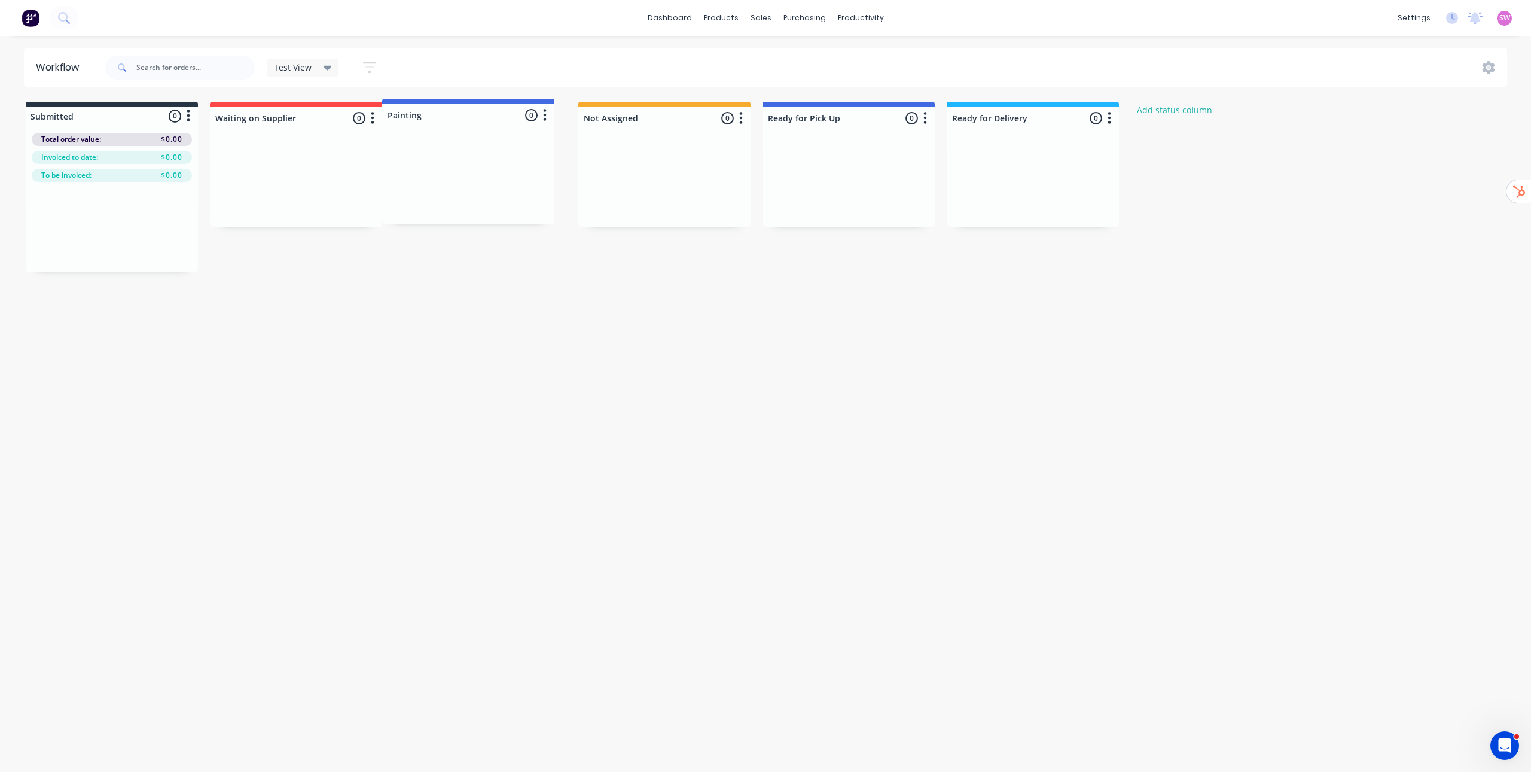
drag, startPoint x: 1054, startPoint y: 124, endPoint x: 484, endPoint y: 115, distance: 570.0
click at [484, 115] on div "Submitted 0 Status colour #273444 hex #273444 Save Cancel Summaries Total order…" at bounding box center [901, 187] width 1821 height 170
